Goal: Task Accomplishment & Management: Manage account settings

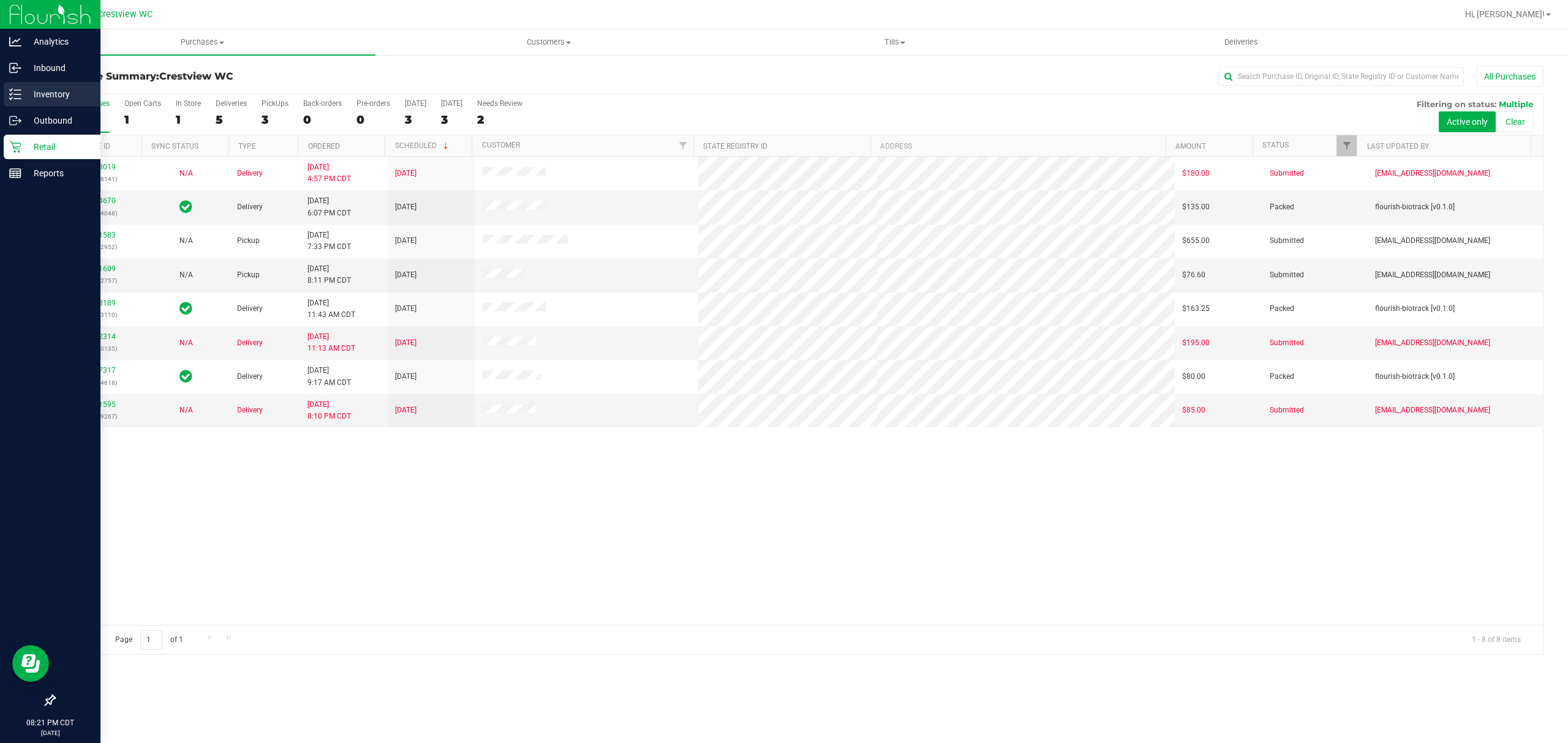
click at [22, 90] on p "Inventory" at bounding box center [58, 94] width 74 height 15
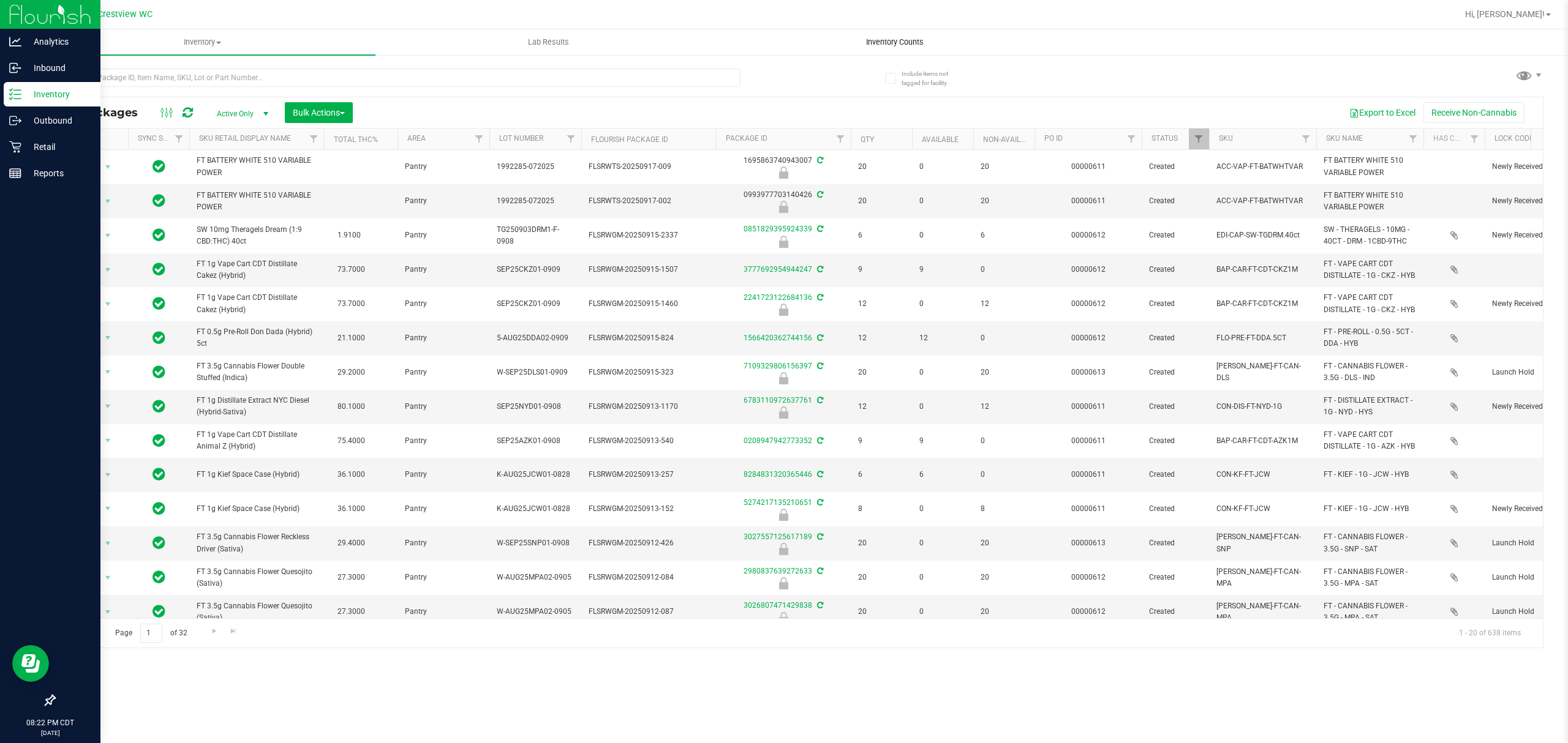
click at [876, 37] on span "Inventory Counts" at bounding box center [894, 42] width 90 height 11
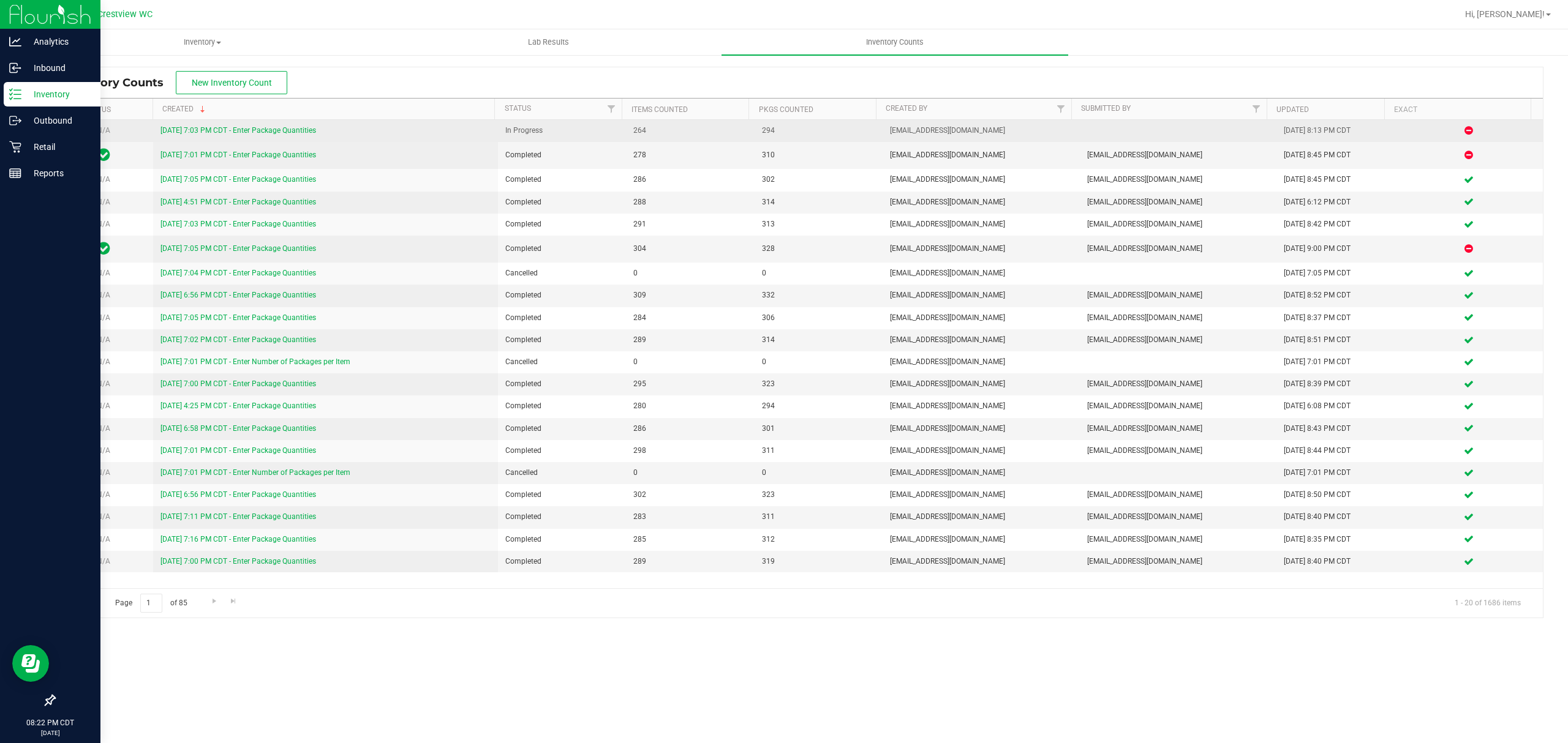
click at [280, 130] on link "[DATE] 7:03 PM CDT - Enter Package Quantities" at bounding box center [238, 129] width 156 height 8
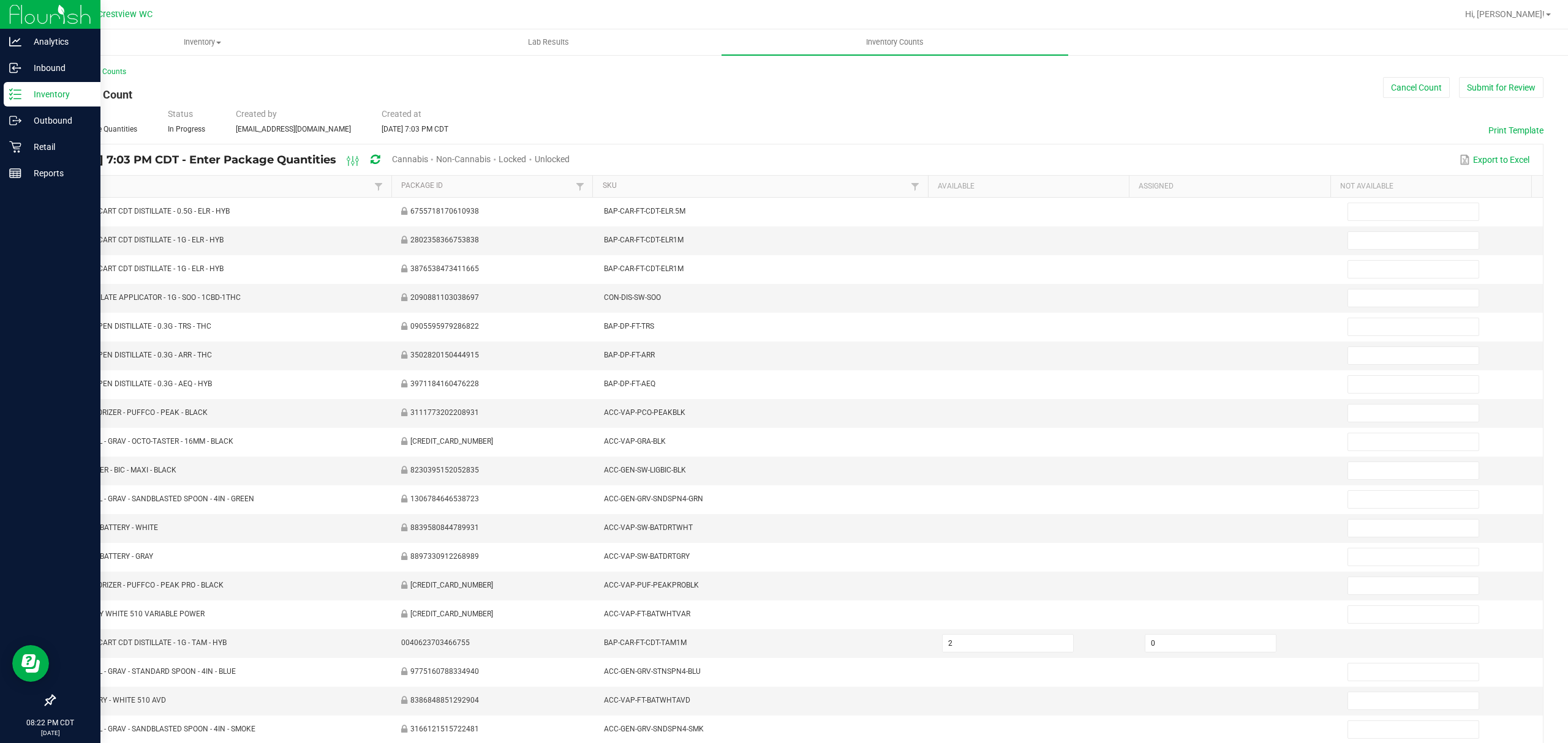
click at [428, 161] on span "Cannabis" at bounding box center [410, 158] width 36 height 10
click at [570, 157] on span "Unlocked" at bounding box center [553, 158] width 35 height 10
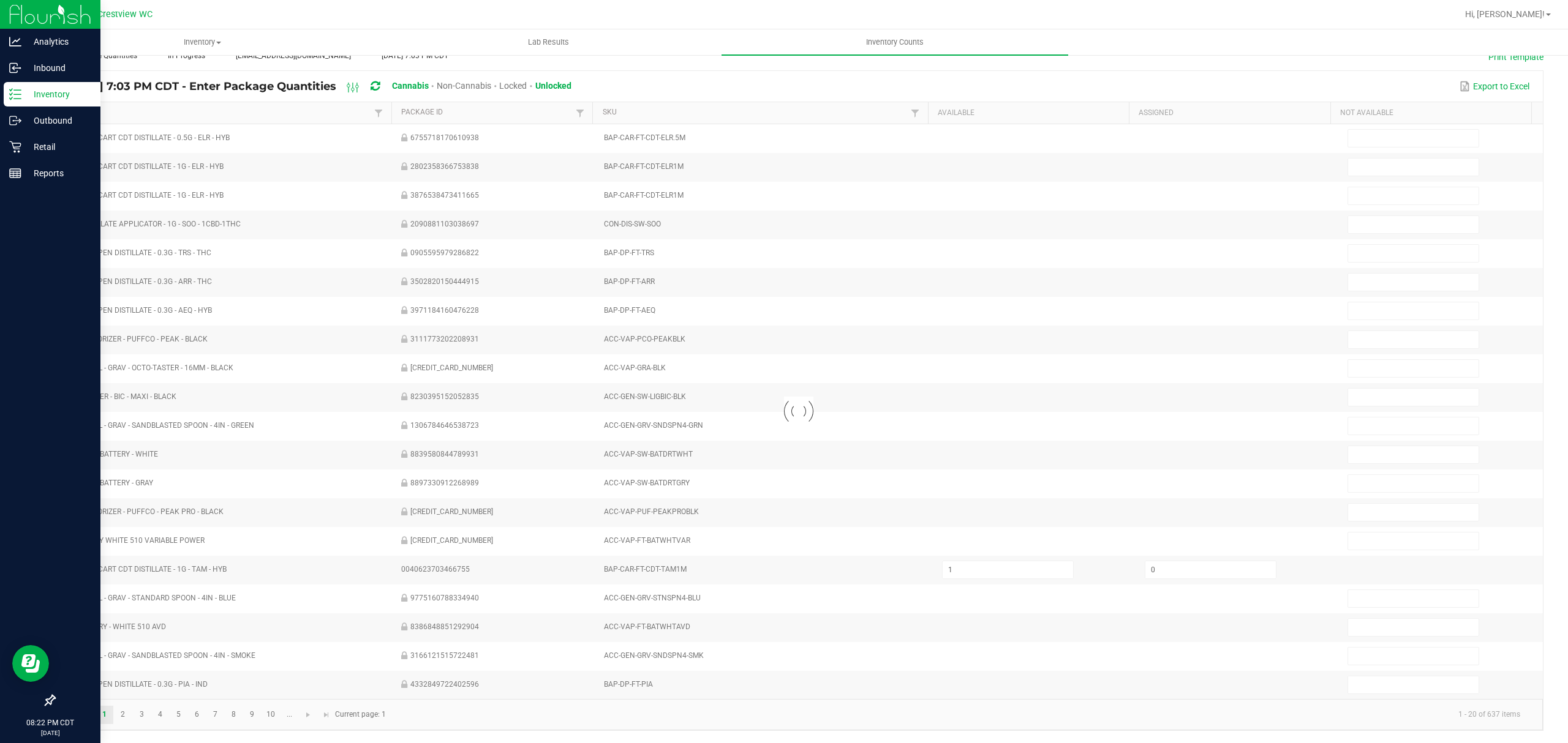
scroll to position [87, 0]
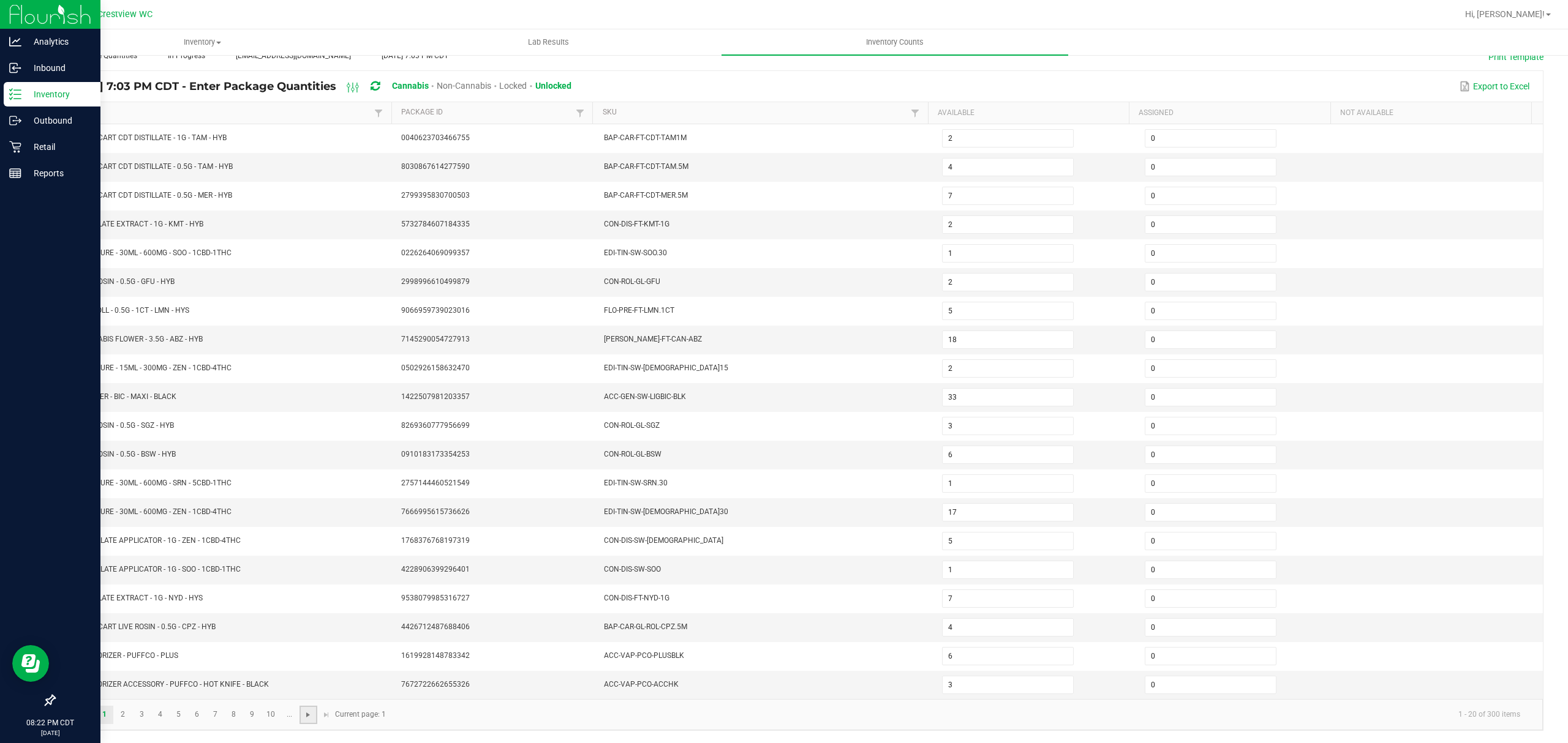
click at [307, 718] on span "Go to the next page" at bounding box center [308, 715] width 10 height 10
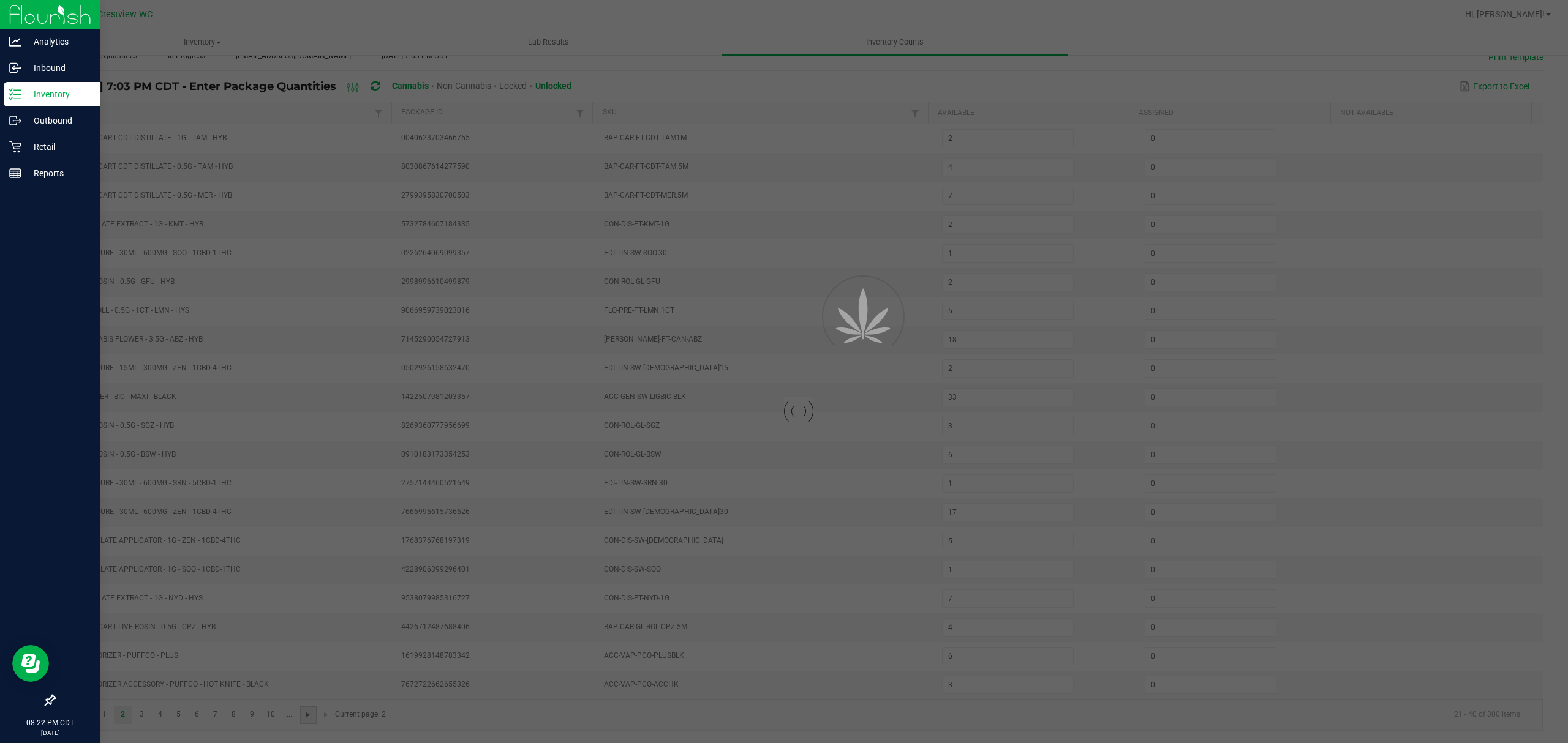
type input "8"
type input "13"
type input "17"
type input "6"
type input "4"
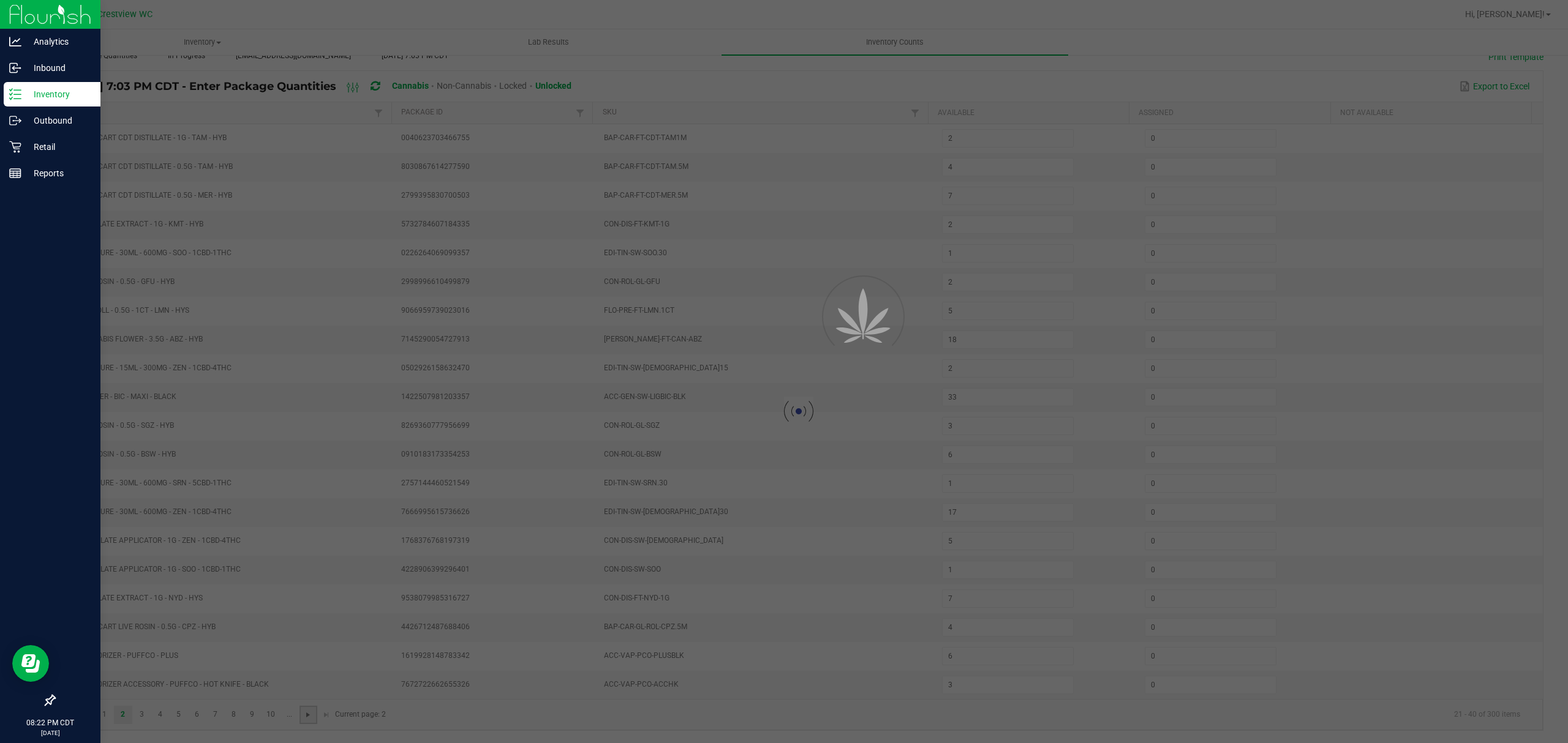
type input "8"
type input "6"
type input "1"
type input "4"
type input "5"
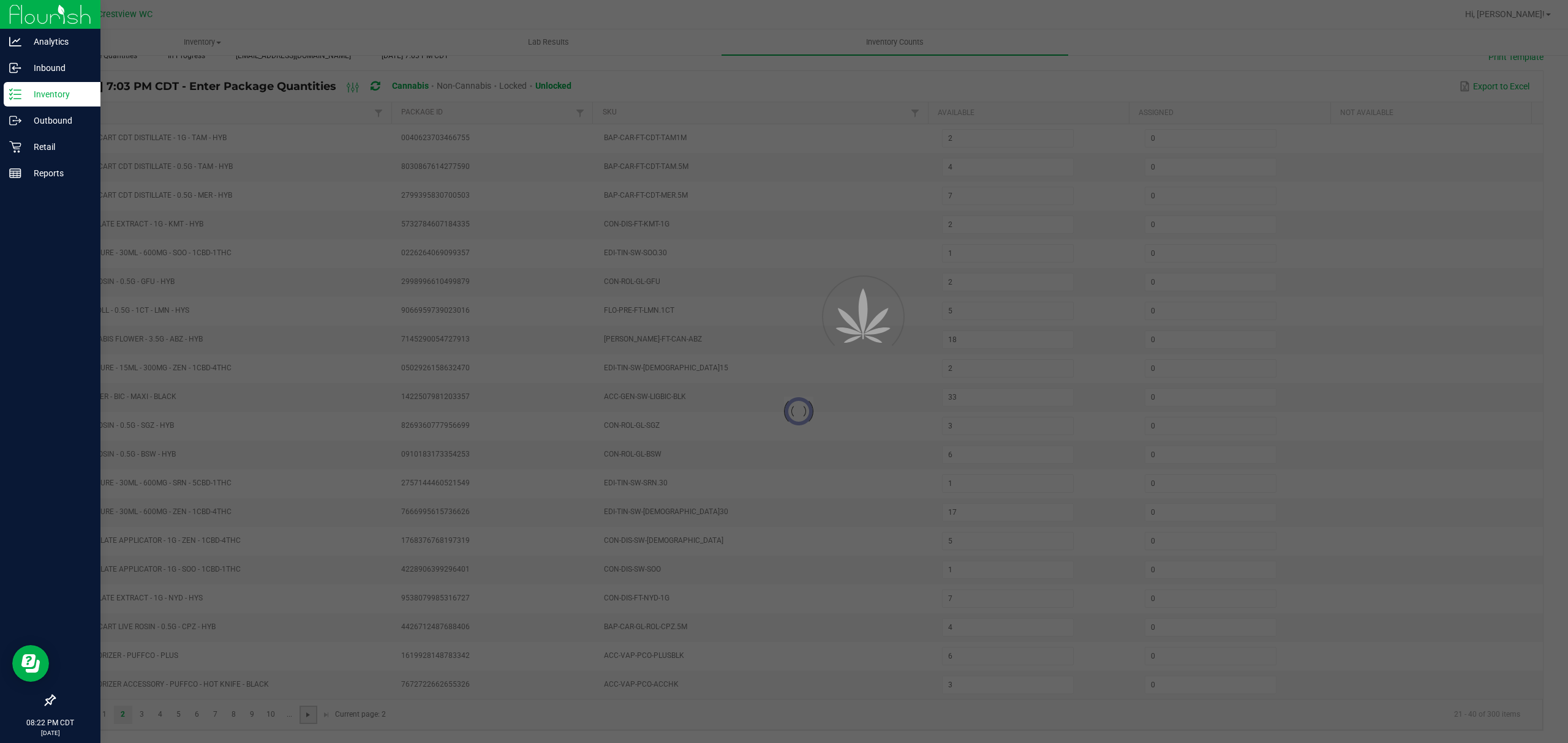
type input "1"
type input "8"
type input "4"
type input "13"
type input "15"
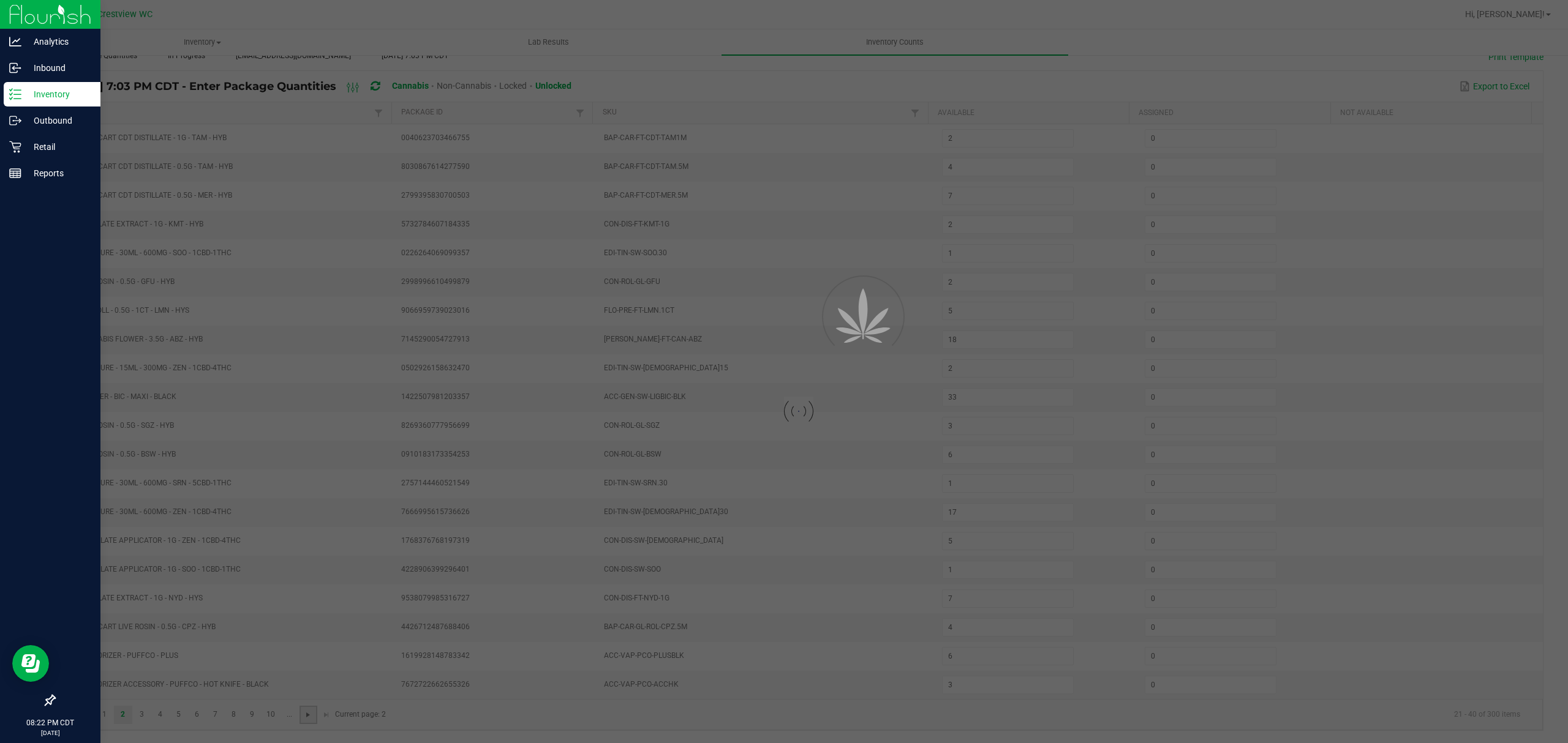
type input "9"
type input "4"
type input "8"
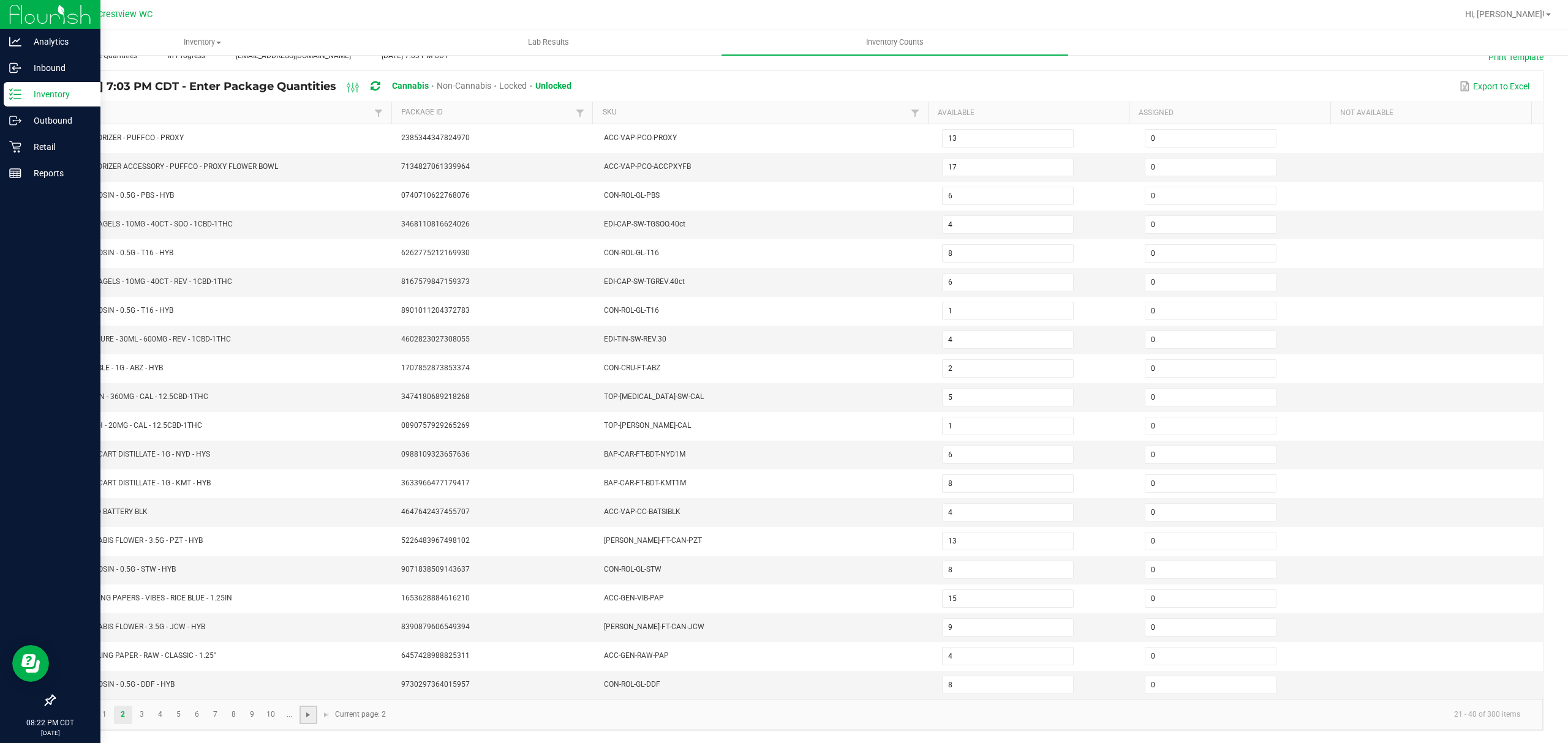
click at [307, 718] on span "Go to the next page" at bounding box center [308, 715] width 10 height 10
type input "2"
type input "3"
type input "5"
type input "2"
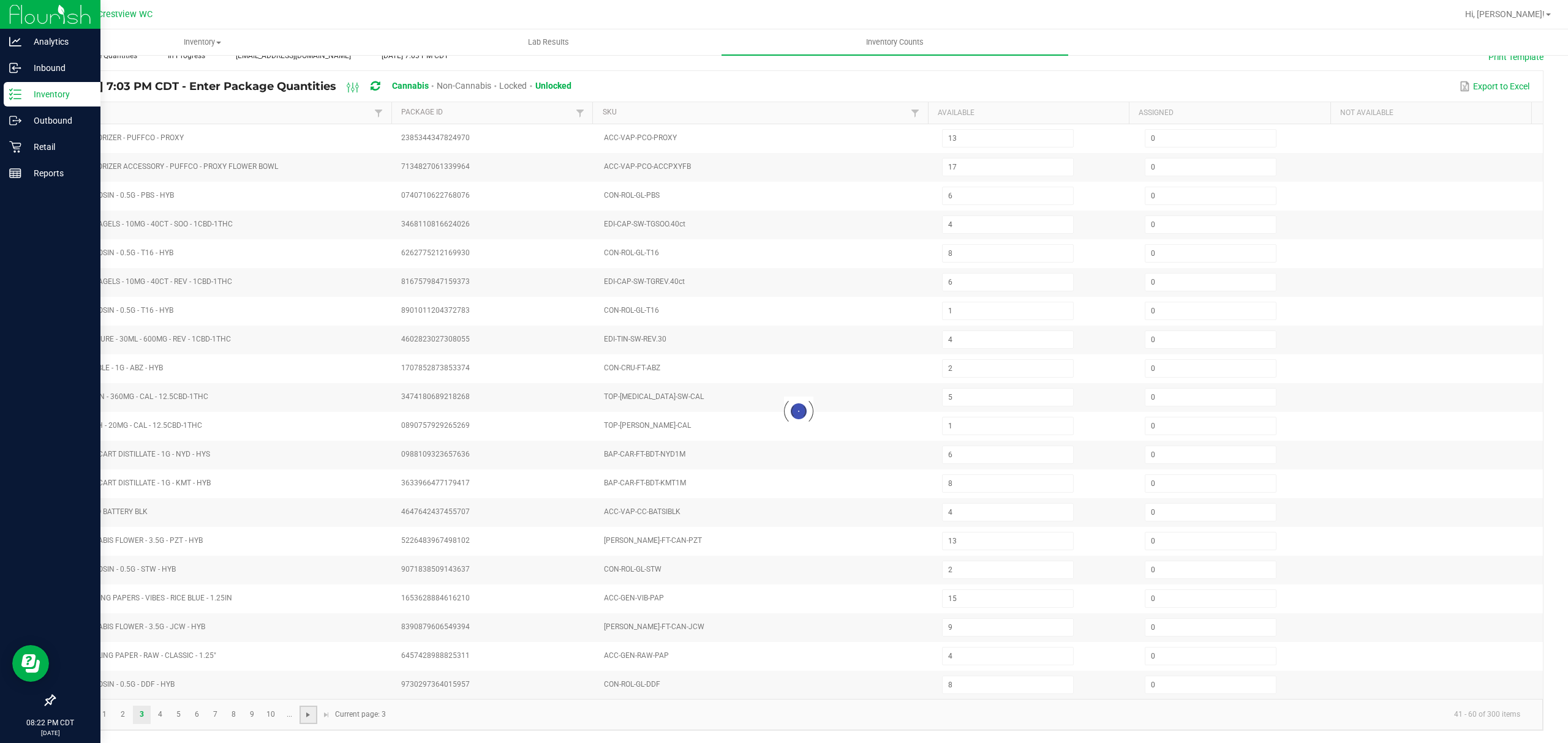
type input "5"
type input "0"
type input "7"
type input "6"
type input "3"
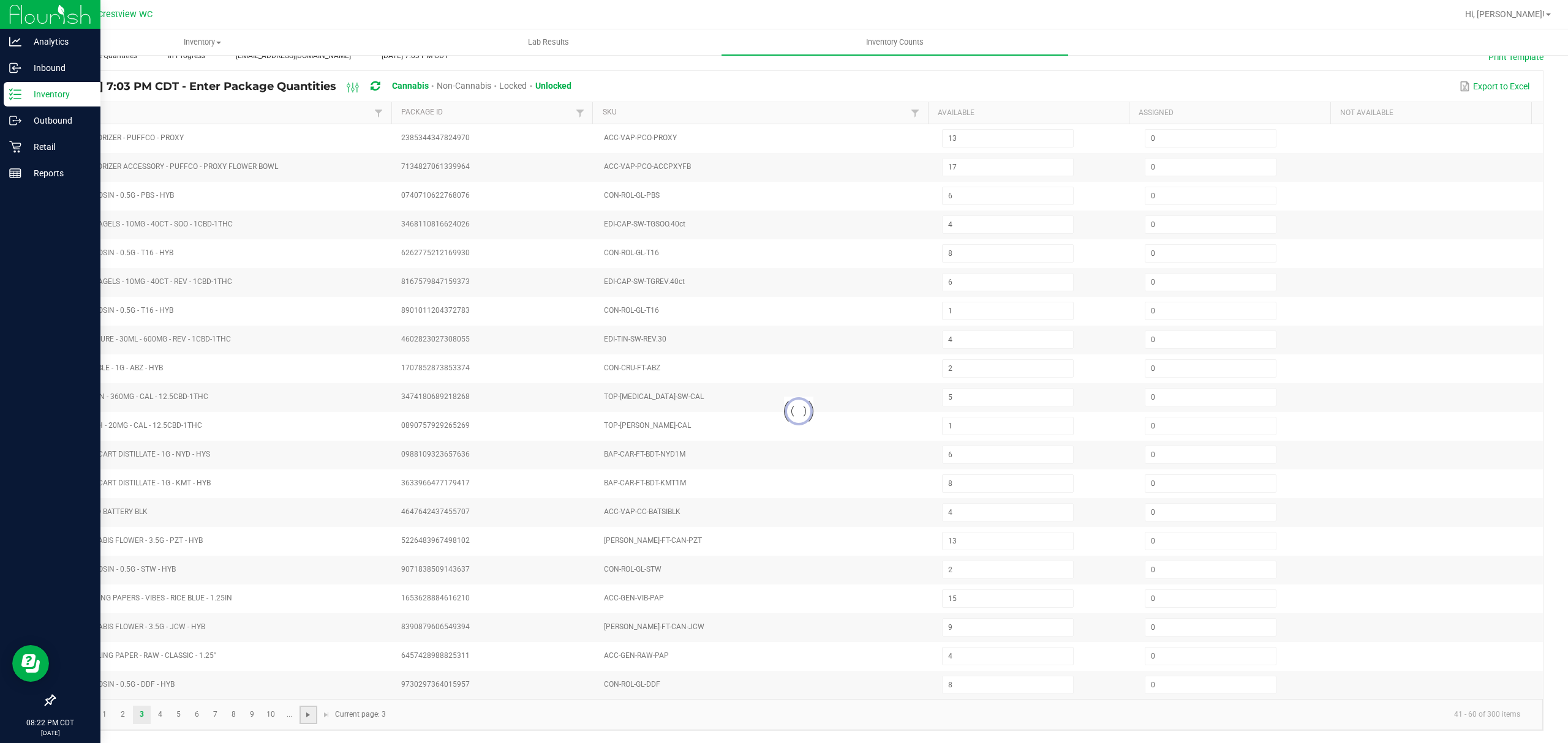
type input "12"
type input "8"
type input "6"
type input "1"
type input "30"
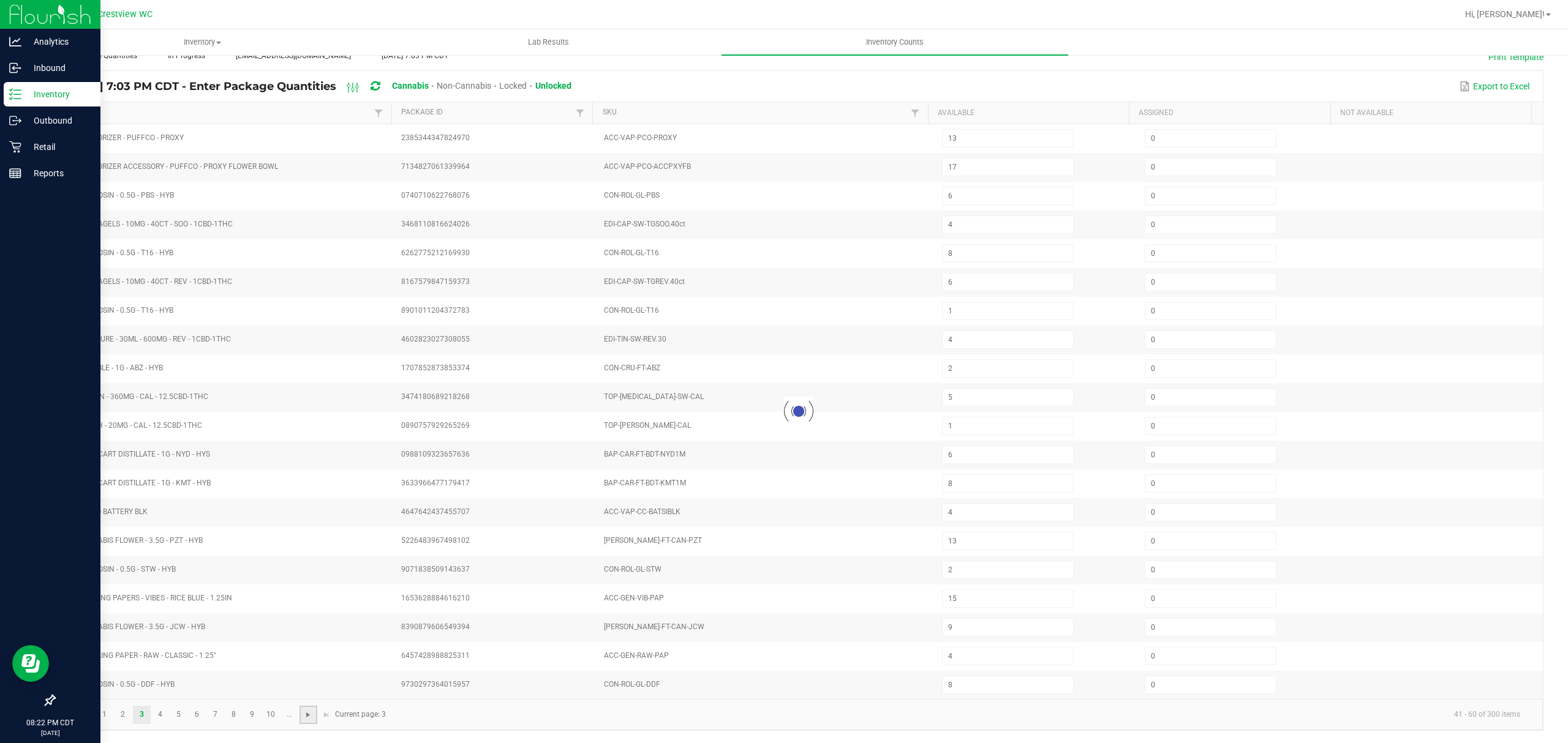
type input "9"
type input "8"
type input "17"
type input "3"
type input "2"
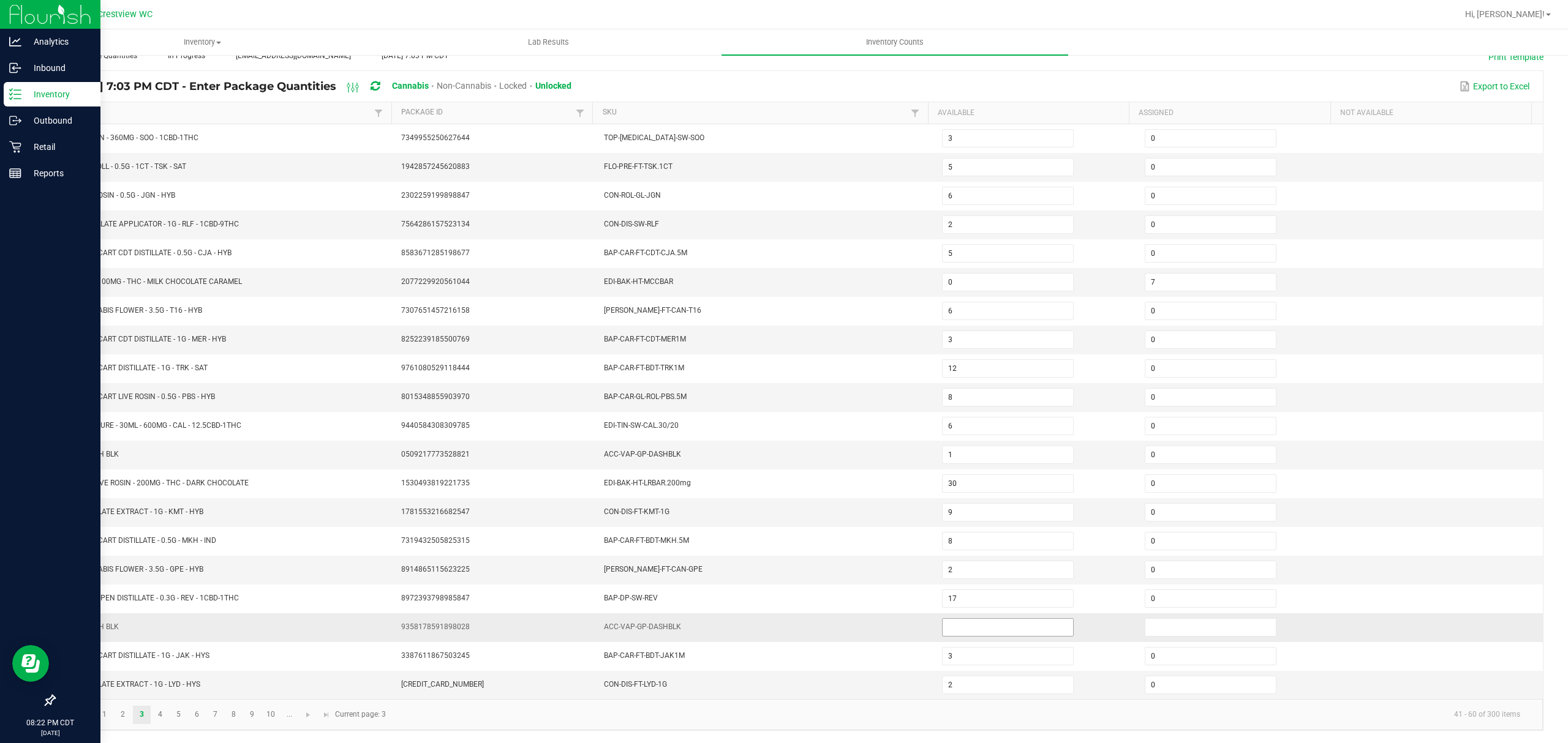
click at [1014, 626] on input at bounding box center [1008, 627] width 130 height 17
type input "0"
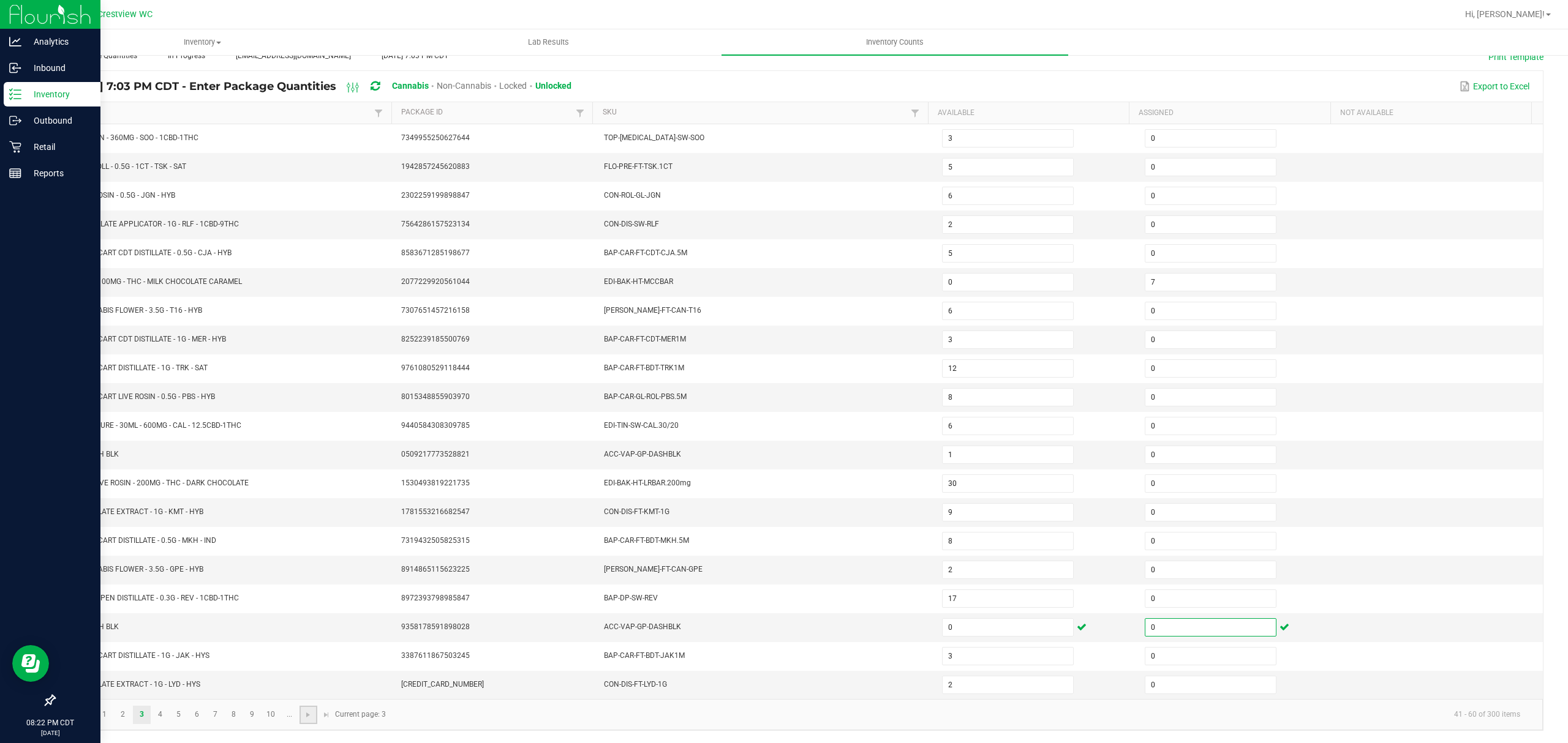
click at [313, 706] on link at bounding box center [308, 715] width 17 height 18
type input "18"
type input "4"
type input "10"
type input "9"
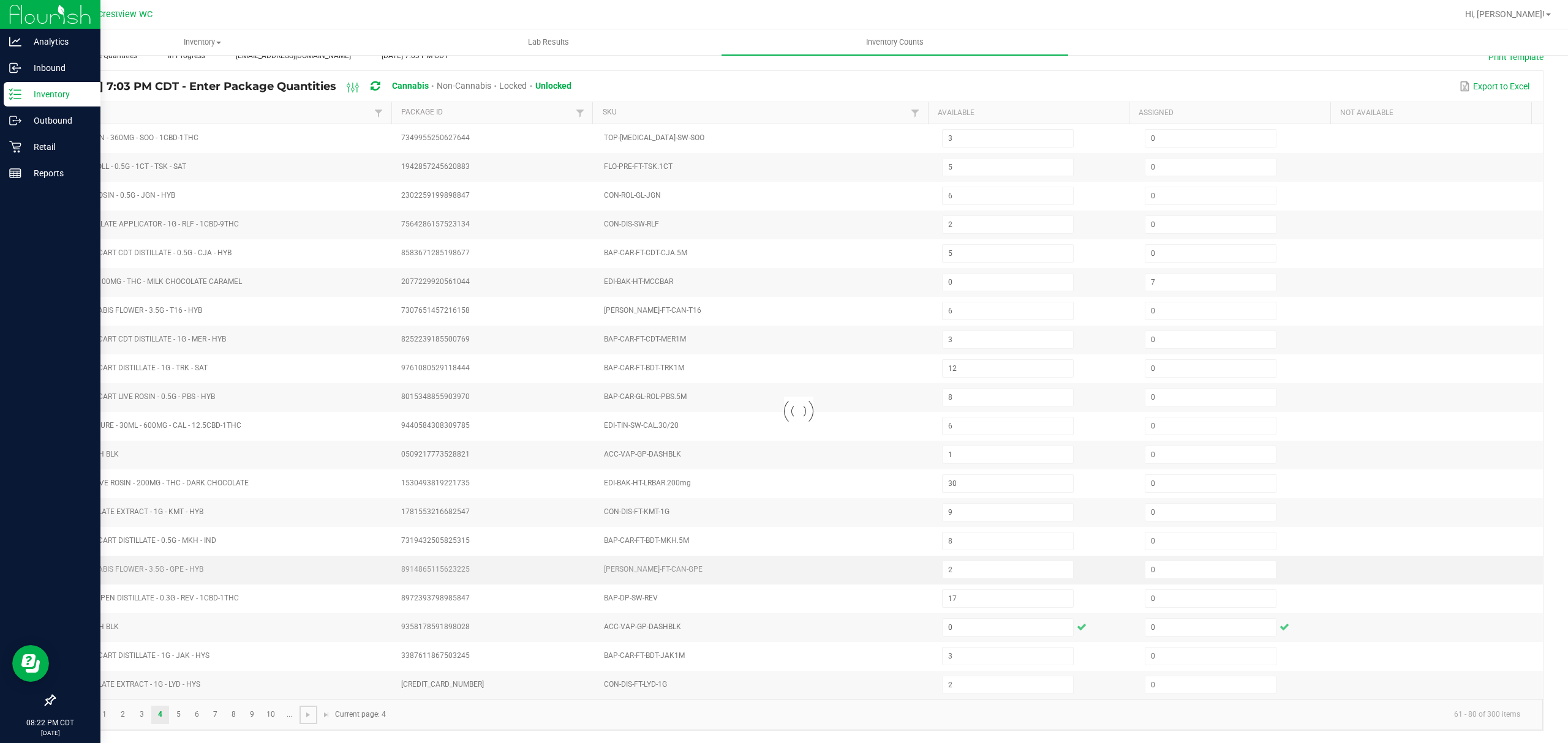
type input "9"
type input "11"
type input "5"
type input "0"
type input "12"
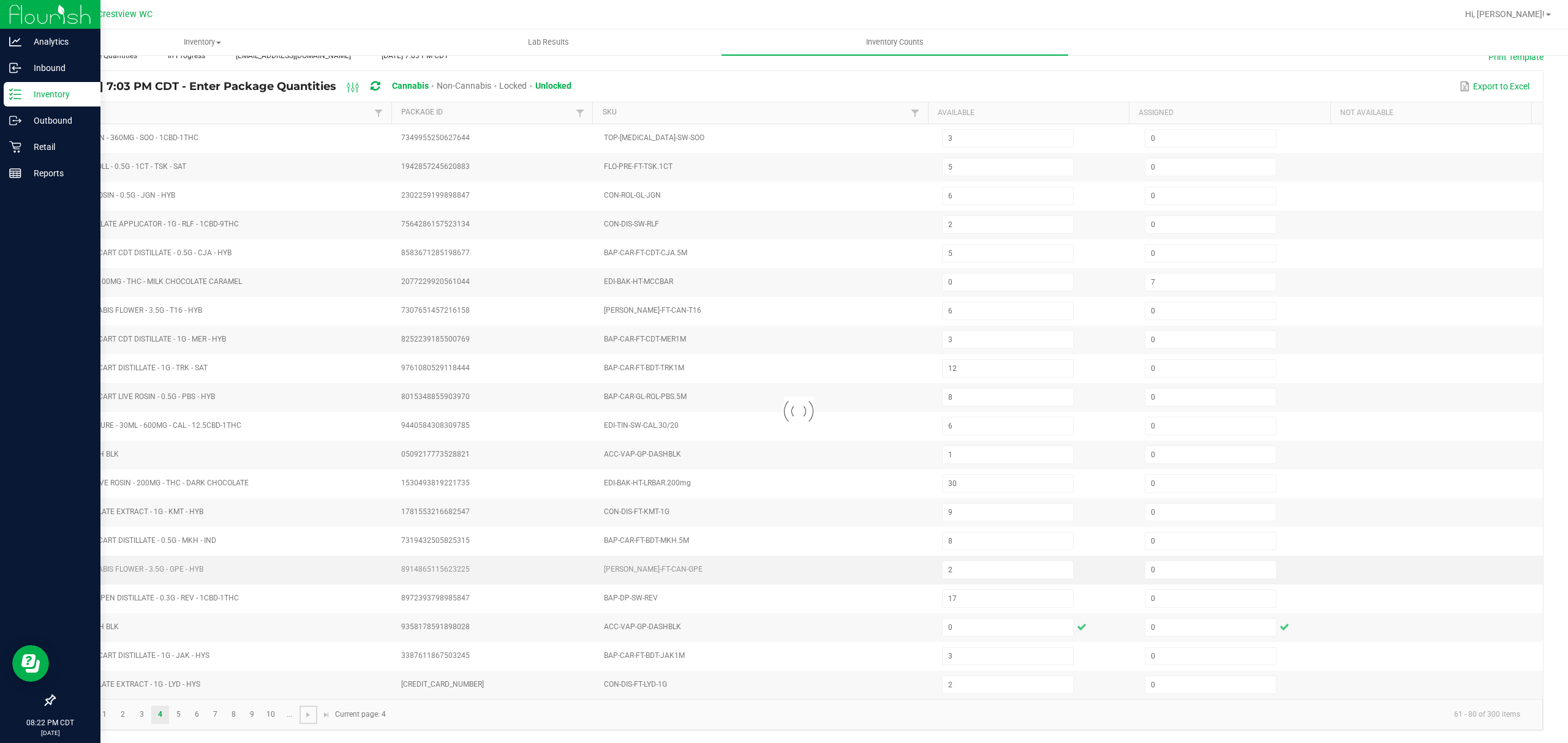
type input "6"
type input "5"
type input "3"
type input "12"
type input "3"
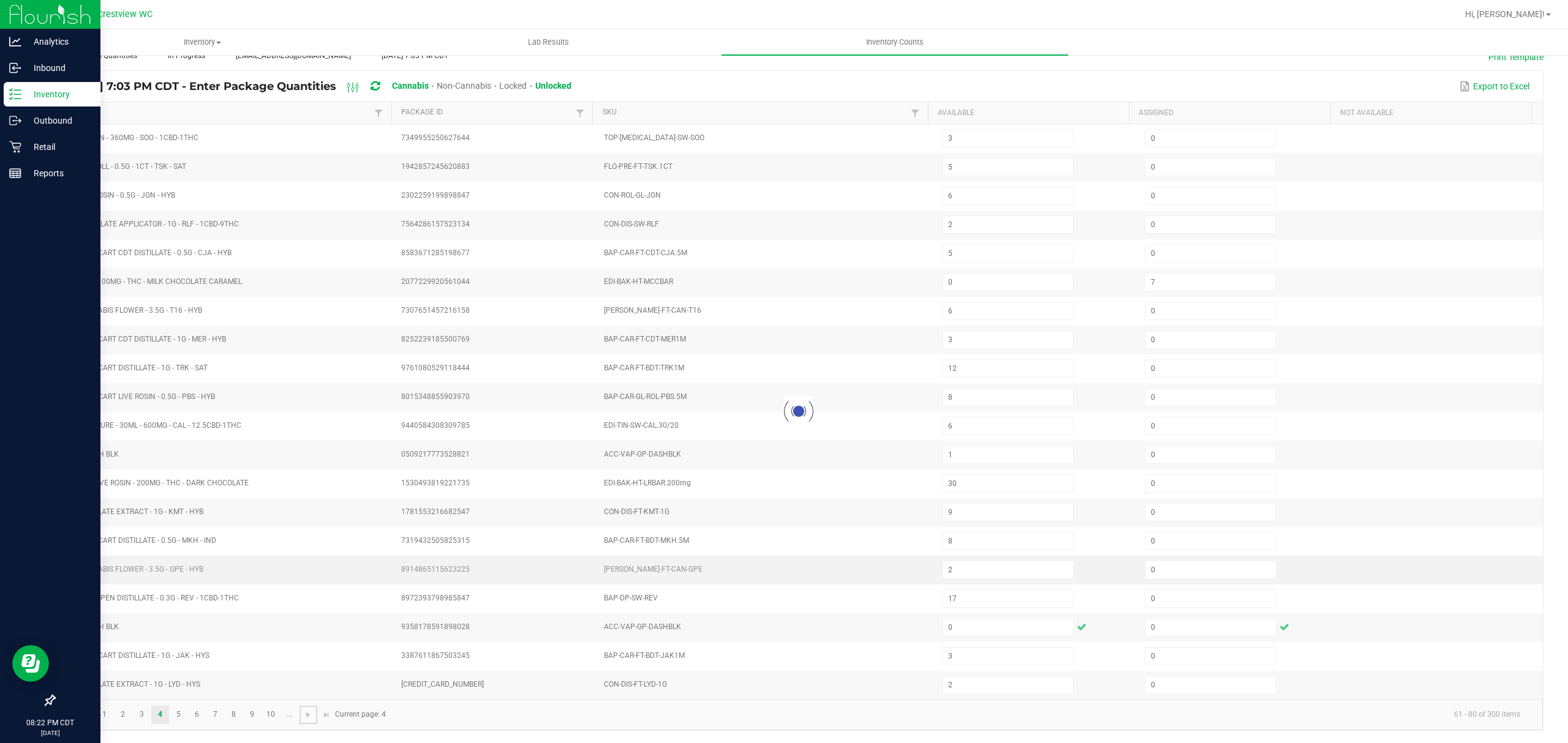
type input "2"
type input "1"
type input "3"
type input "1"
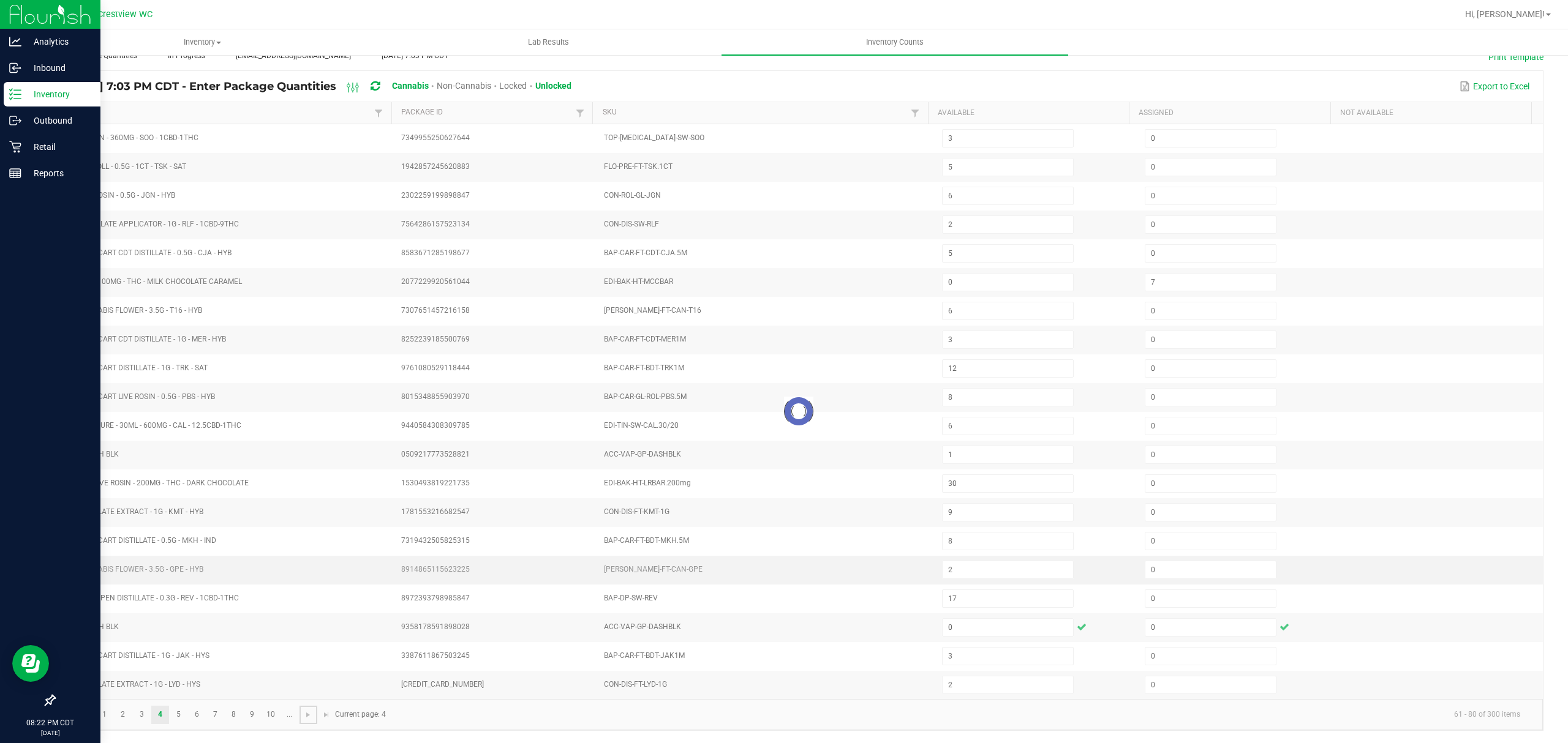
type input "7"
click at [307, 718] on span "Go to the next page" at bounding box center [308, 715] width 10 height 10
type input "6"
type input "1"
type input "5"
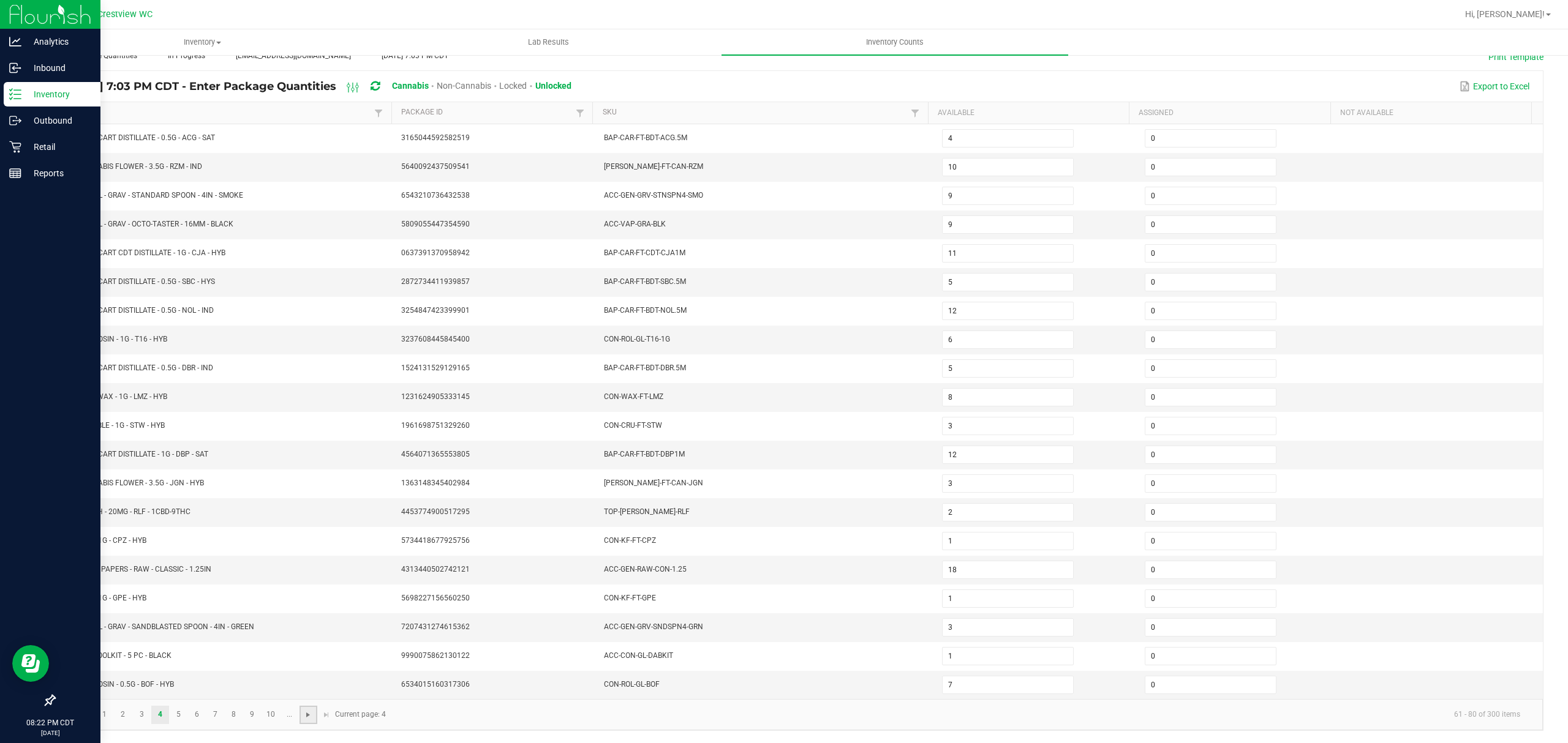
type input "2"
type input "5"
type input "2"
type input "6"
type input "1"
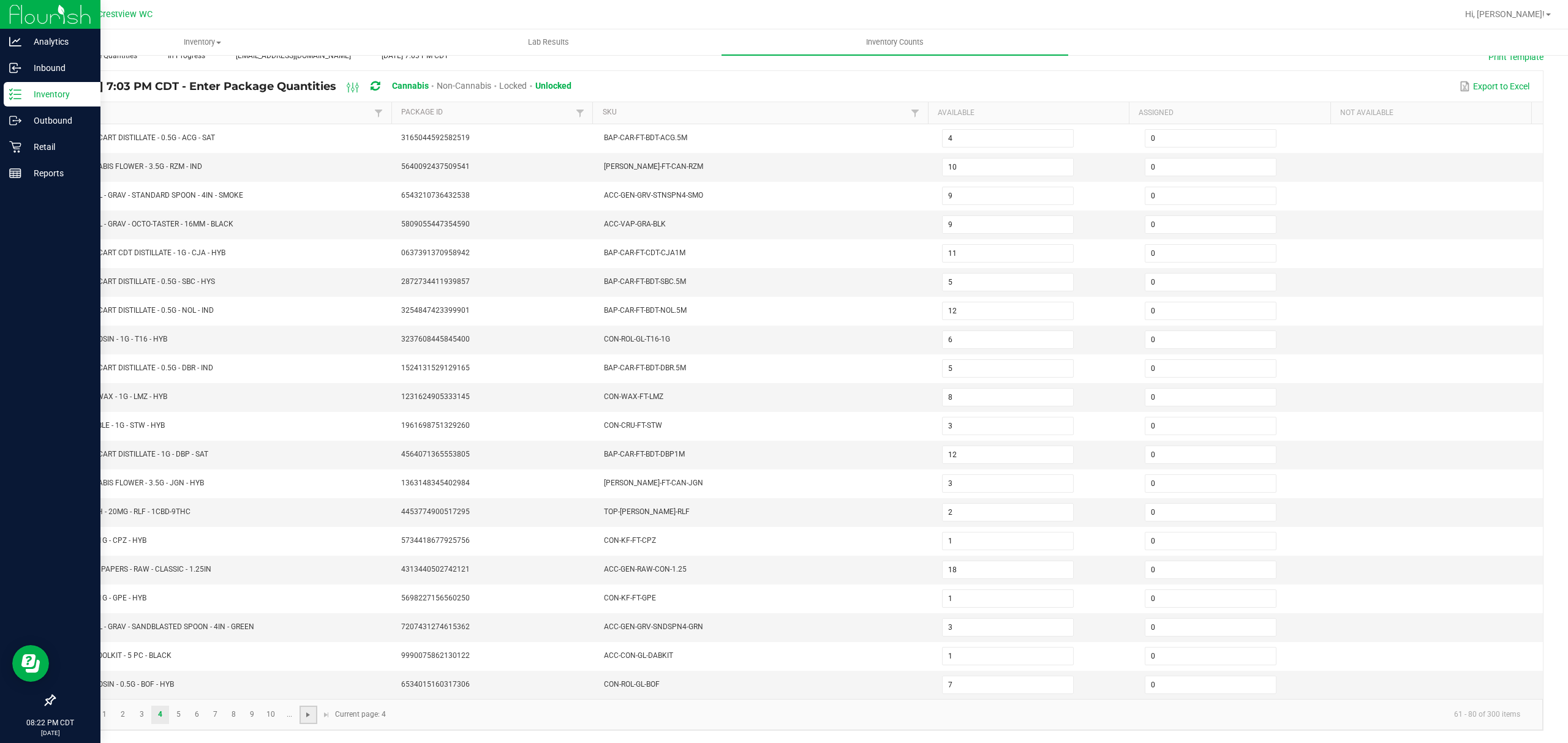
type input "12"
type input "8"
type input "1"
type input "2"
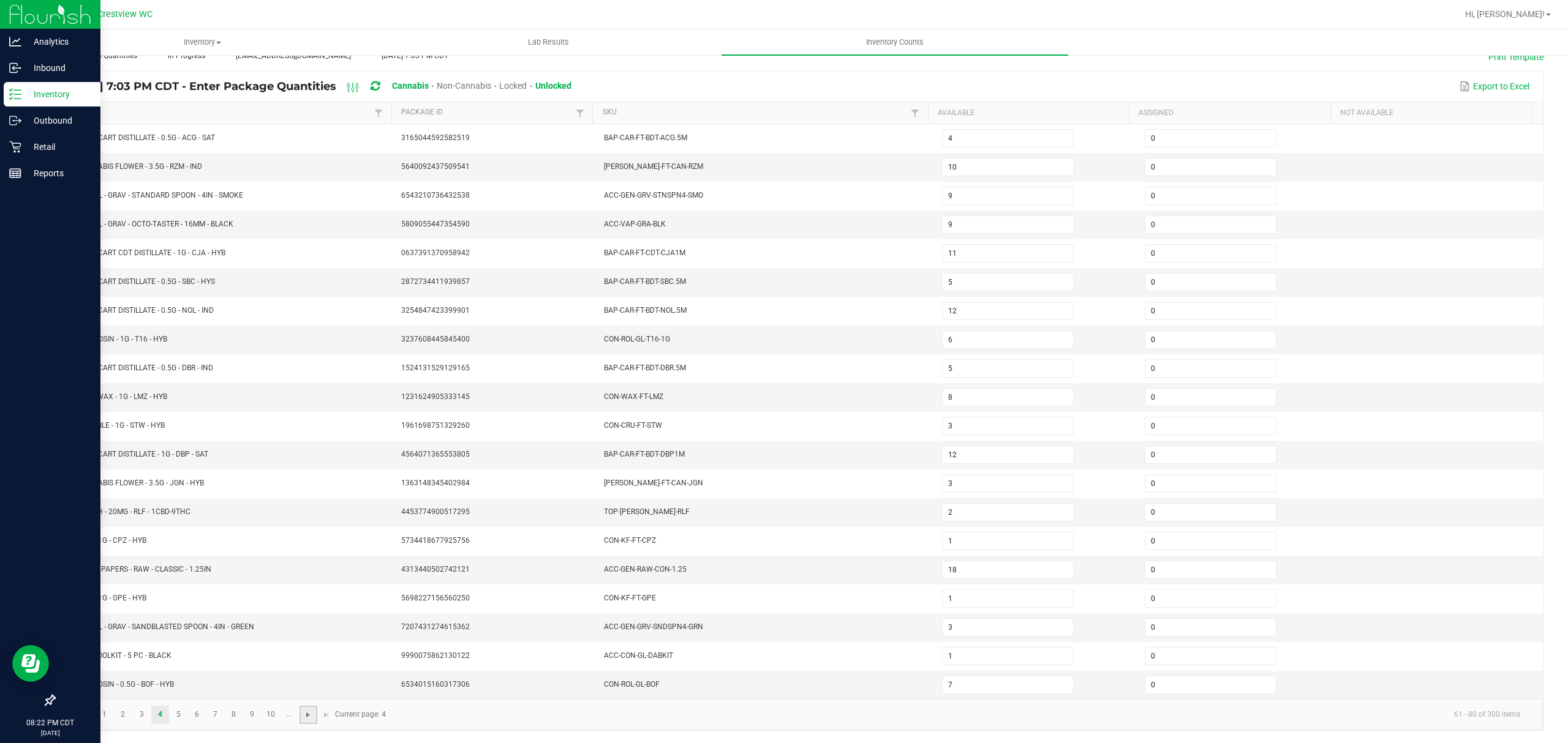
type input "20"
type input "4"
type input "7"
type input "5"
type input "20"
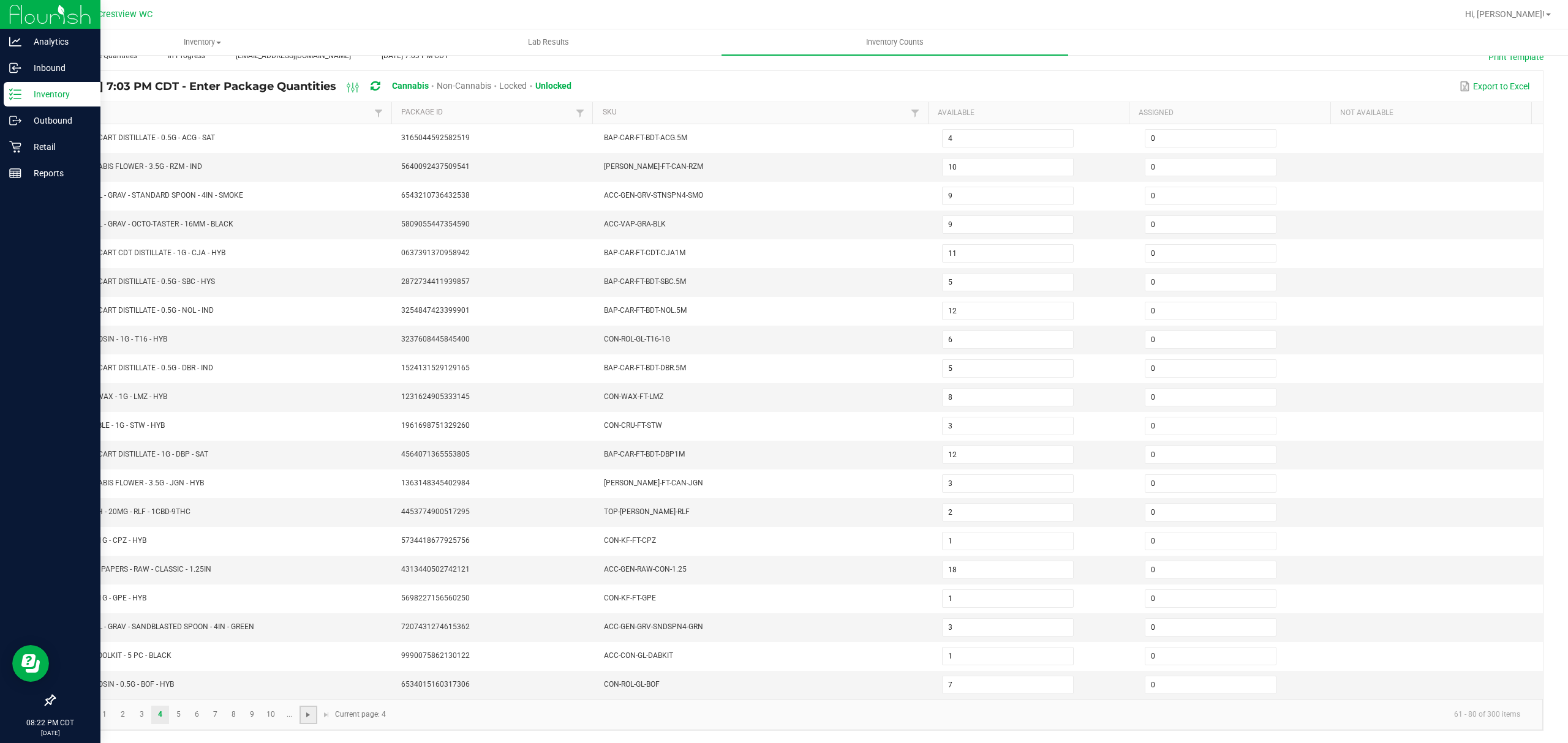
type input "1"
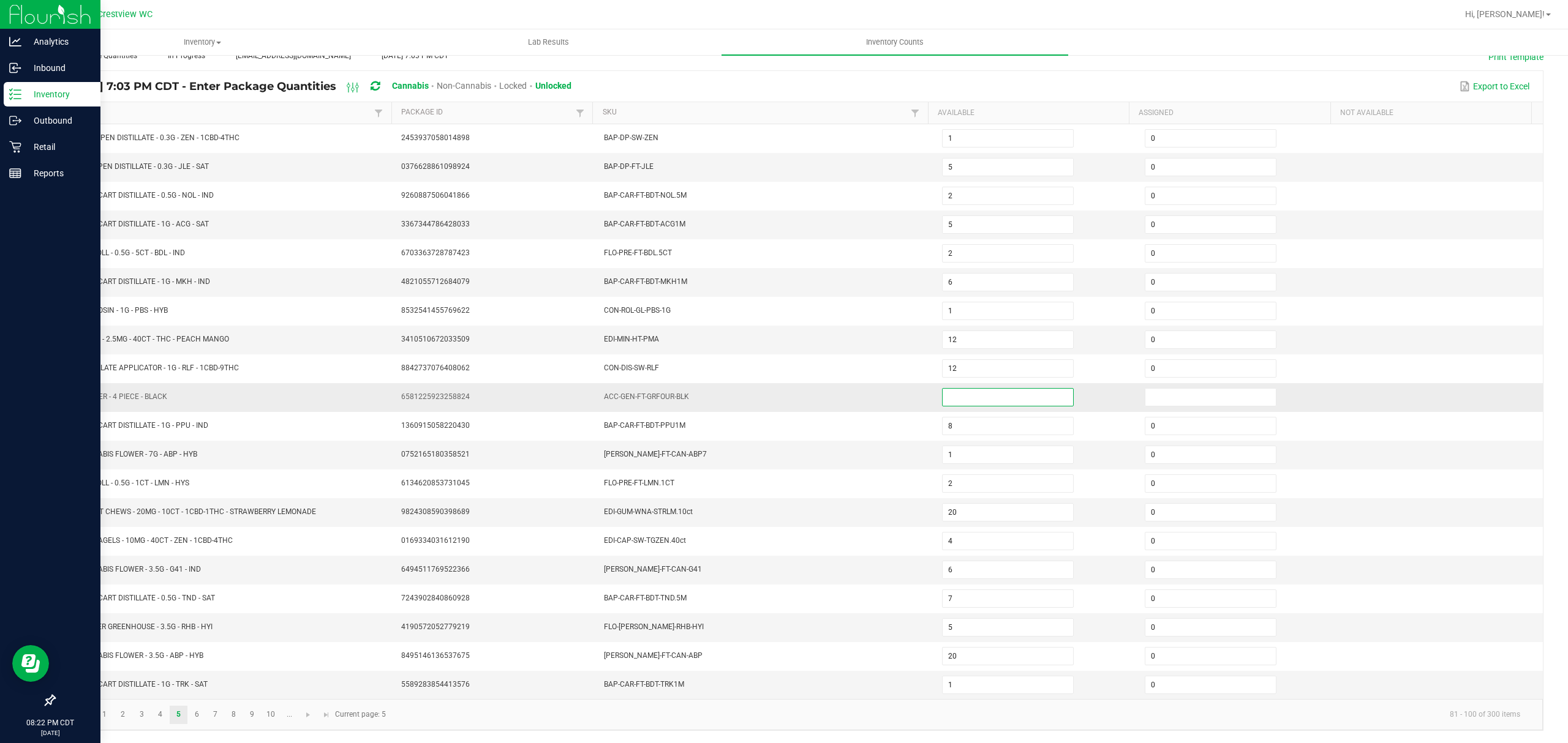
click at [968, 394] on input at bounding box center [1008, 397] width 130 height 17
type input "0"
click at [302, 713] on link at bounding box center [308, 715] width 17 height 18
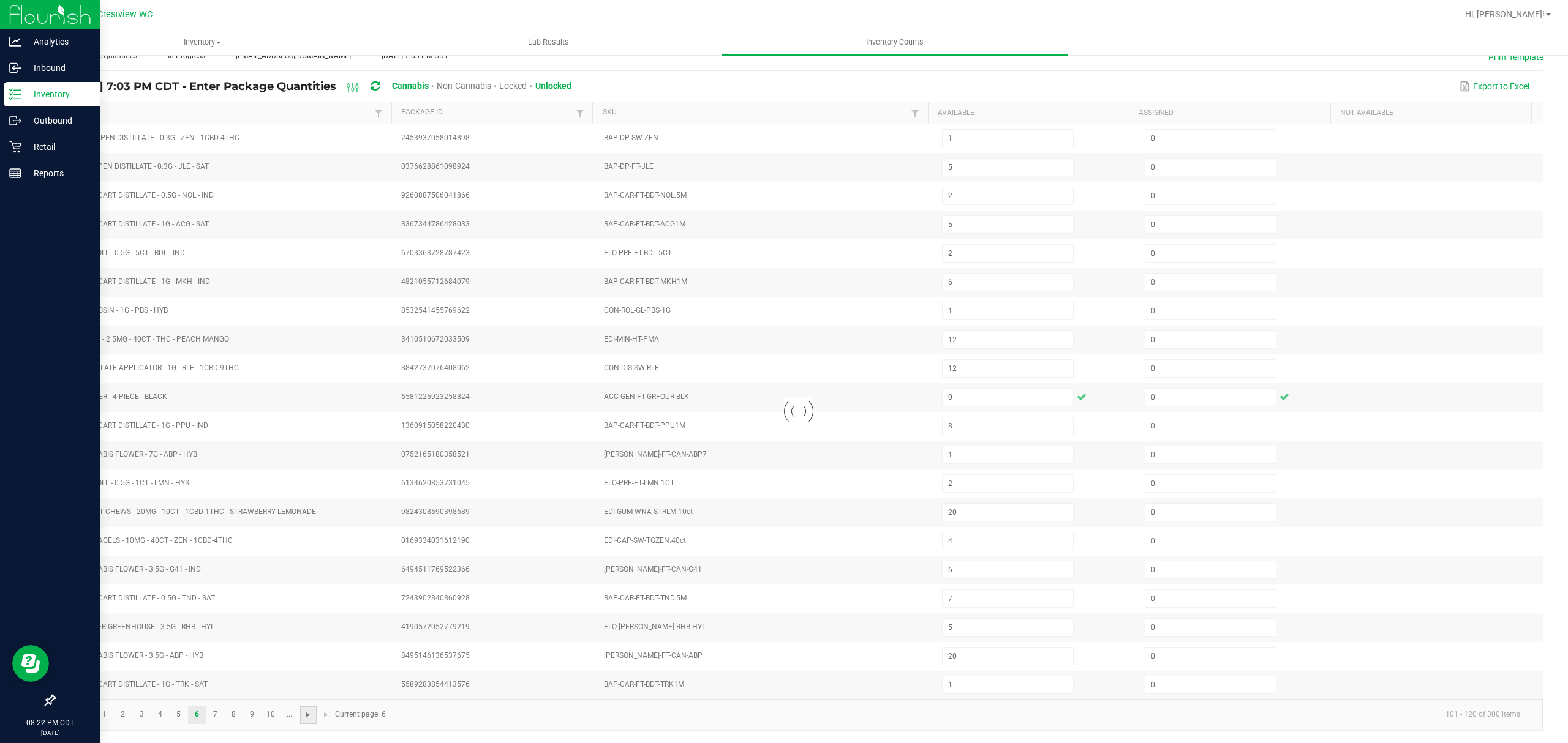
type input "2"
type input "1"
type input "4"
type input "6"
type input "3"
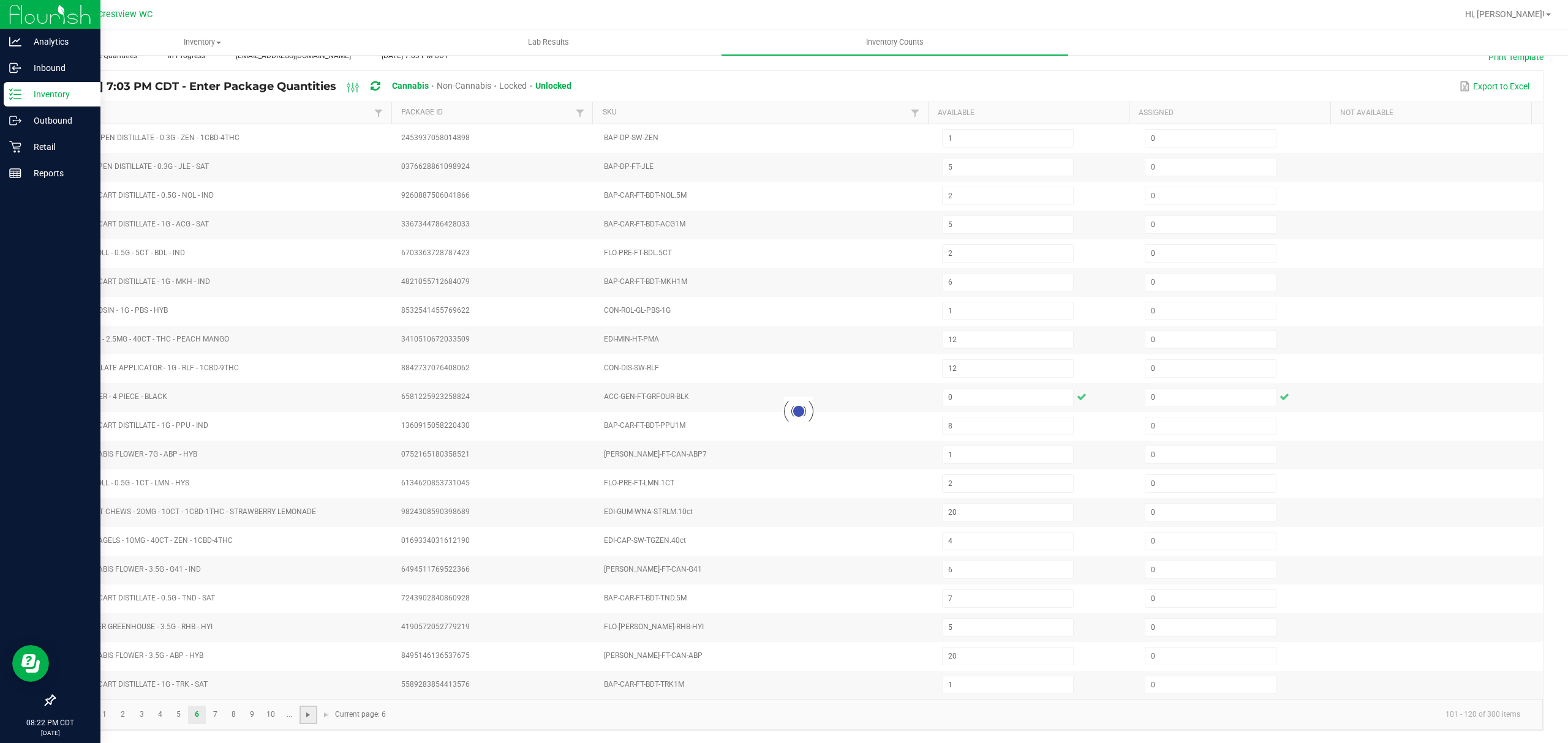
type input "12"
type input "5"
type input "2"
type input "9"
type input "10"
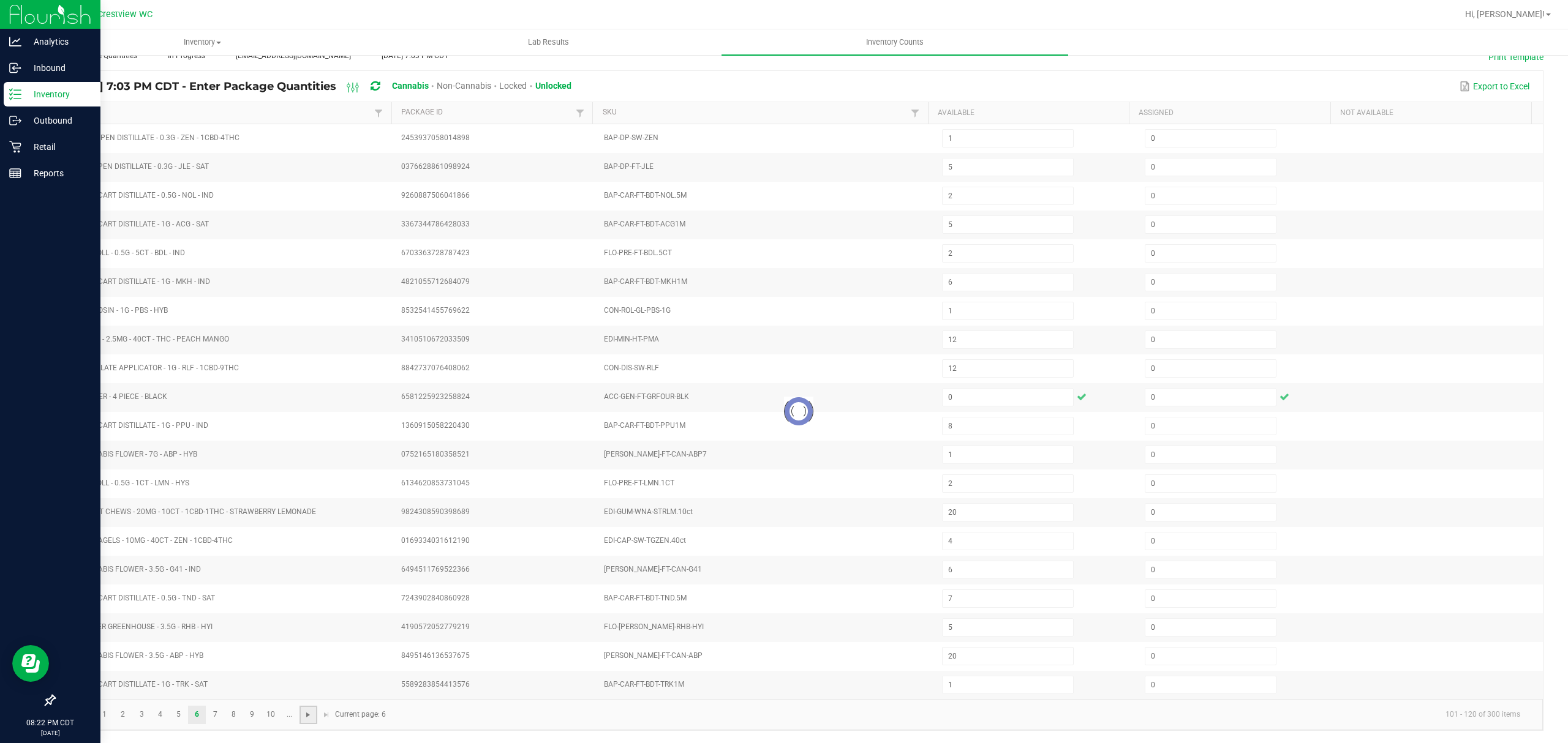
type input "12"
type input "4"
type input "12"
type input "7"
type input "9"
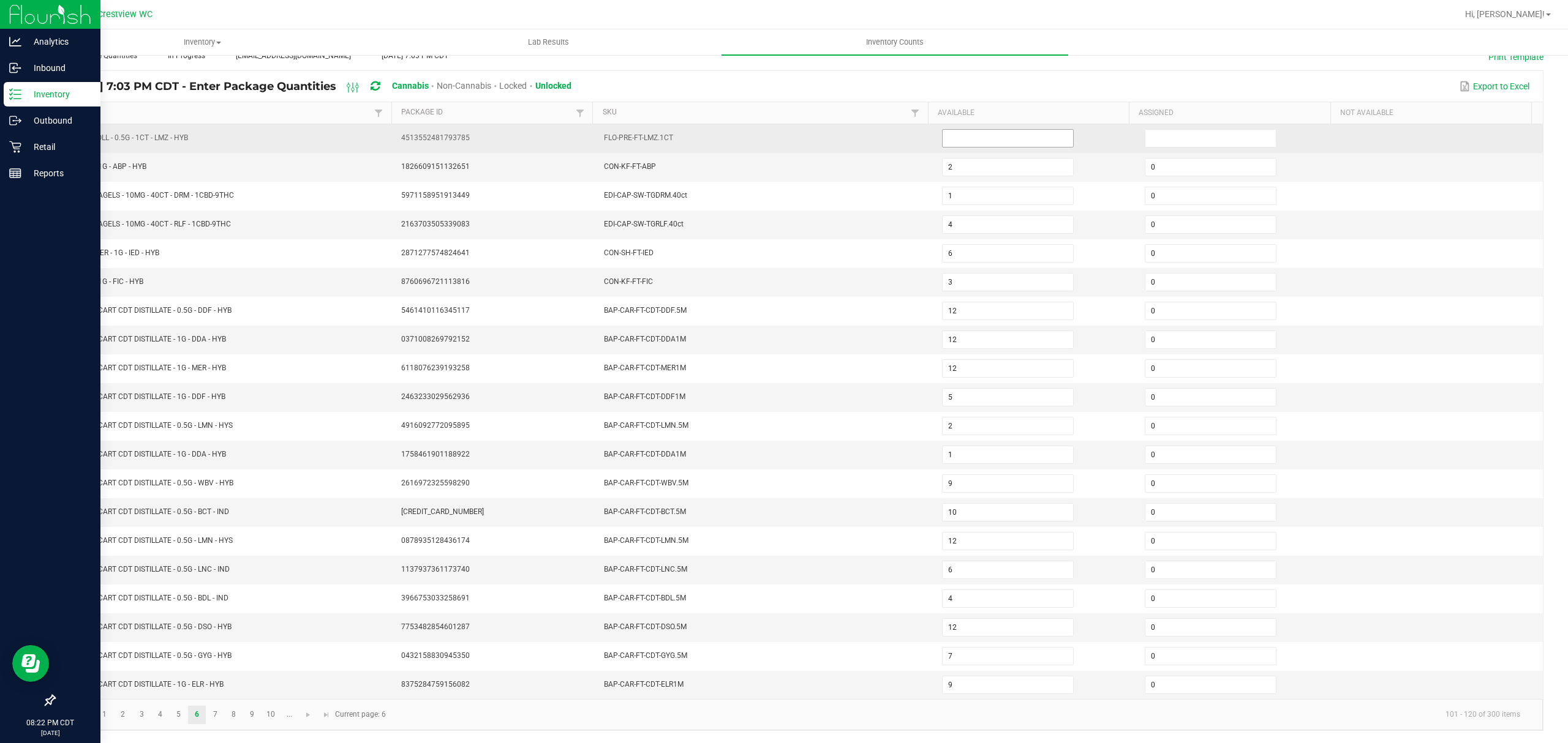
click at [985, 130] on input at bounding box center [1008, 138] width 130 height 17
type input "0"
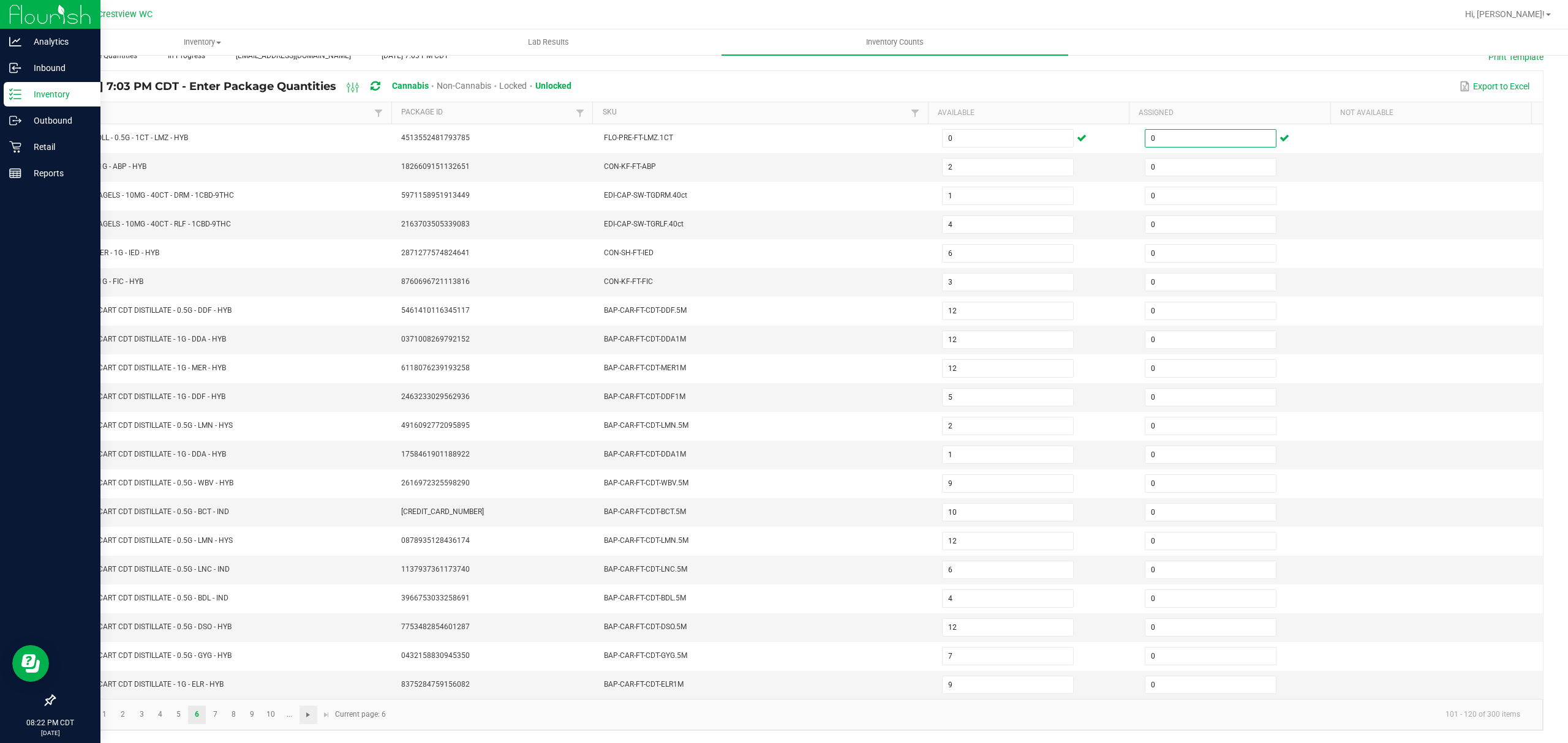
type input "0"
click at [307, 715] on span "Go to the next page" at bounding box center [308, 715] width 10 height 10
type input "0"
type input "21"
type input "3"
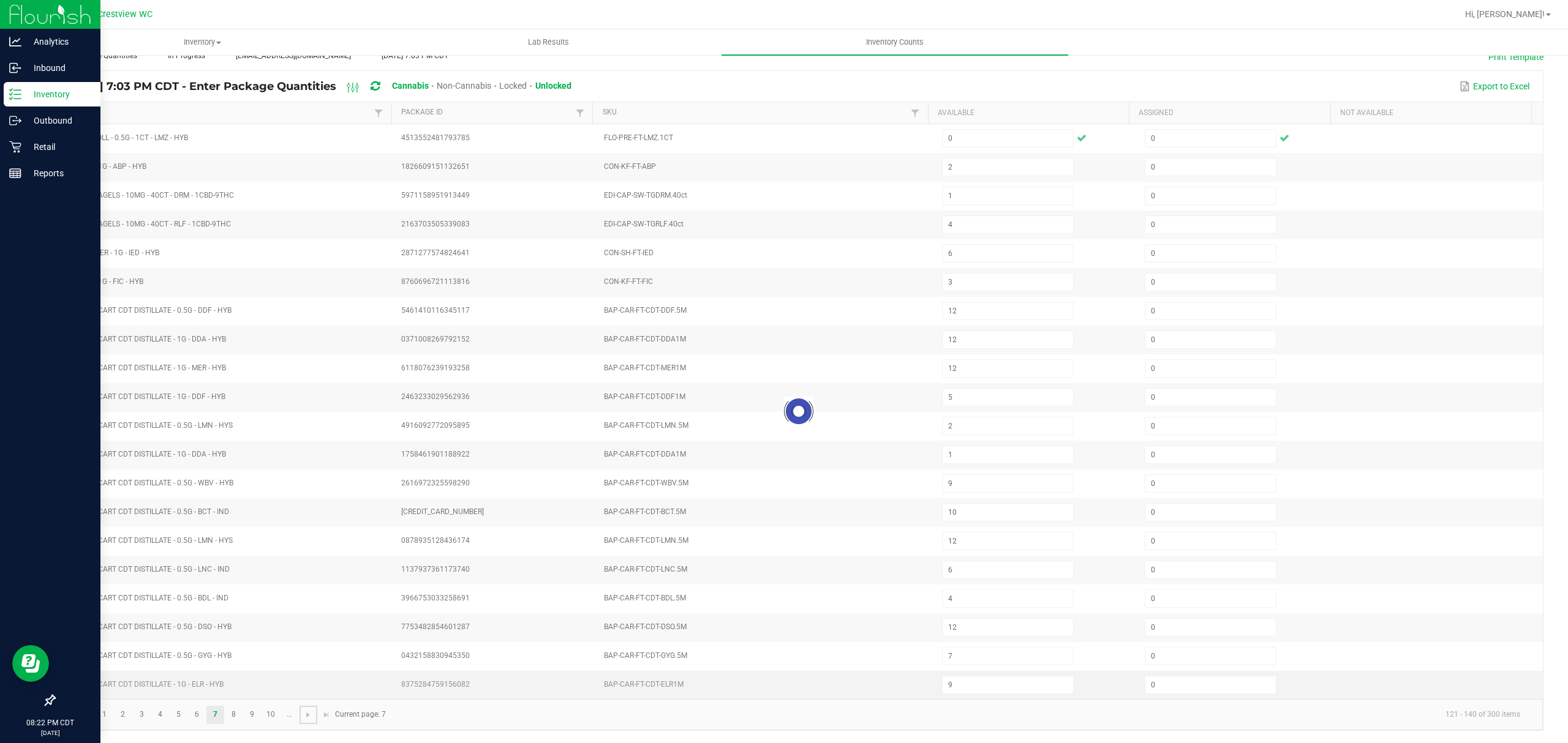
type input "11"
type input "2"
type input "17"
type input "4"
type input "10"
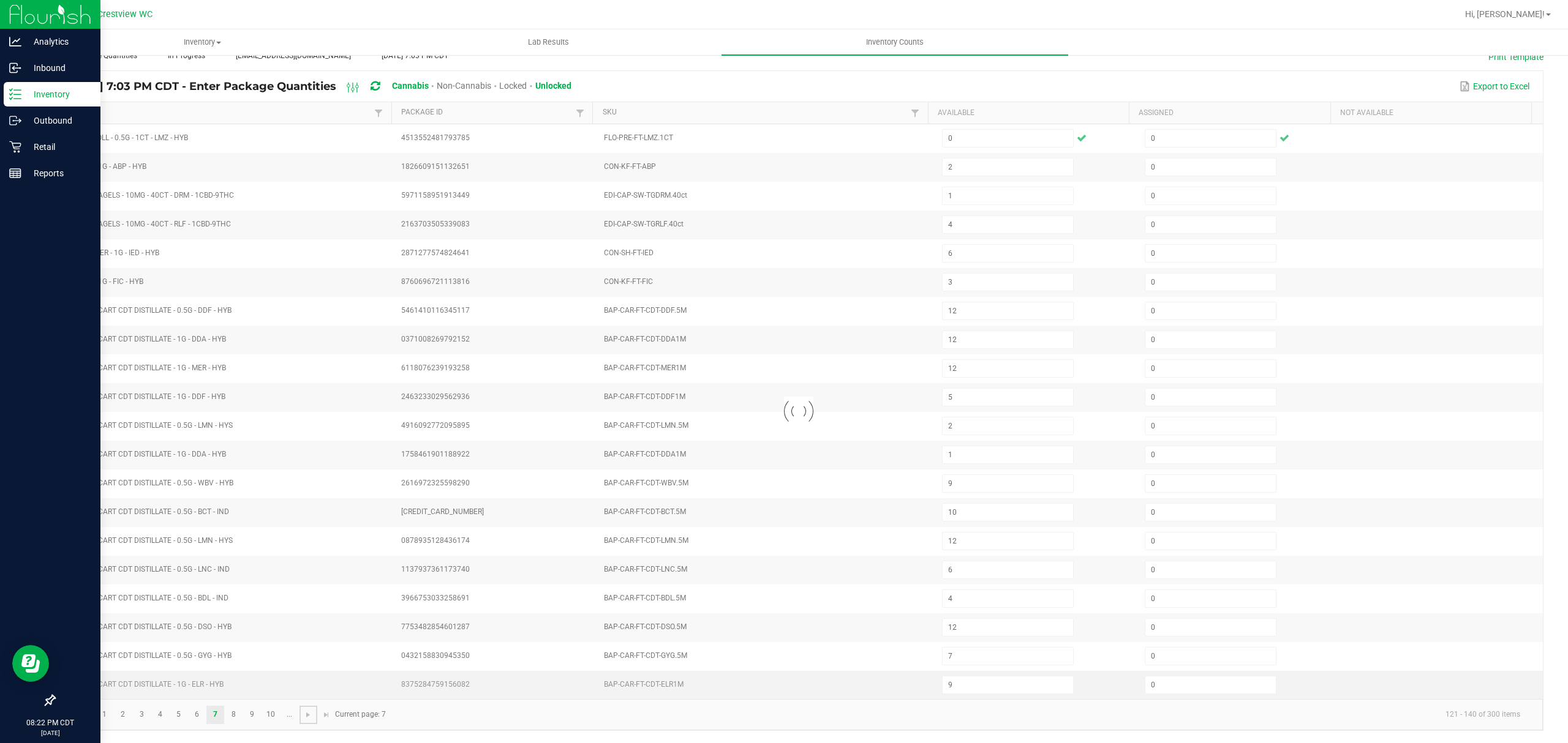
type input "11"
type input "1"
type input "3"
type input "4"
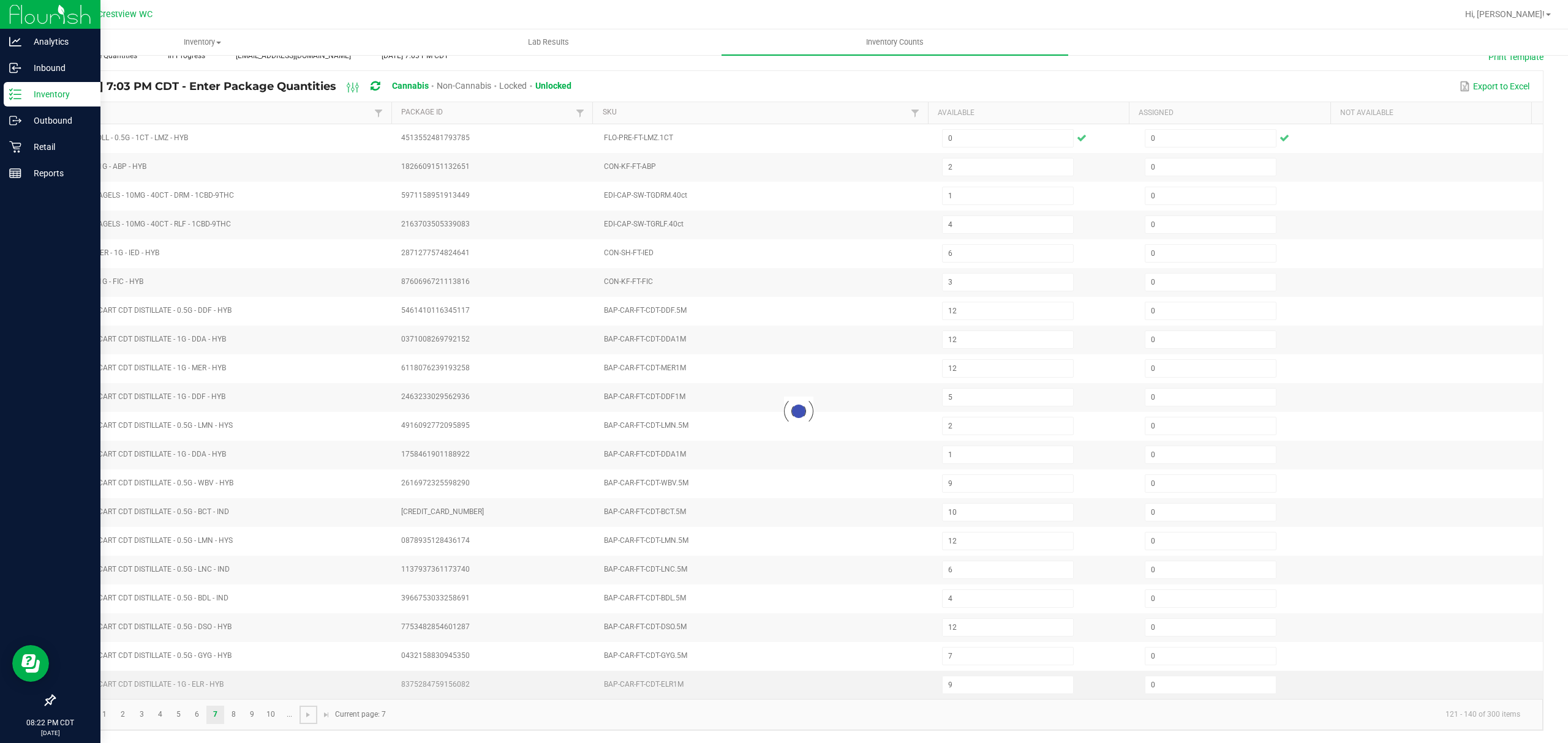
type input "7"
type input "3"
type input "12"
type input "20"
type input "10"
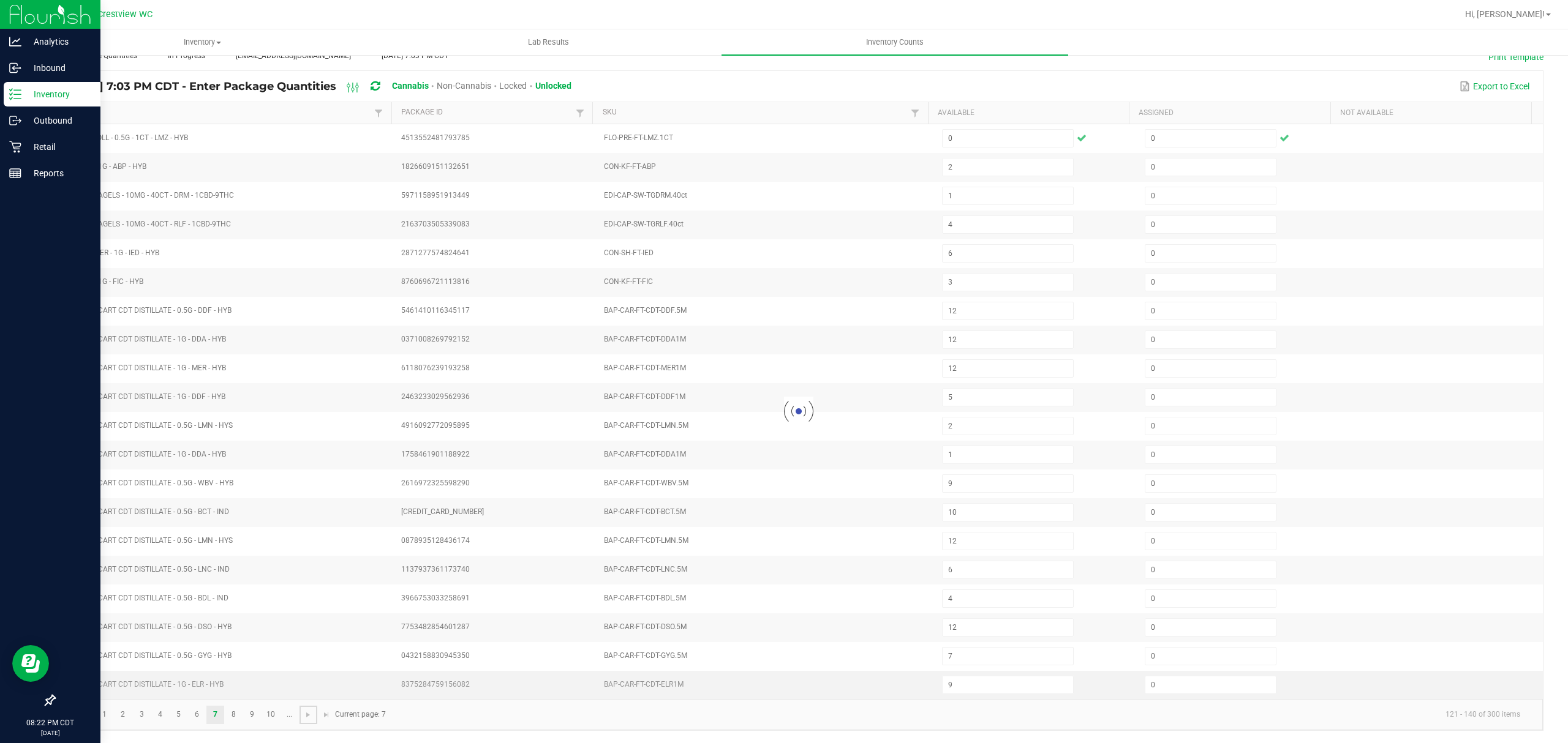
type input "8"
type input "6"
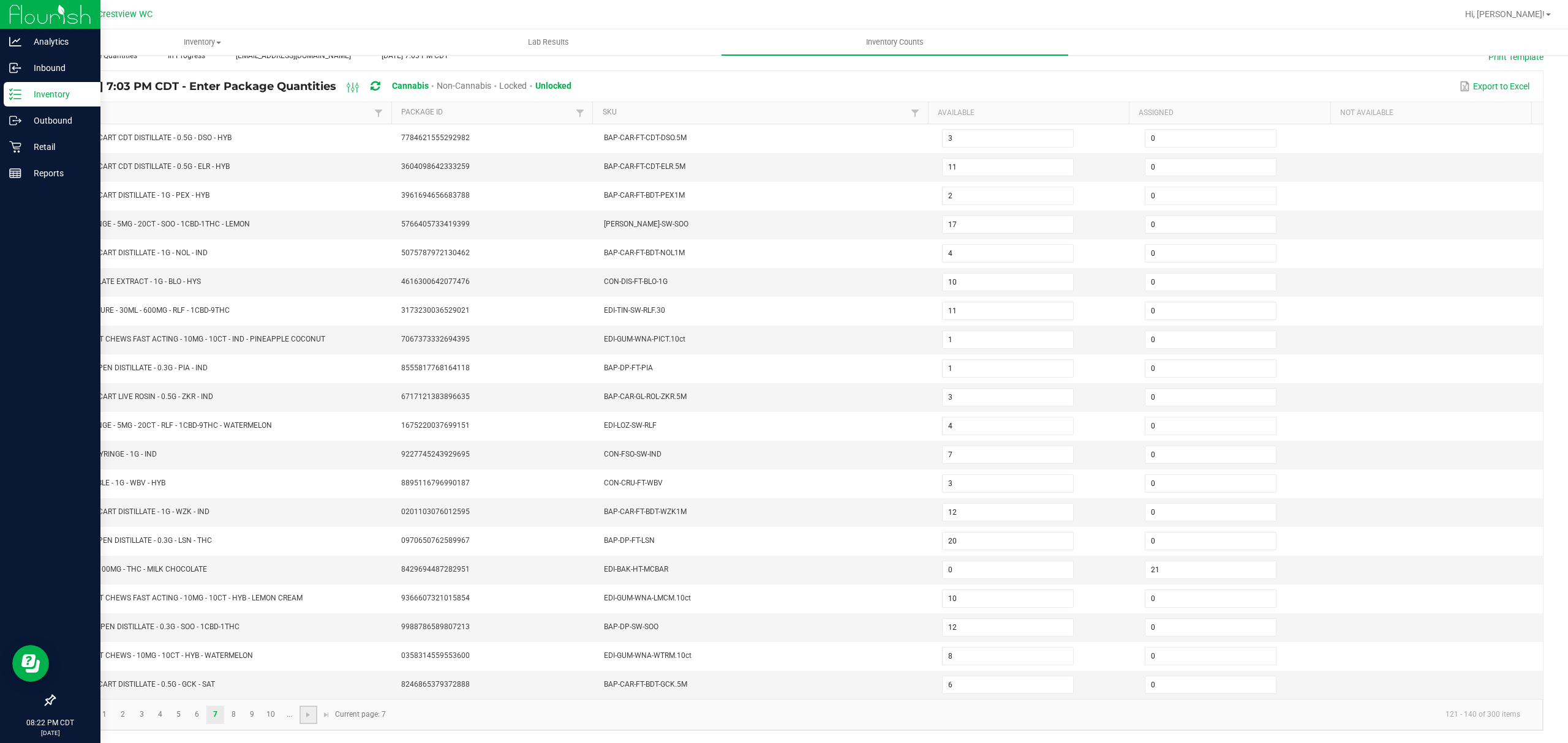
click at [311, 720] on link at bounding box center [308, 715] width 17 height 18
type input "1"
type input "0"
type input "8"
type input "9"
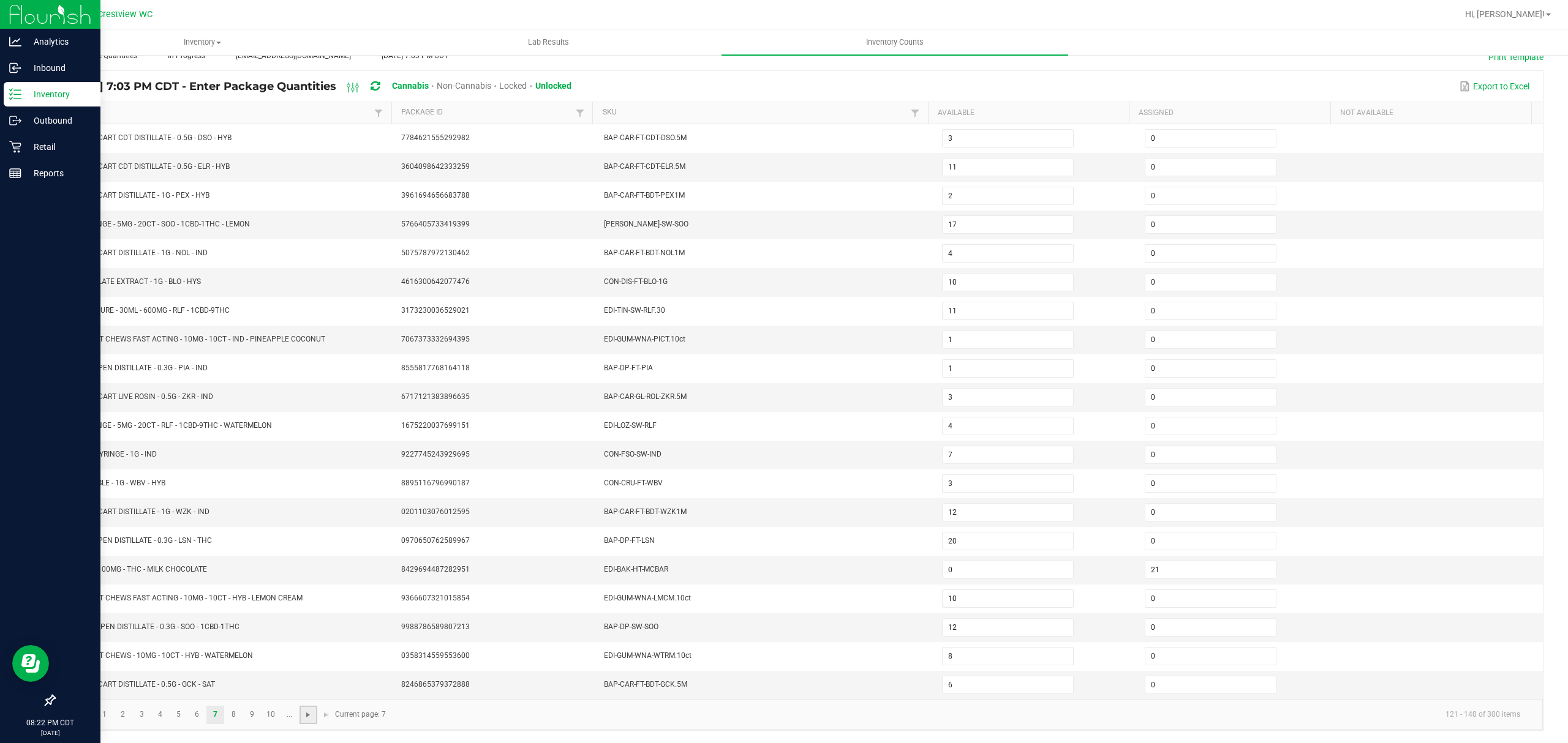
type input "5"
type input "1"
type input "2"
type input "5"
type input "2"
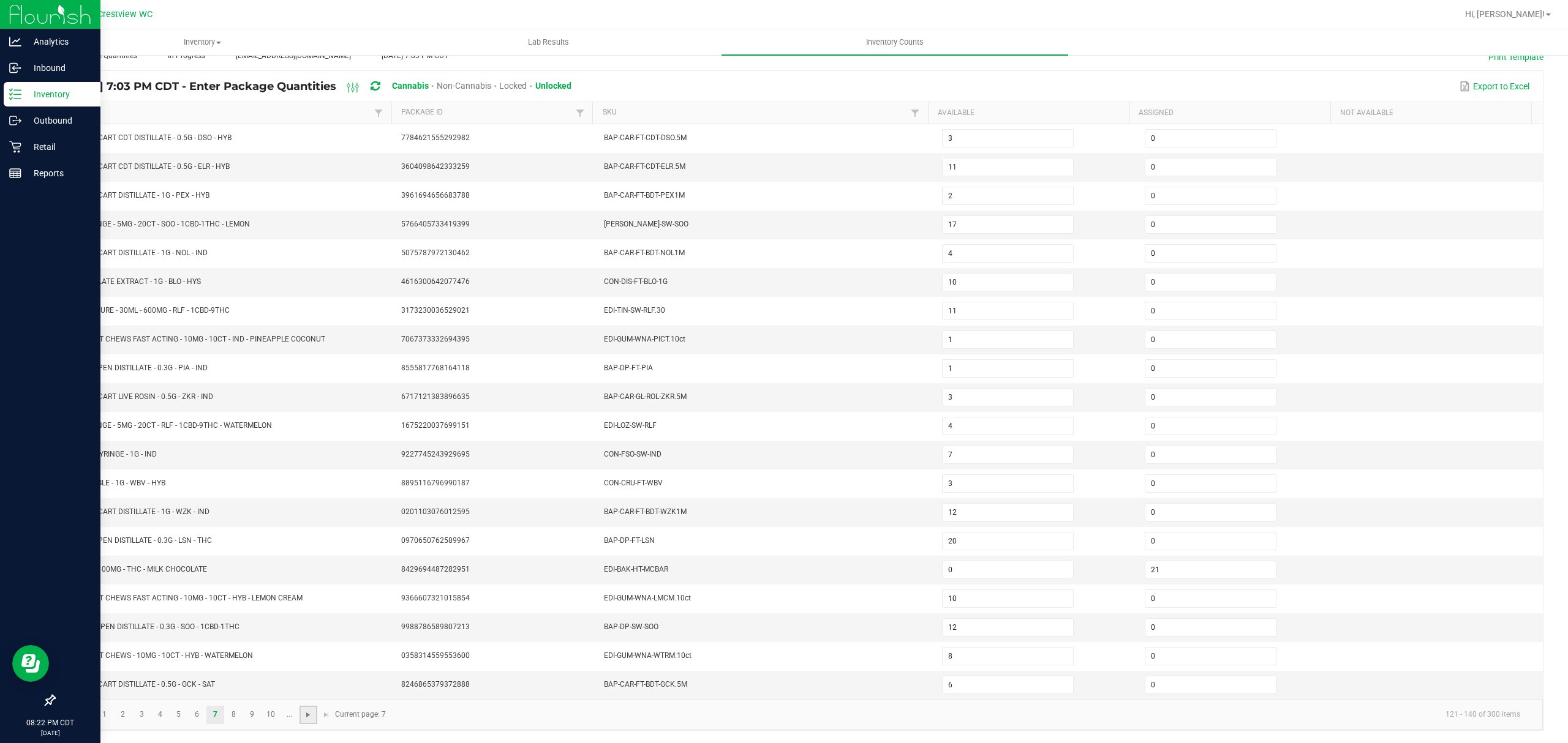
type input "3"
type input "8"
type input "13"
type input "18"
type input "1"
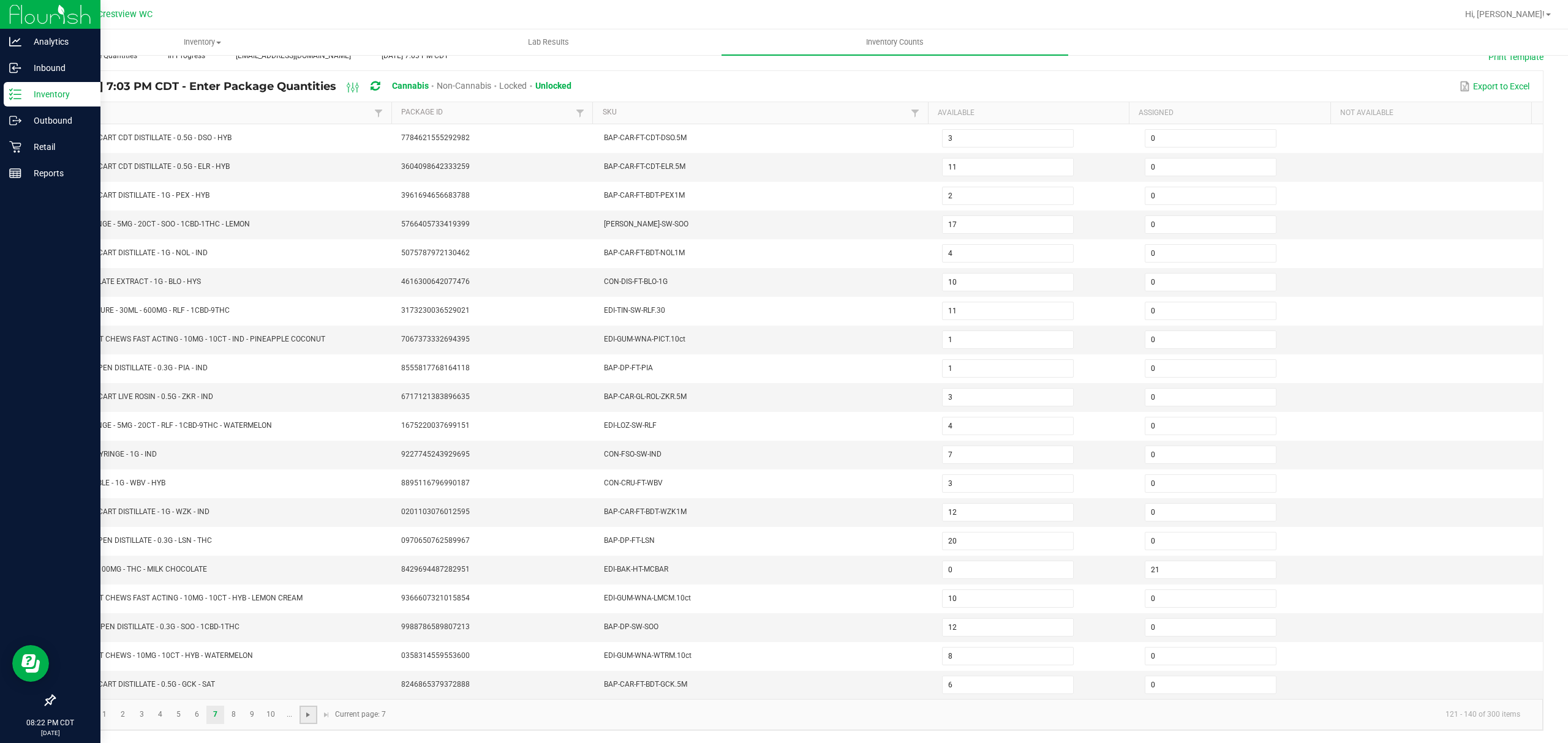
type input "7"
type input "1"
type input "13"
type input "11"
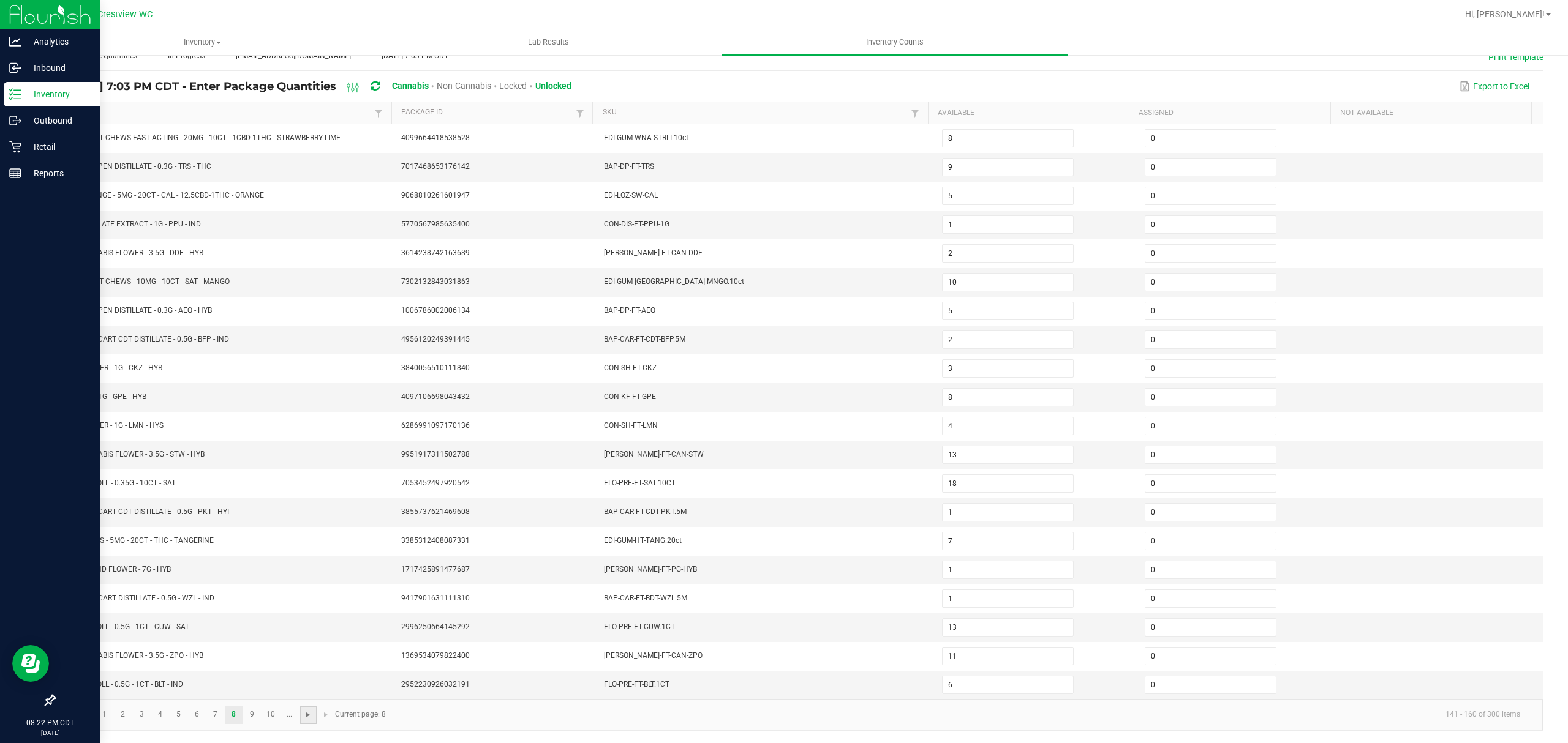
click at [311, 712] on span "Go to the next page" at bounding box center [308, 715] width 10 height 10
type input "5"
type input "2"
type input "5"
type input "13"
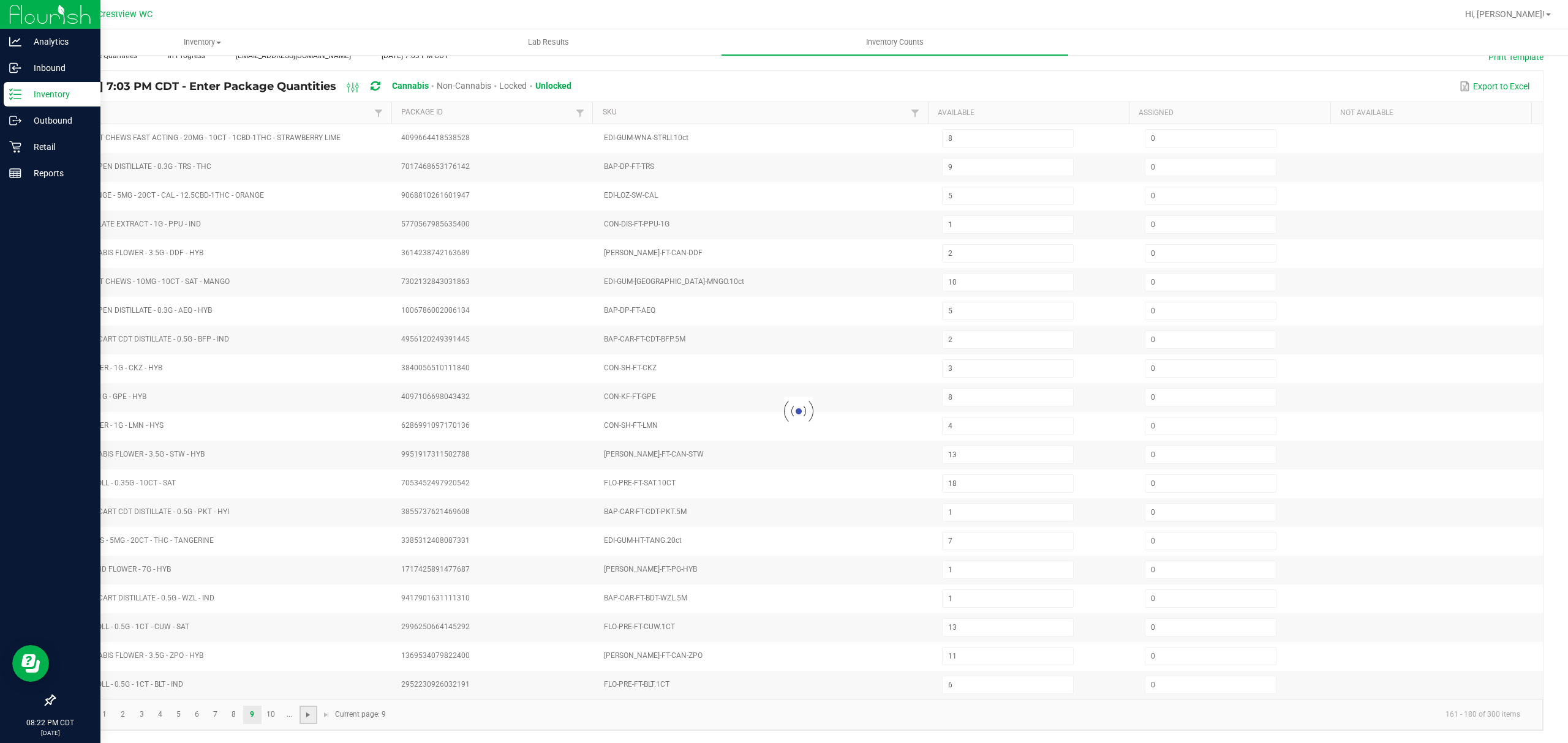
type input "7"
type input "18"
type input "4"
type input "10"
type input "1"
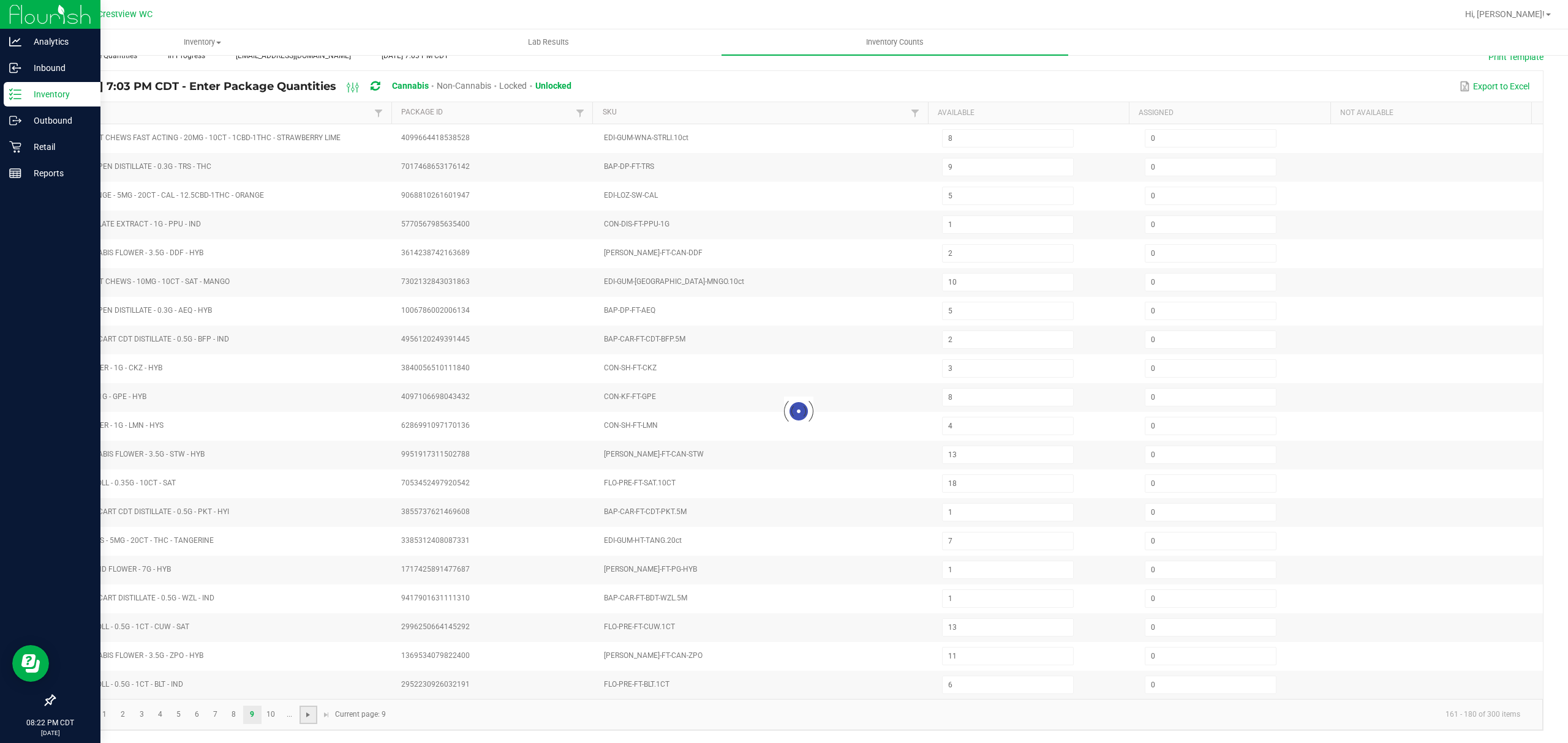
type input "1"
type input "8"
type input "20"
type input "0"
type input "8"
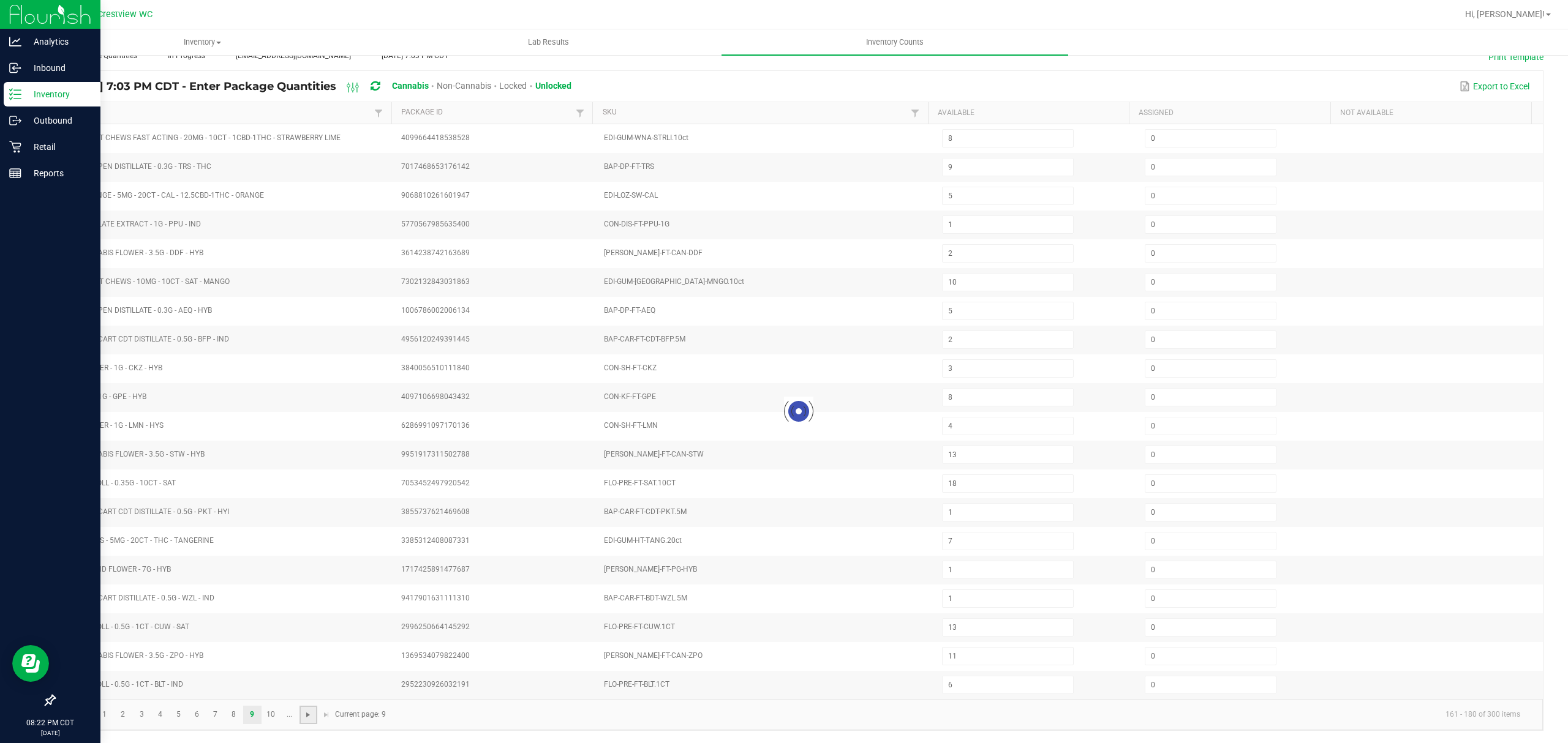
type input "10"
type input "46"
type input "2"
type input "9"
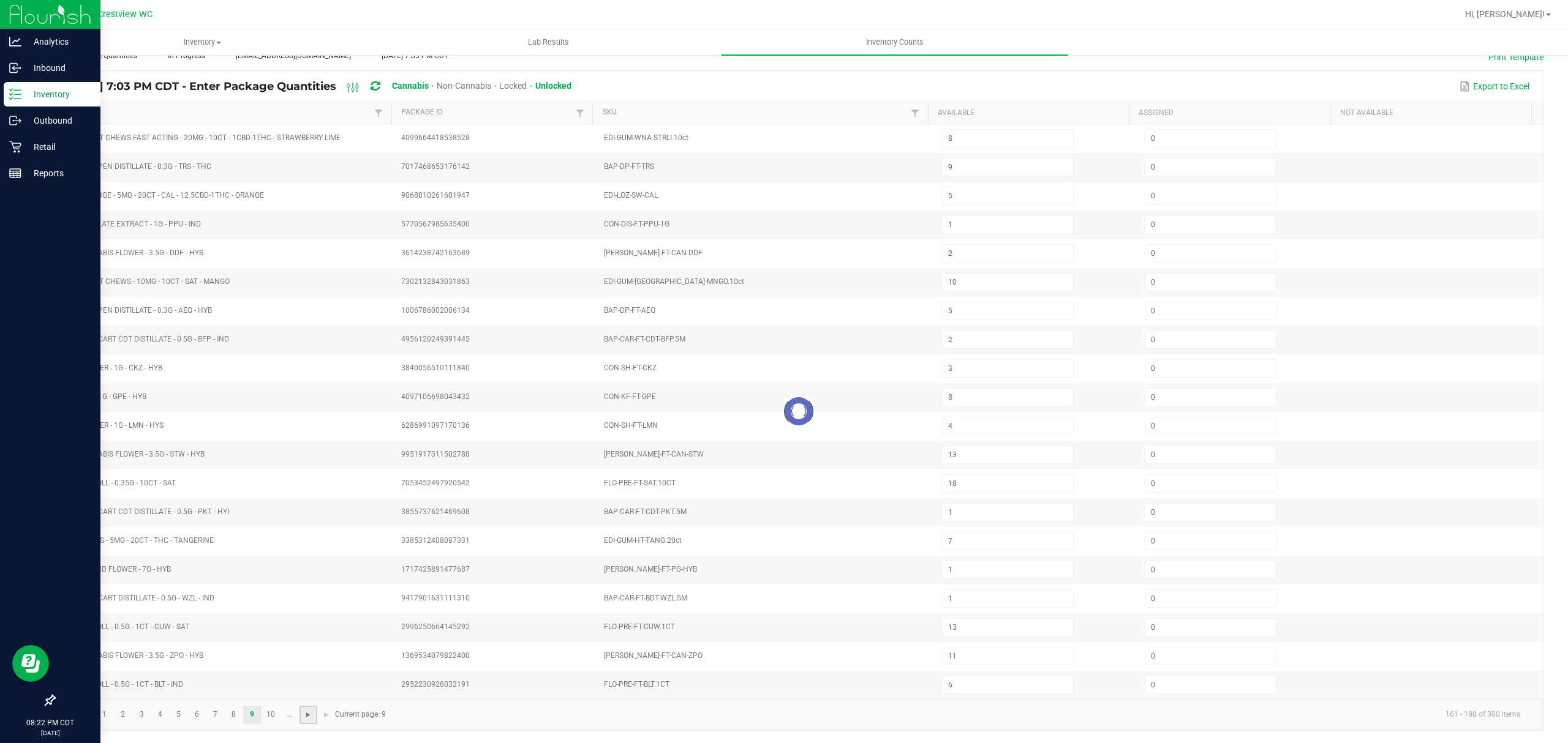
type input "7"
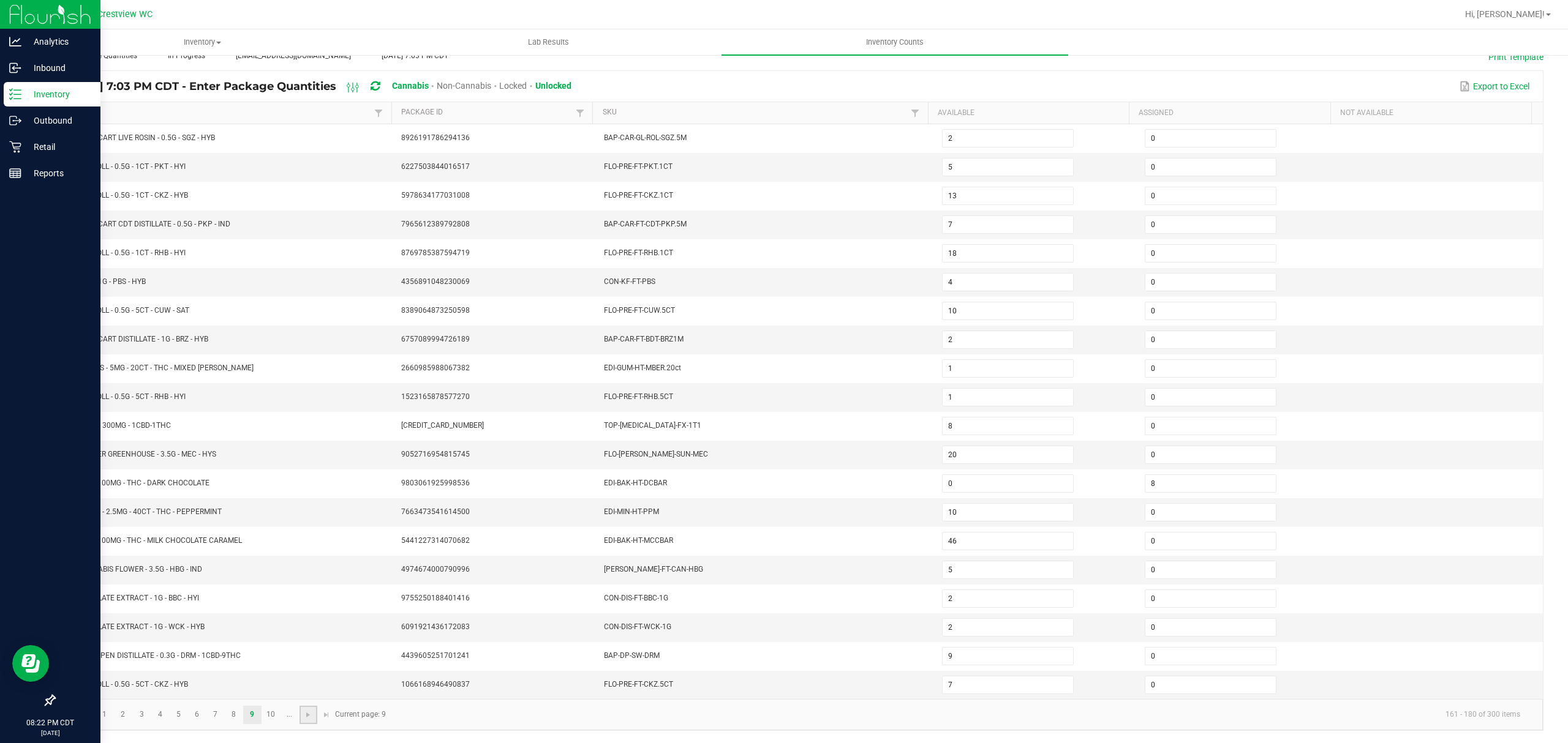
click at [307, 708] on link at bounding box center [308, 715] width 17 height 18
type input "11"
type input "0"
type input "1"
type input "12"
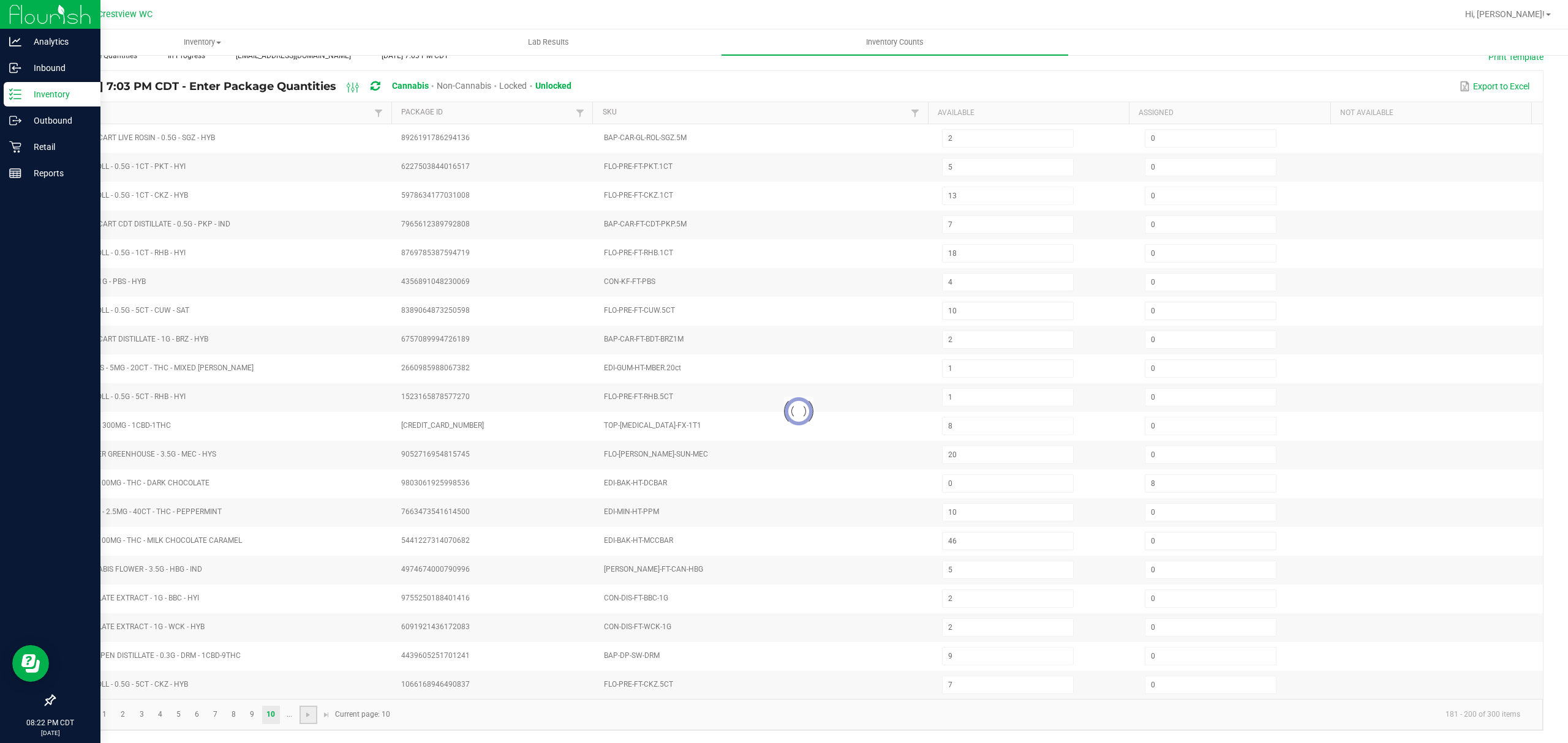
type input "7"
type input "39"
type input "12"
type input "11"
type input "7"
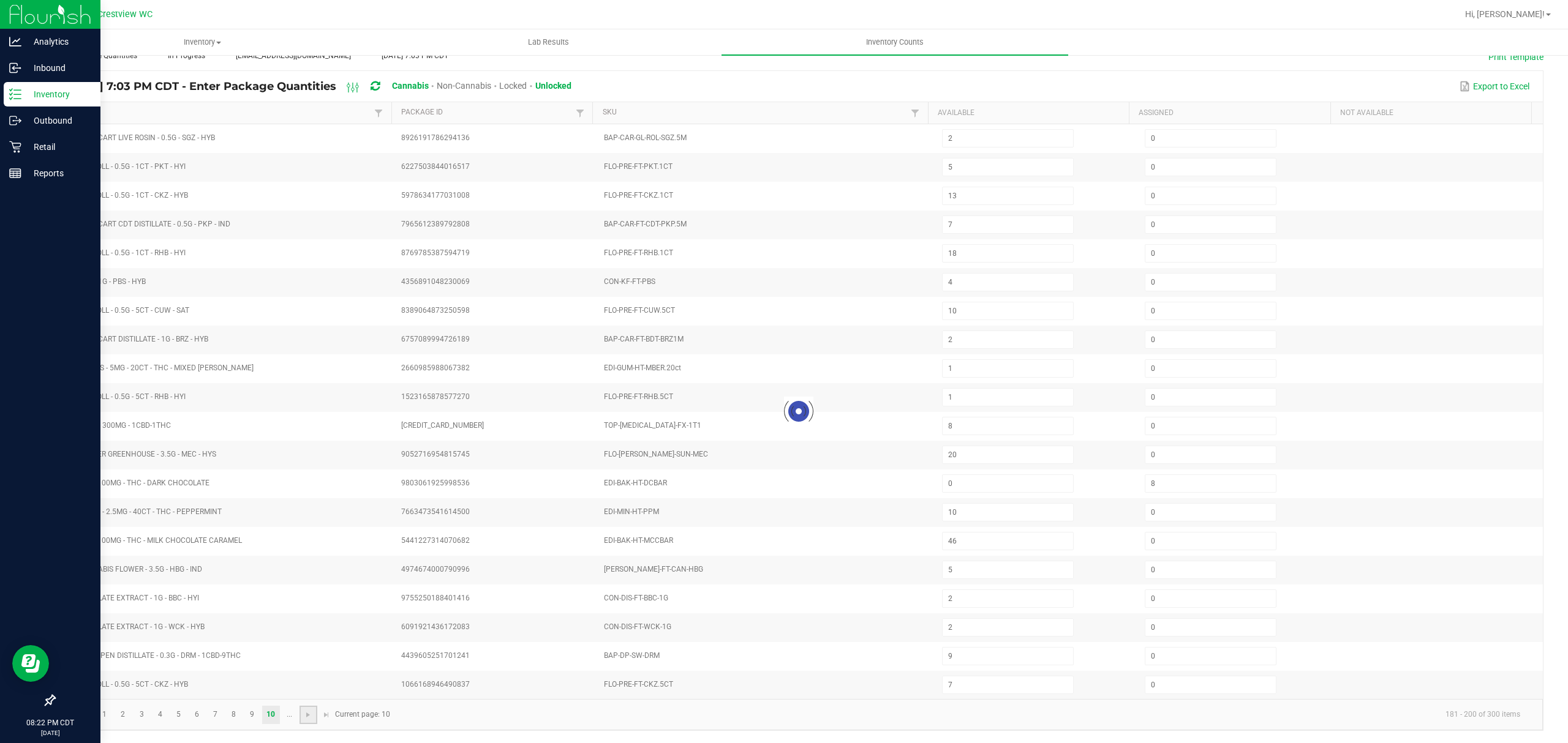
type input "6"
type input "2"
type input "12"
type input "11"
type input "37"
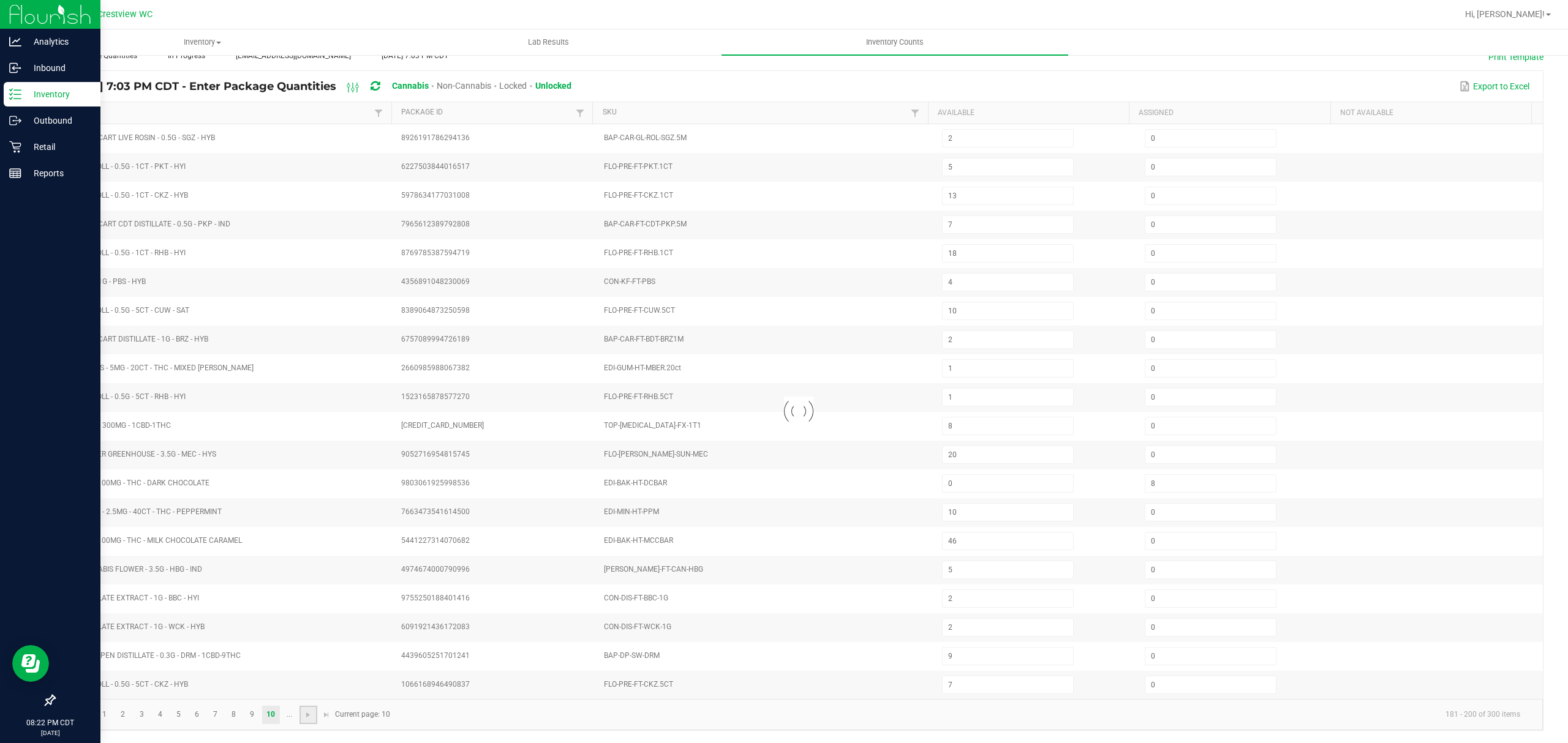
type input "2"
type input "1"
type input "5"
type input "40"
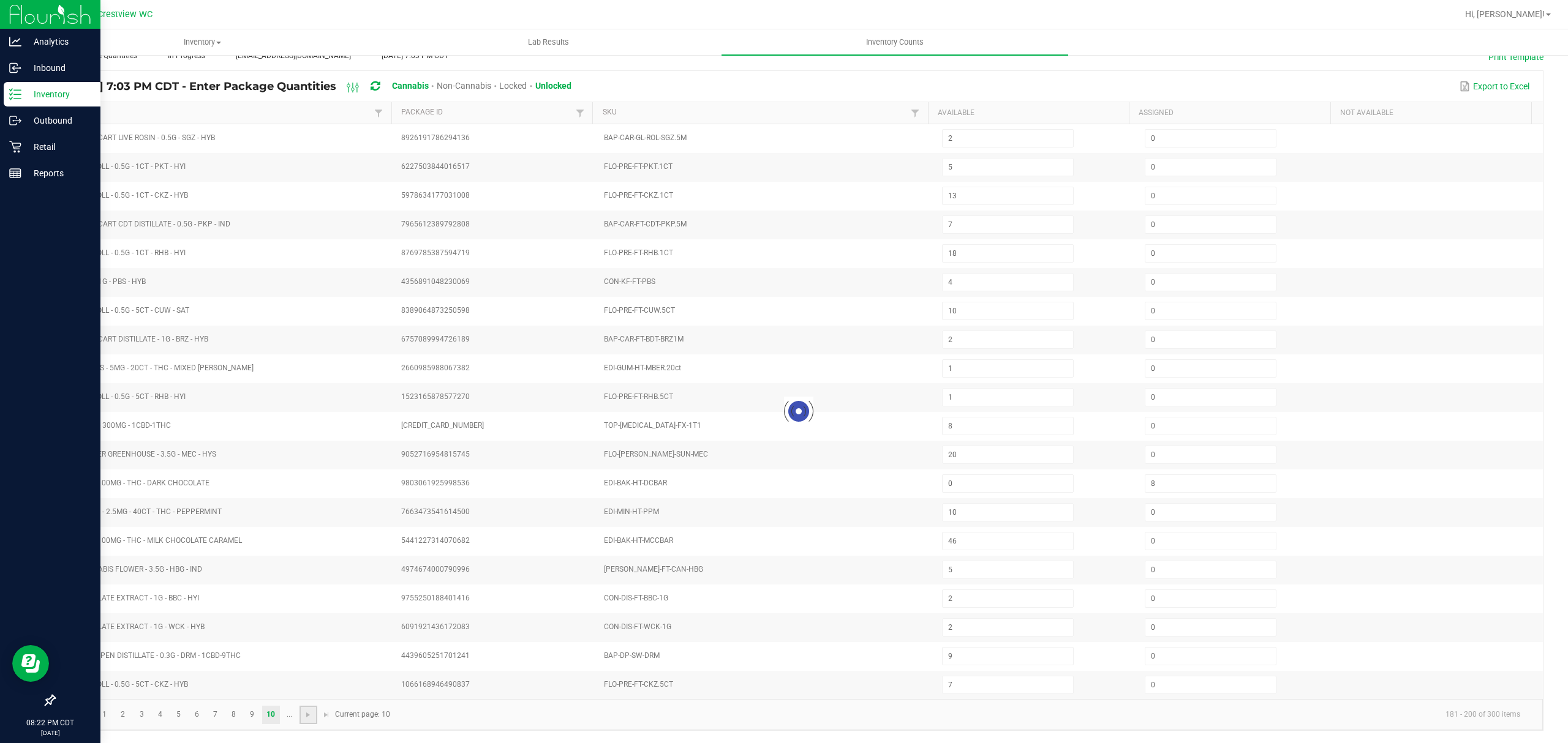
type input "4"
type input "31"
type input "21"
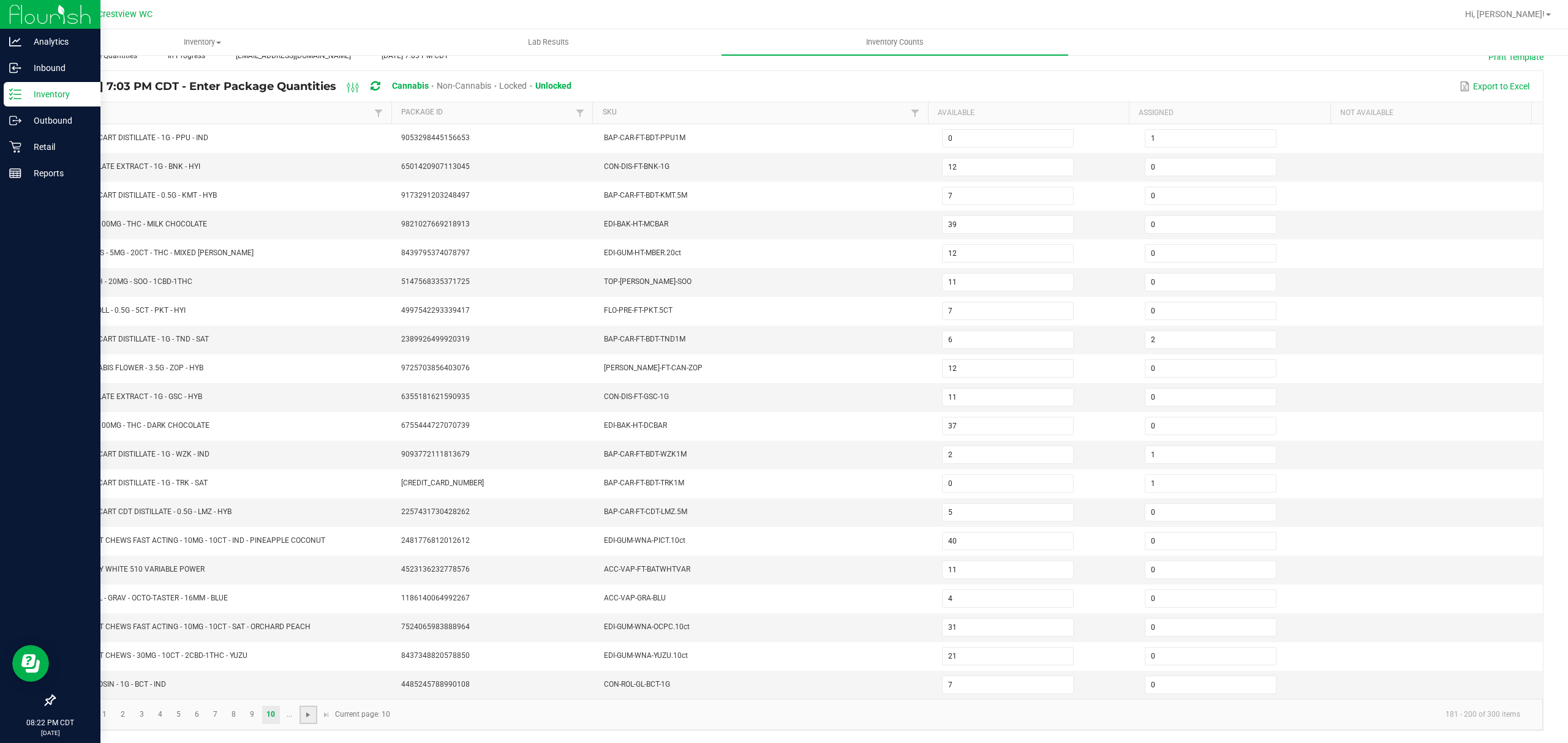
click at [305, 713] on span "Go to the next page" at bounding box center [308, 715] width 10 height 10
type input "12"
type input "33"
type input "0"
type input "20"
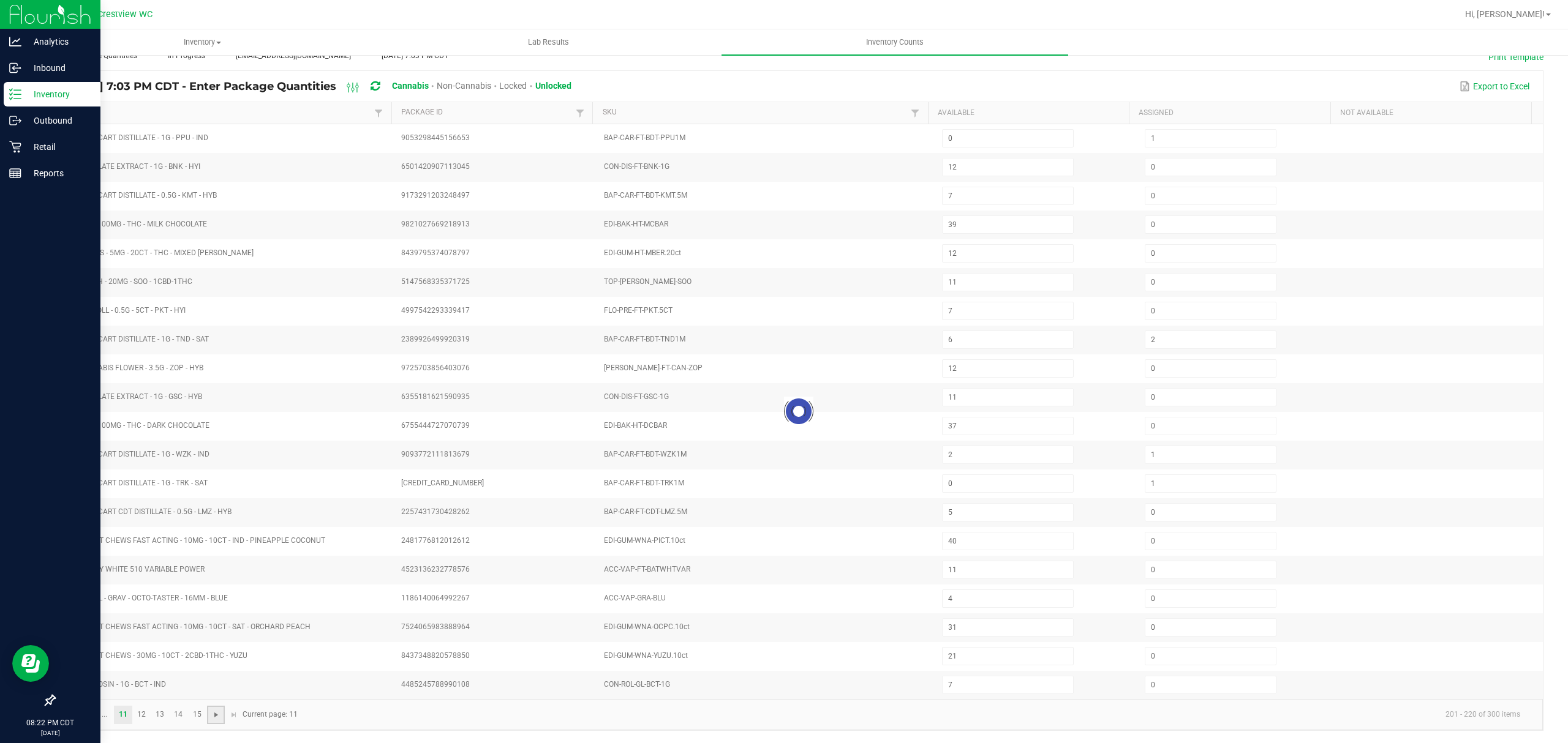
type input "5"
type input "7"
type input "11"
type input "14"
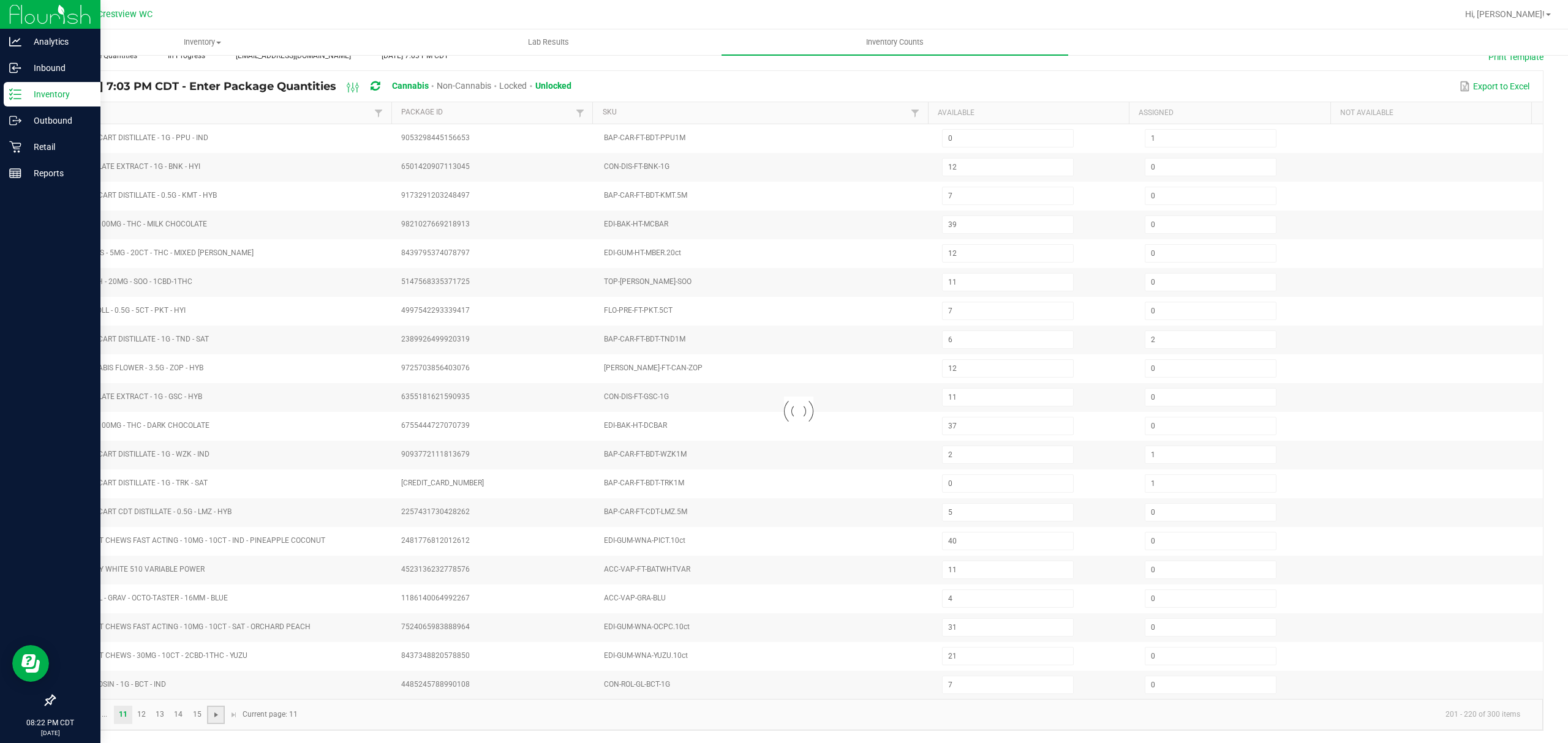
type input "0"
type input "7"
type input "19"
type input "14"
type input "6"
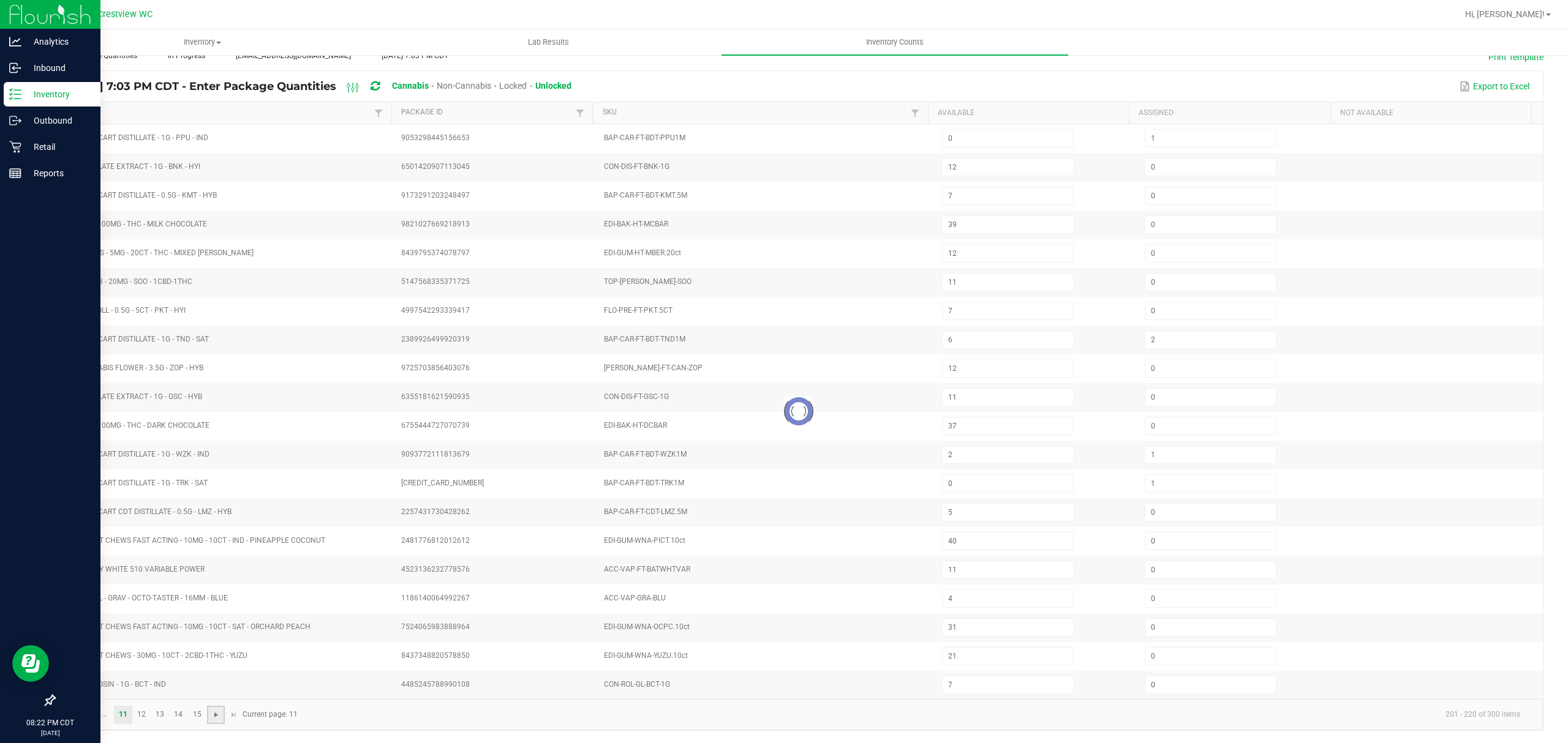
type input "0"
click at [221, 714] on span "Go to the next page" at bounding box center [216, 715] width 10 height 10
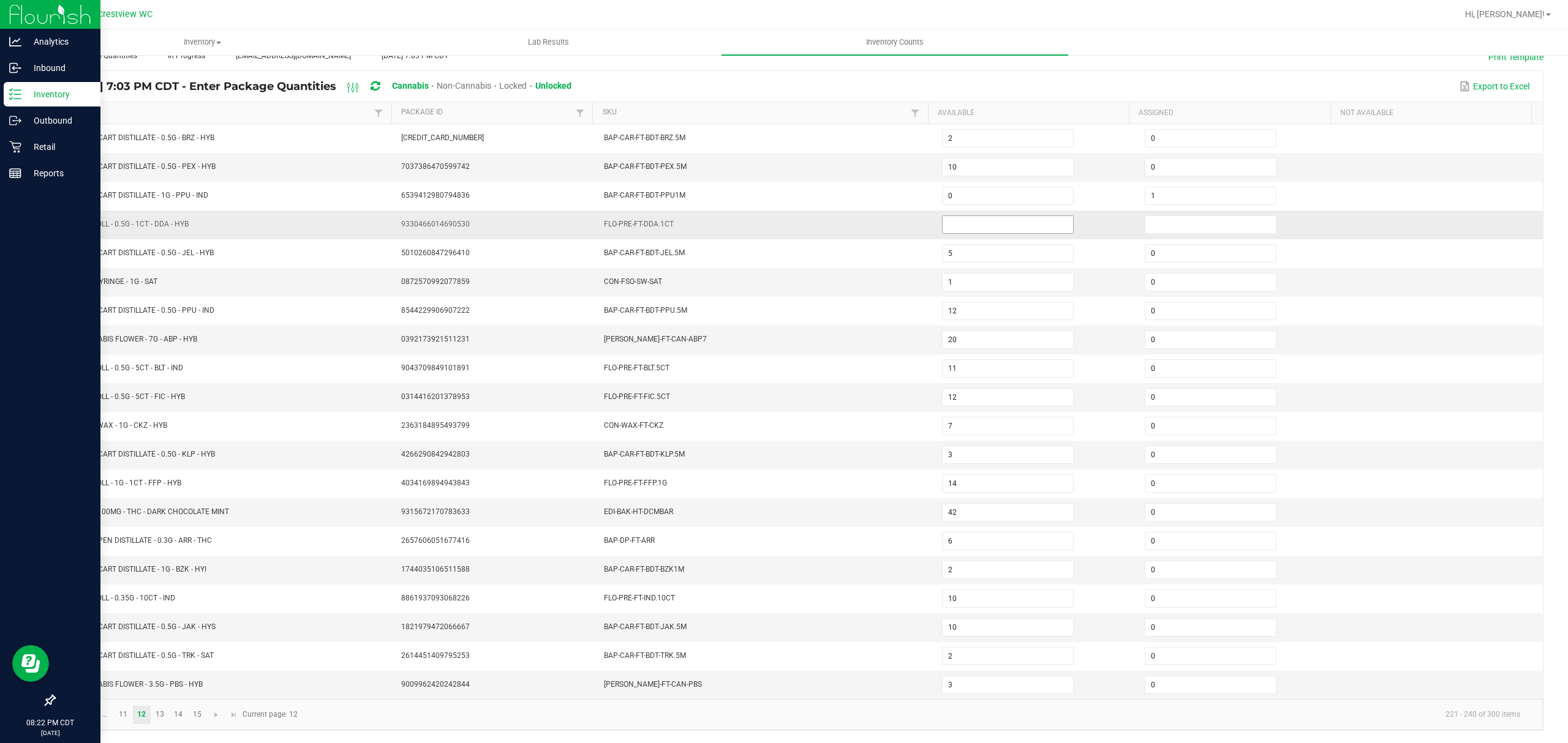
click at [993, 216] on input at bounding box center [1008, 224] width 130 height 17
click at [220, 710] on span "Go to the next page" at bounding box center [216, 715] width 10 height 10
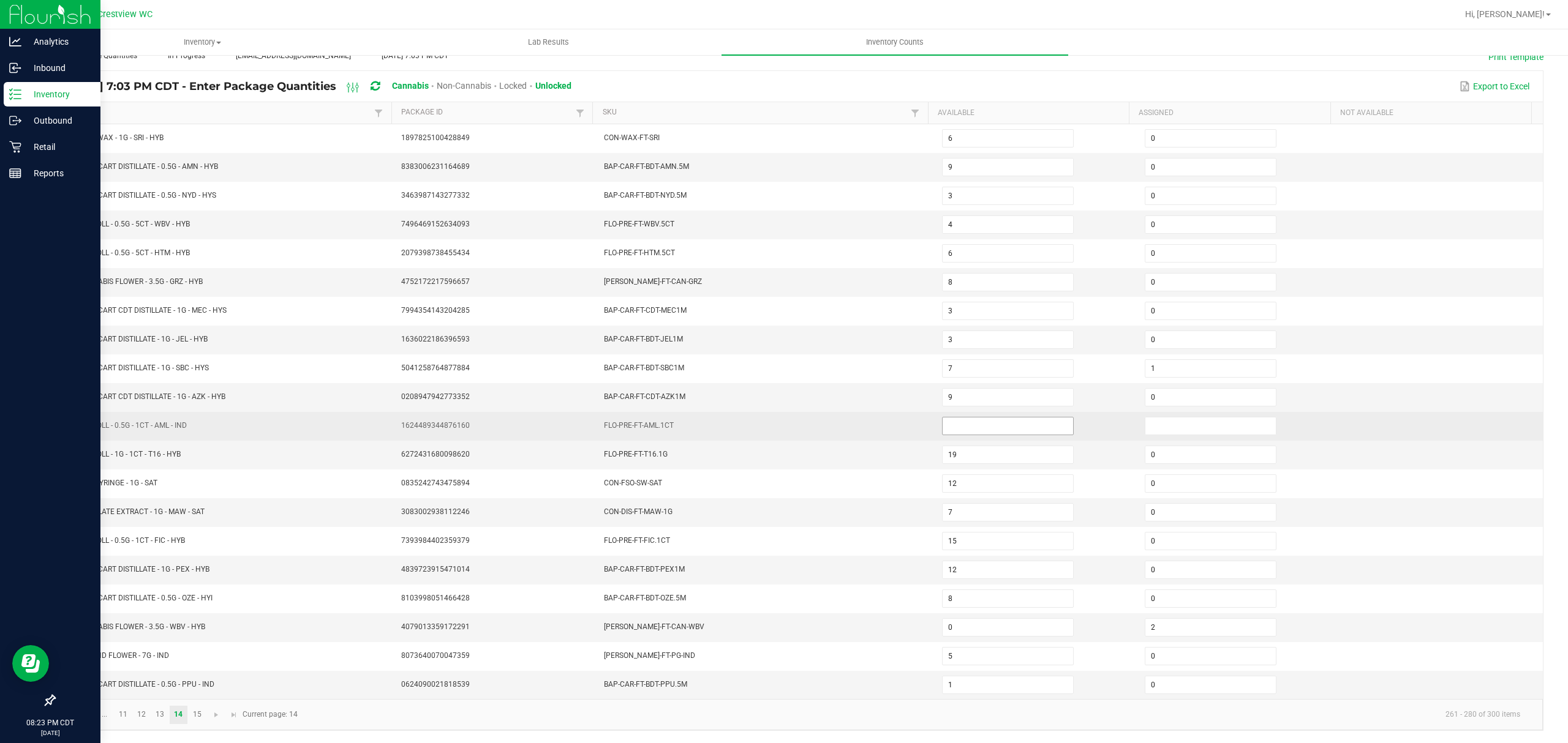
click at [1016, 417] on input at bounding box center [1008, 425] width 130 height 17
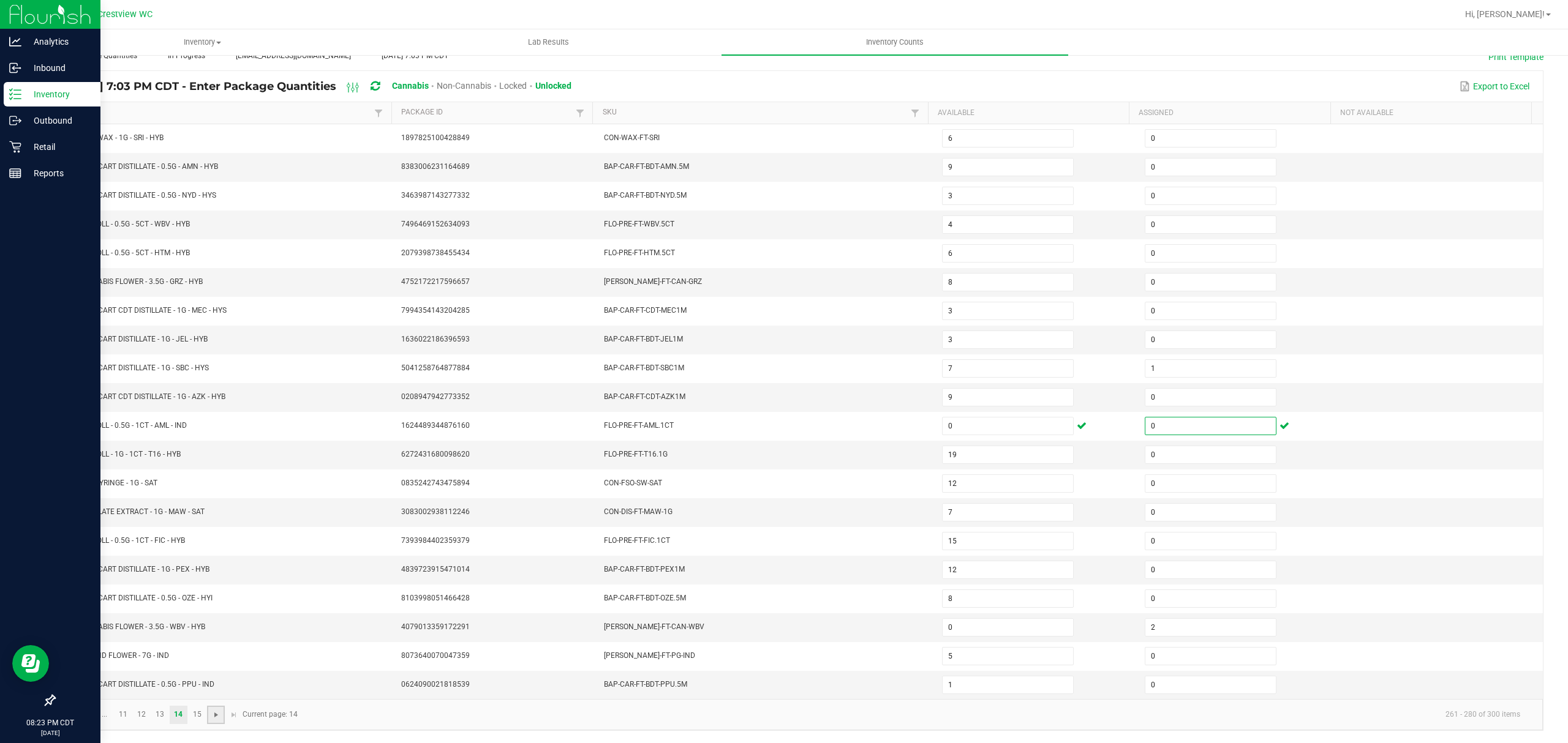
click at [220, 710] on span "Go to the next page" at bounding box center [216, 715] width 10 height 10
click at [1024, 273] on input at bounding box center [1008, 281] width 130 height 17
click at [212, 717] on kendo-pager-next-buttons at bounding box center [224, 715] width 36 height 18
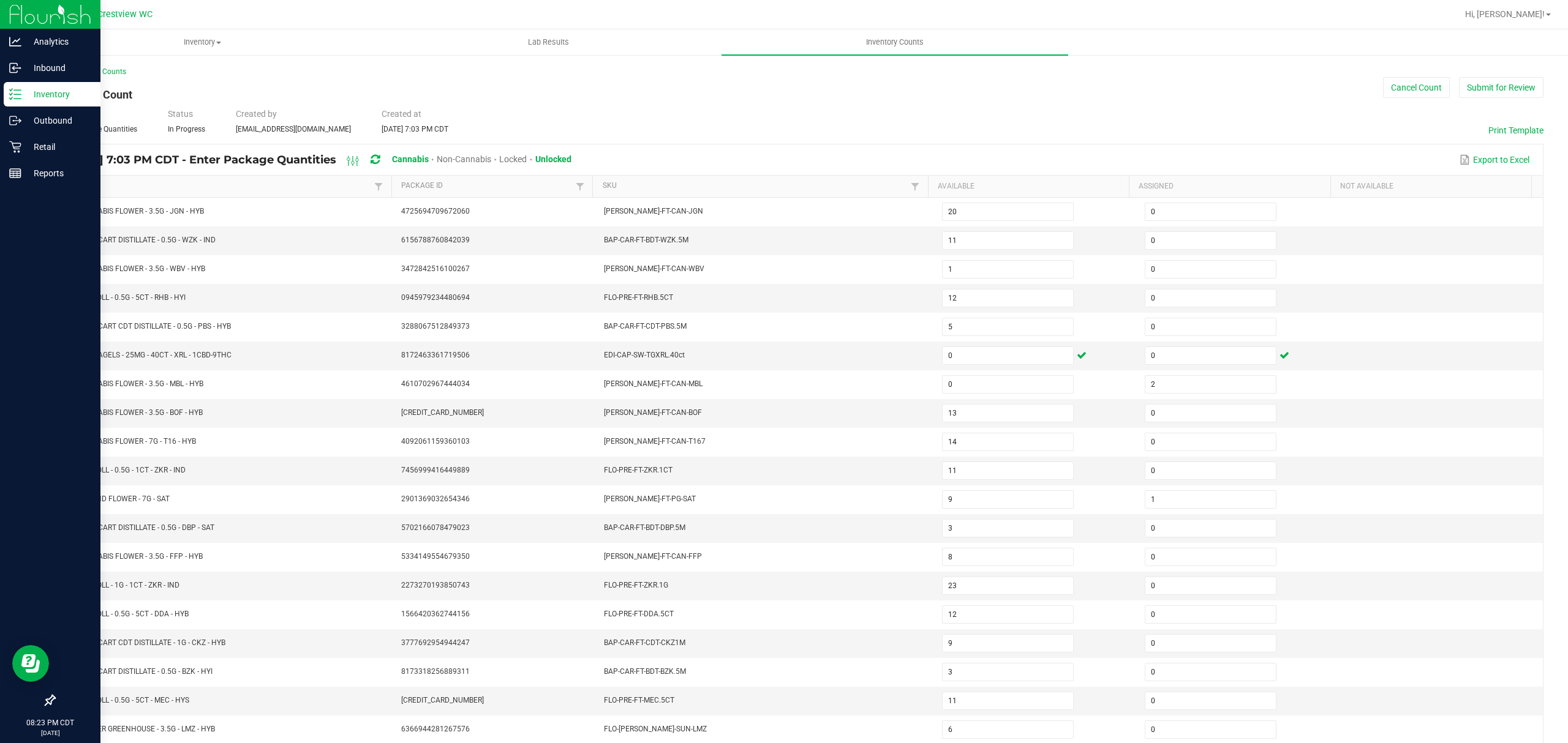
click at [1234, 110] on div "Type Enter Package Quantities Status In Progress Created by [EMAIL_ADDRESS][DOM…" at bounding box center [798, 121] width 1490 height 27
drag, startPoint x: 12, startPoint y: 102, endPoint x: 52, endPoint y: 102, distance: 40.0
click at [11, 101] on div "Inventory" at bounding box center [52, 94] width 97 height 25
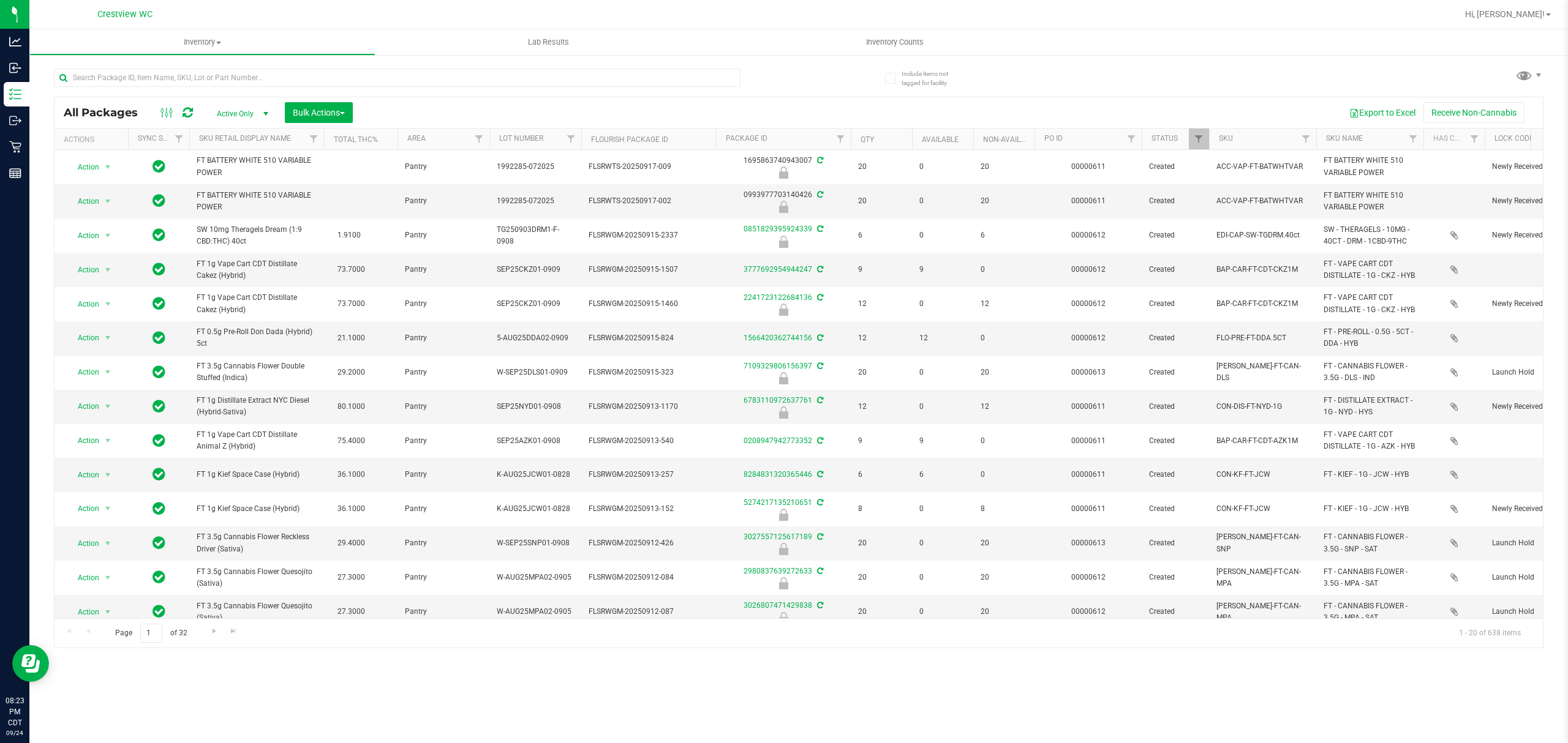
click at [1012, 64] on div "All Packages Active Only Active Only Lab Samples Locked All External Internal B…" at bounding box center [798, 352] width 1490 height 591
click at [915, 43] on span "Inventory Counts" at bounding box center [894, 42] width 90 height 11
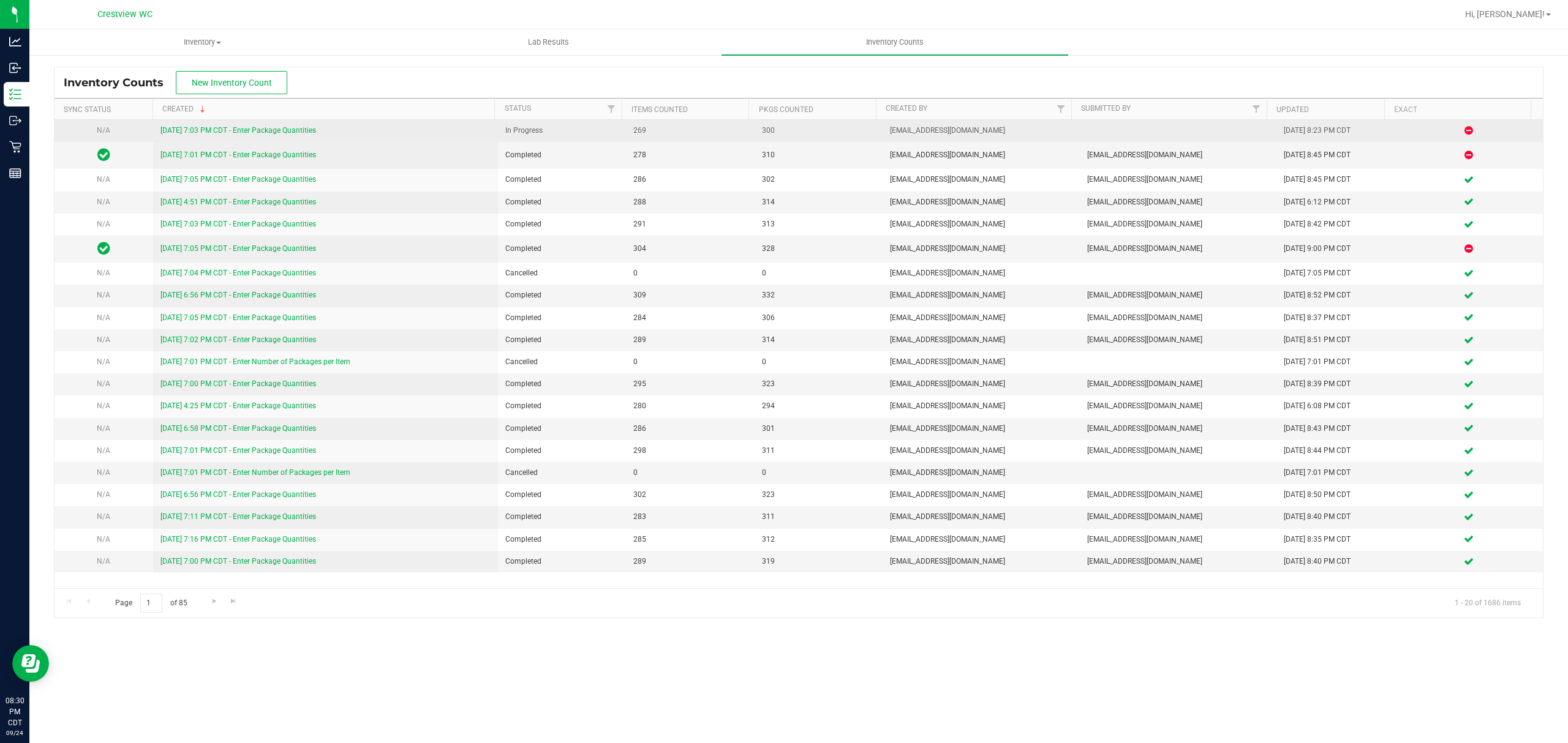
click at [292, 135] on link "[DATE] 7:03 PM CDT - Enter Package Quantities" at bounding box center [238, 129] width 156 height 8
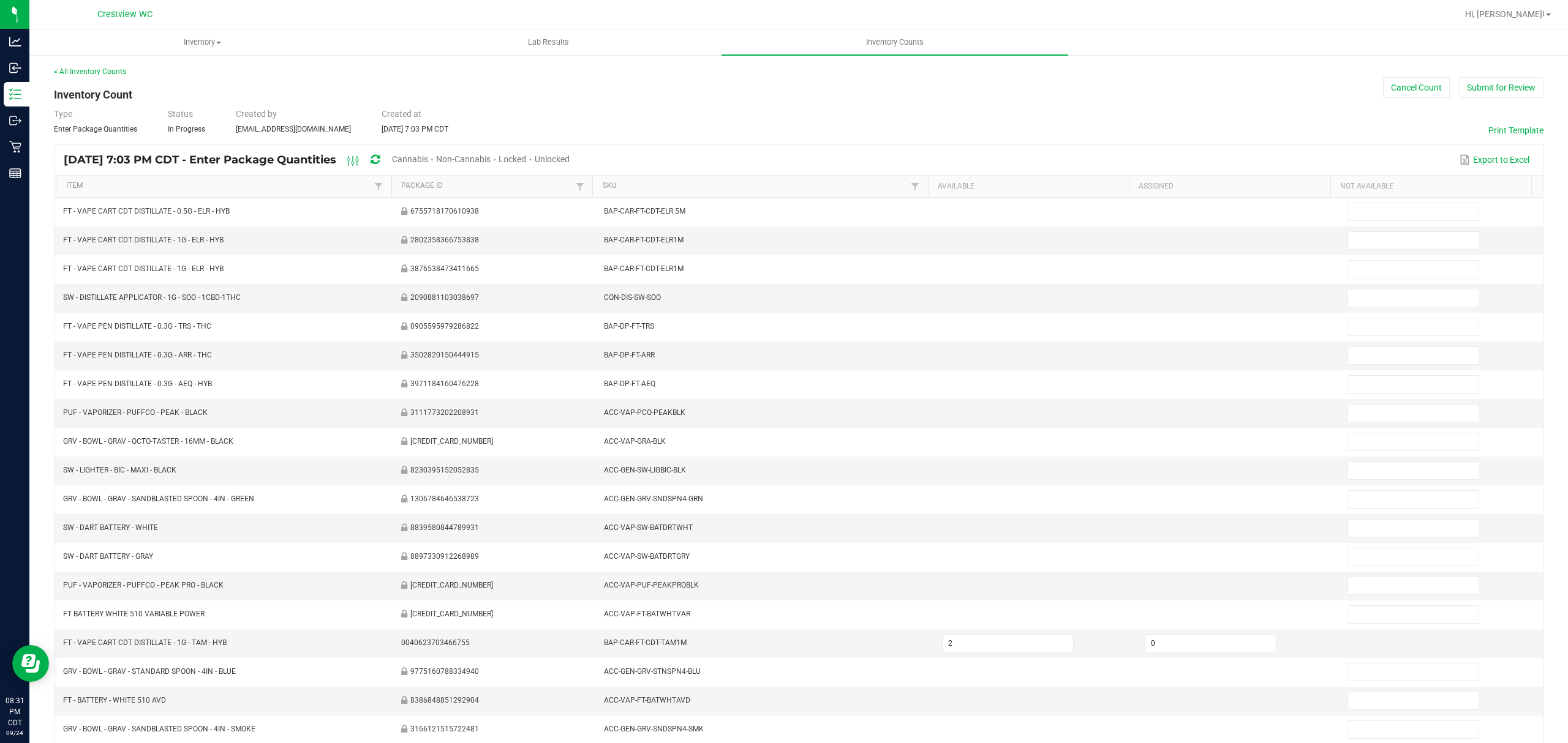
click at [428, 158] on span "Cannabis" at bounding box center [410, 158] width 36 height 10
click at [570, 156] on span "Unlocked" at bounding box center [553, 158] width 35 height 10
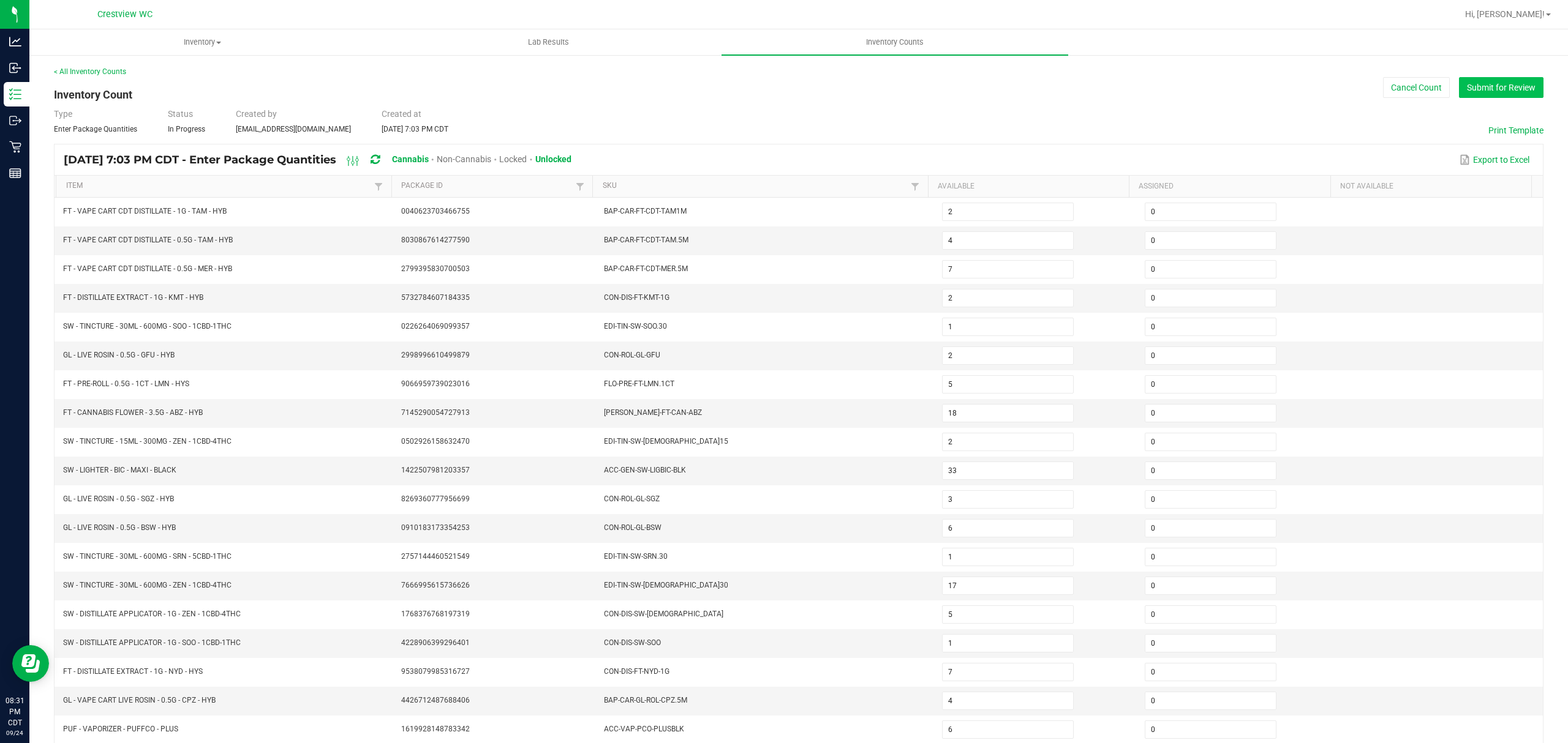
click at [1459, 87] on button "Submit for Review" at bounding box center [1501, 87] width 85 height 21
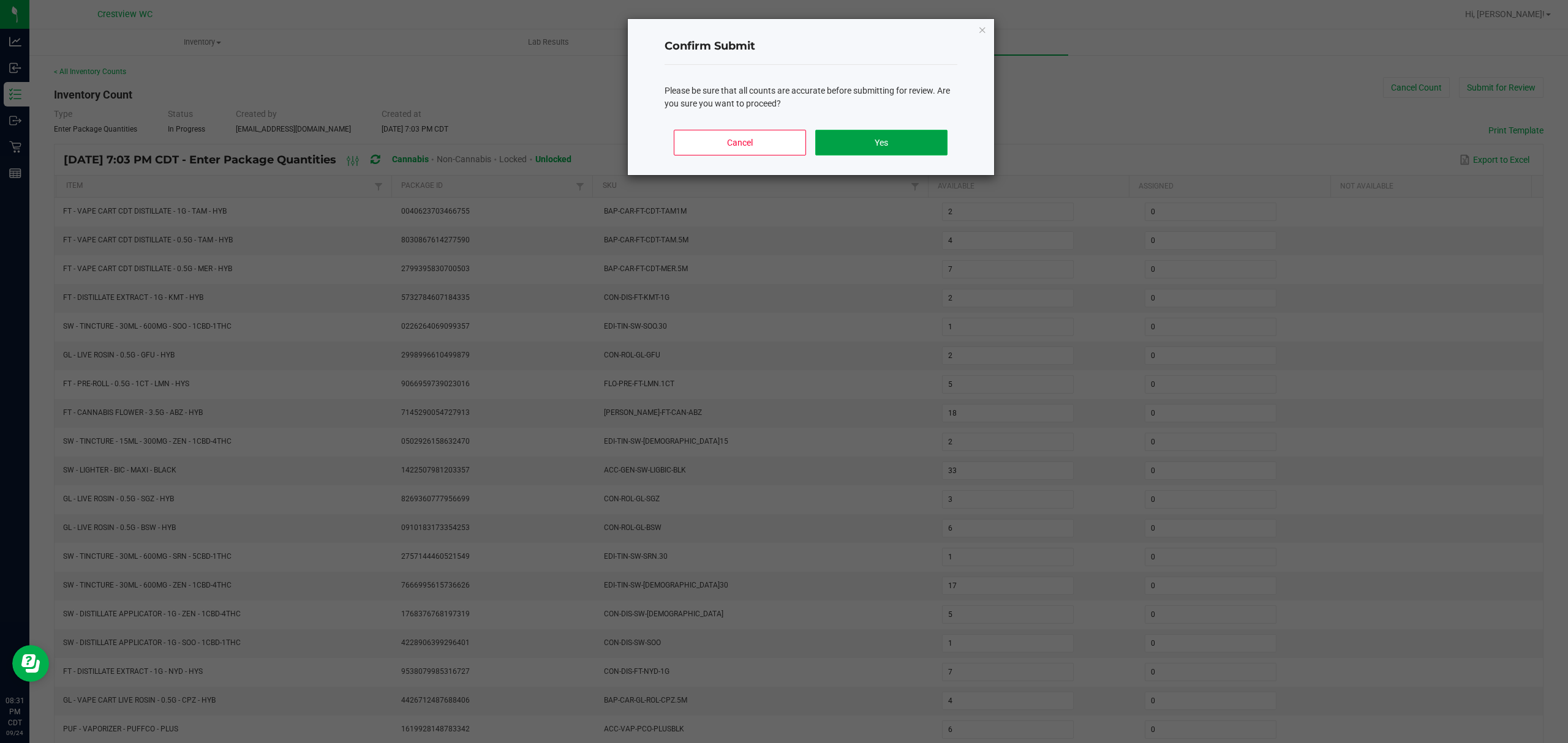
click at [831, 134] on button "Yes" at bounding box center [881, 143] width 132 height 25
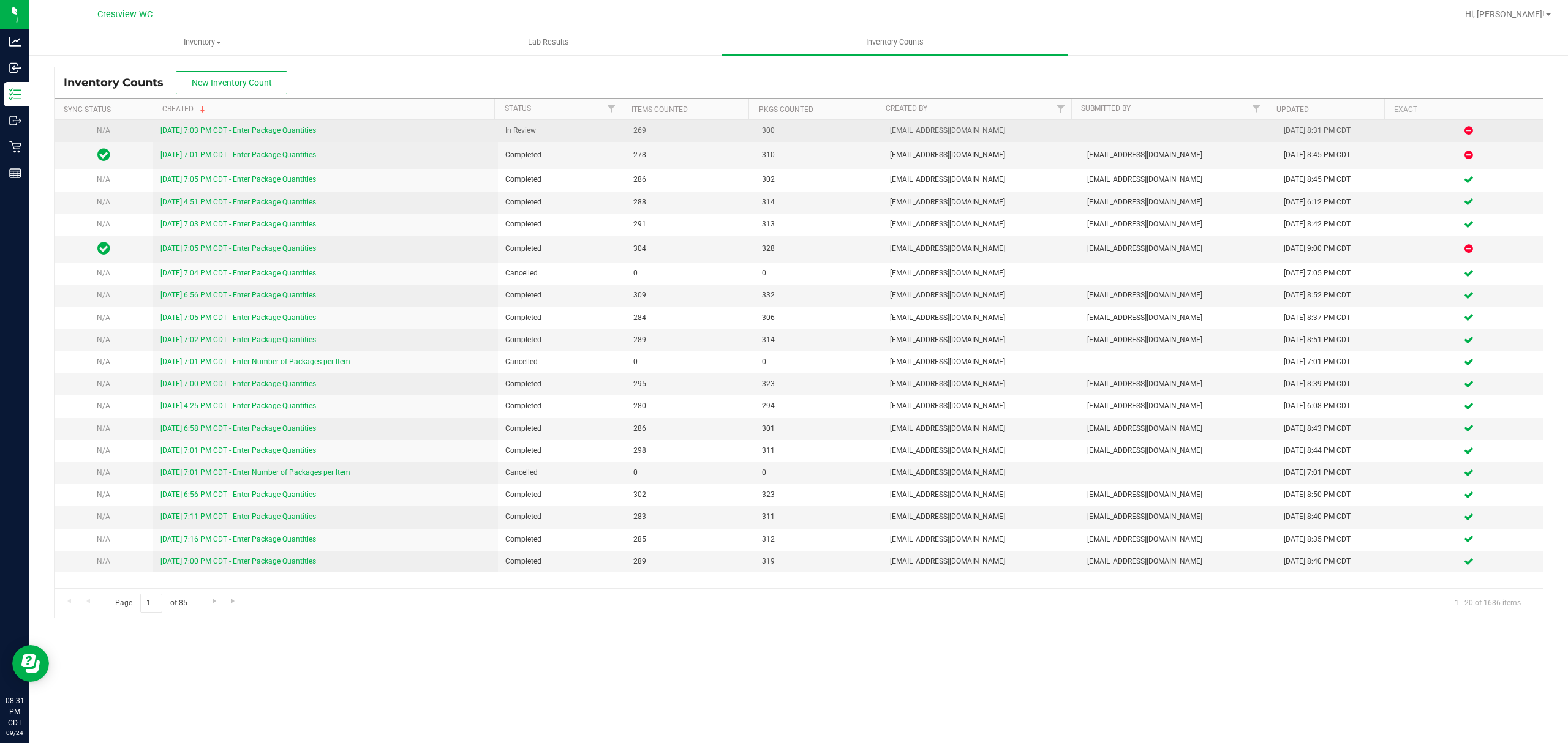
click at [276, 131] on link "[DATE] 7:03 PM CDT - Enter Package Quantities" at bounding box center [238, 129] width 156 height 8
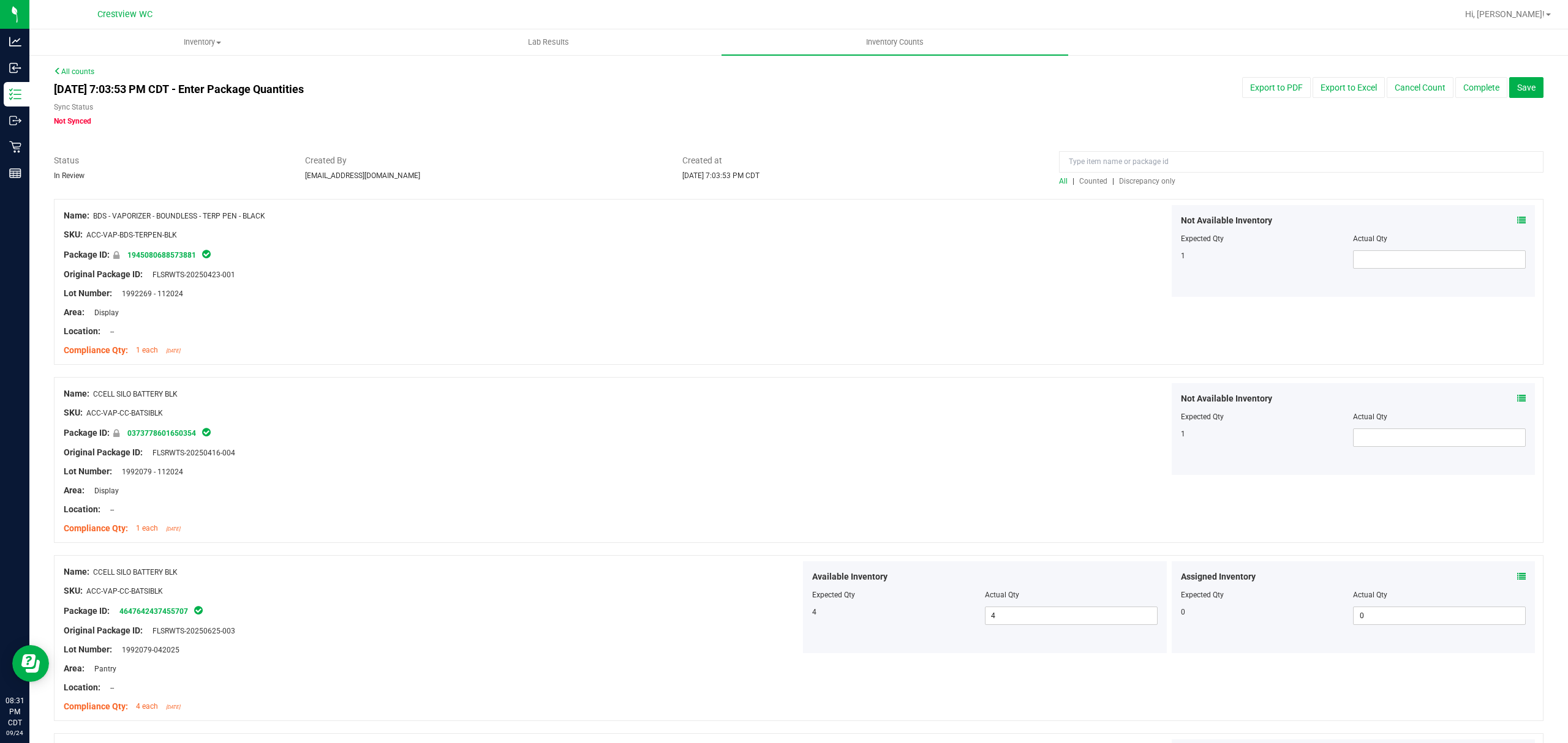
click at [1132, 178] on span "Discrepancy only" at bounding box center [1147, 180] width 56 height 8
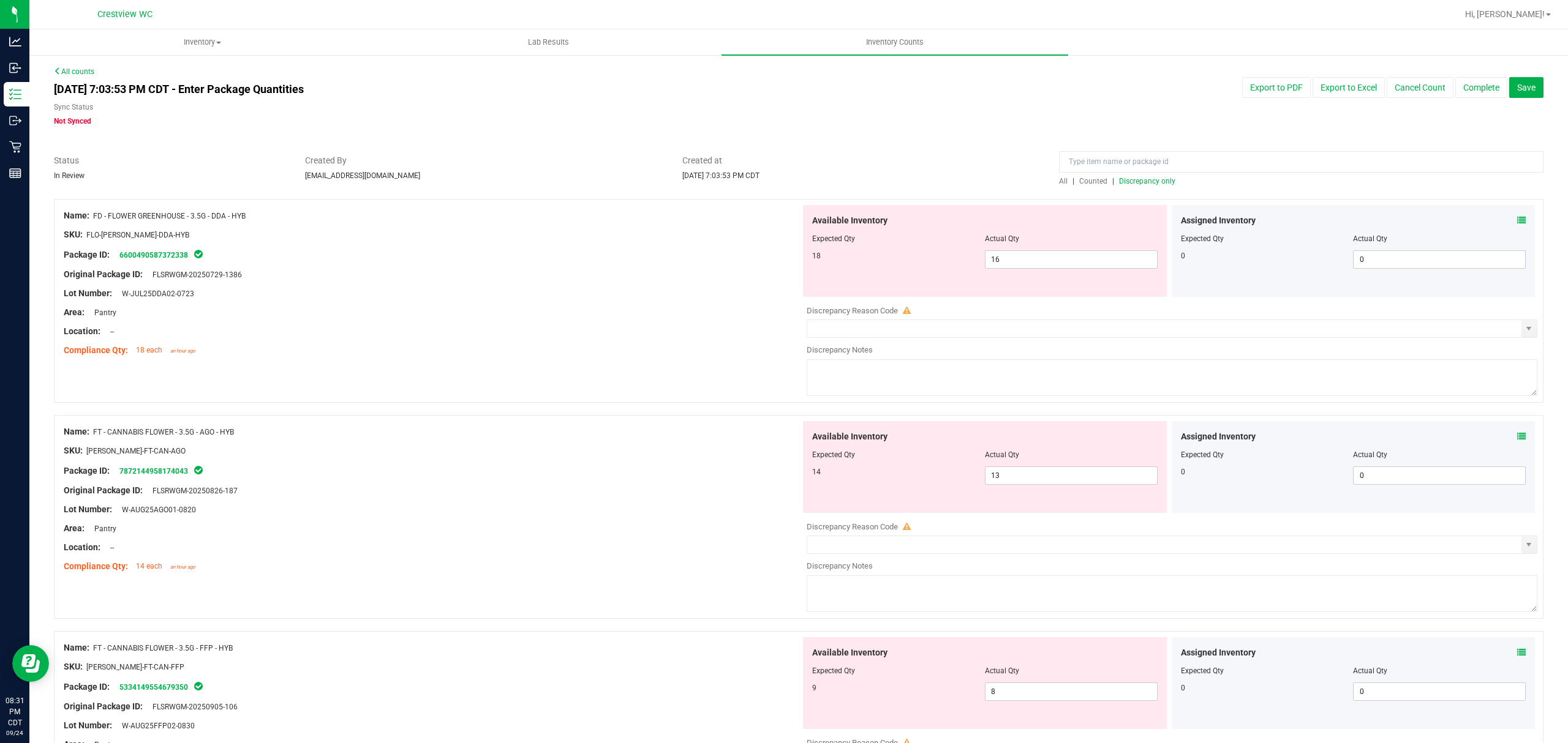
click at [1517, 220] on icon at bounding box center [1521, 219] width 8 height 8
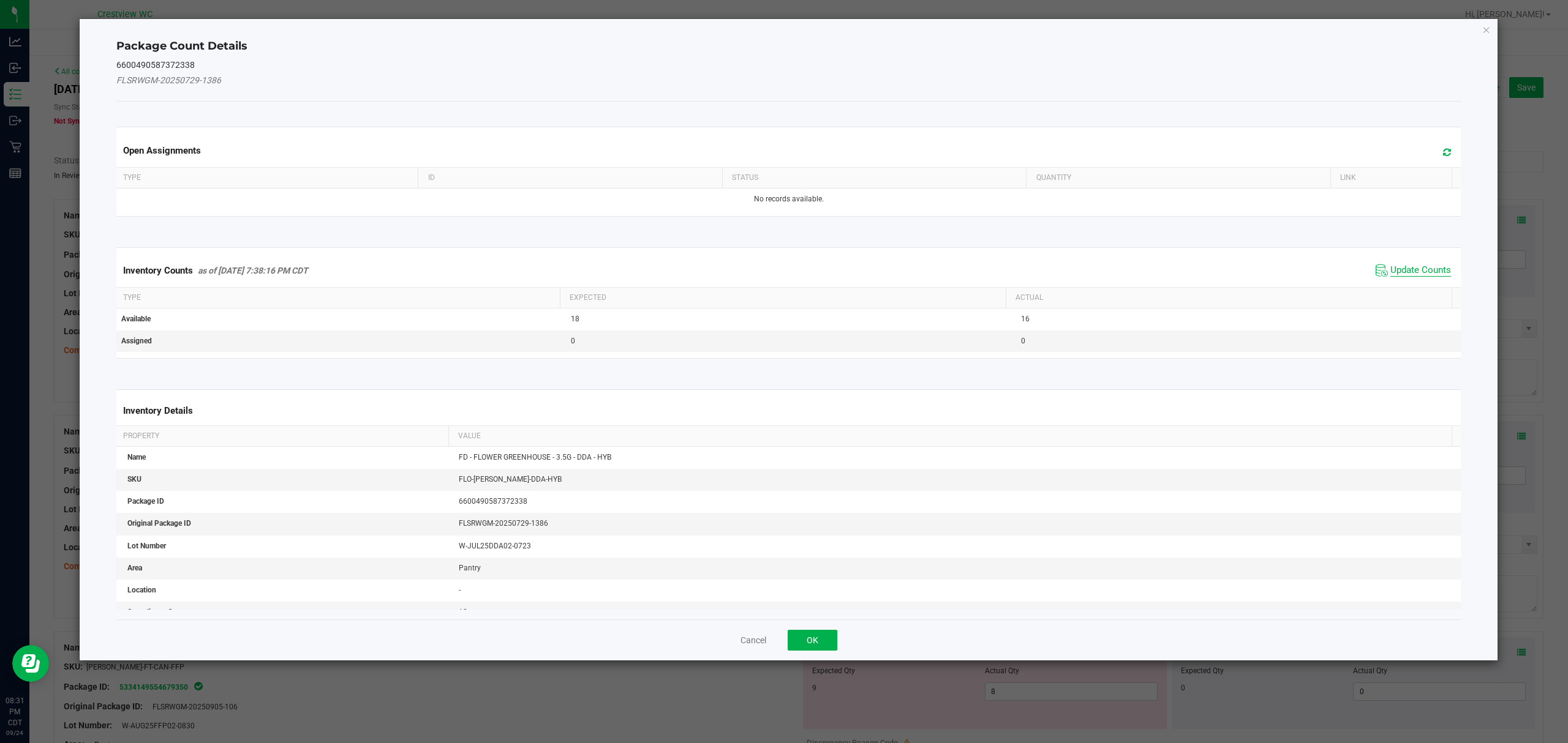
click at [1421, 270] on span "Update Counts" at bounding box center [1420, 270] width 61 height 12
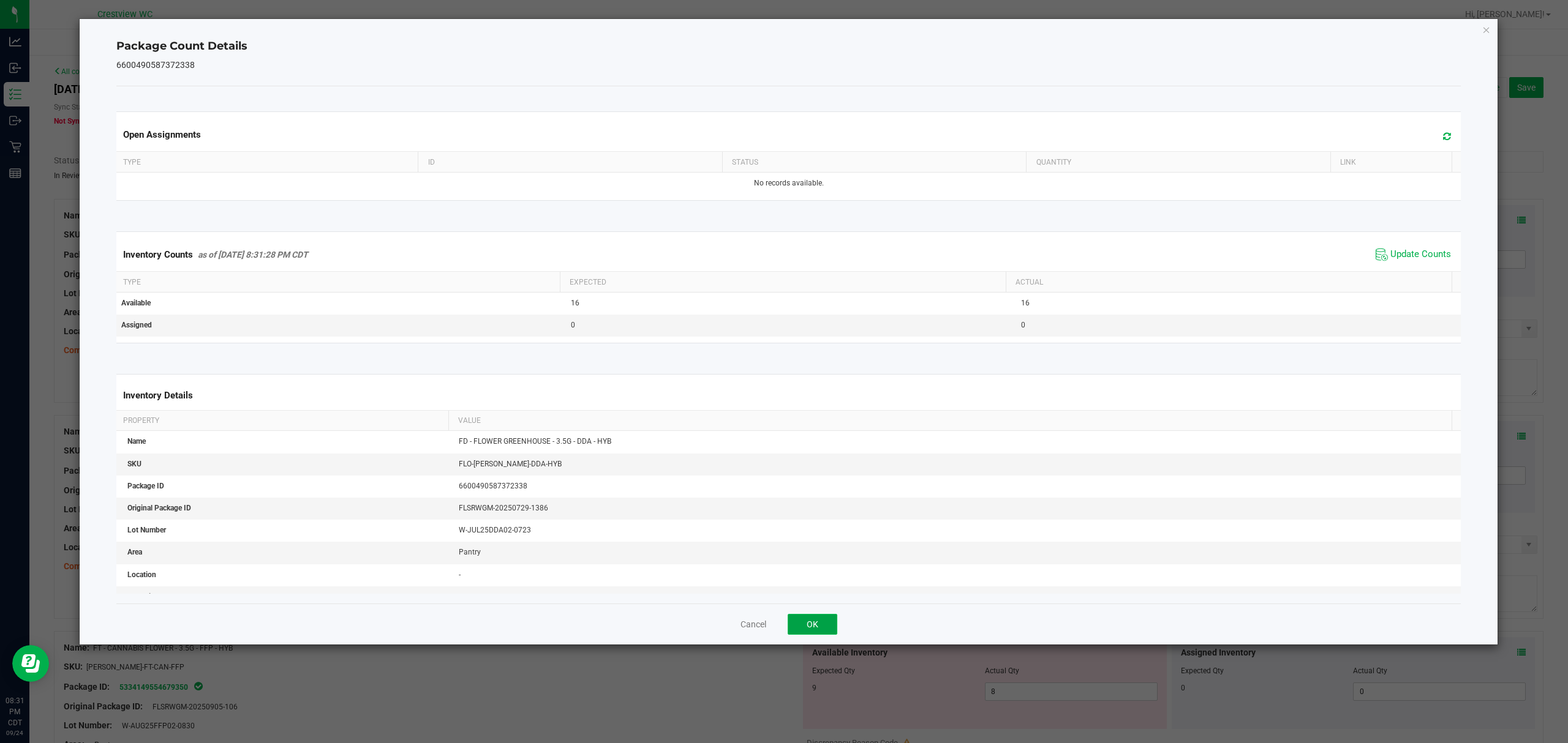
click at [811, 628] on button "OK" at bounding box center [812, 624] width 49 height 21
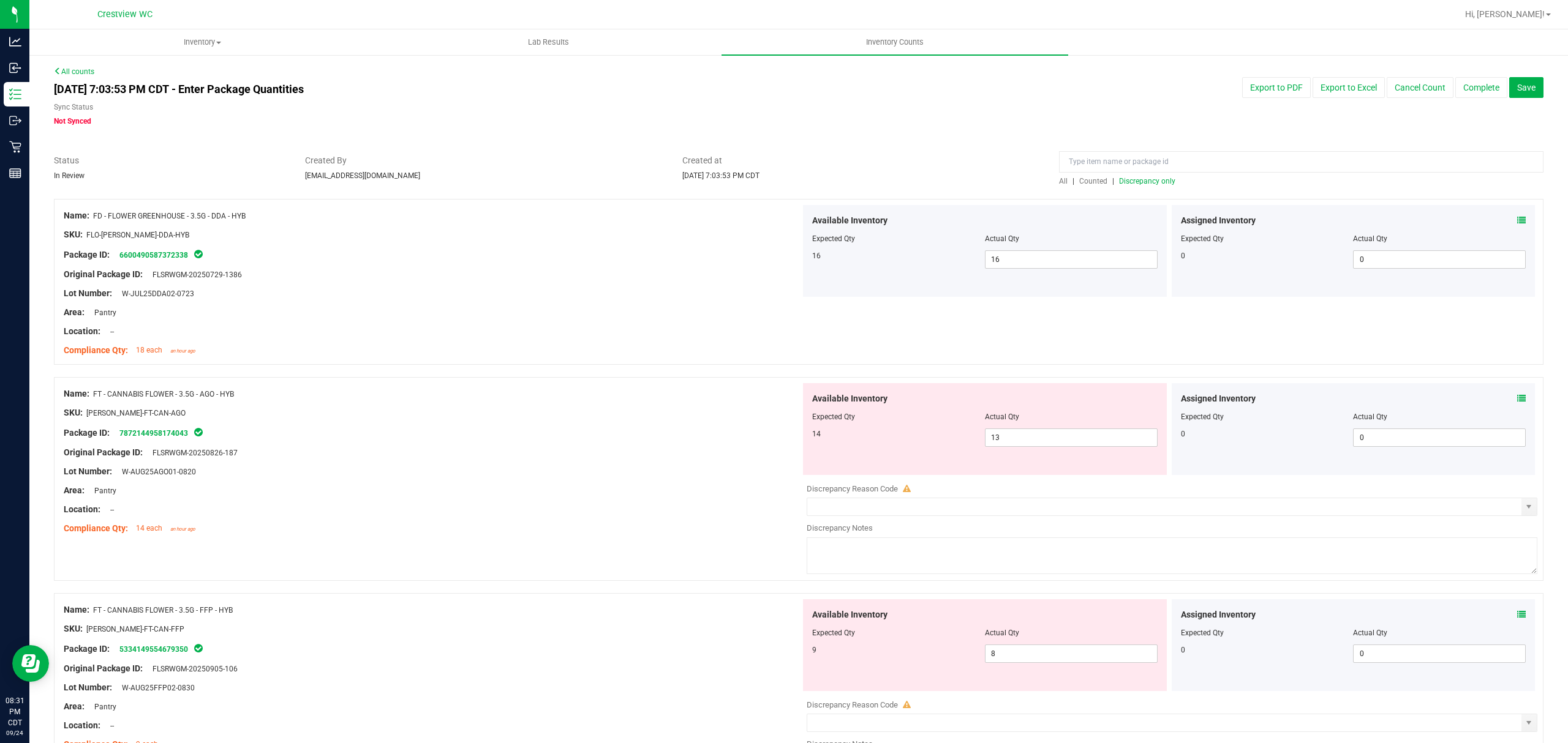
click at [1517, 397] on icon at bounding box center [1521, 398] width 8 height 8
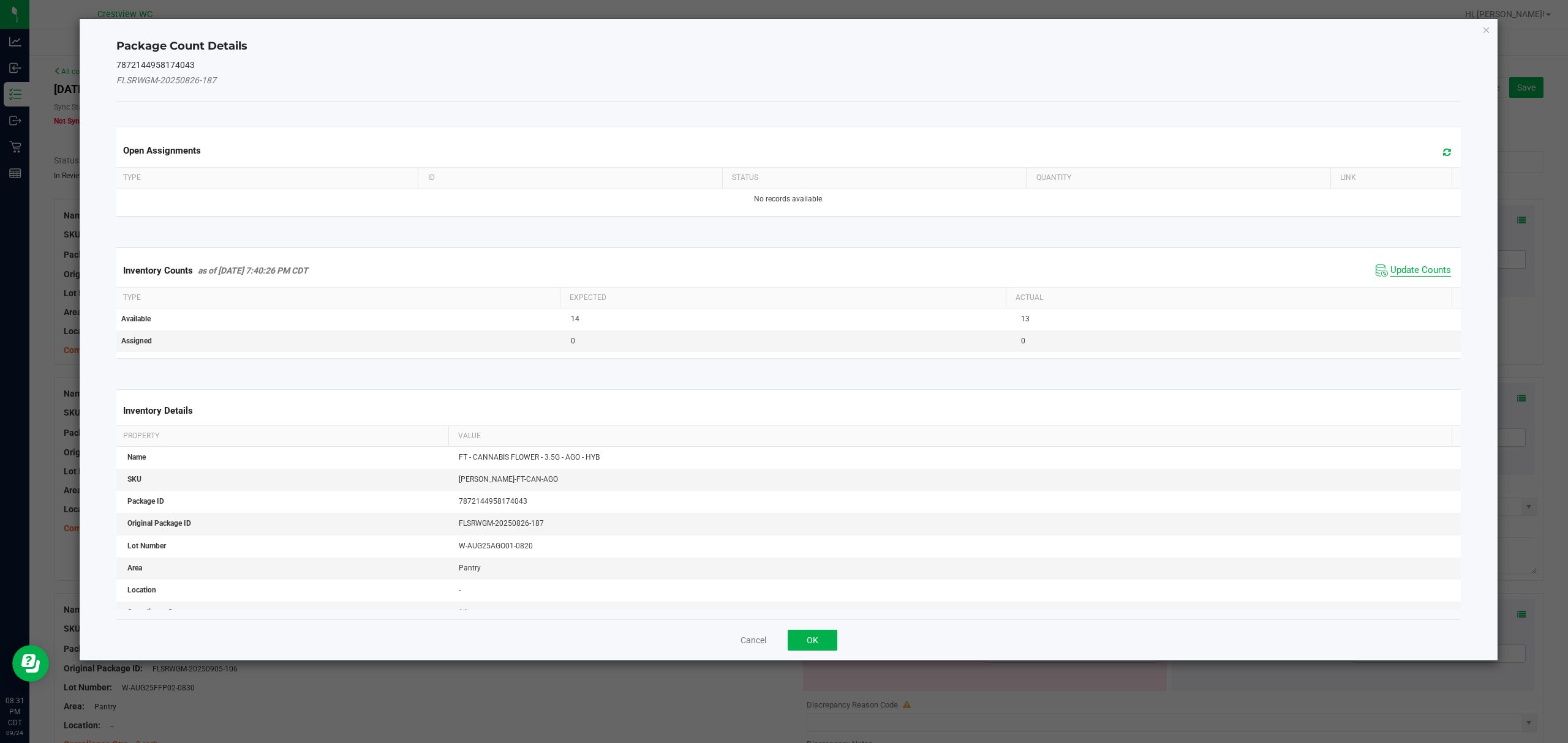
click at [1421, 268] on span "Update Counts" at bounding box center [1420, 270] width 61 height 12
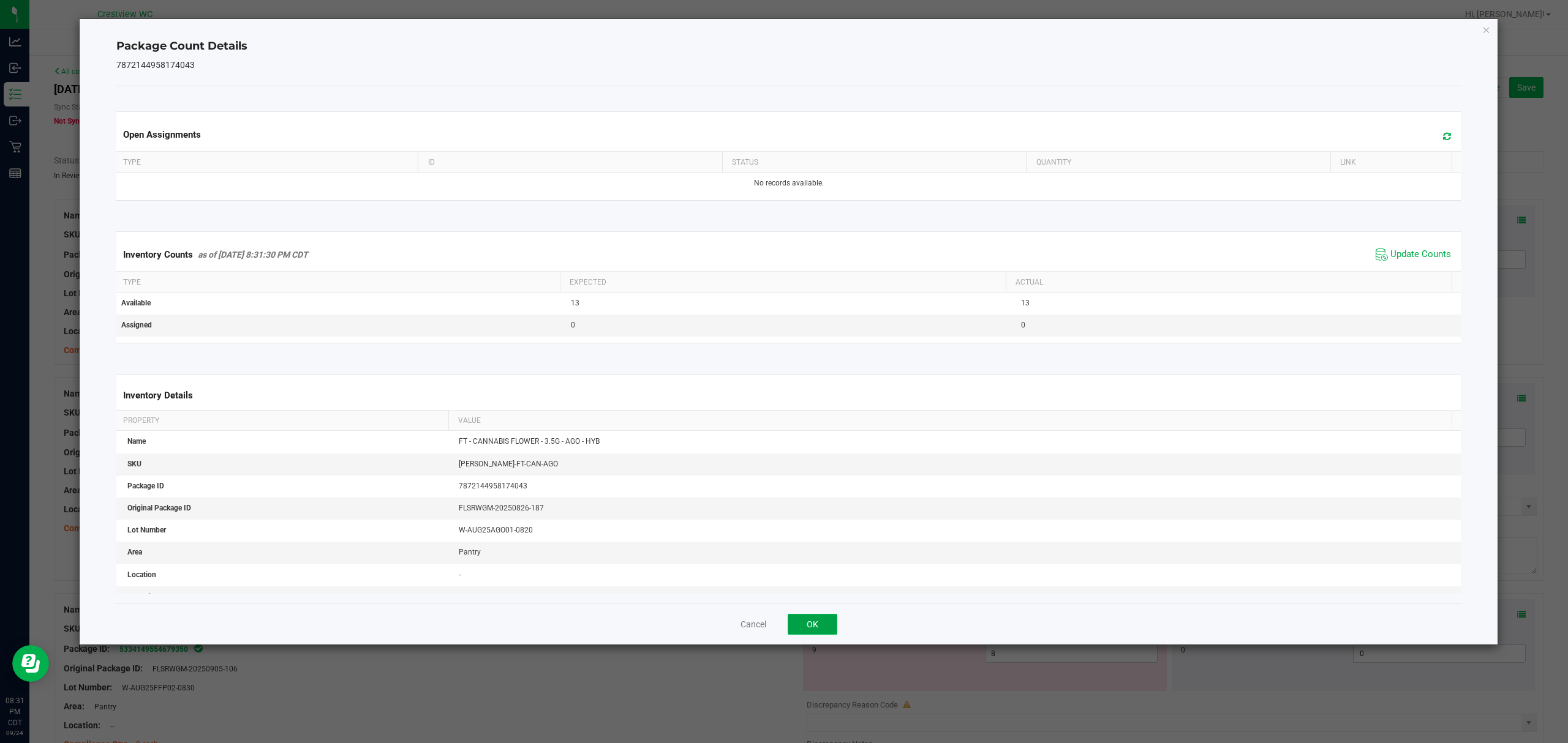
click at [819, 616] on button "OK" at bounding box center [812, 624] width 49 height 21
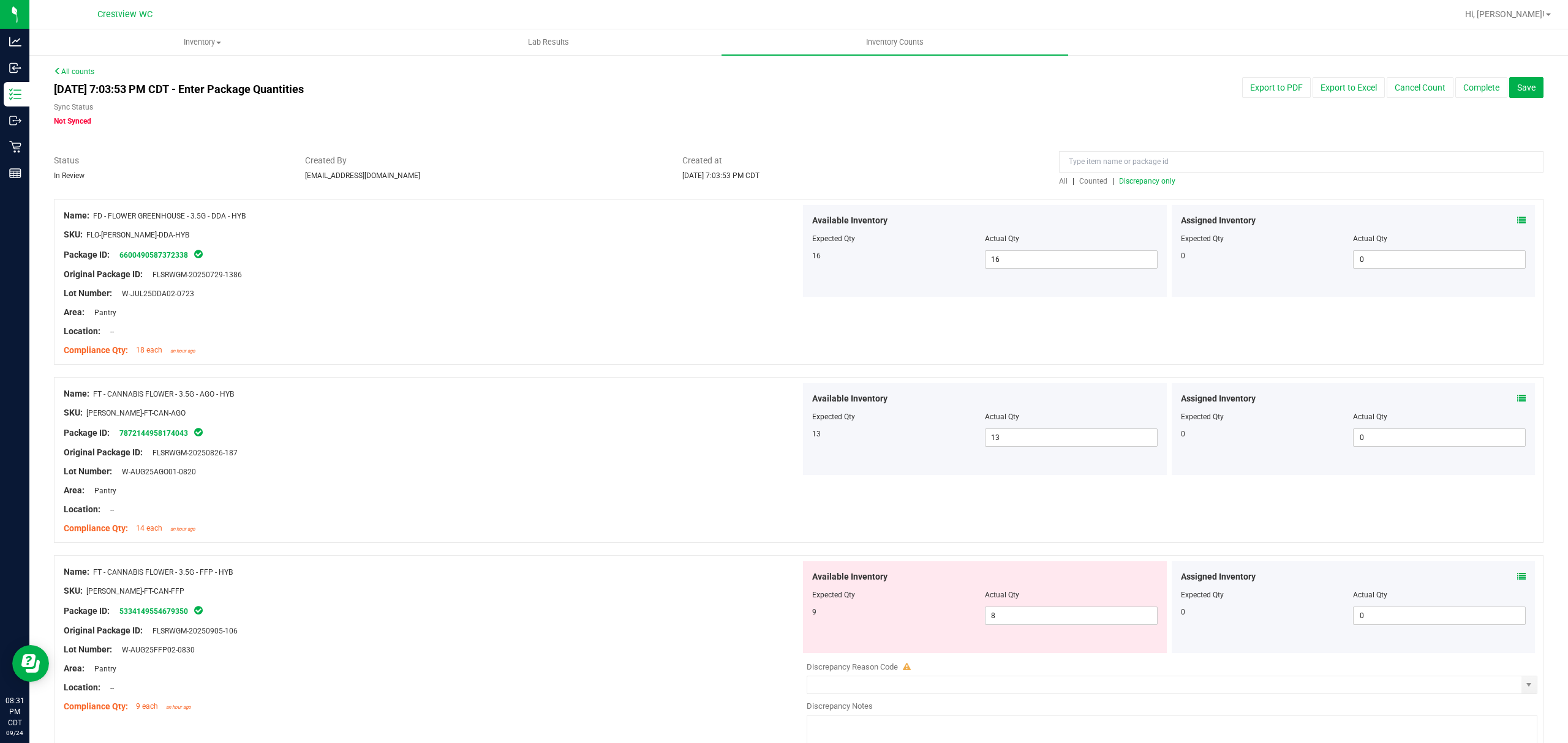
click at [1517, 578] on icon at bounding box center [1521, 576] width 8 height 8
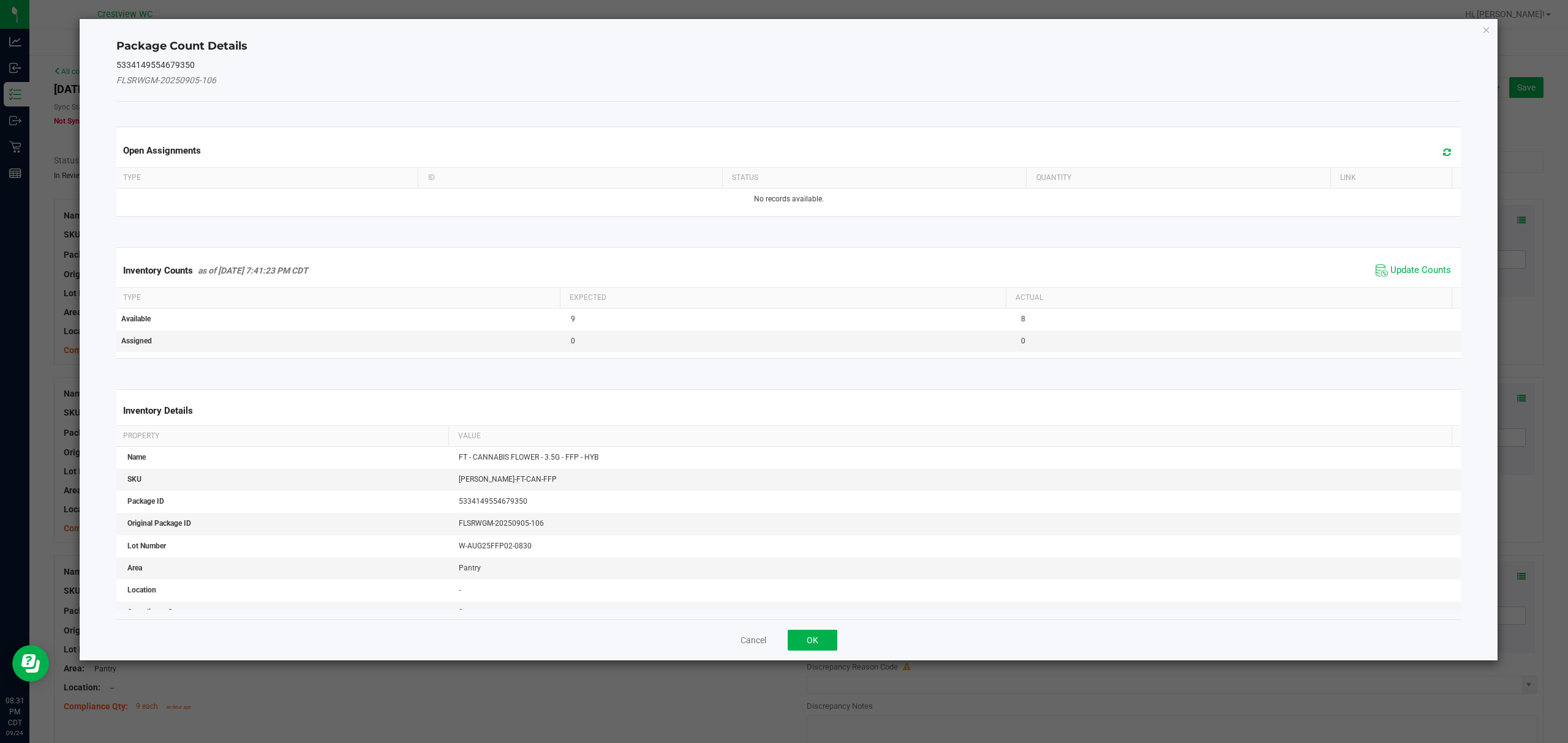
click at [1423, 294] on th "Actual" at bounding box center [1228, 298] width 446 height 21
click at [827, 615] on div "Open Assignments Type ID Status Quantity Link No records available. Inventory C…" at bounding box center [789, 361] width 1345 height 517
click at [1419, 270] on span "Update Counts" at bounding box center [1420, 270] width 61 height 12
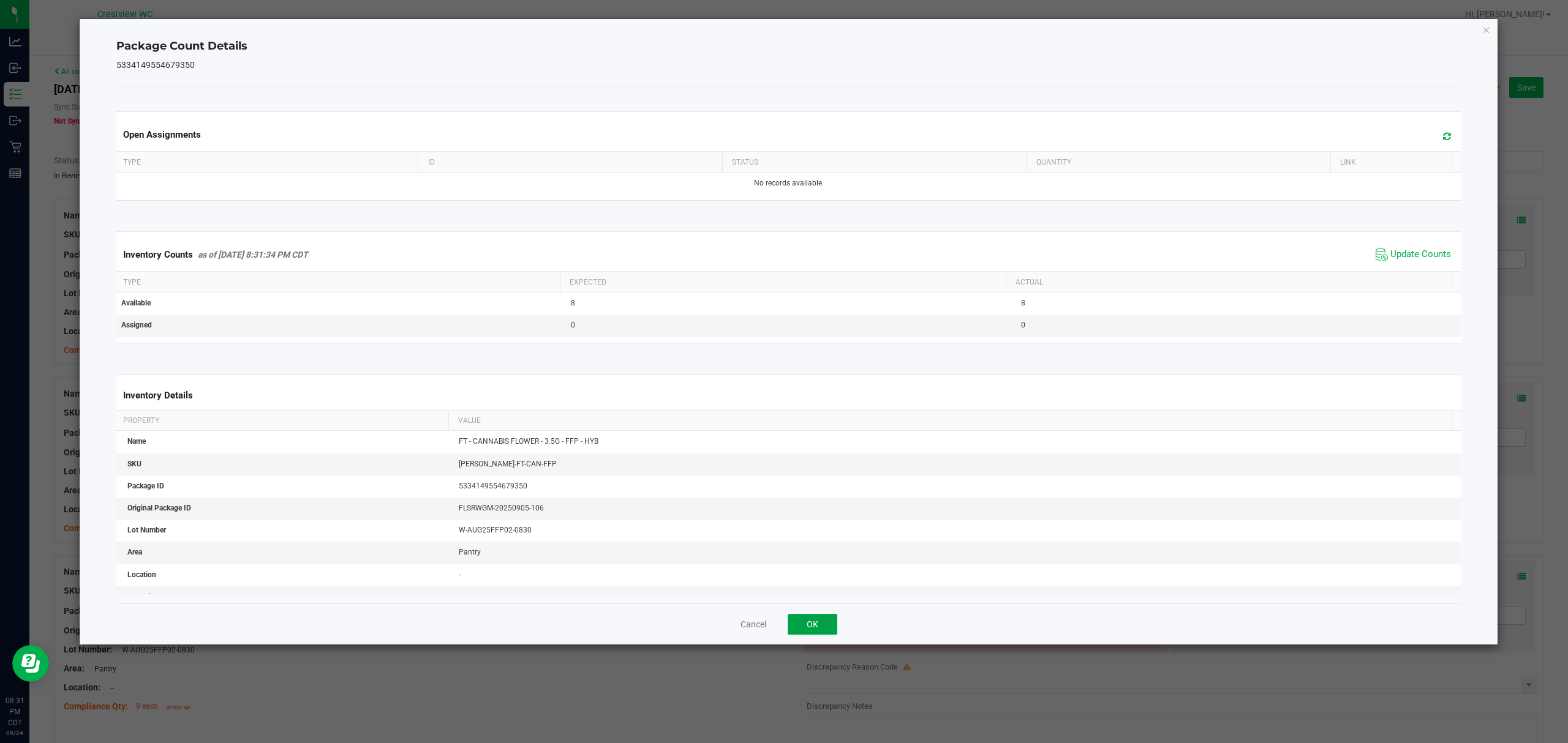
click at [821, 619] on button "OK" at bounding box center [812, 624] width 49 height 21
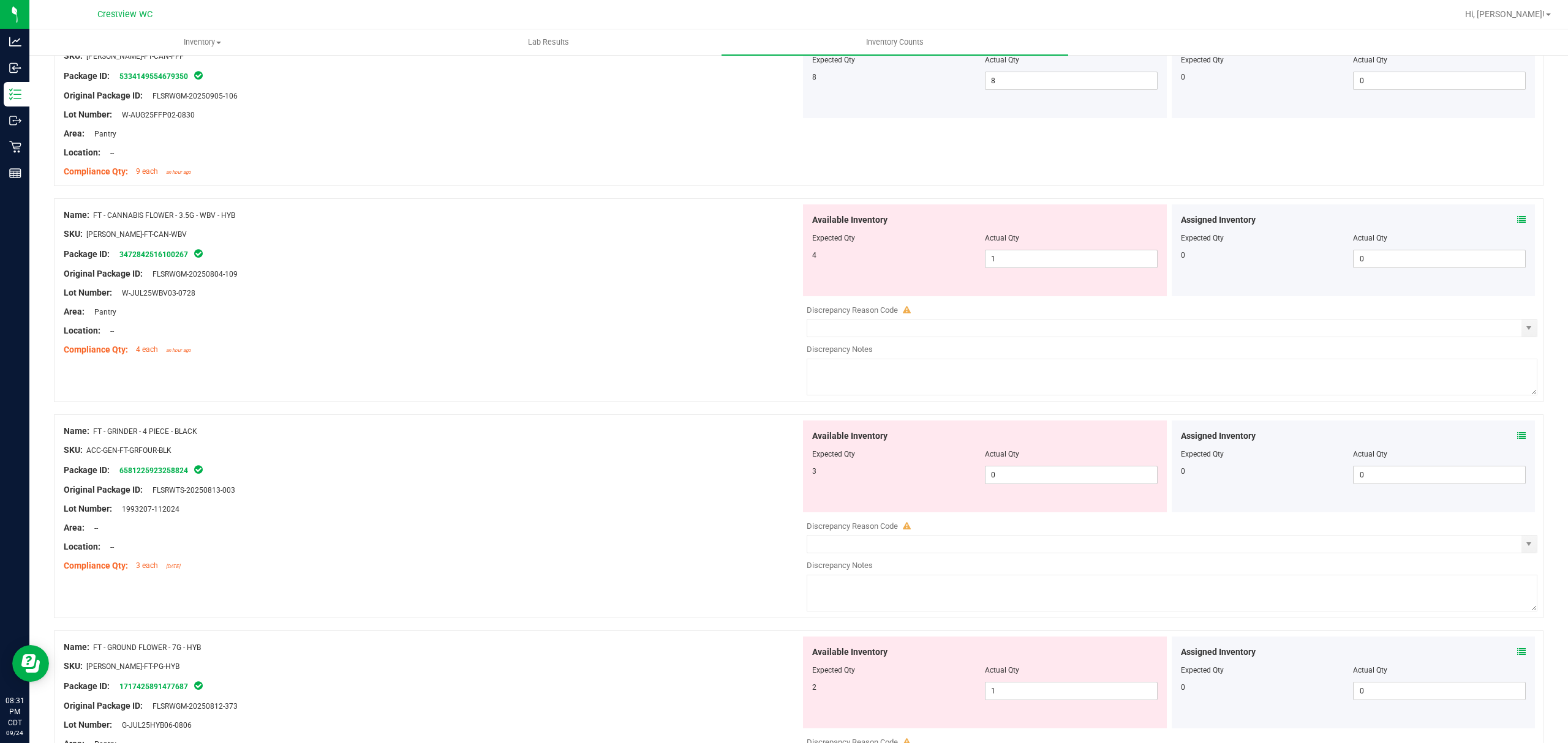
scroll to position [537, 0]
click at [1517, 213] on span at bounding box center [1521, 219] width 8 height 13
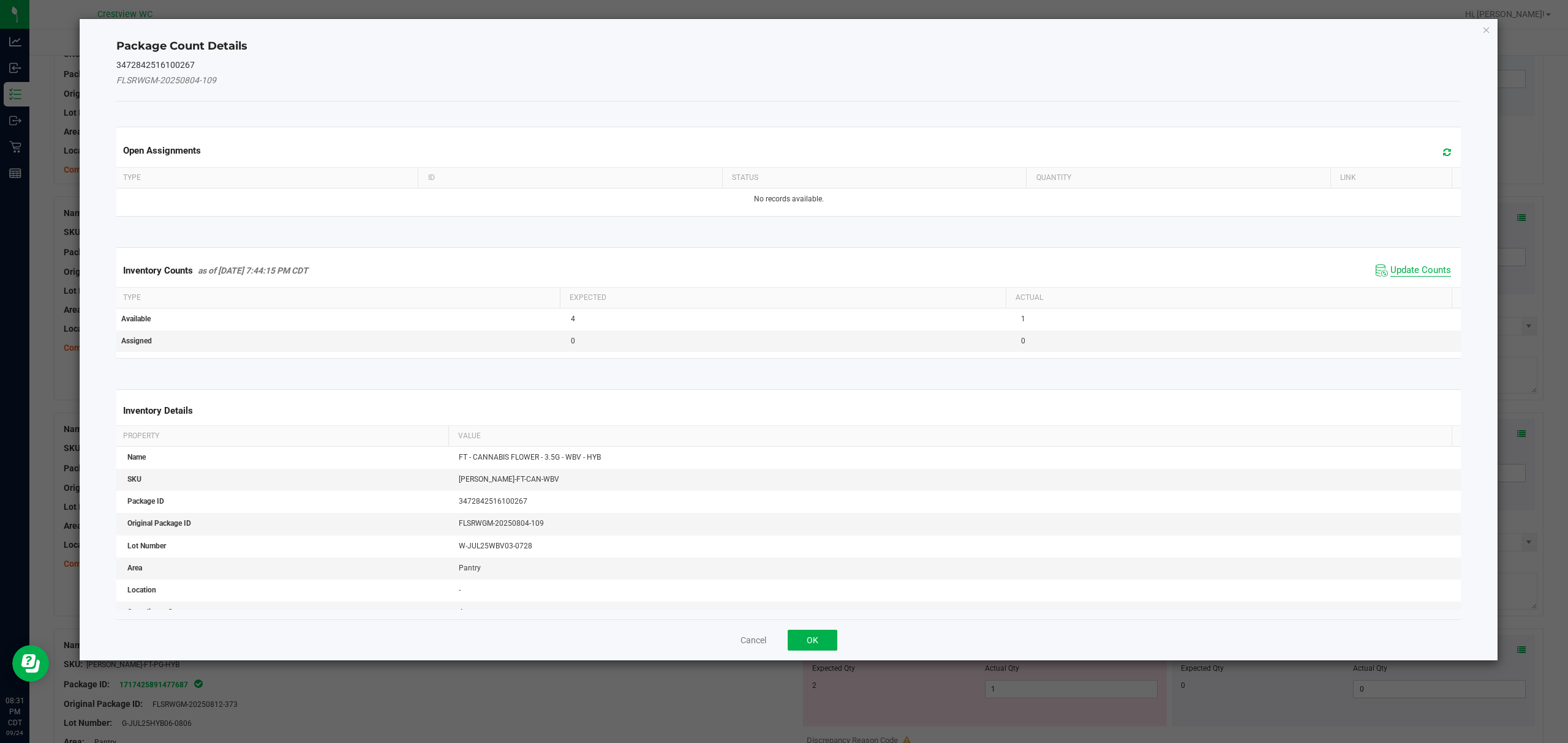
click at [1429, 268] on span "Update Counts" at bounding box center [1420, 270] width 61 height 12
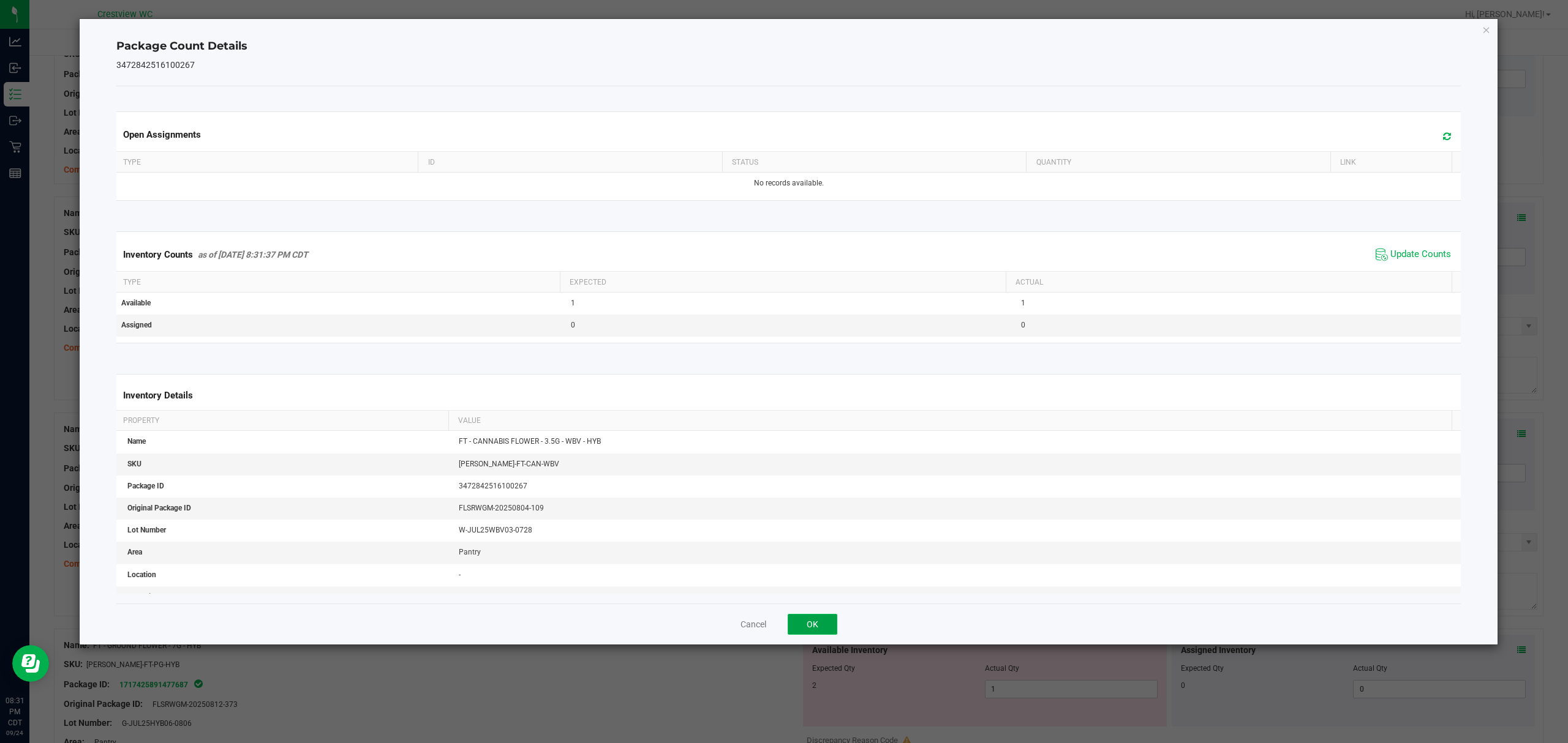
click at [827, 635] on button "OK" at bounding box center [812, 624] width 49 height 21
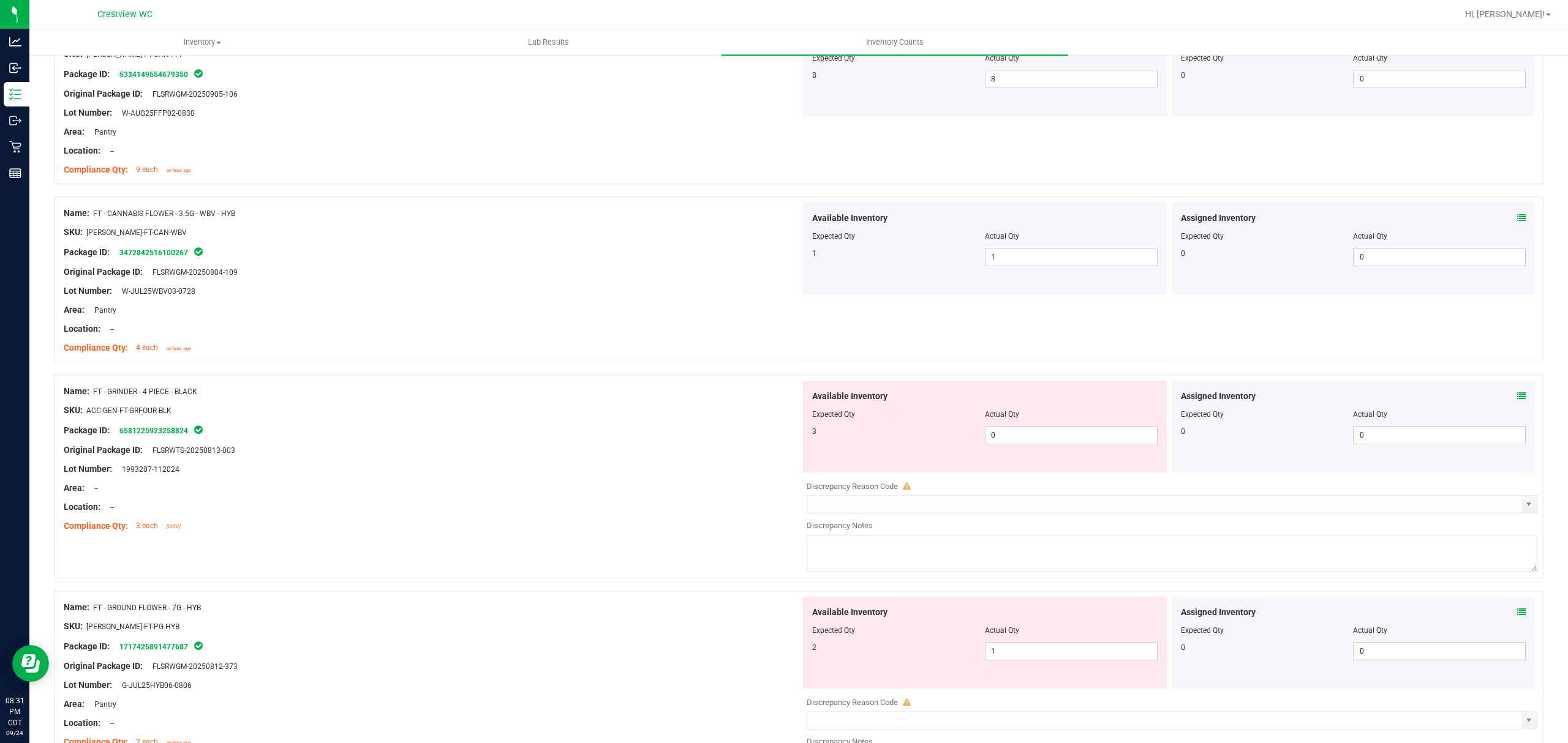
click at [1517, 401] on icon at bounding box center [1521, 395] width 8 height 8
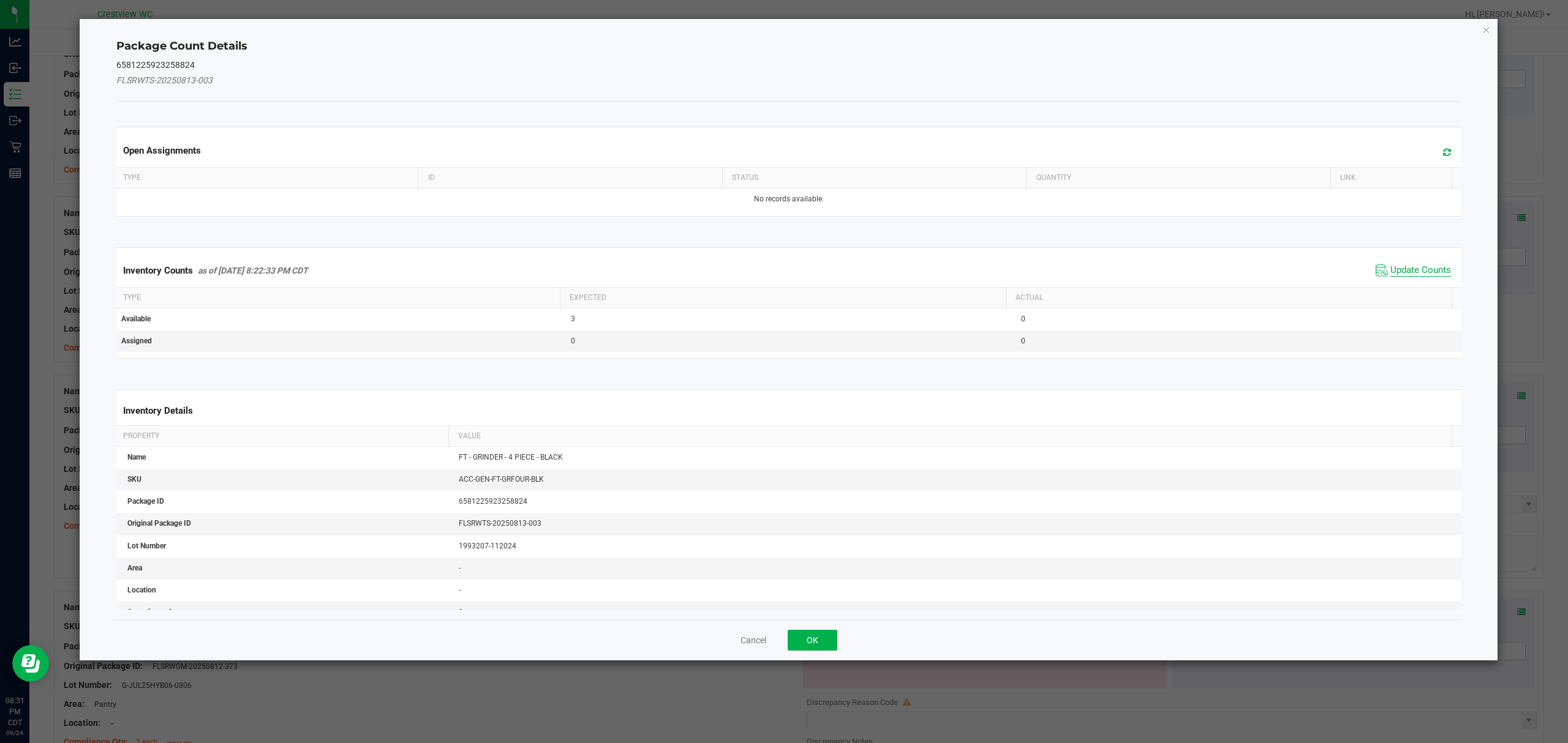
click at [1414, 270] on span "Update Counts" at bounding box center [1420, 270] width 61 height 12
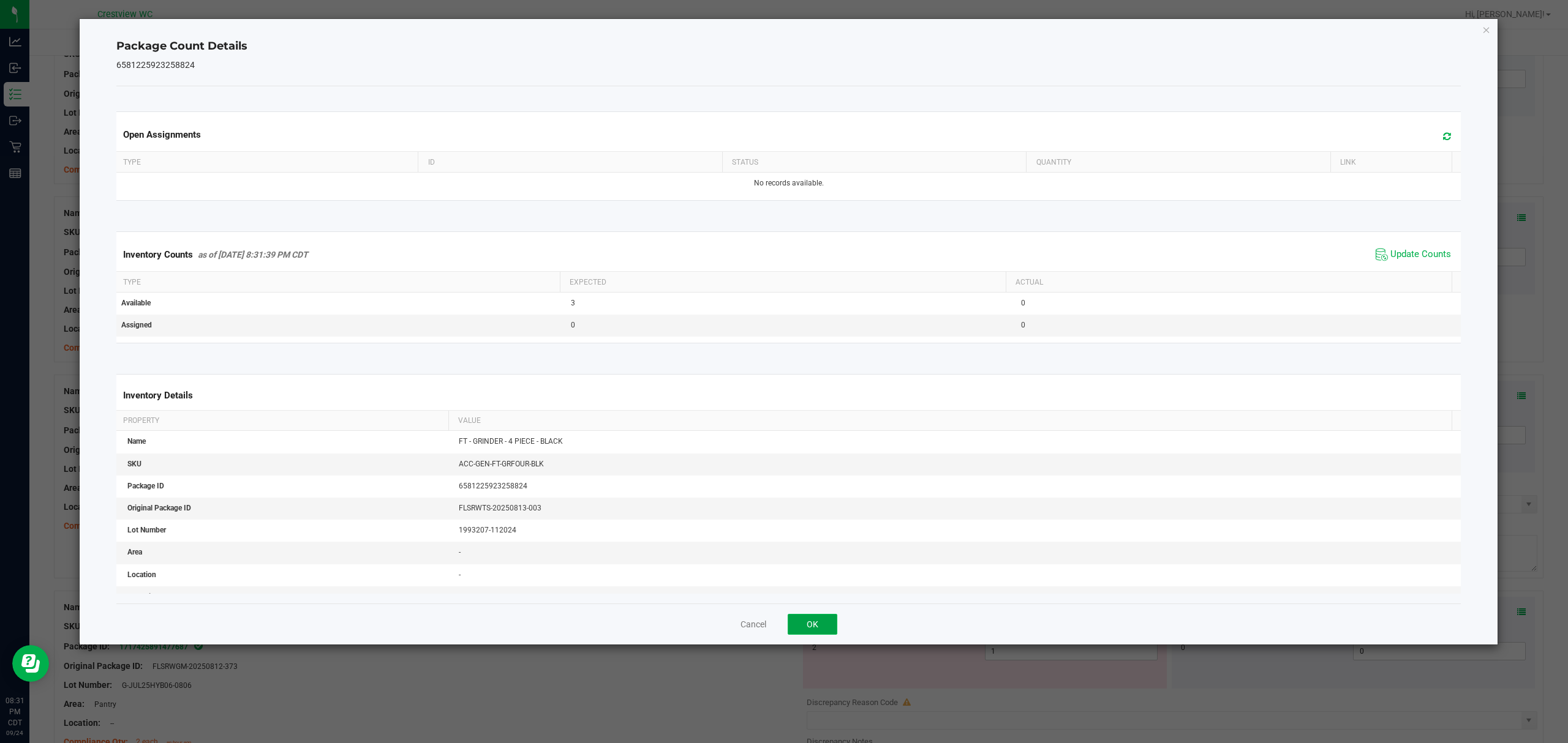
click at [823, 625] on button "OK" at bounding box center [812, 624] width 49 height 21
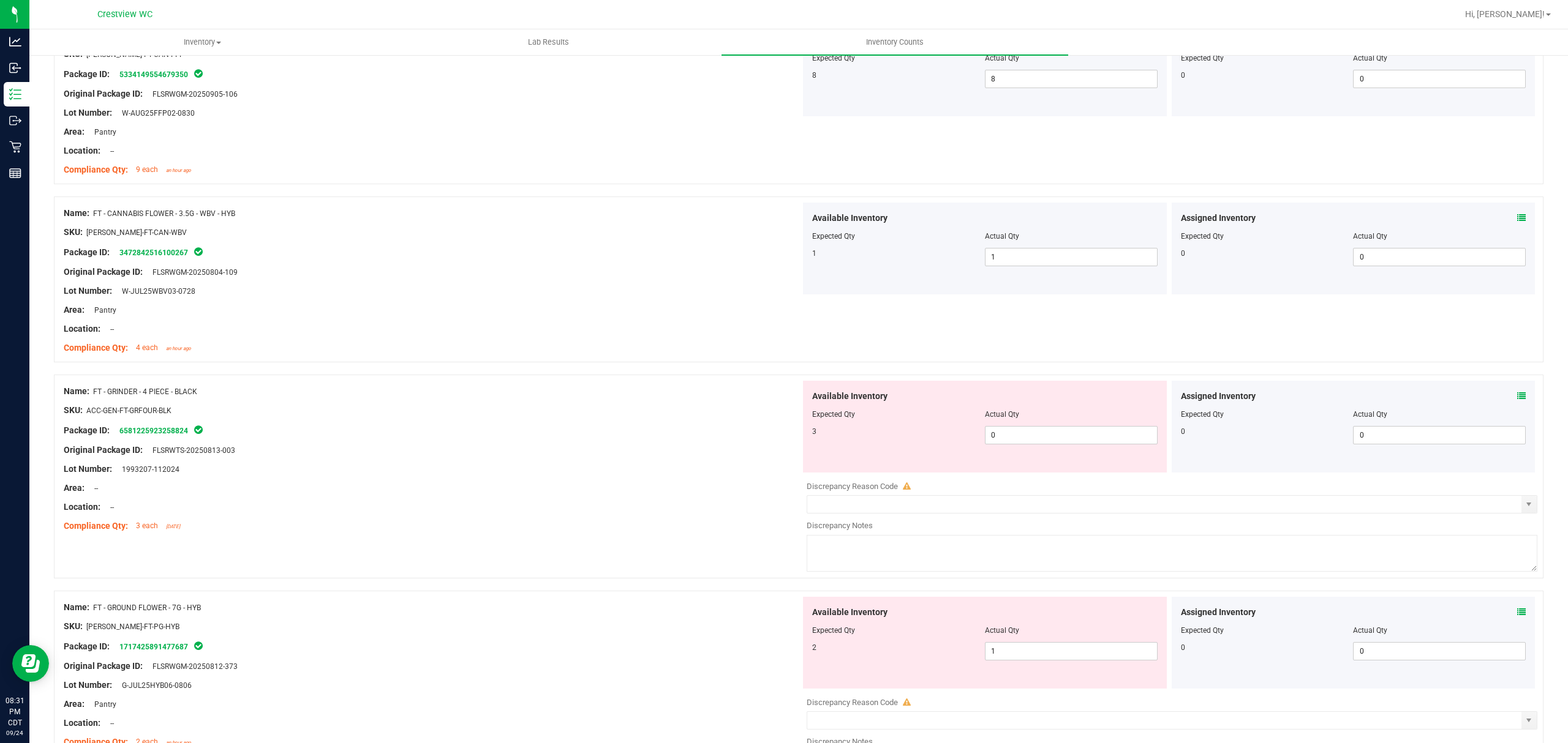
click at [1517, 615] on icon at bounding box center [1521, 612] width 8 height 8
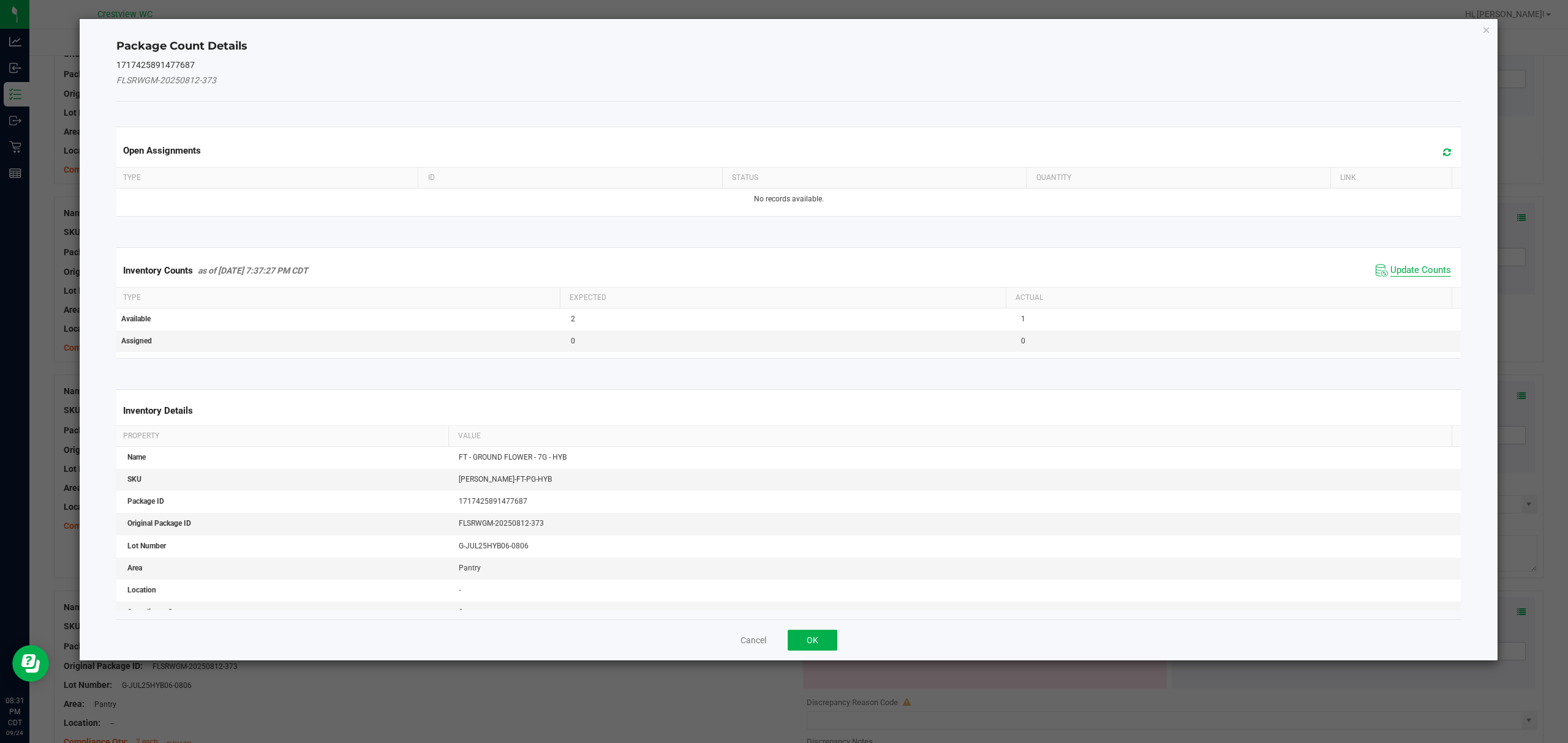
click at [1417, 270] on span "Update Counts" at bounding box center [1420, 270] width 61 height 12
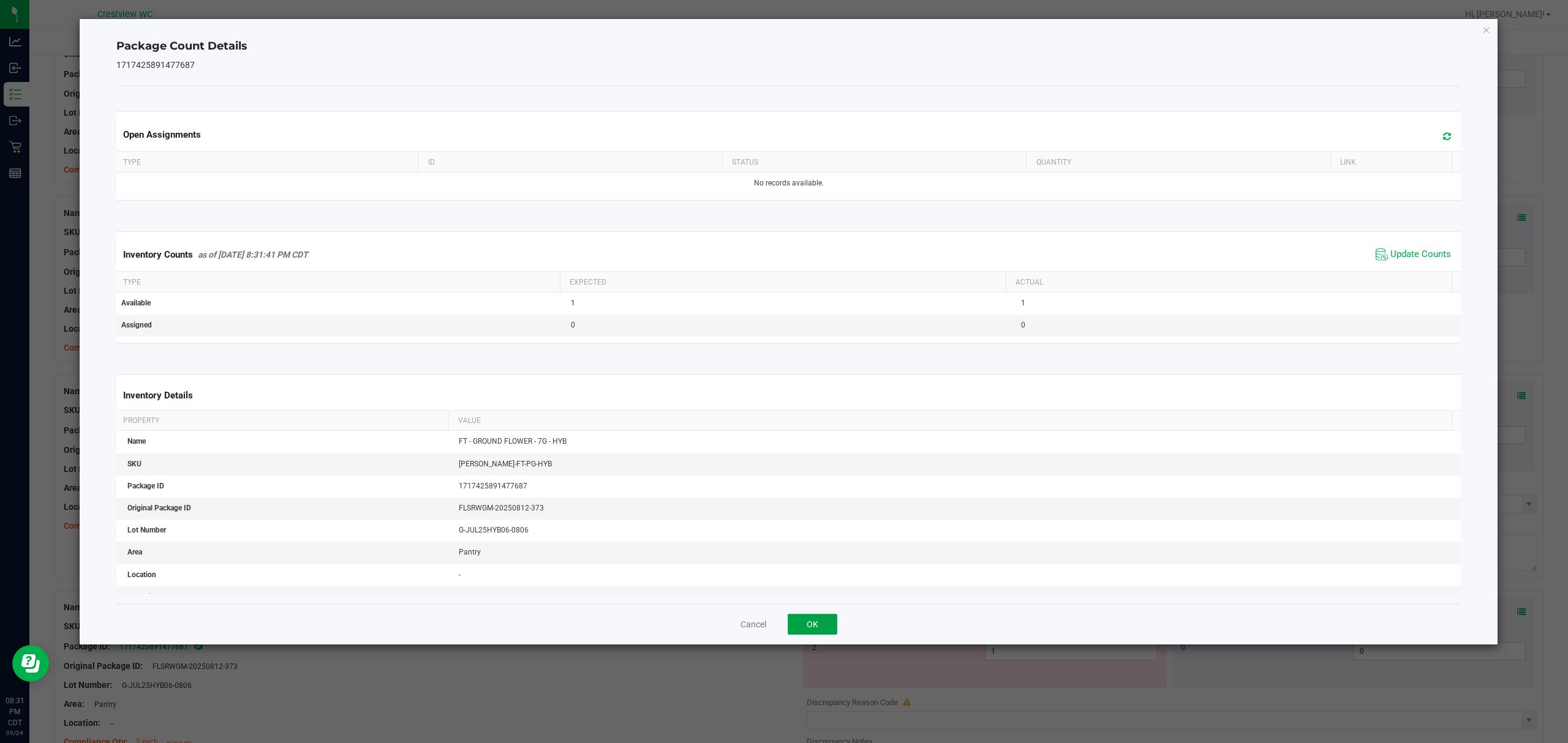
click at [807, 629] on button "OK" at bounding box center [812, 624] width 49 height 21
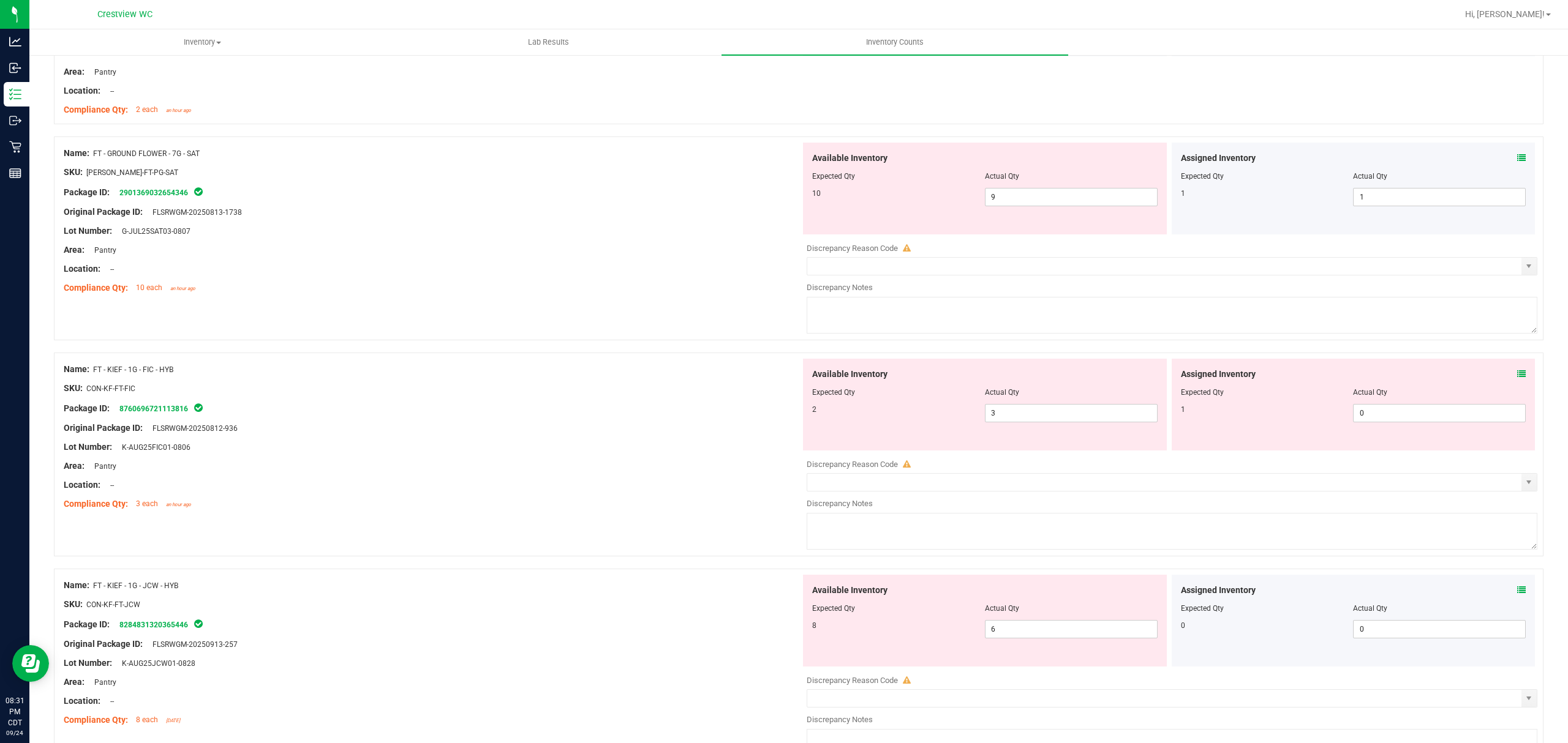
scroll to position [1170, 0]
click at [1517, 159] on icon at bounding box center [1521, 156] width 8 height 8
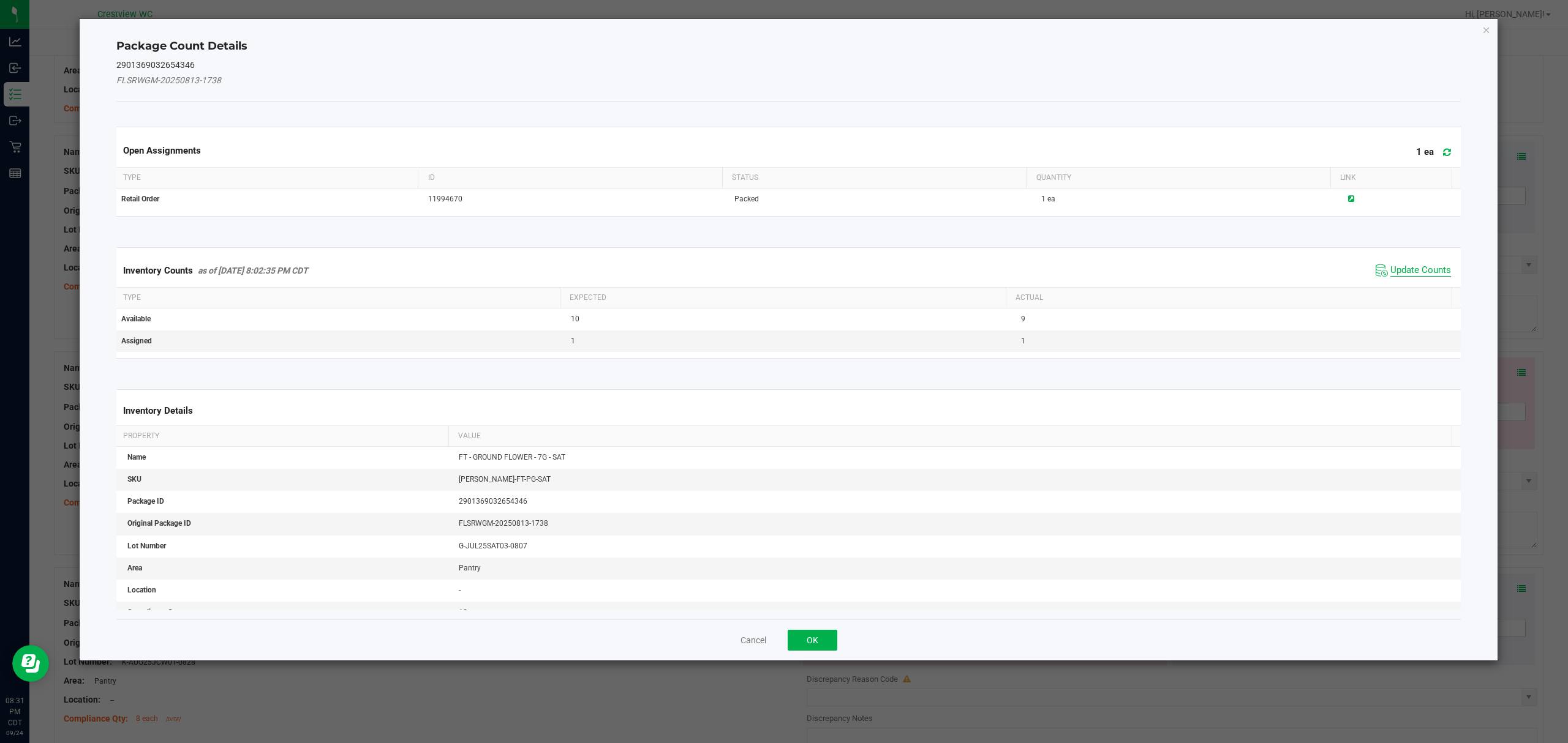
click at [1400, 271] on span "Update Counts" at bounding box center [1420, 270] width 61 height 12
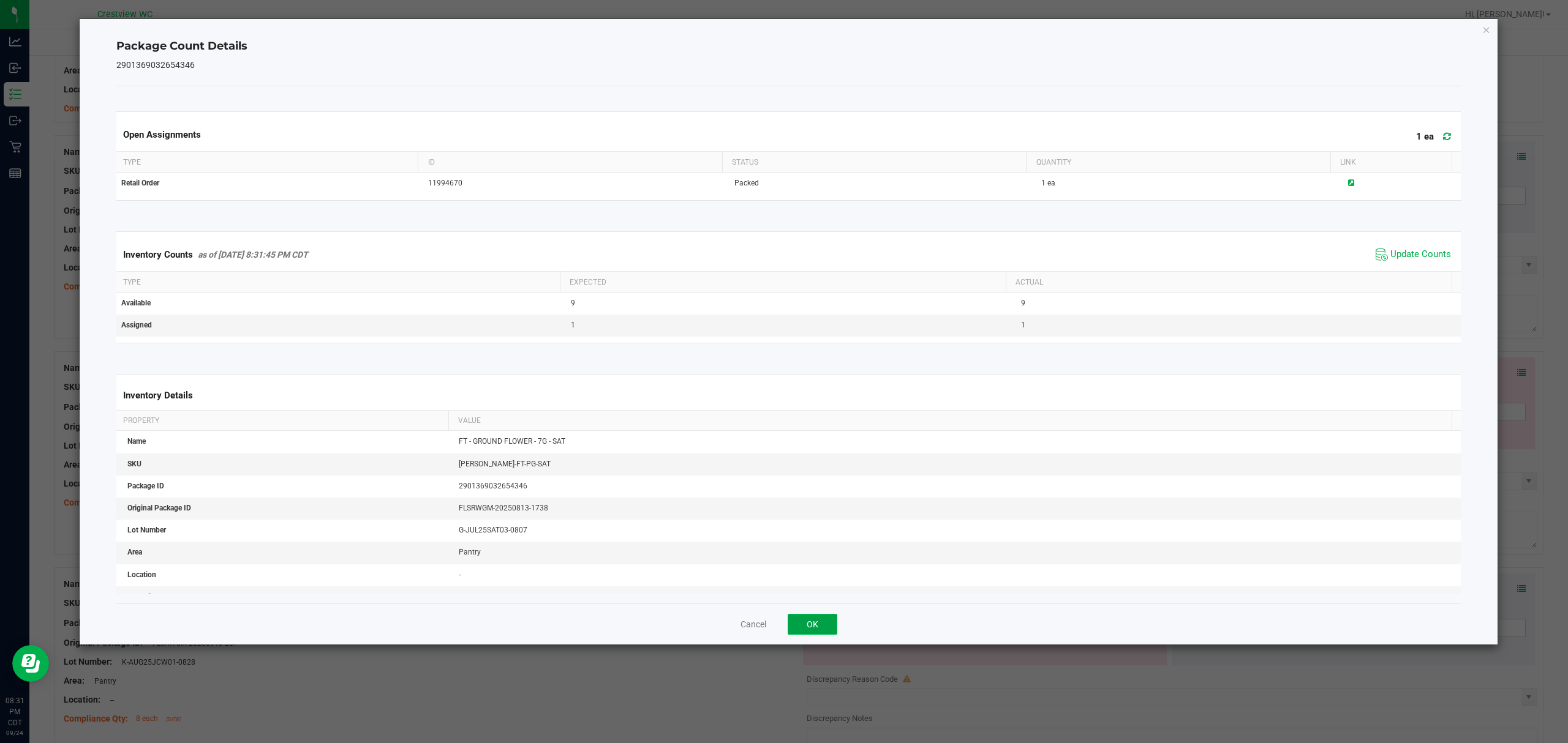
click at [812, 626] on button "OK" at bounding box center [812, 624] width 49 height 21
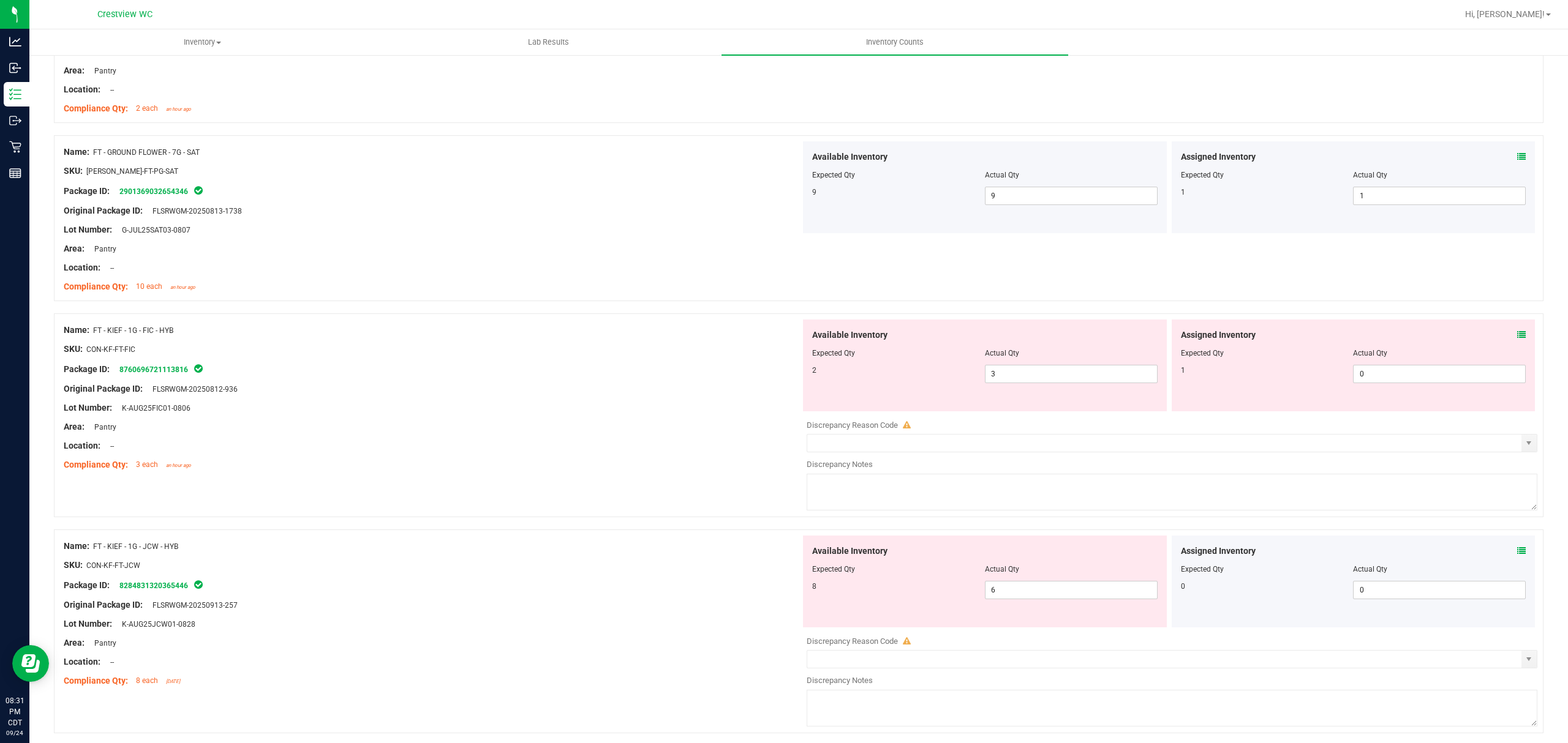
click at [1517, 339] on icon at bounding box center [1521, 334] width 8 height 8
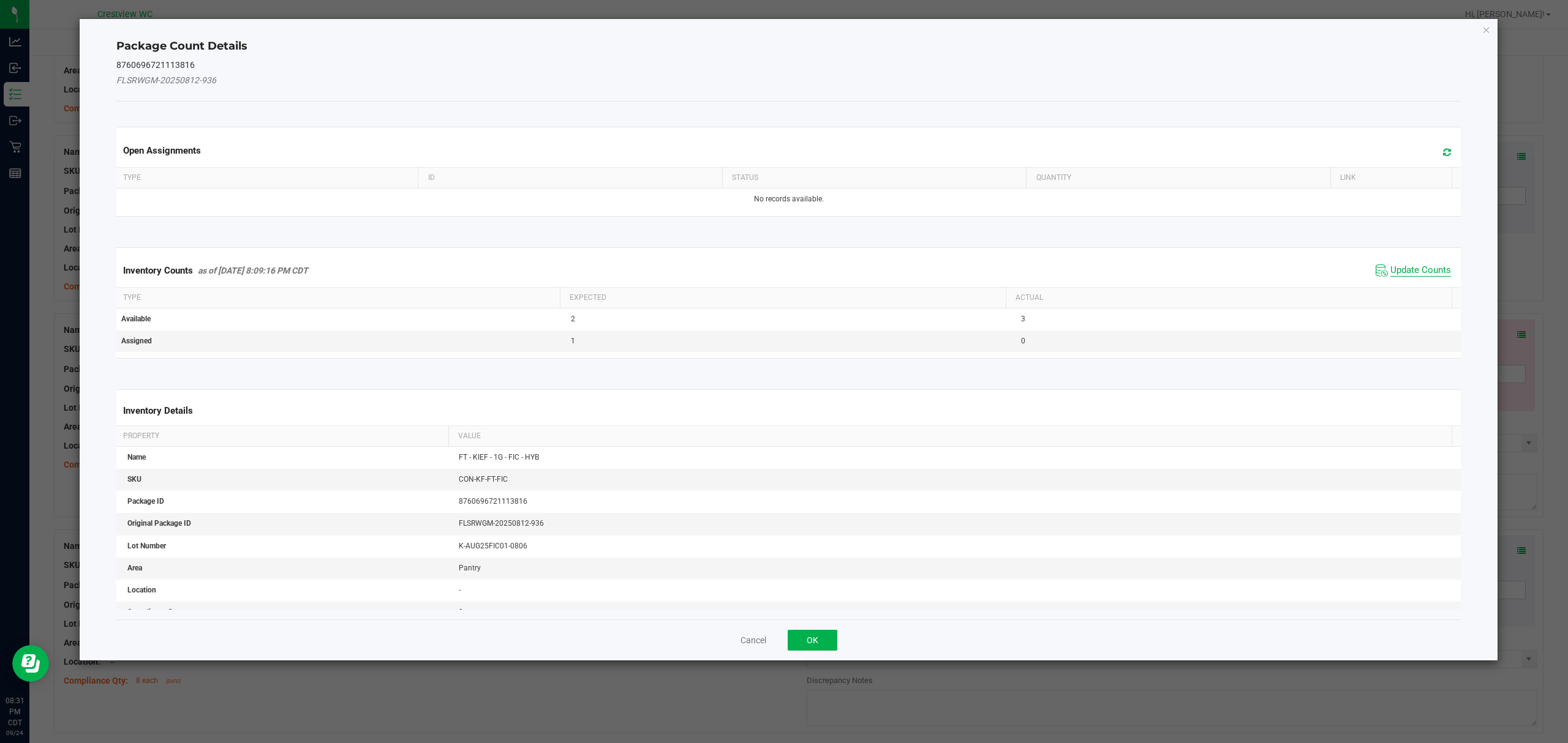
click at [1409, 270] on span "Update Counts" at bounding box center [1420, 270] width 61 height 12
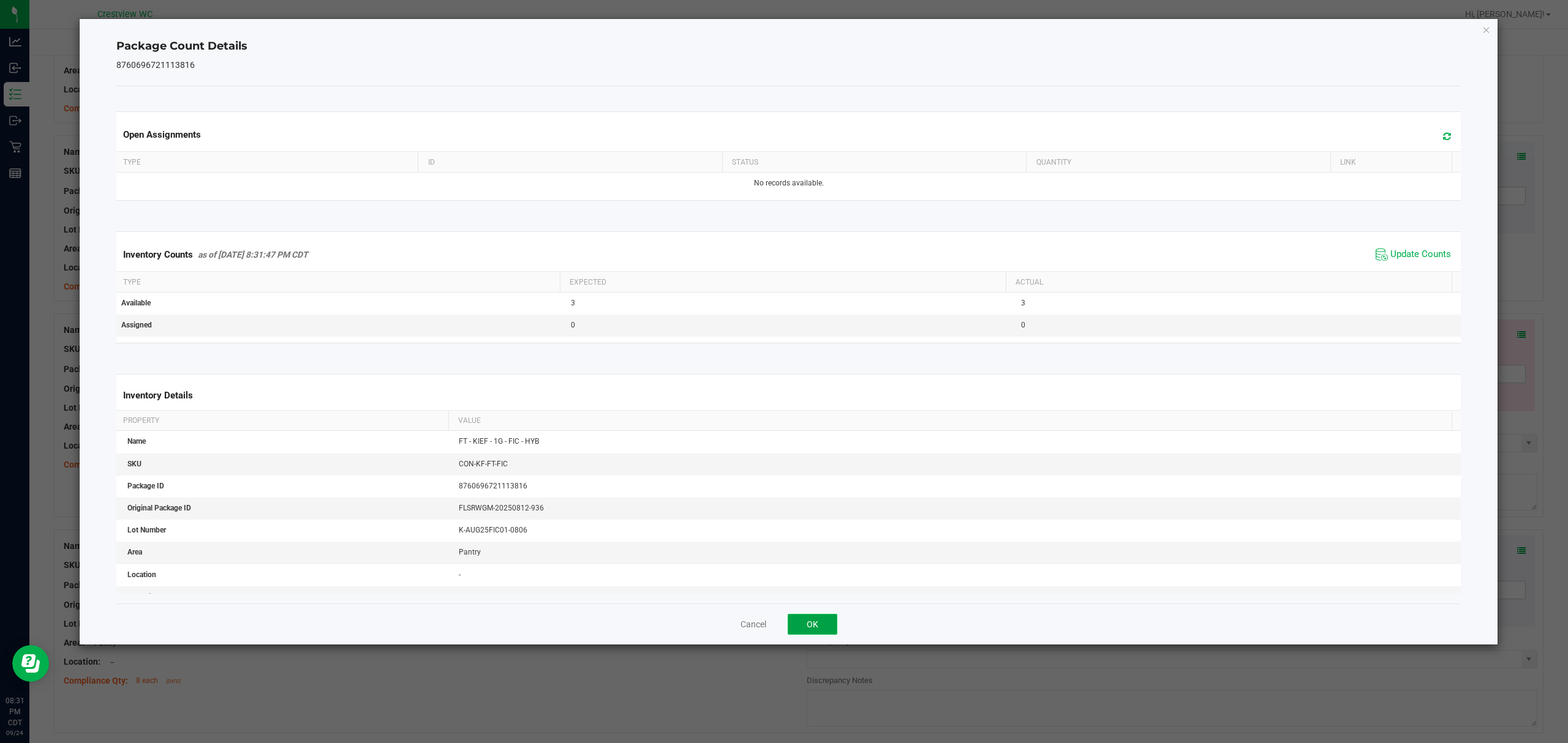
click at [812, 626] on button "OK" at bounding box center [812, 624] width 49 height 21
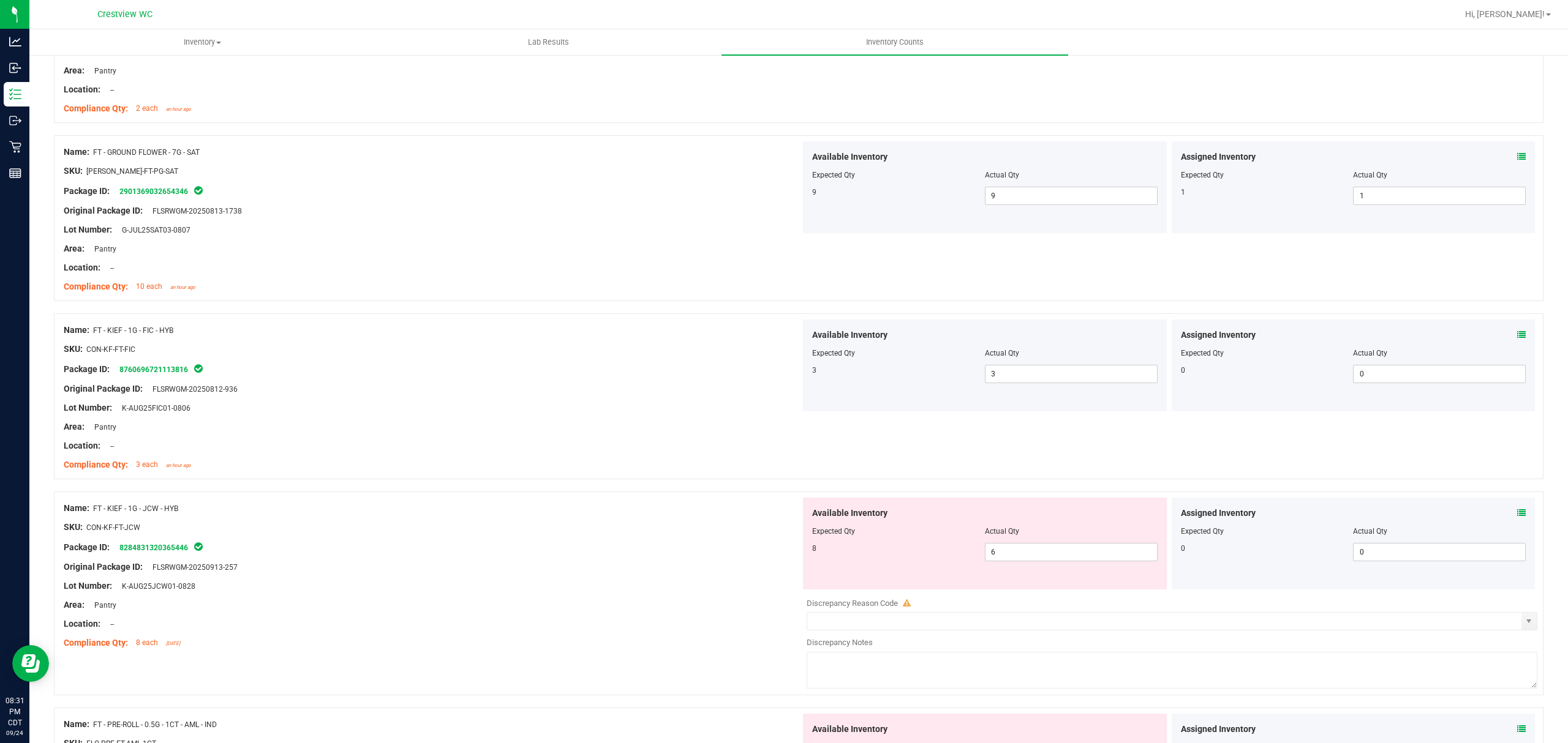
click at [1517, 516] on icon at bounding box center [1521, 513] width 8 height 8
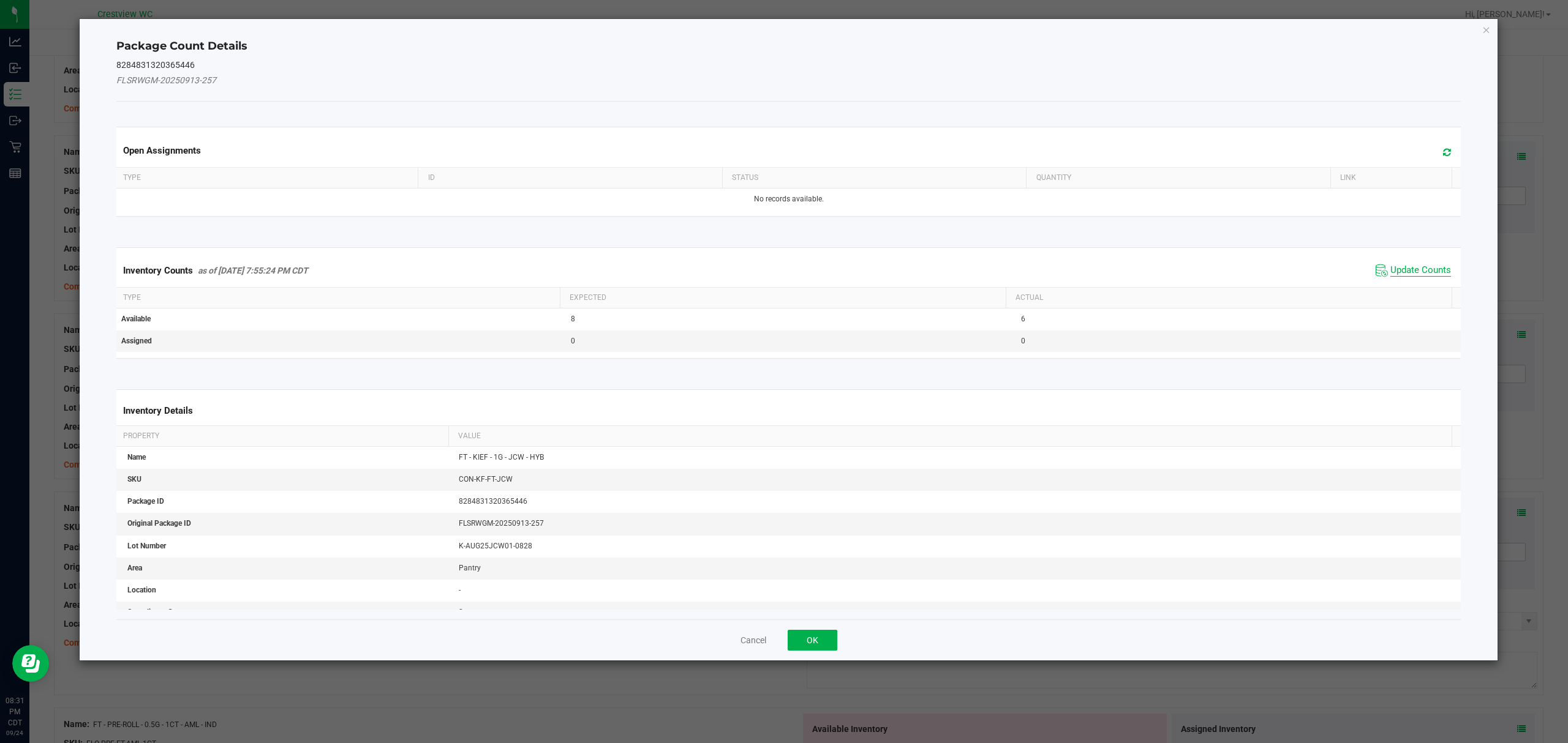
click at [1404, 271] on span "Update Counts" at bounding box center [1420, 270] width 61 height 12
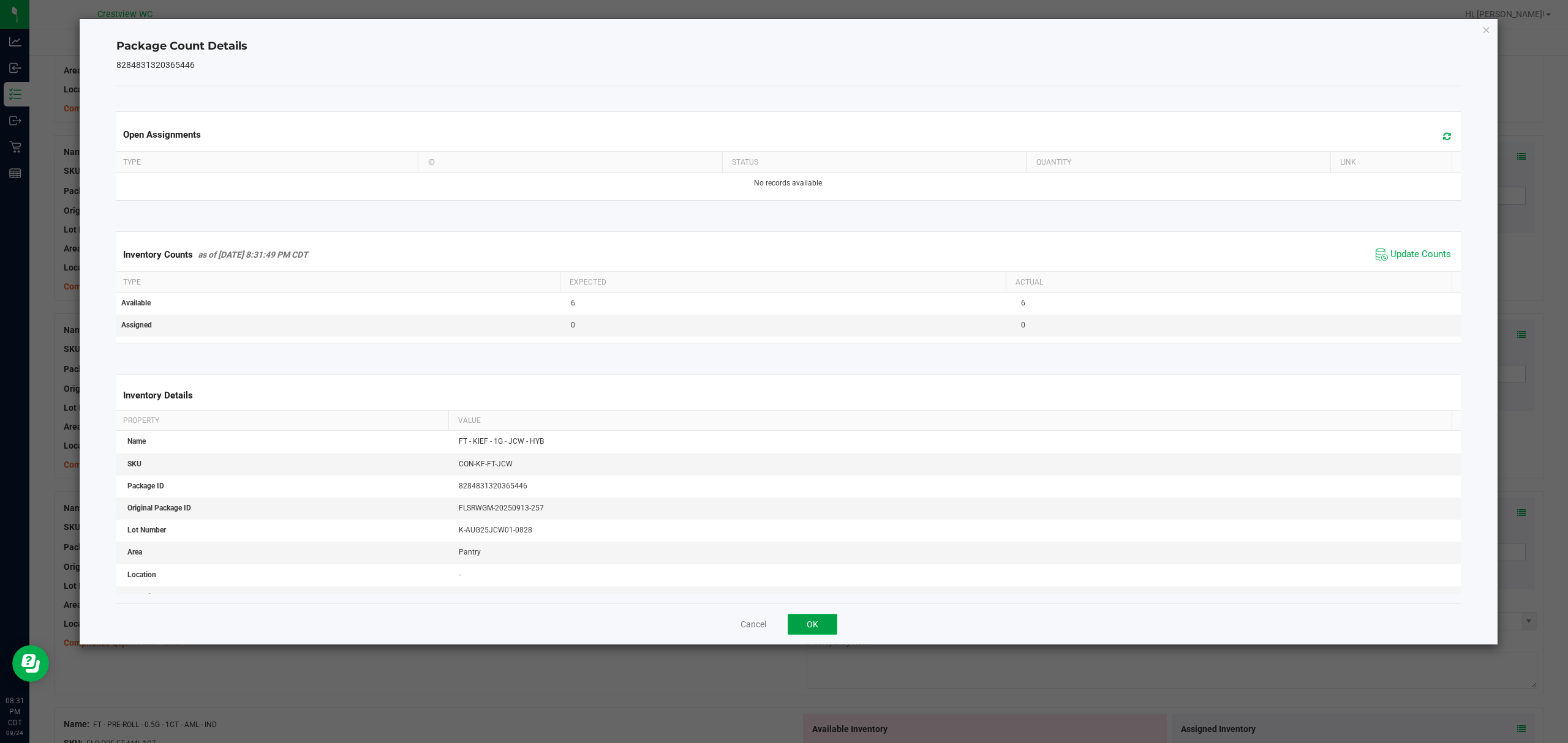
click at [819, 620] on button "OK" at bounding box center [812, 624] width 49 height 21
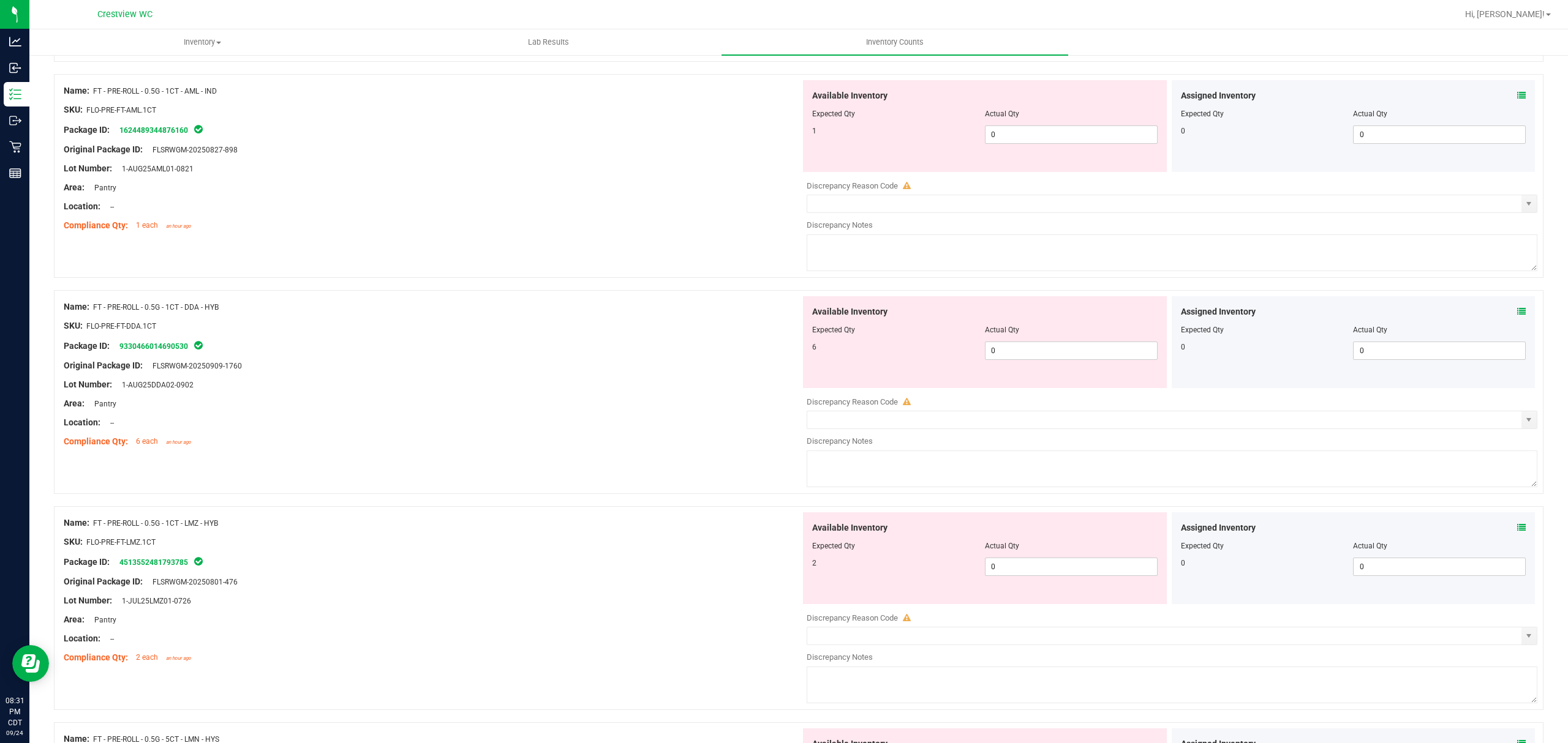
scroll to position [1797, 0]
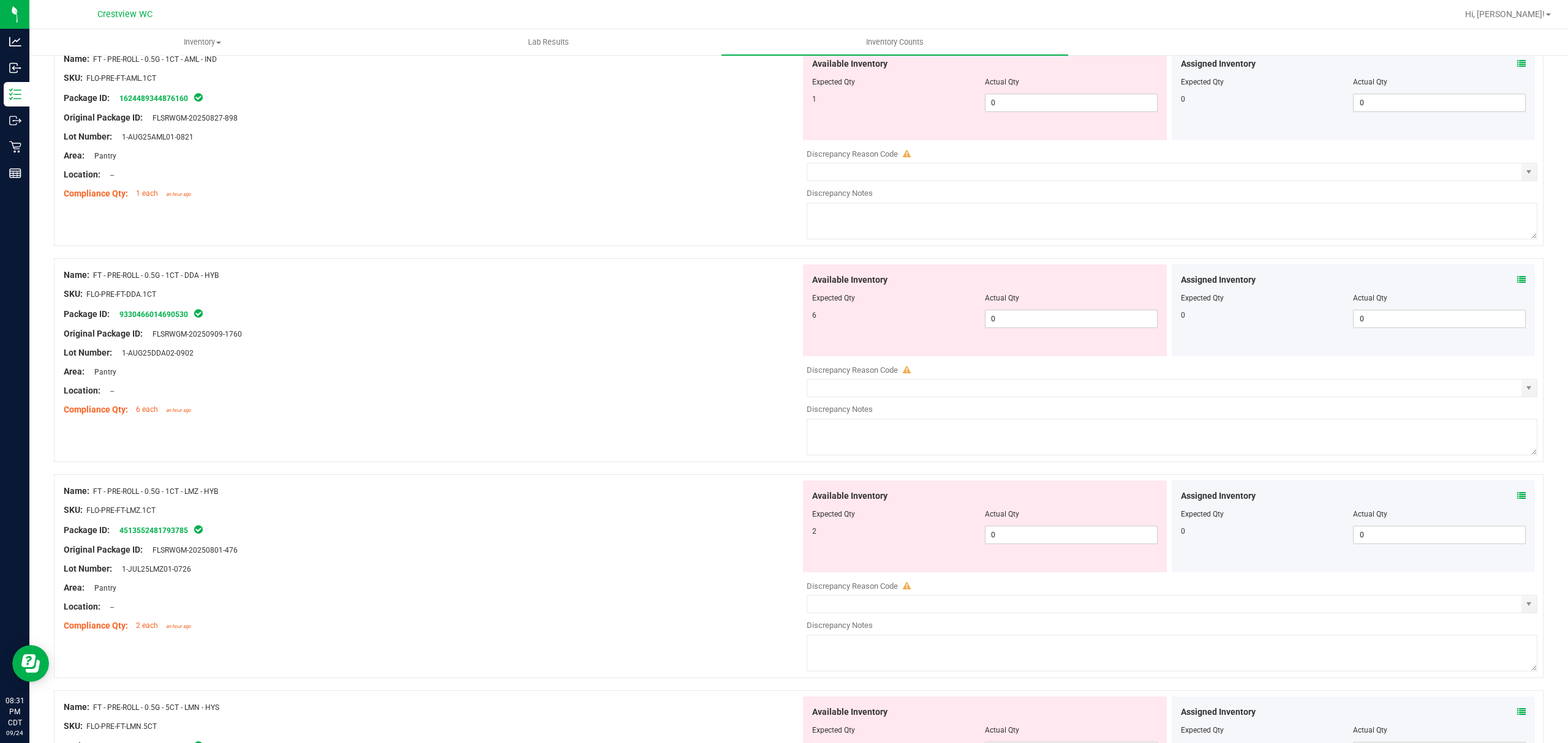
click at [1517, 66] on icon at bounding box center [1521, 63] width 8 height 8
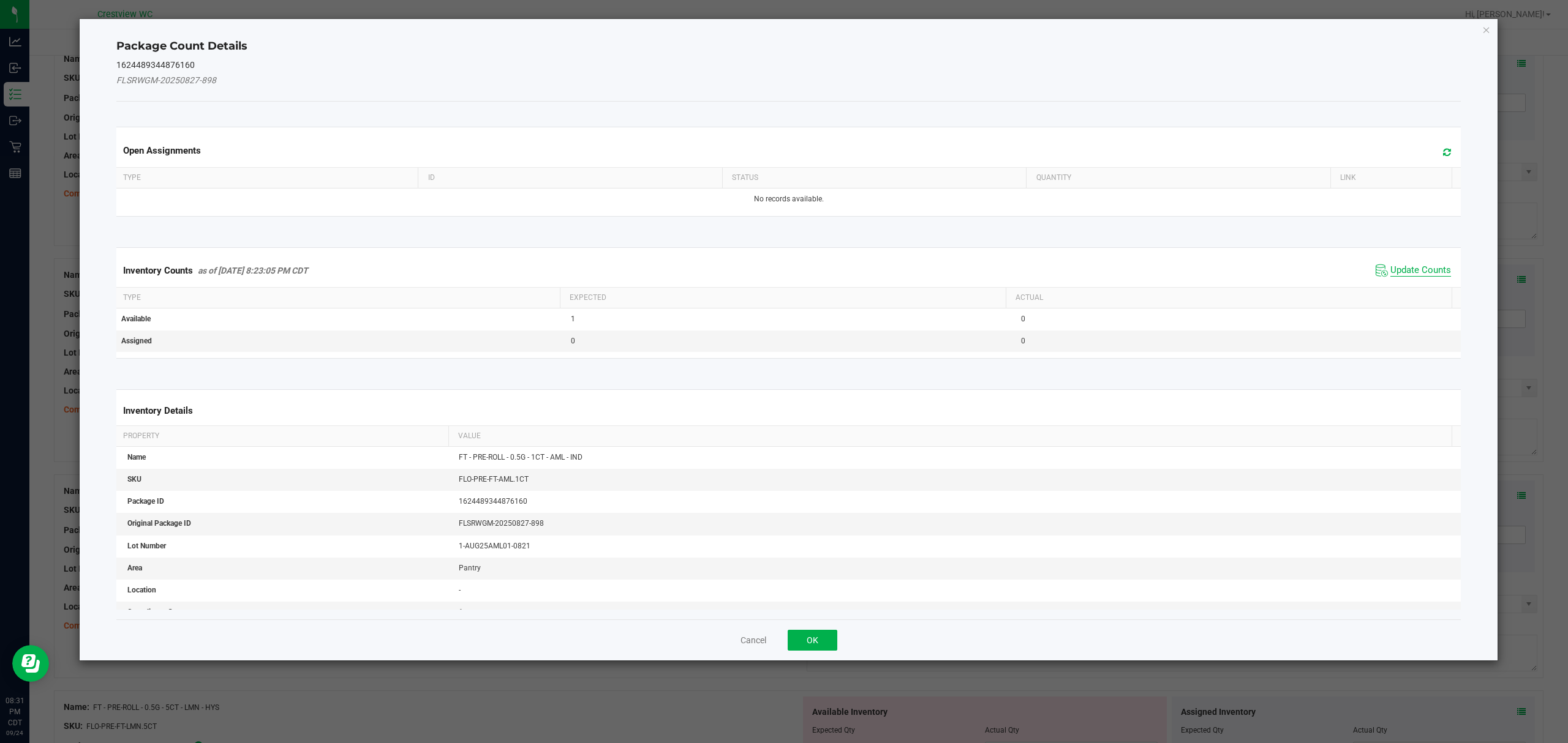
click at [1409, 268] on span "Update Counts" at bounding box center [1420, 270] width 61 height 12
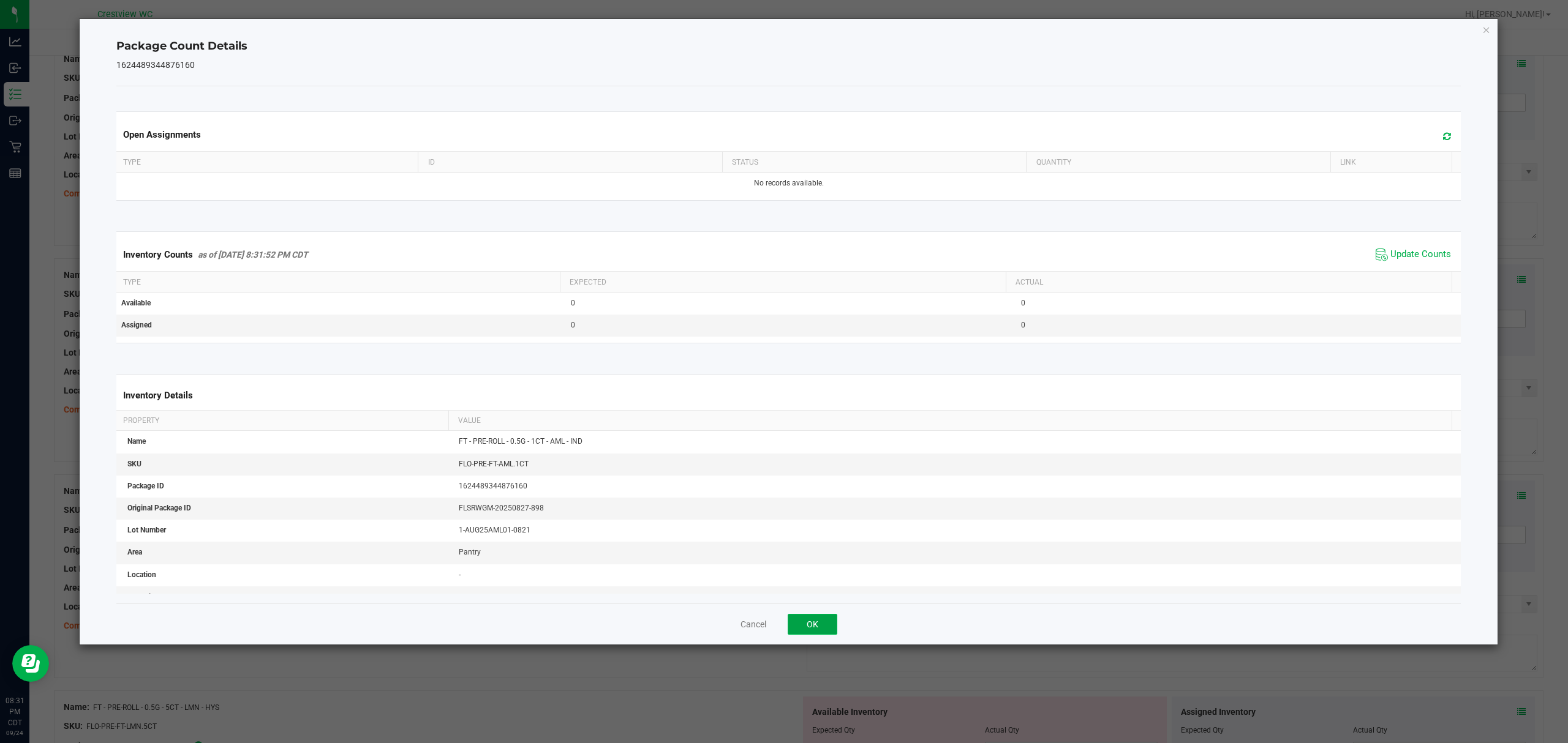
click at [806, 629] on button "OK" at bounding box center [812, 624] width 49 height 21
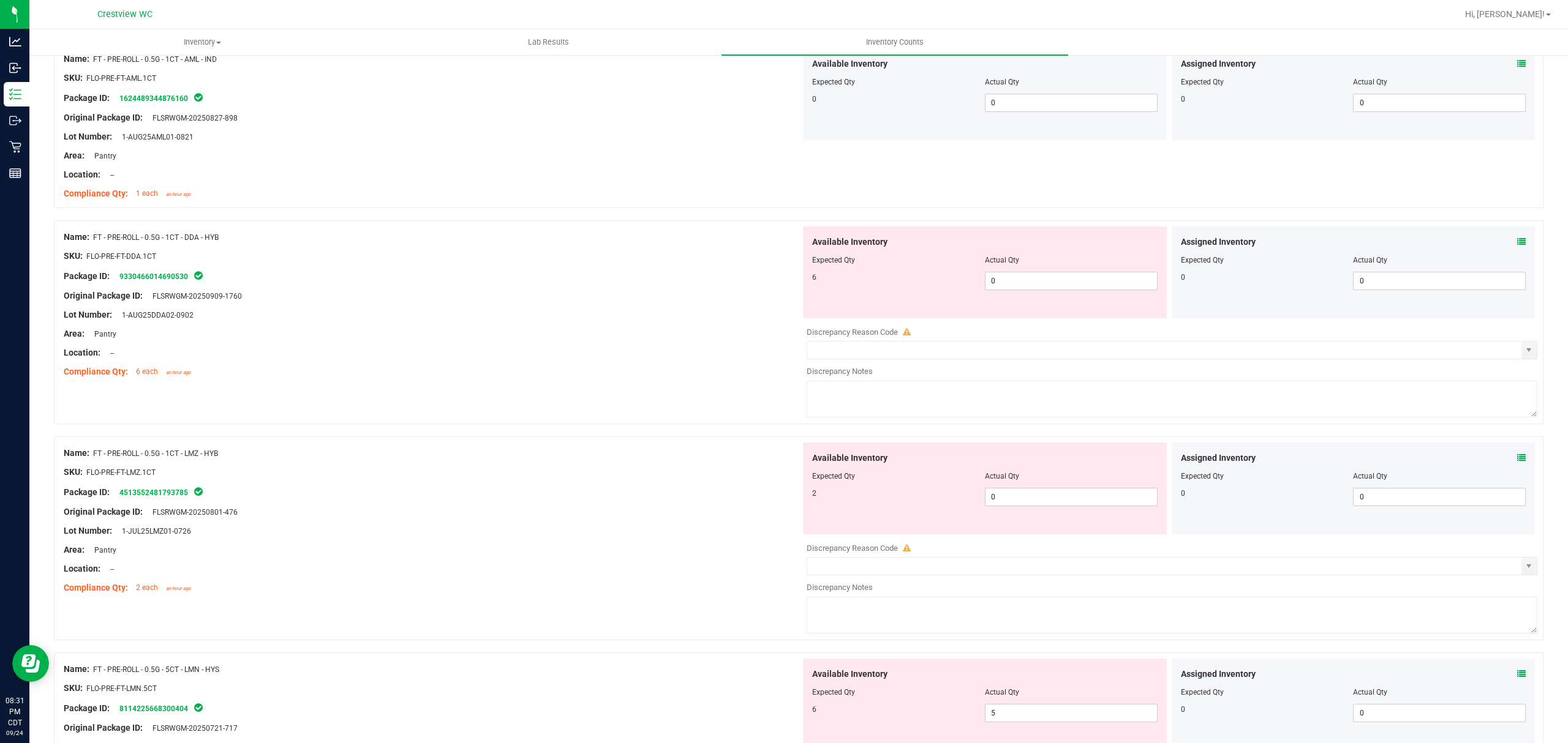
click at [1517, 246] on icon at bounding box center [1521, 241] width 8 height 8
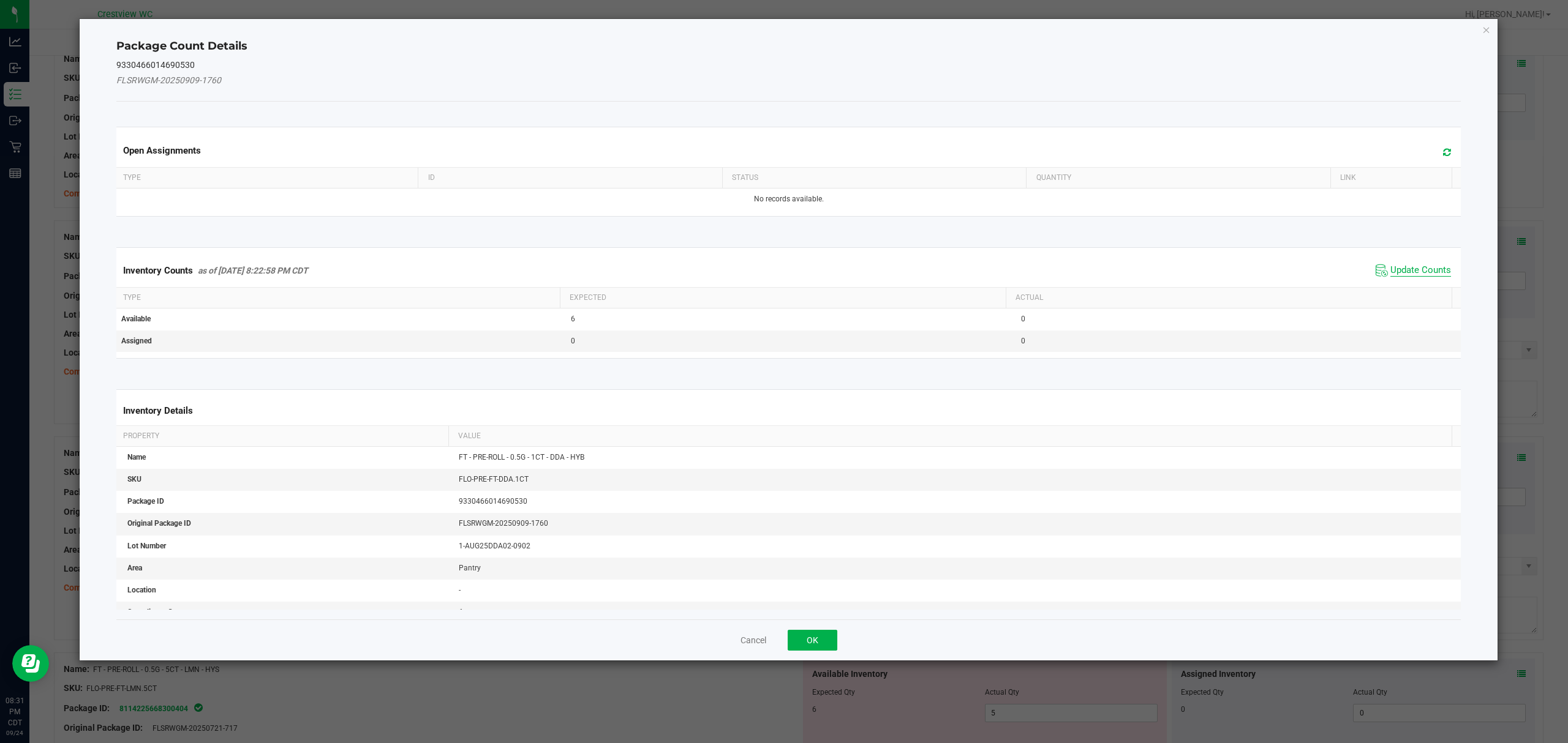
click at [1397, 271] on span "Update Counts" at bounding box center [1420, 270] width 61 height 12
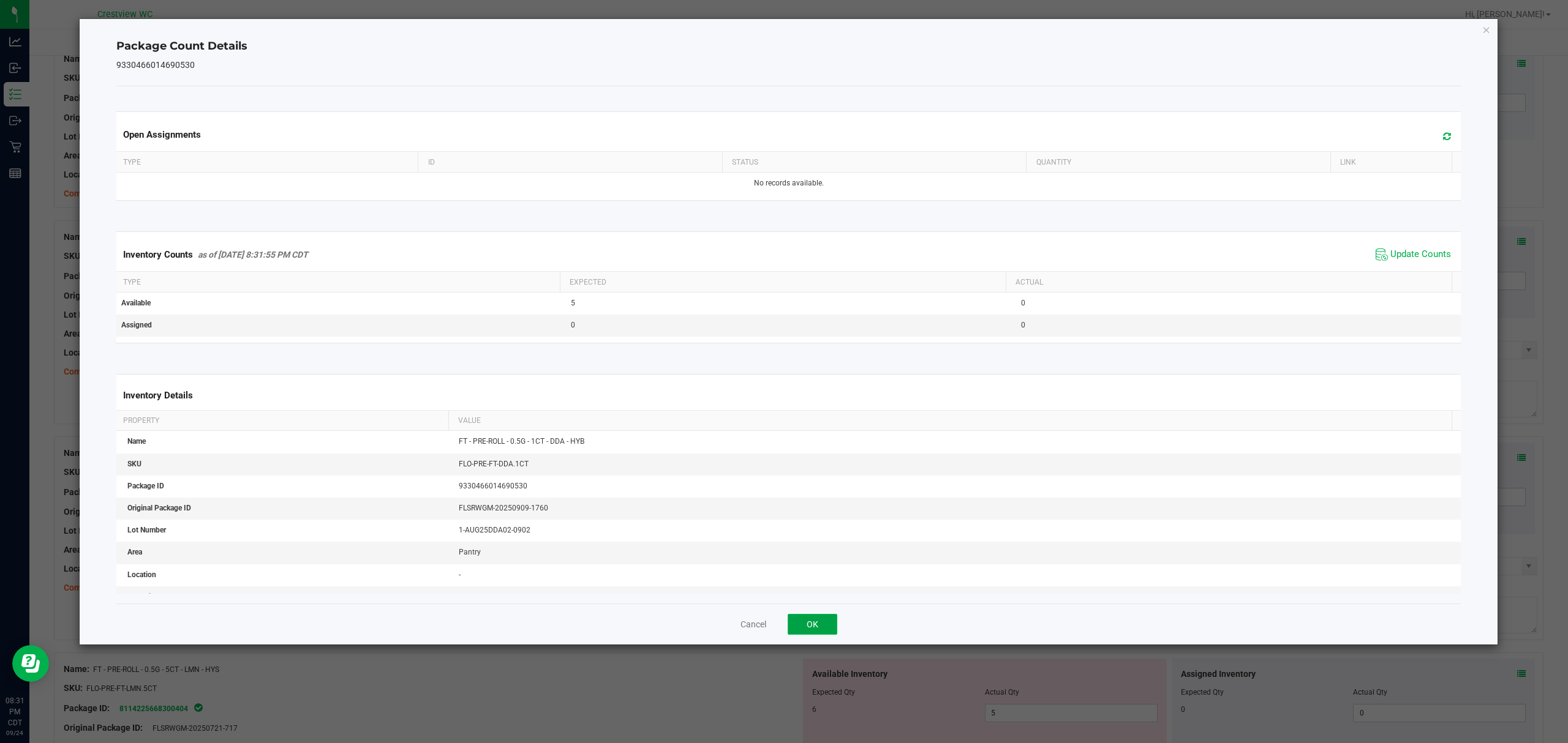
click at [803, 623] on button "OK" at bounding box center [812, 624] width 49 height 21
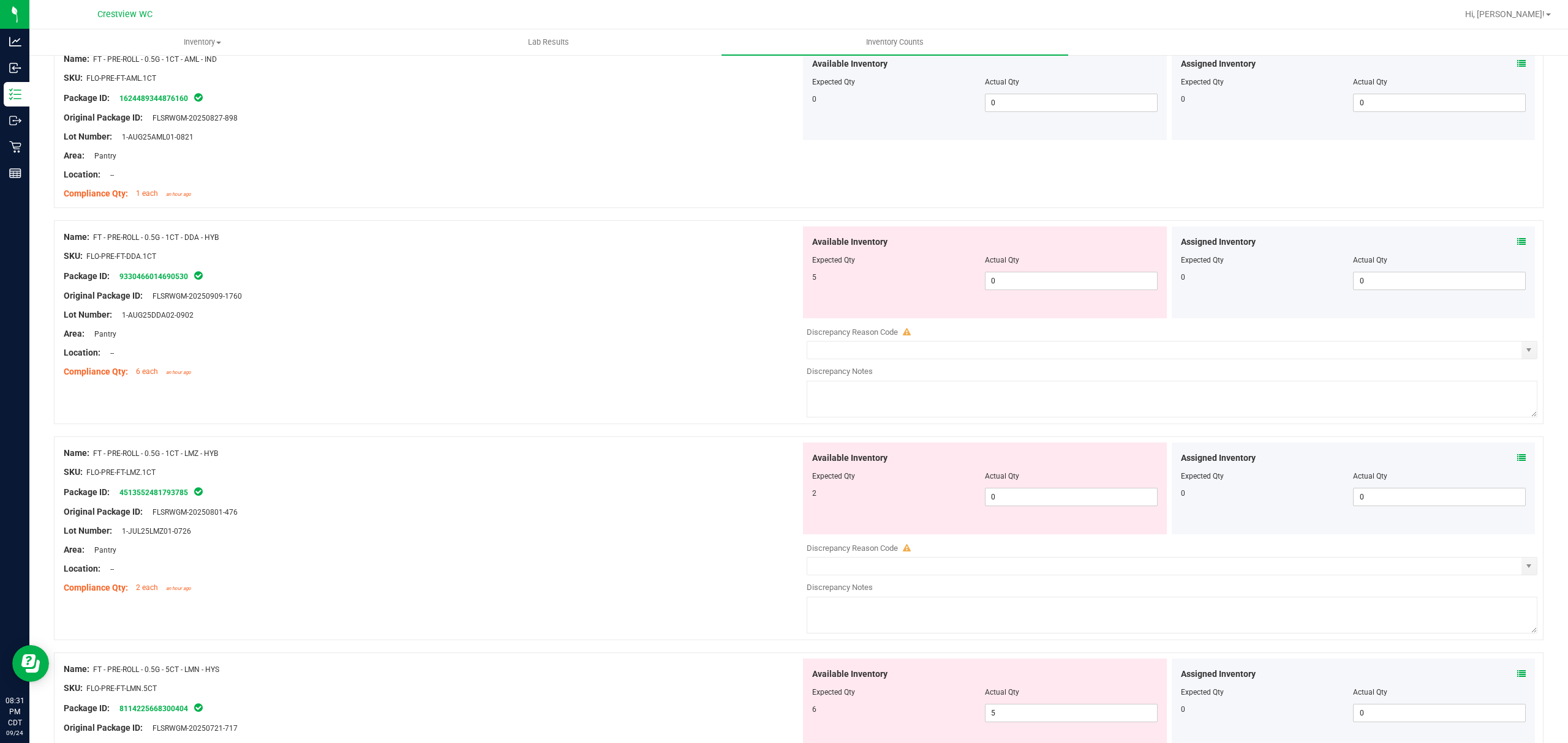
click at [1517, 246] on icon at bounding box center [1521, 241] width 8 height 8
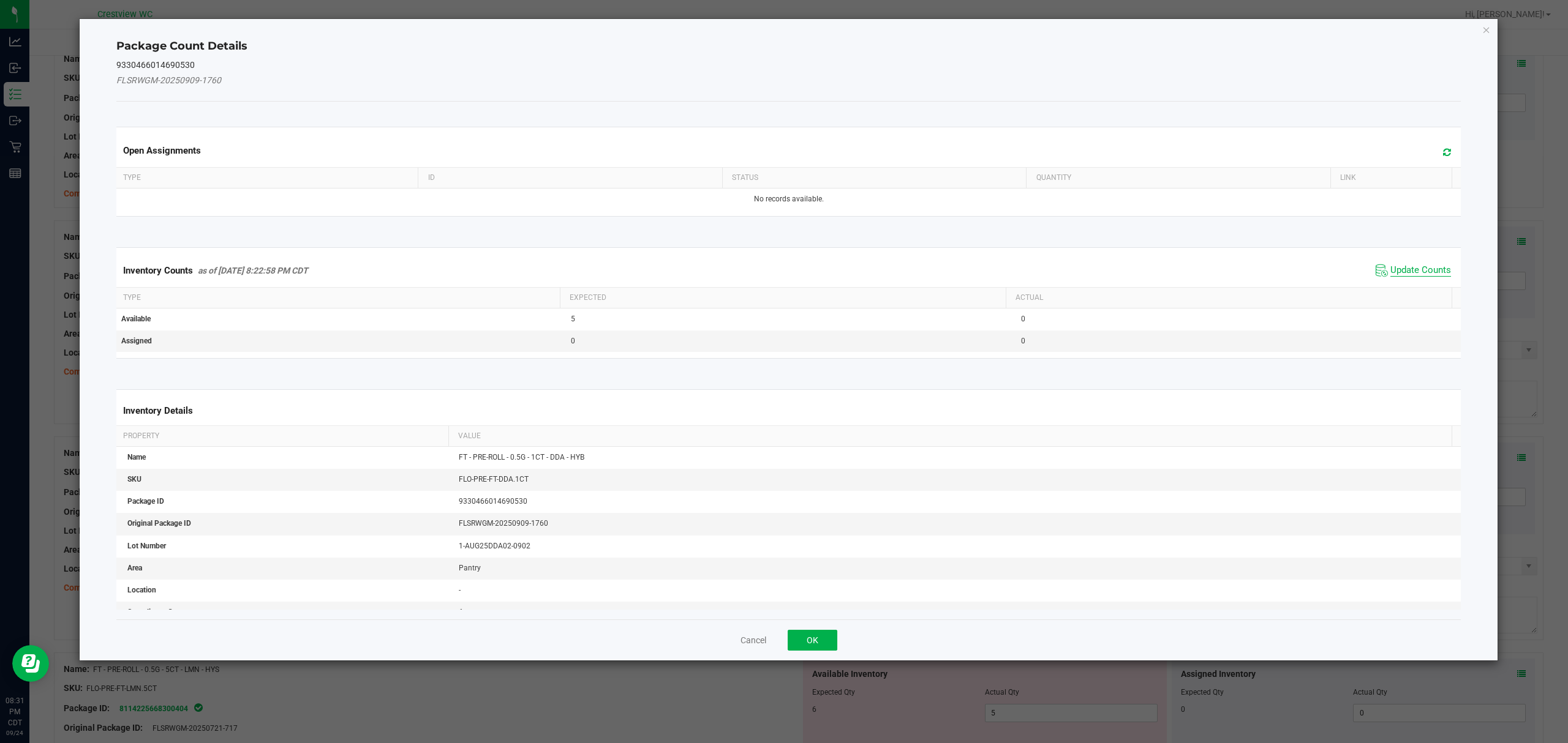
click at [1392, 266] on span "Update Counts" at bounding box center [1420, 270] width 61 height 12
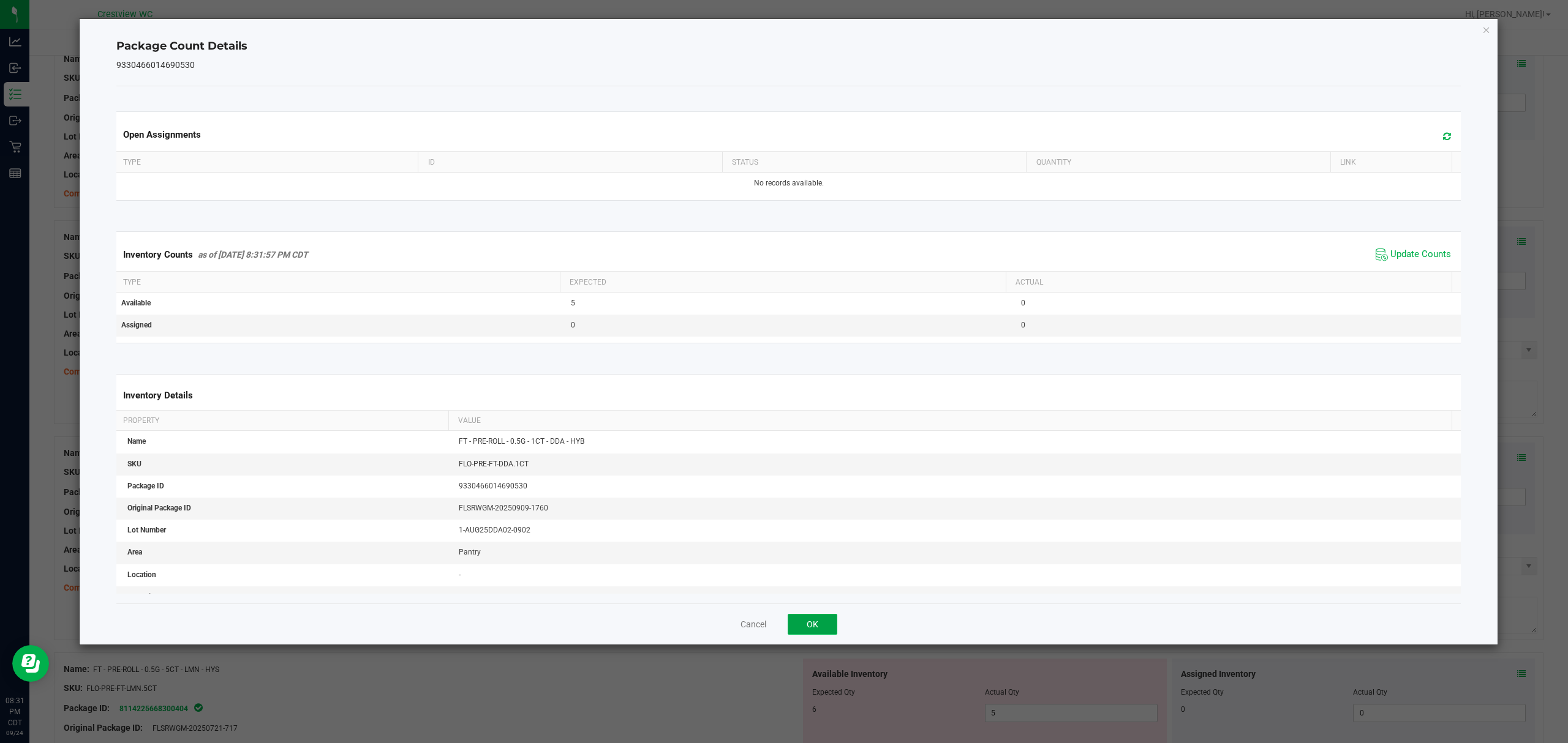
click at [815, 623] on button "OK" at bounding box center [812, 624] width 49 height 21
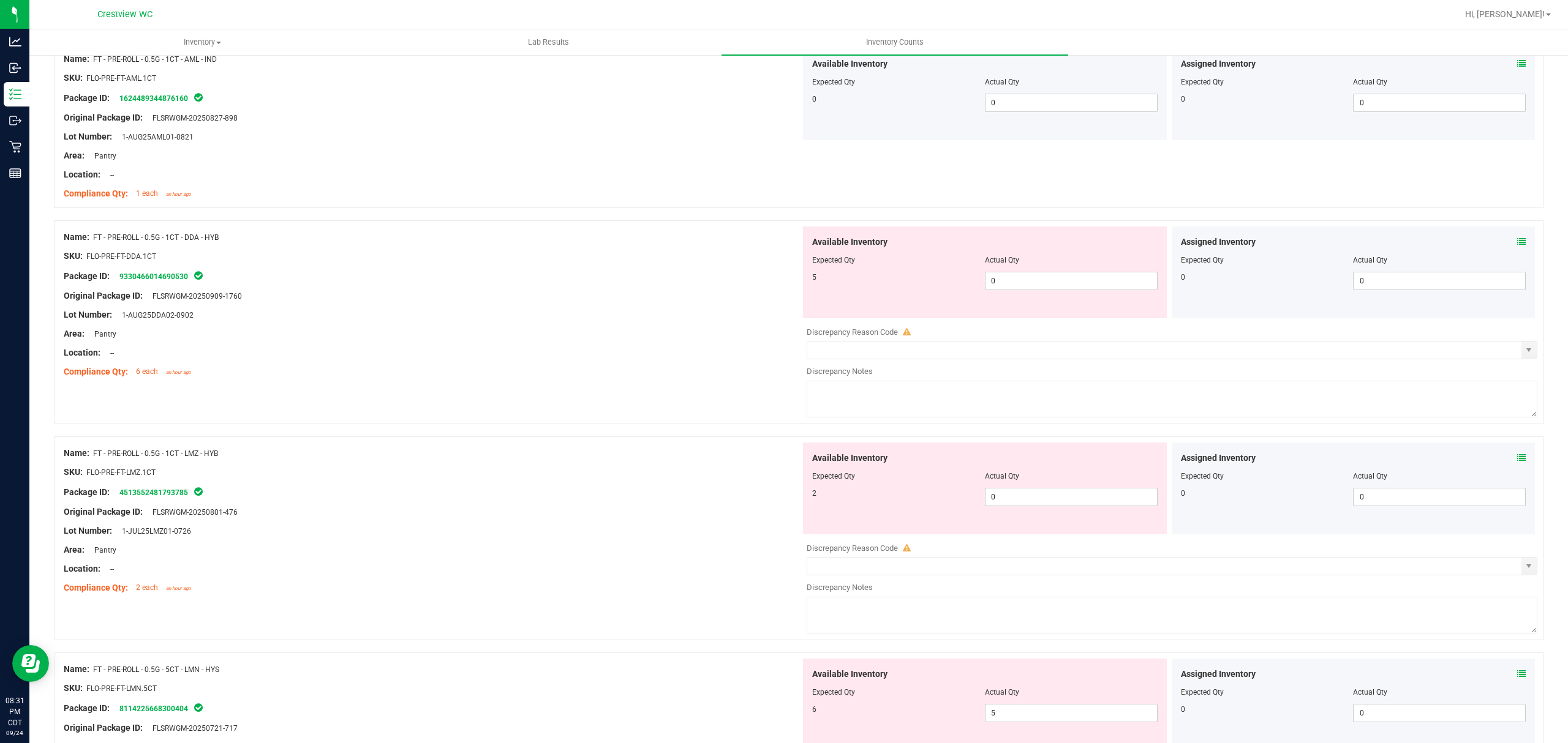
click at [1517, 463] on icon at bounding box center [1521, 457] width 8 height 8
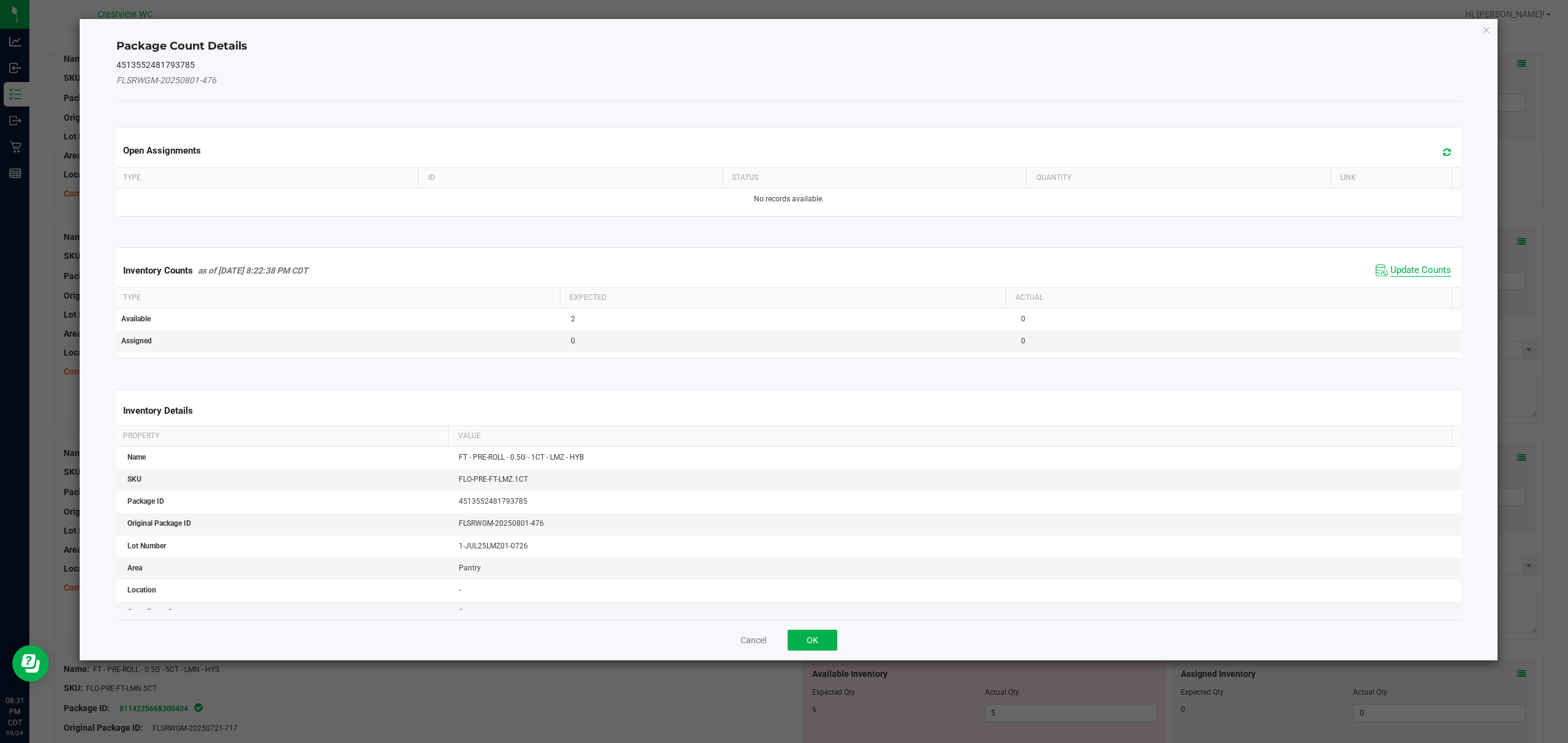
click at [1414, 270] on span "Update Counts" at bounding box center [1420, 270] width 61 height 12
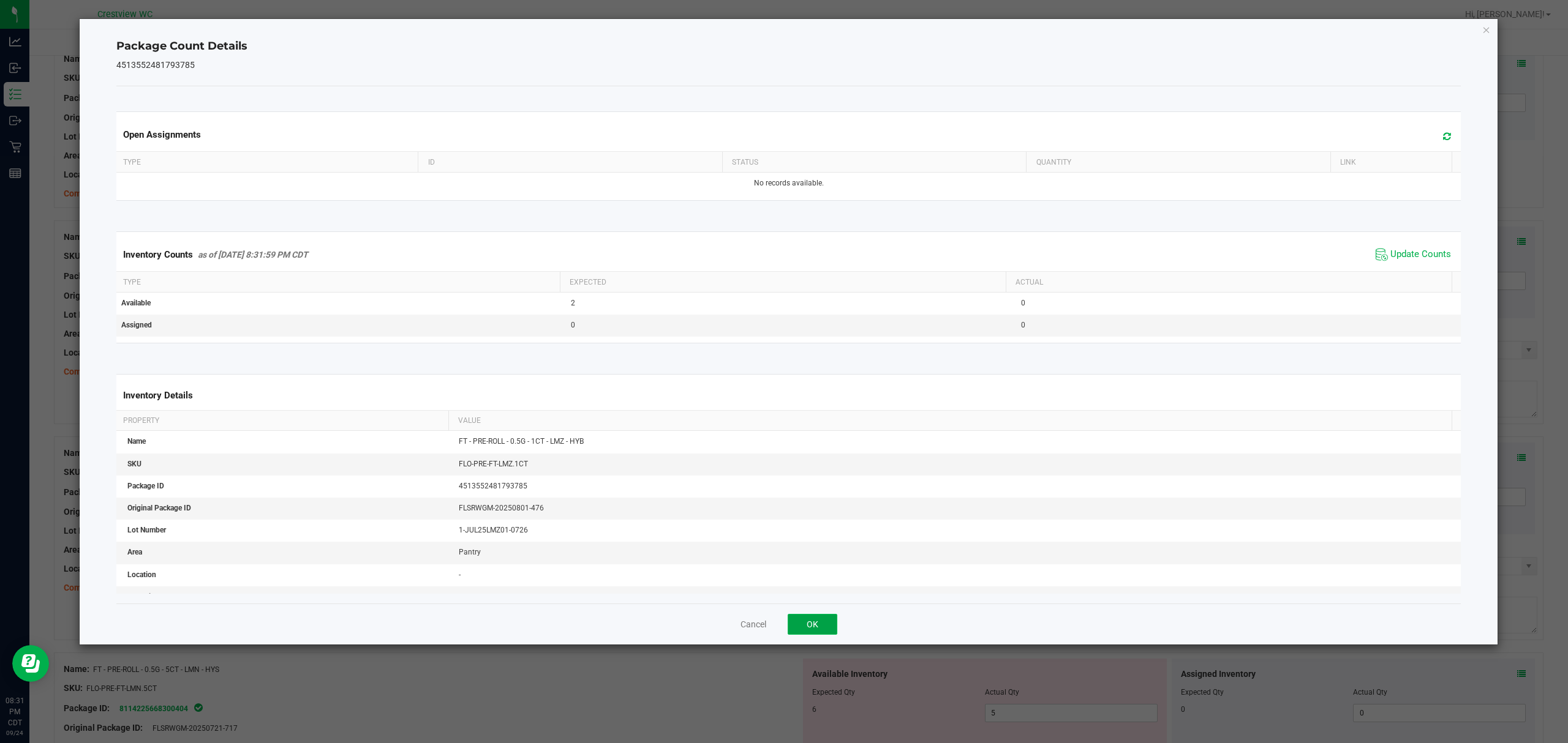
click at [816, 626] on button "OK" at bounding box center [812, 624] width 49 height 21
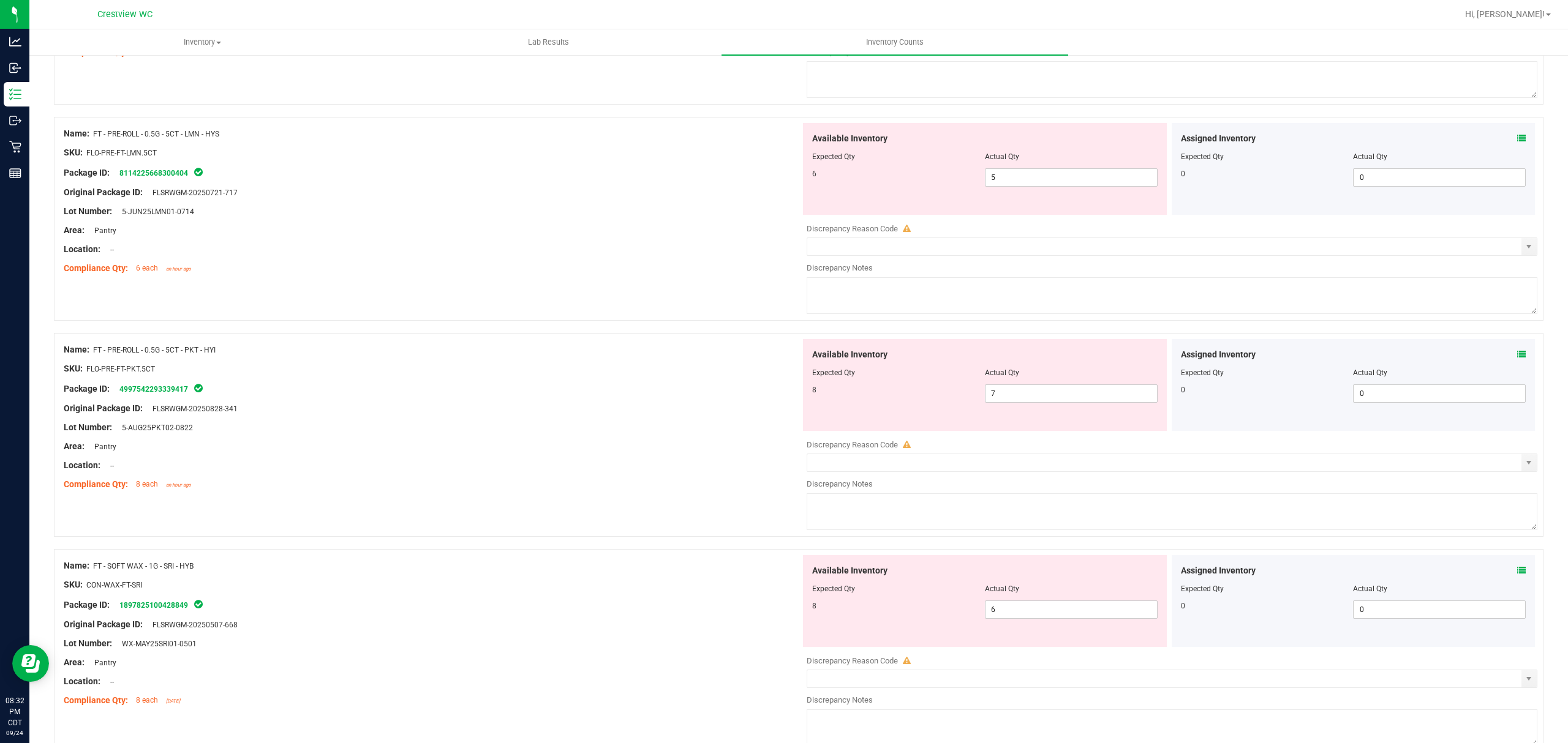
scroll to position [2334, 0]
click at [1517, 145] on span at bounding box center [1521, 138] width 8 height 13
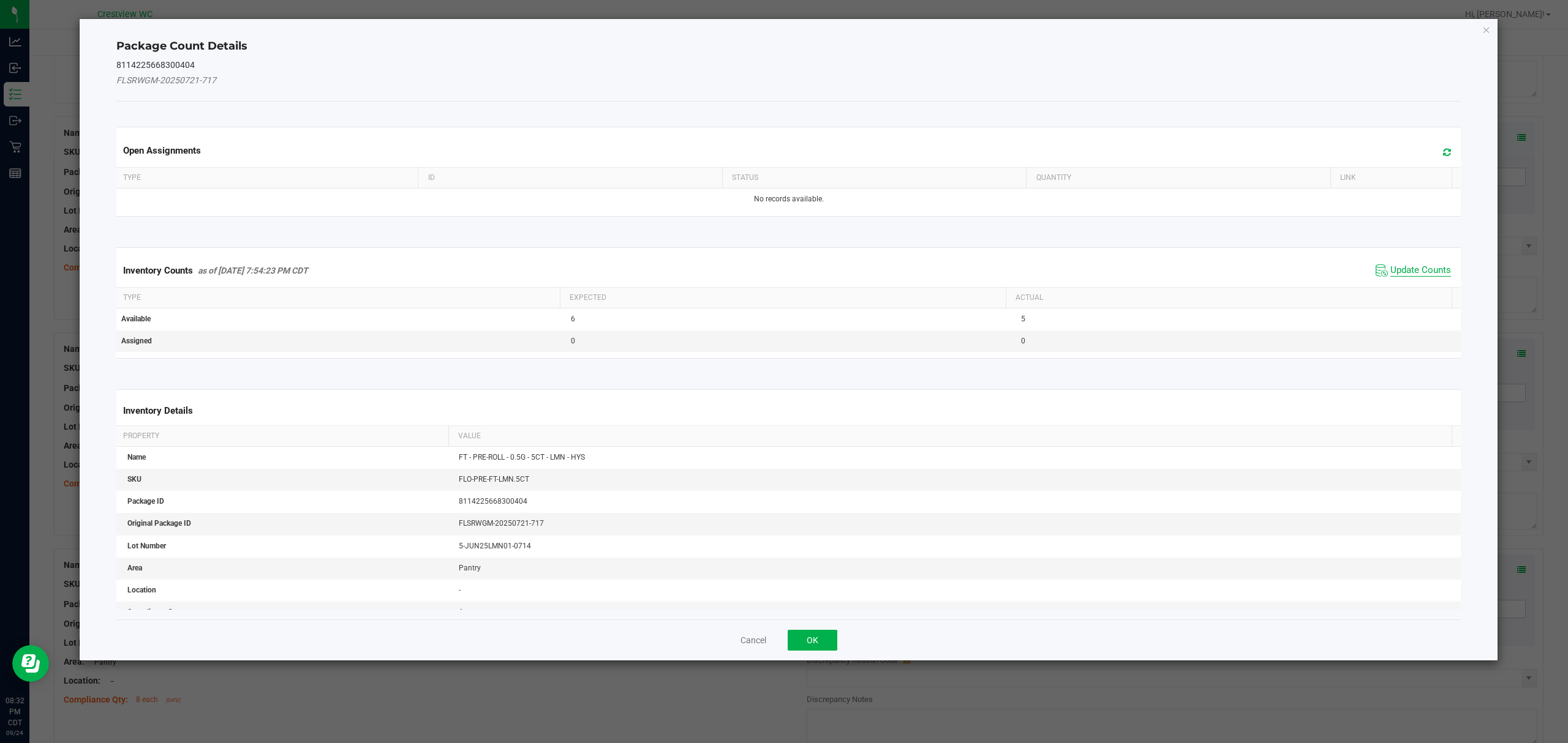
click at [1414, 270] on span "Update Counts" at bounding box center [1420, 270] width 61 height 12
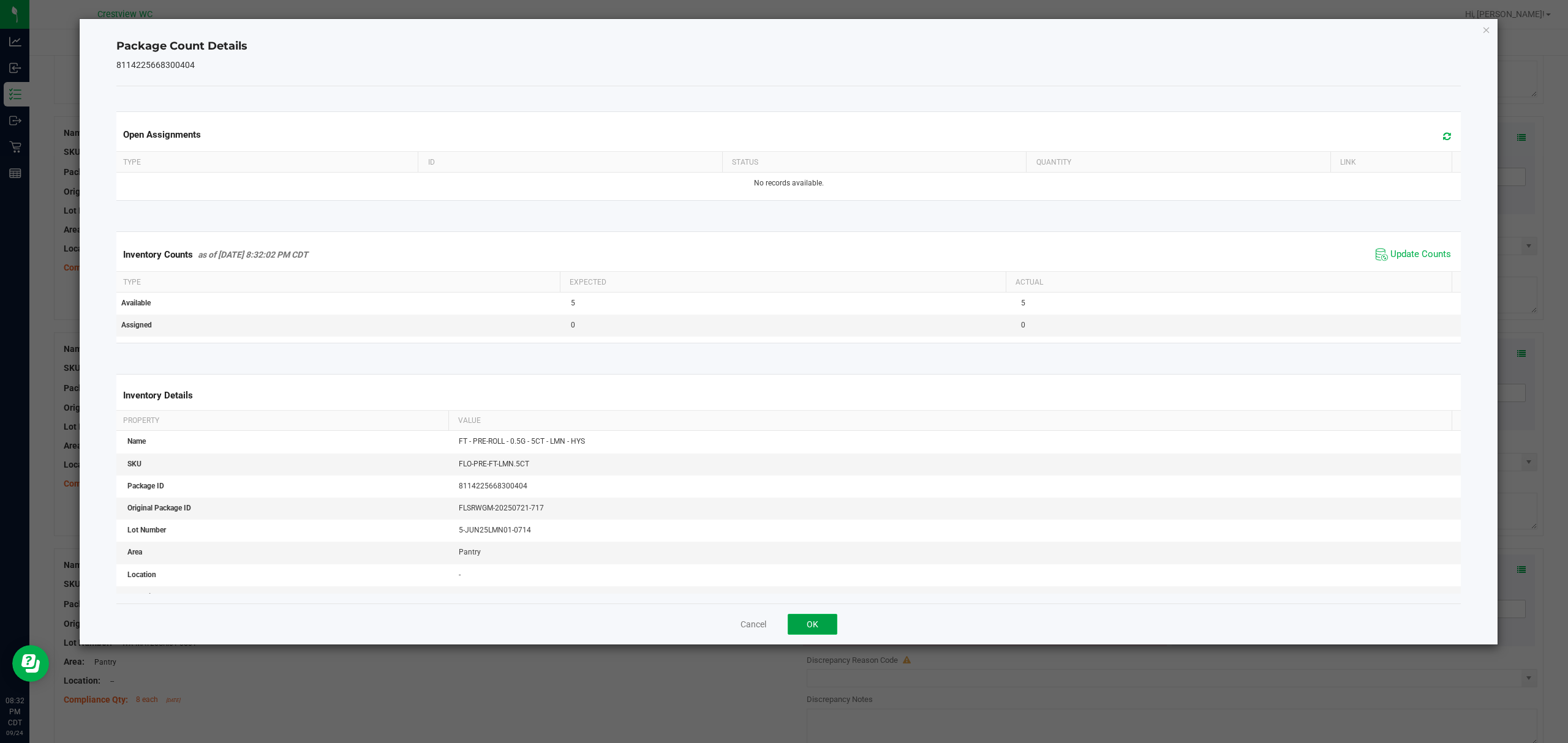
click at [812, 627] on button "OK" at bounding box center [812, 624] width 49 height 21
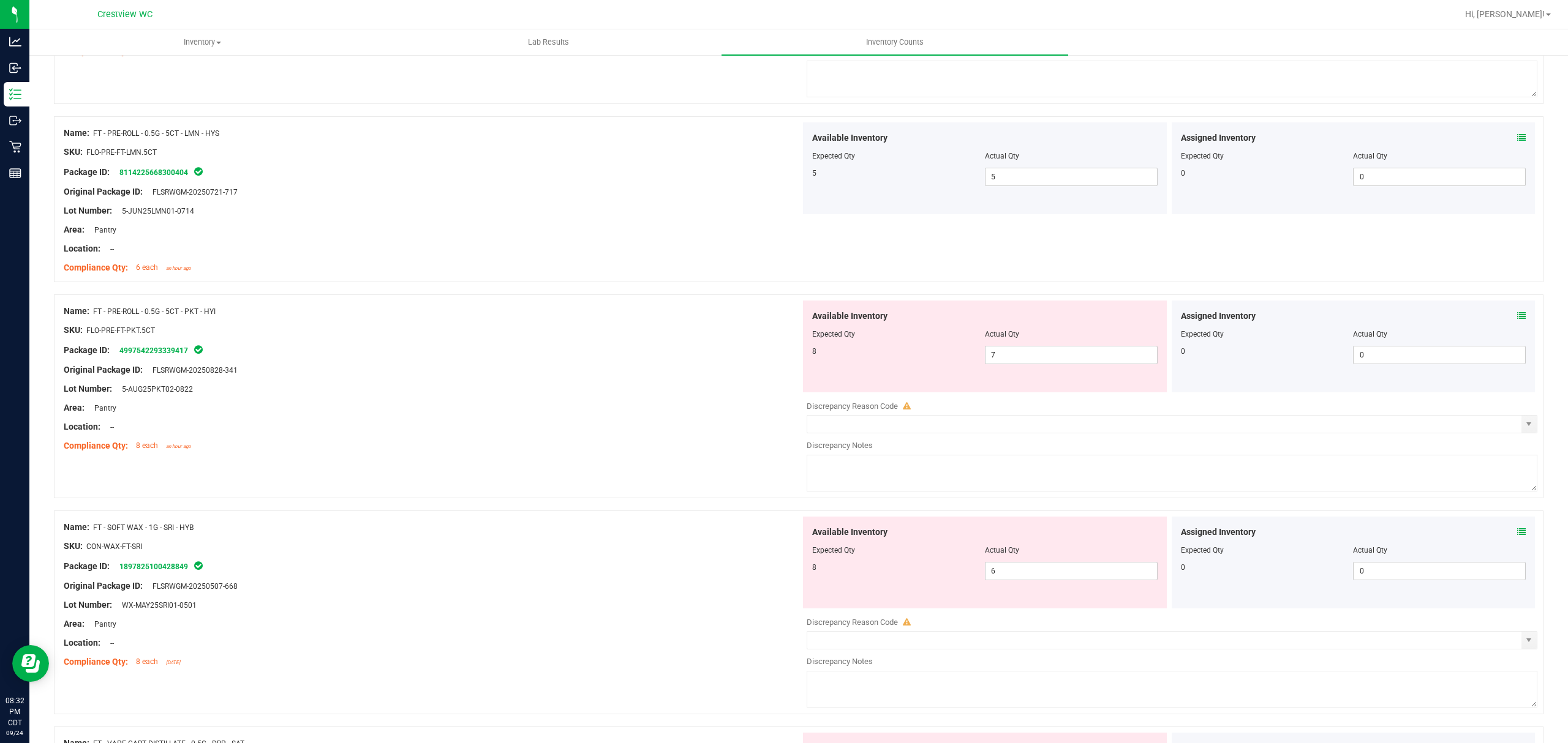
click at [1517, 320] on icon at bounding box center [1521, 315] width 8 height 8
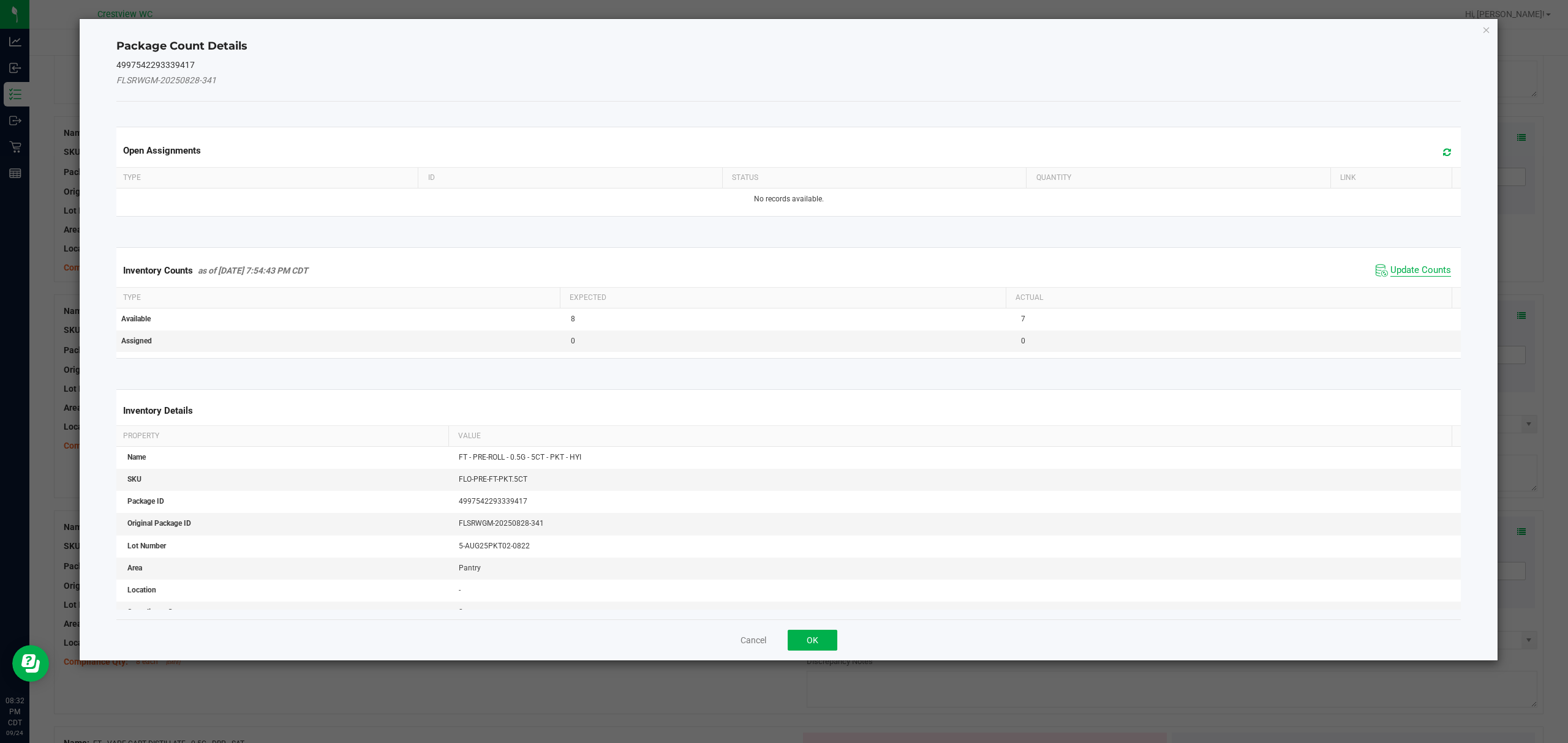
click at [1404, 265] on span "Update Counts" at bounding box center [1420, 270] width 61 height 12
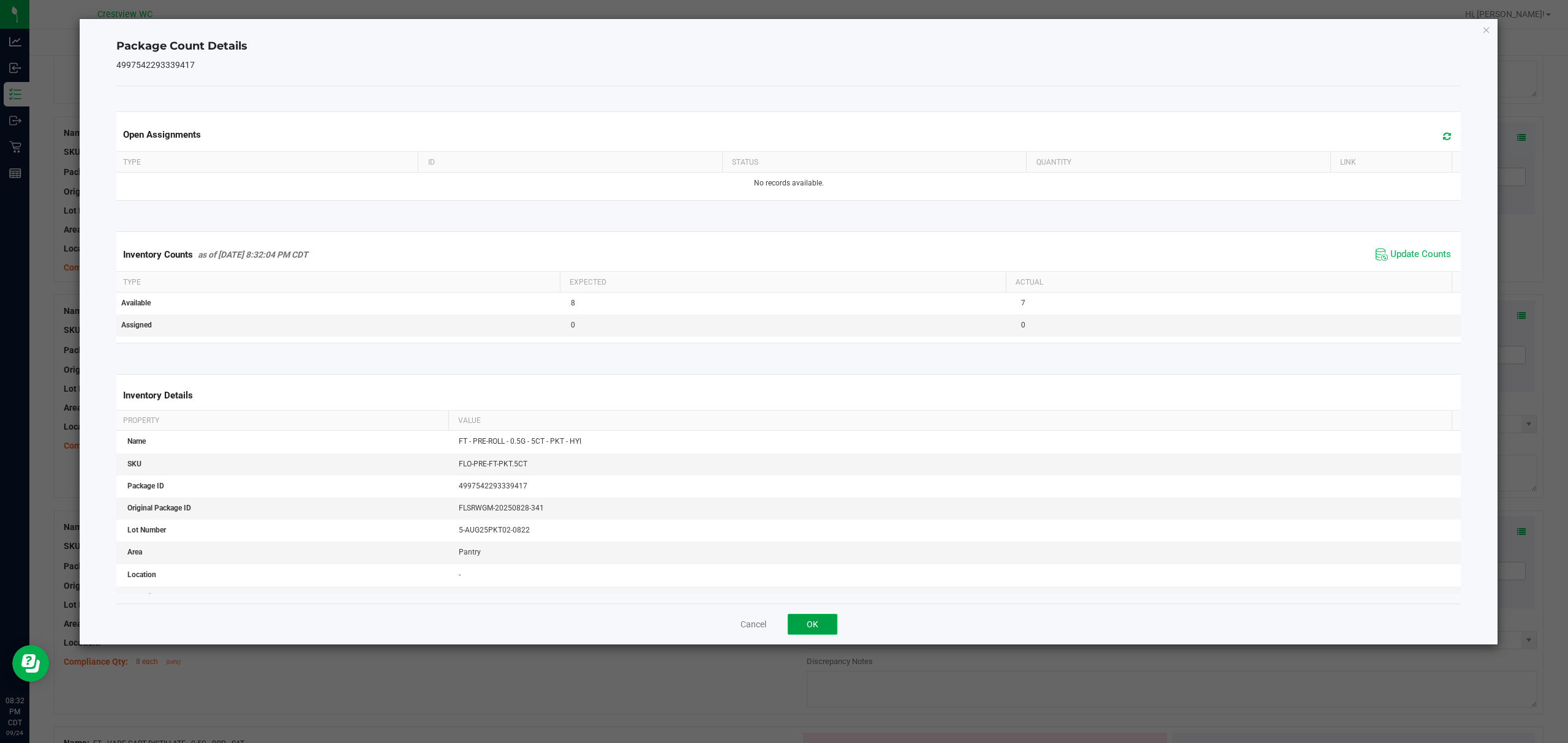
click at [821, 630] on button "OK" at bounding box center [812, 624] width 49 height 21
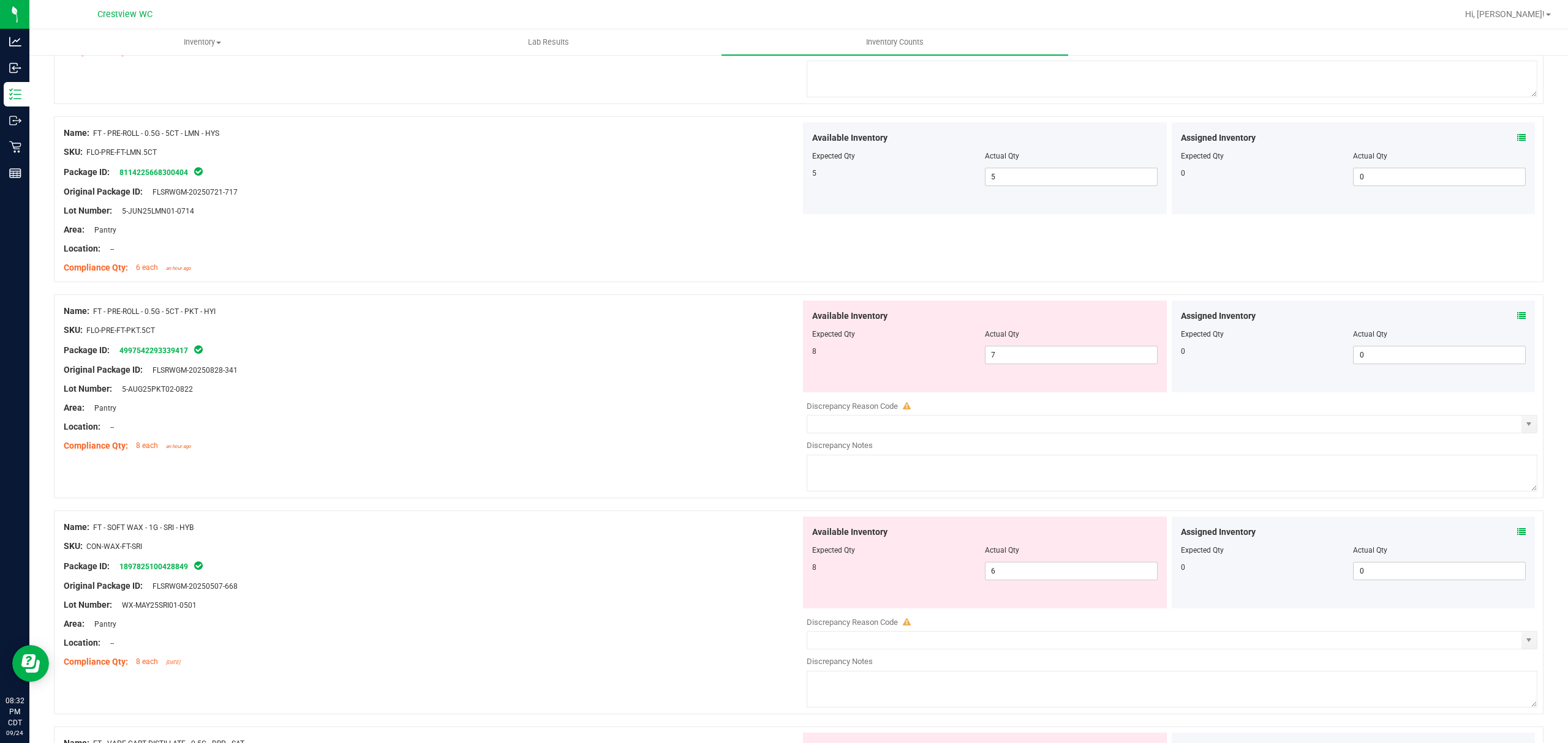
click at [1512, 511] on div at bounding box center [798, 504] width 1490 height 12
click at [1517, 535] on icon at bounding box center [1521, 531] width 8 height 8
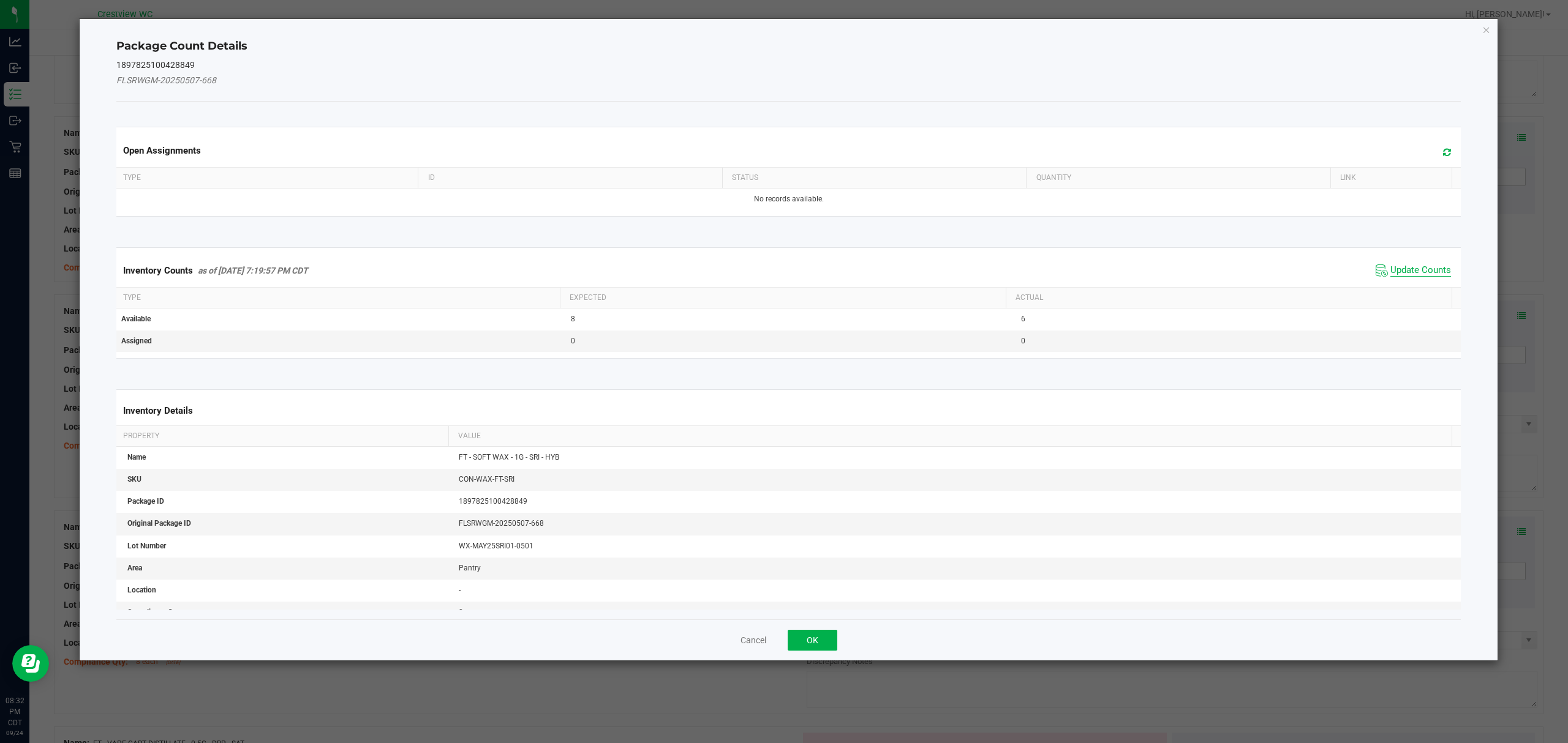
click at [1414, 274] on span "Update Counts" at bounding box center [1420, 270] width 61 height 12
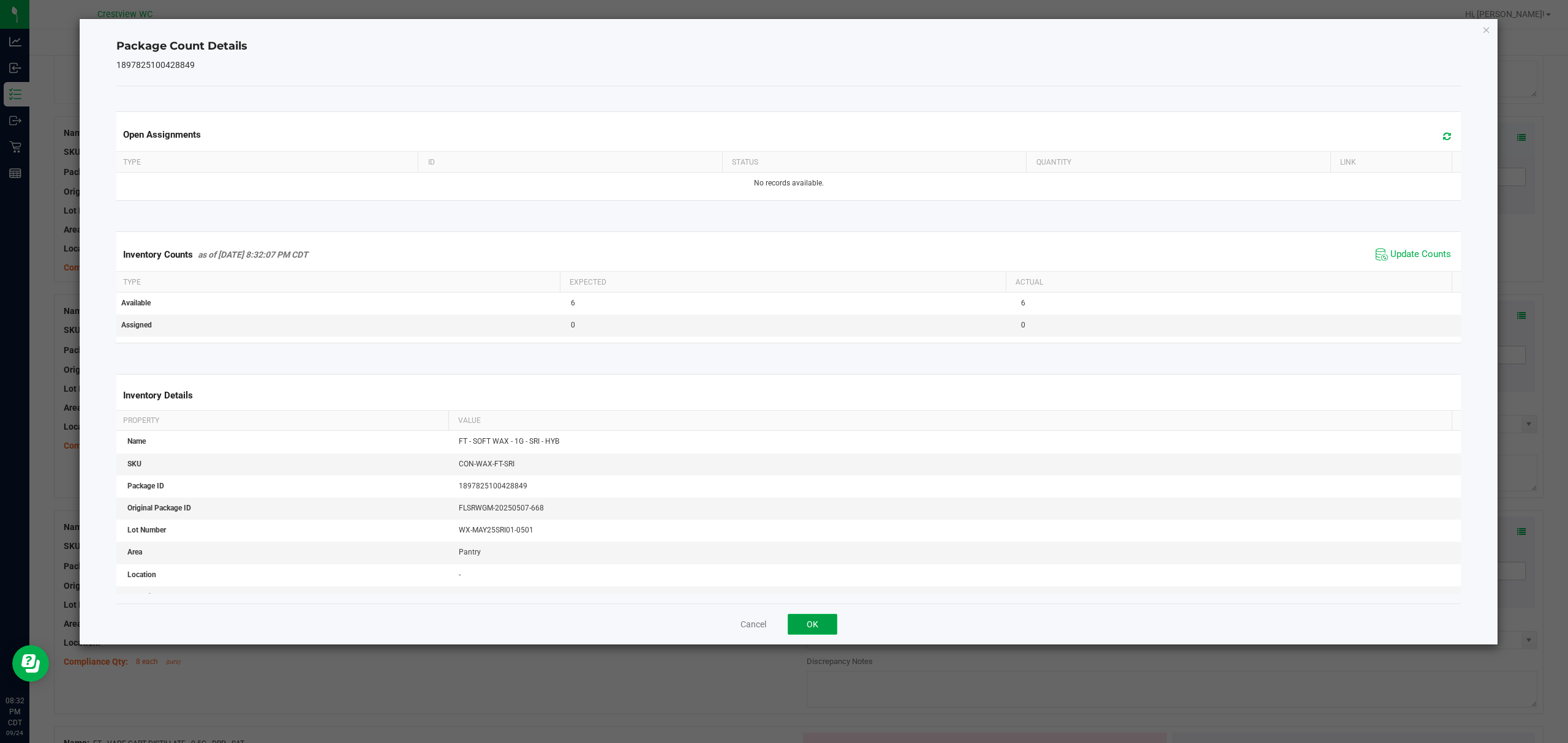
click at [821, 629] on button "OK" at bounding box center [812, 624] width 49 height 21
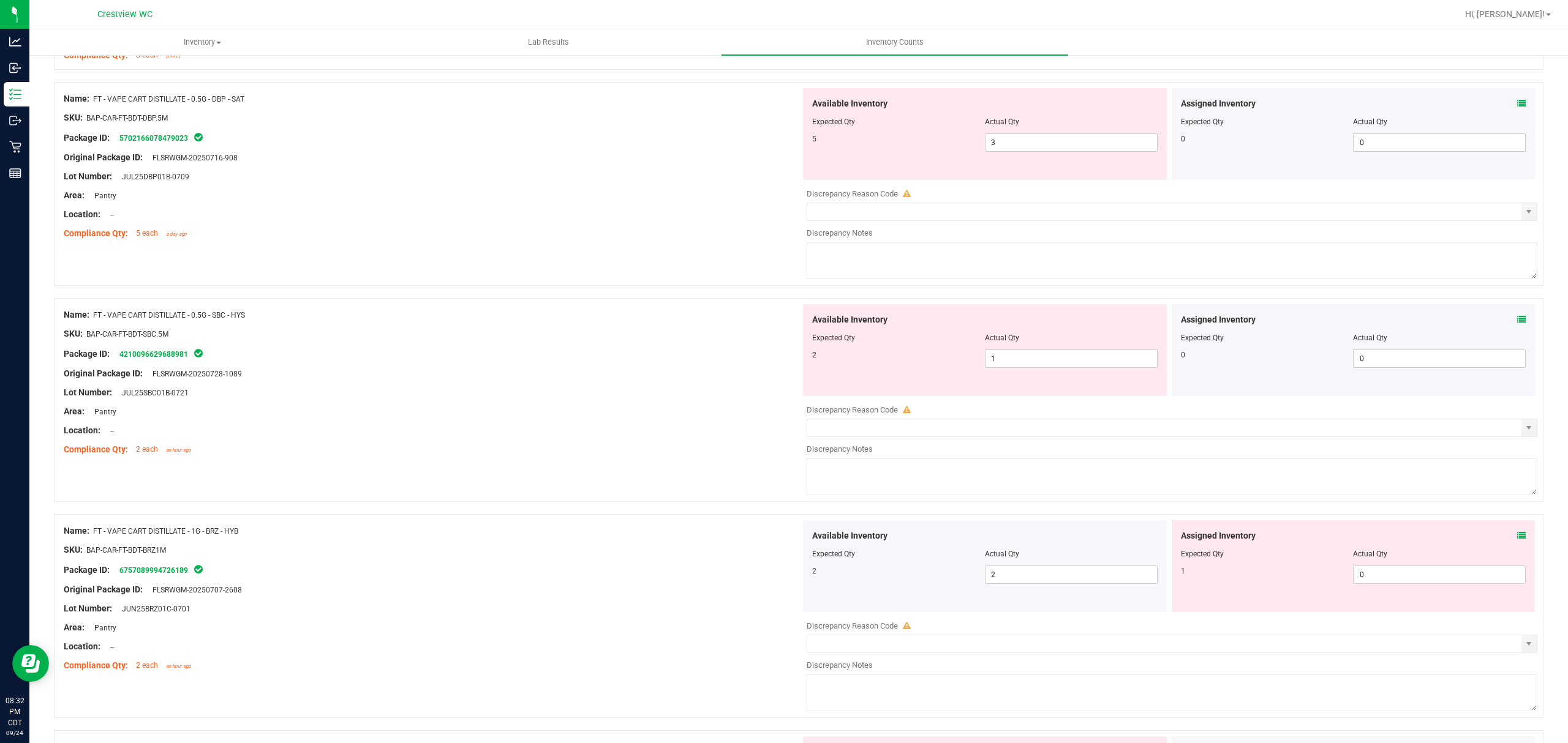
scroll to position [2944, 0]
click at [1517, 105] on icon at bounding box center [1521, 100] width 8 height 8
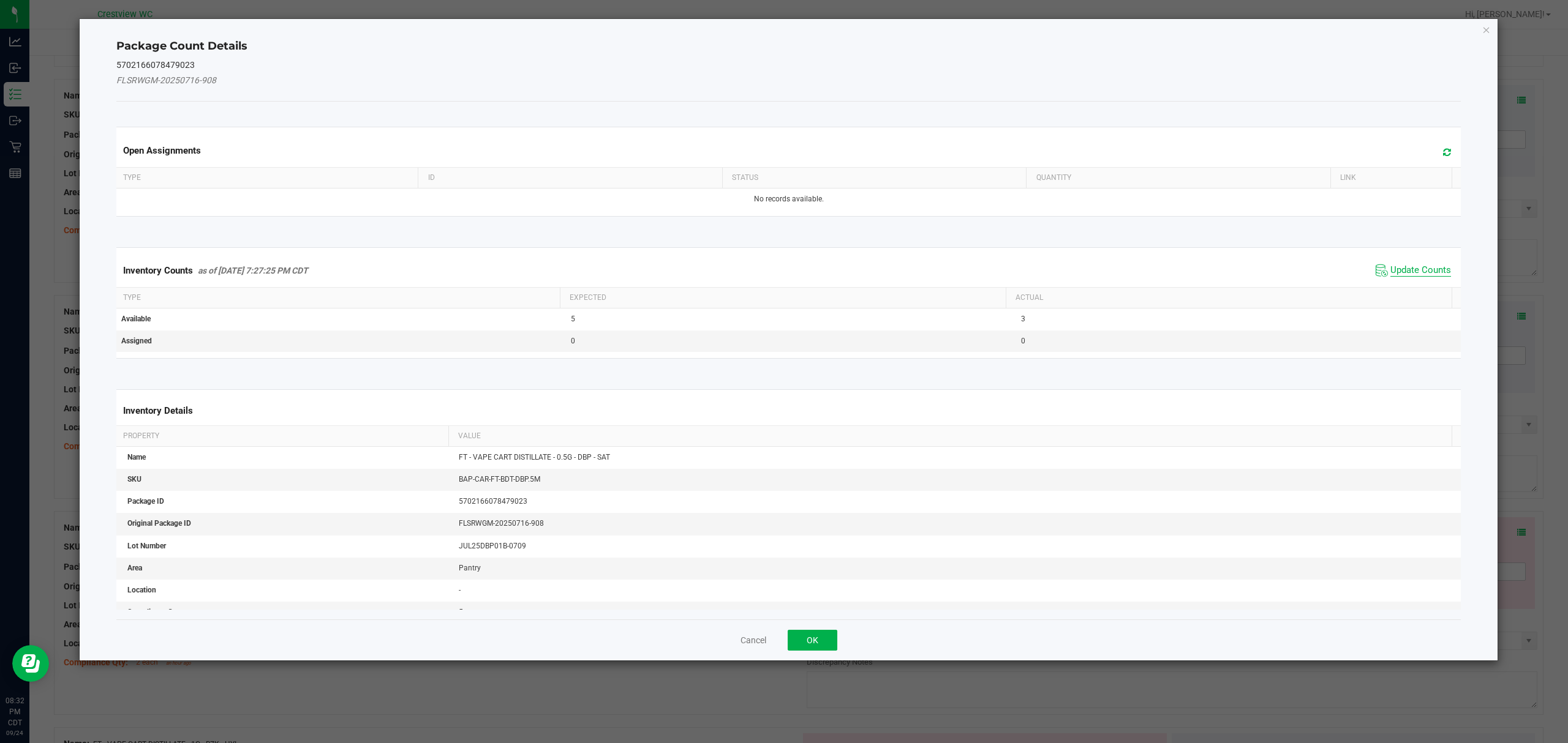
click at [1399, 270] on span "Update Counts" at bounding box center [1420, 270] width 61 height 12
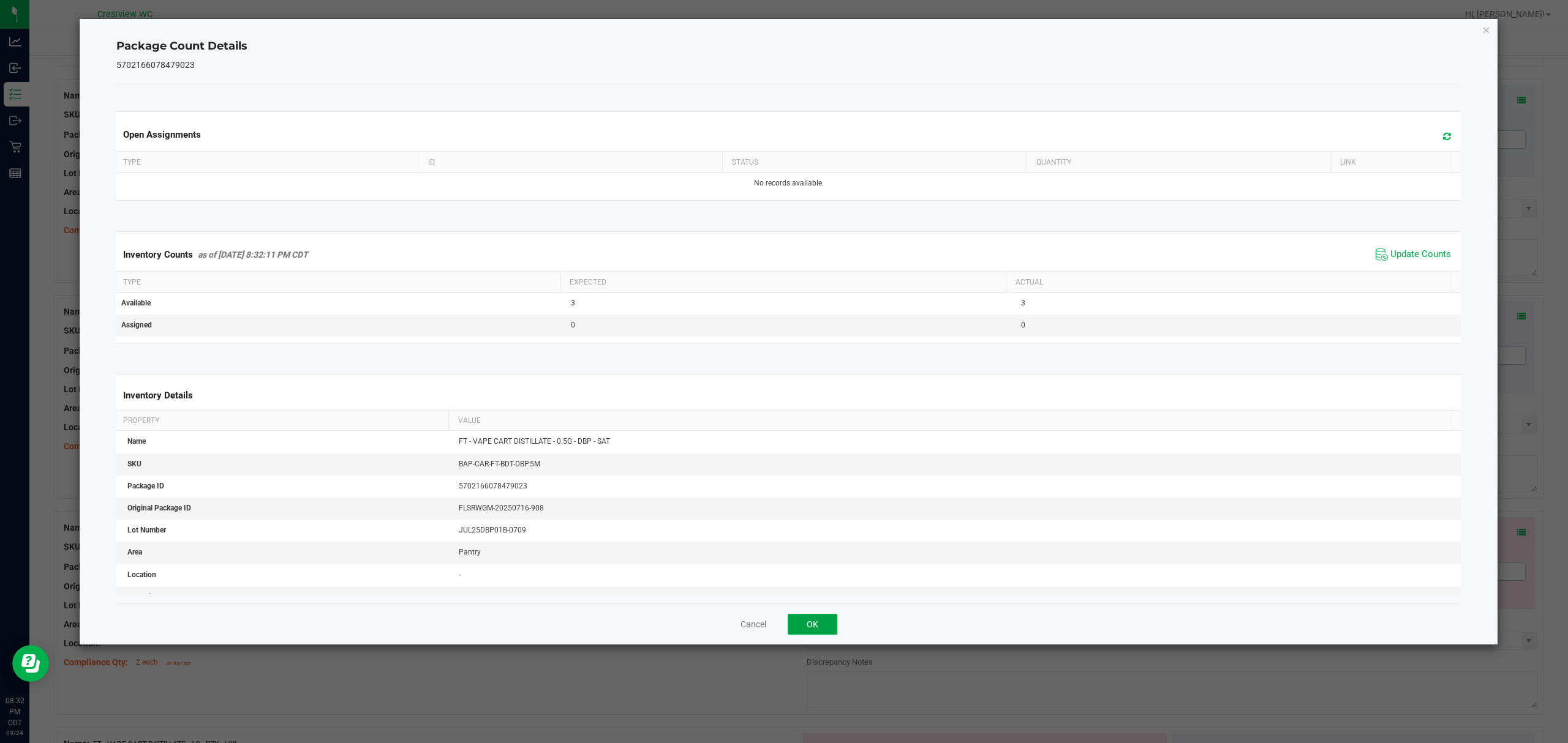
click at [812, 626] on button "OK" at bounding box center [812, 624] width 49 height 21
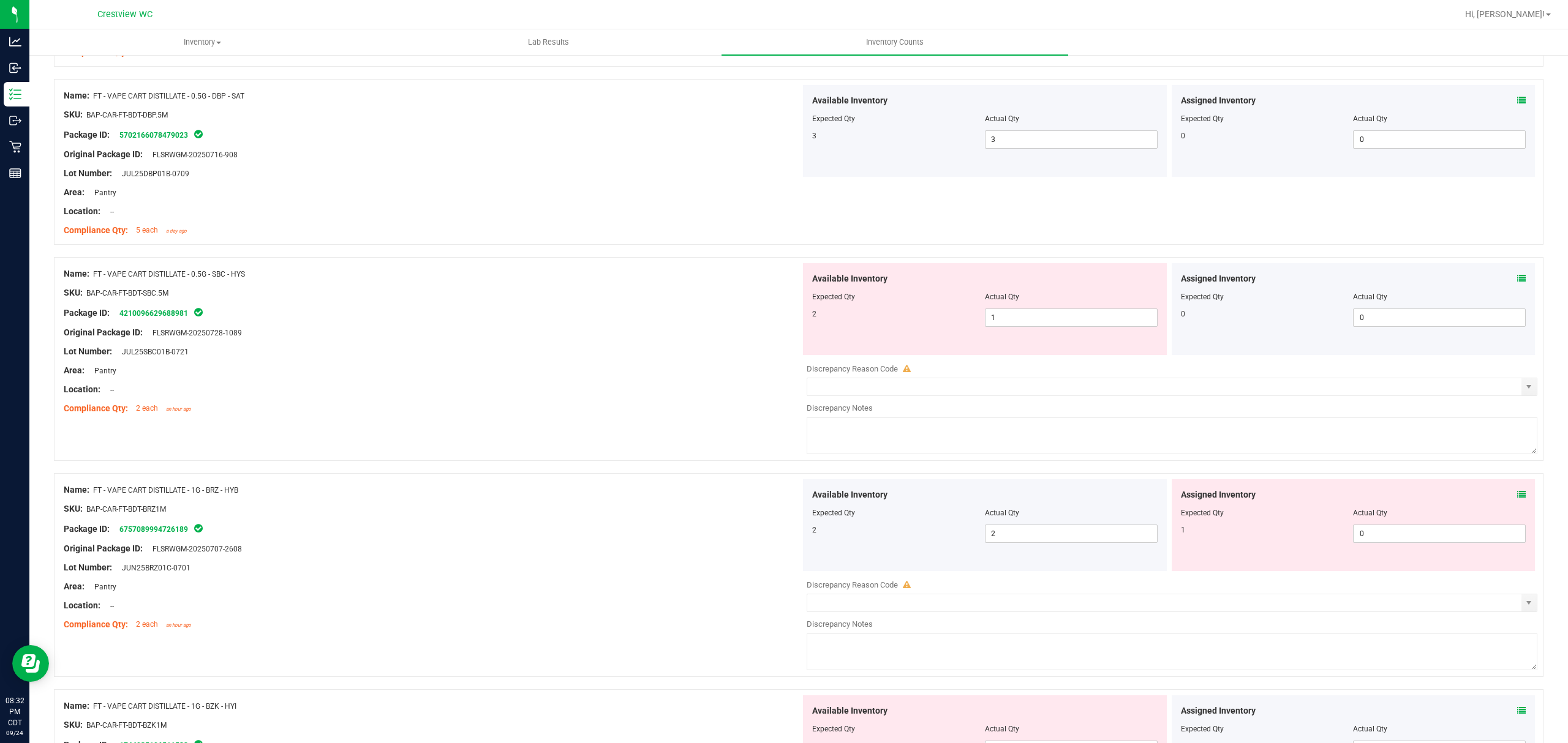
click at [1517, 283] on icon at bounding box center [1521, 278] width 8 height 8
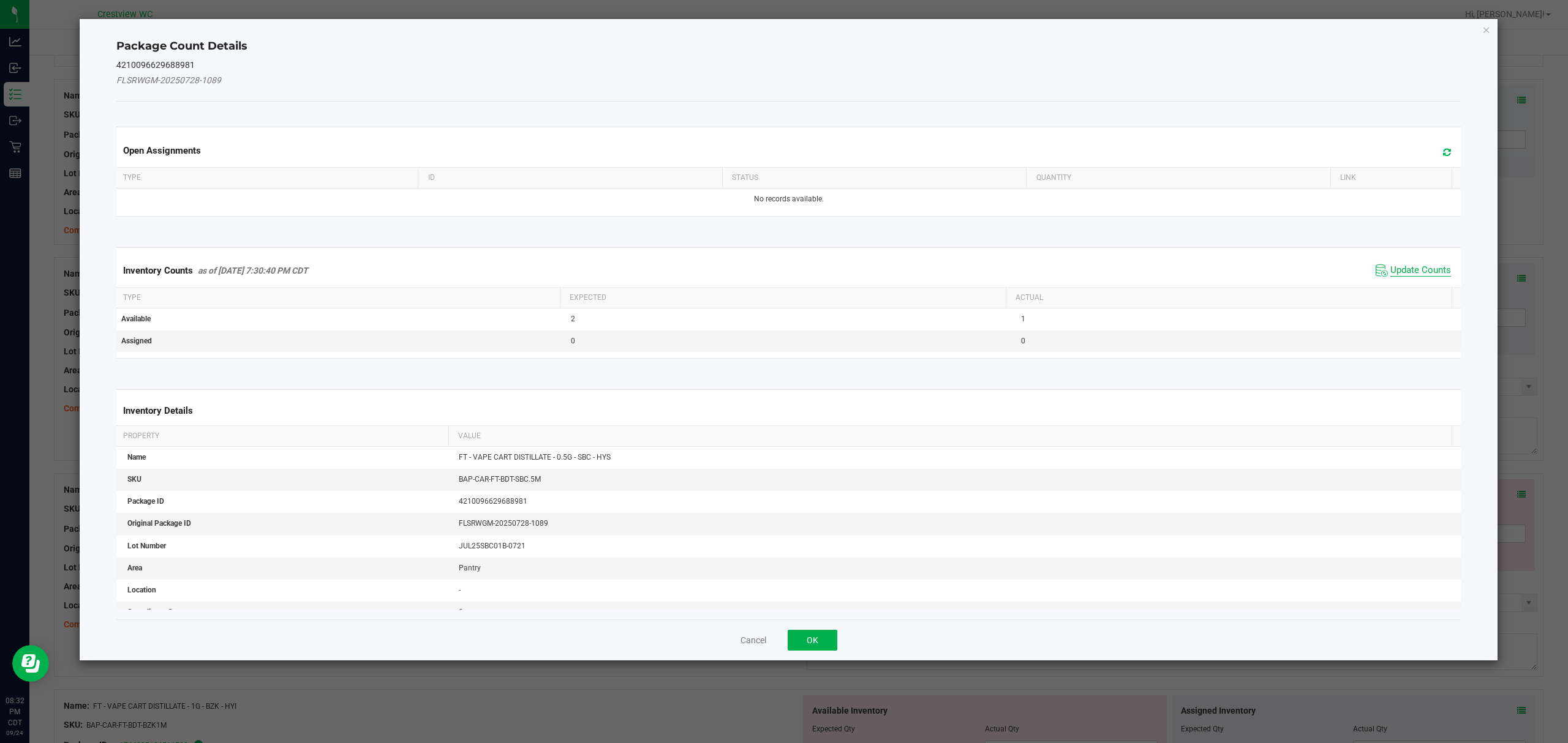
click at [1423, 268] on span "Update Counts" at bounding box center [1420, 270] width 61 height 12
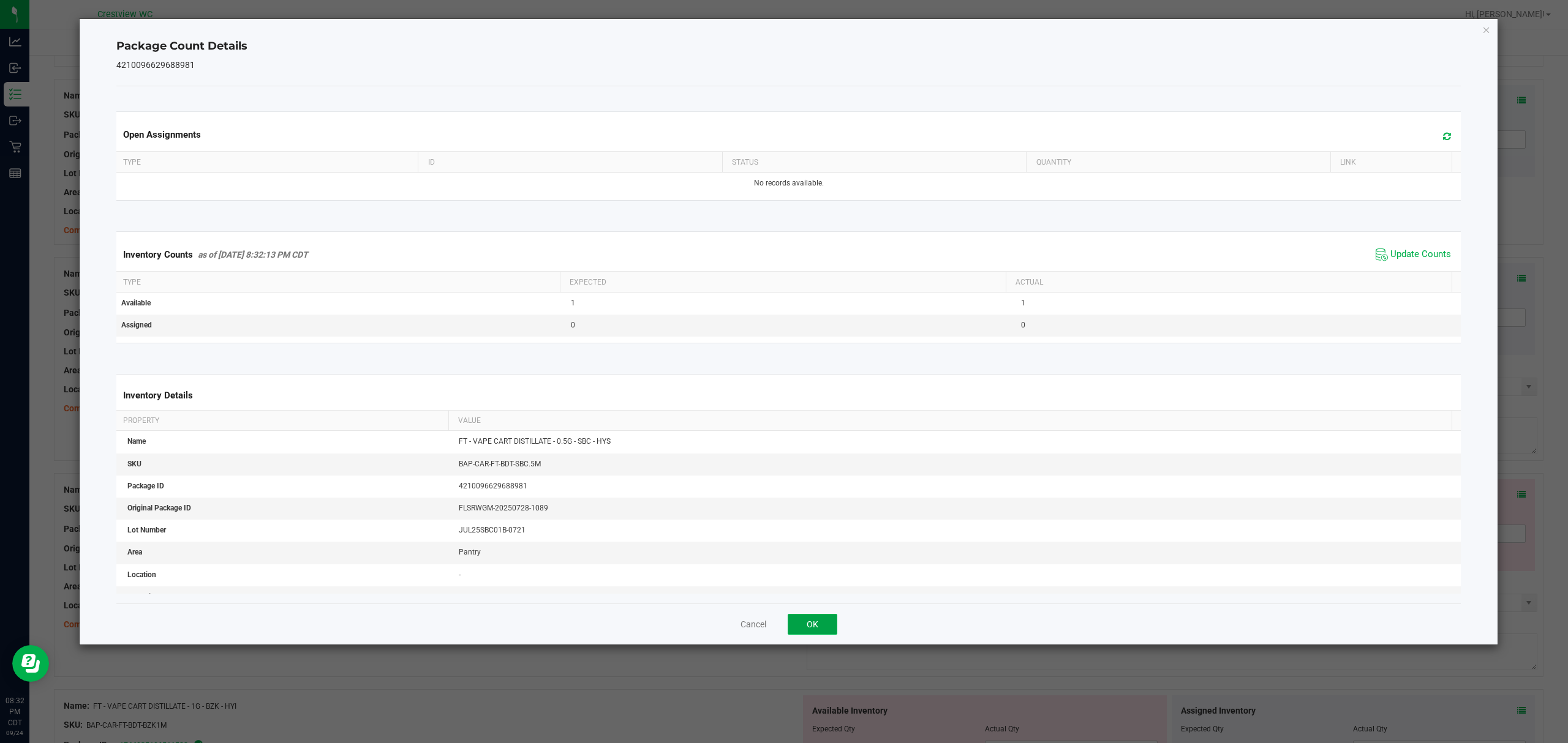
click at [812, 621] on button "OK" at bounding box center [812, 624] width 49 height 21
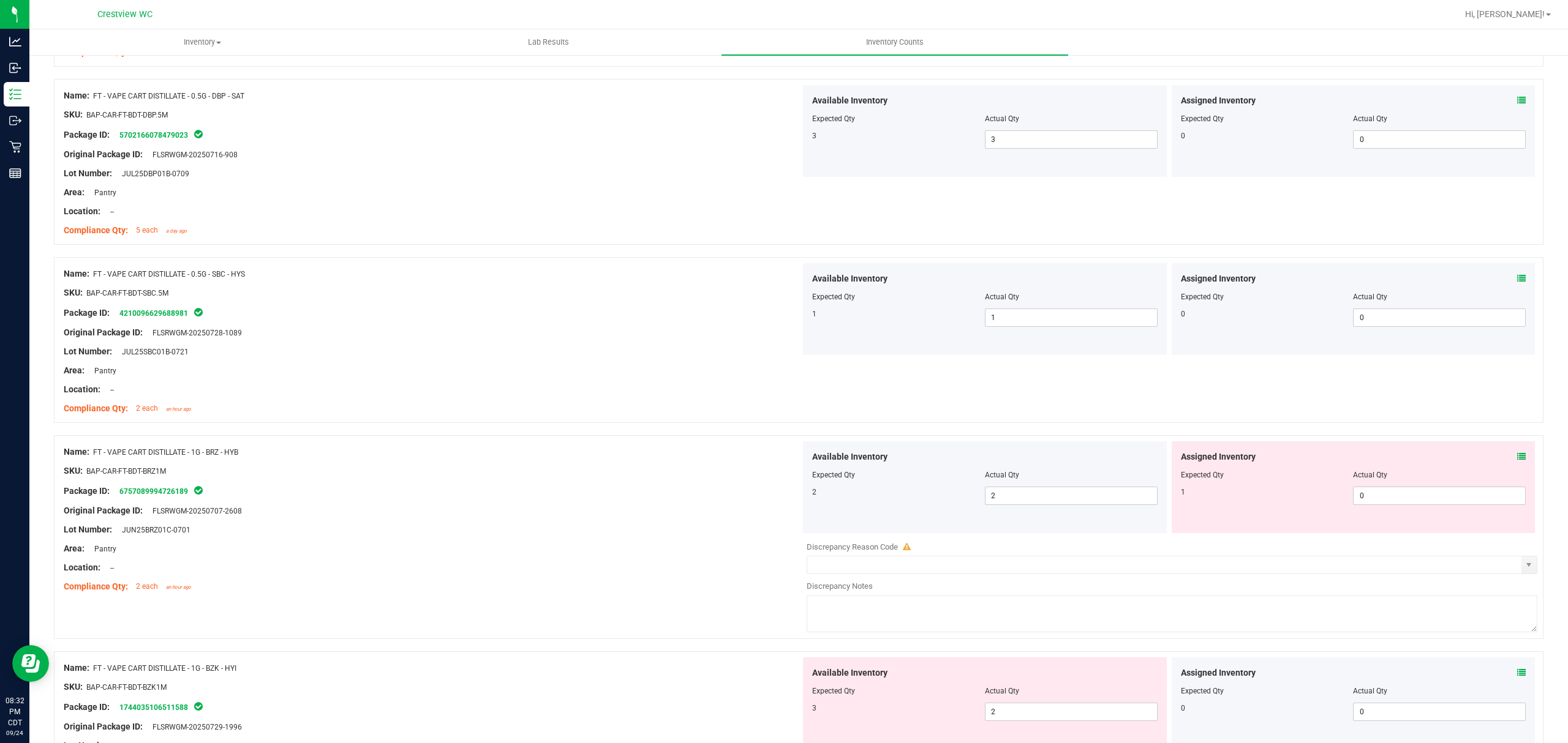
click at [1517, 461] on icon at bounding box center [1521, 456] width 8 height 8
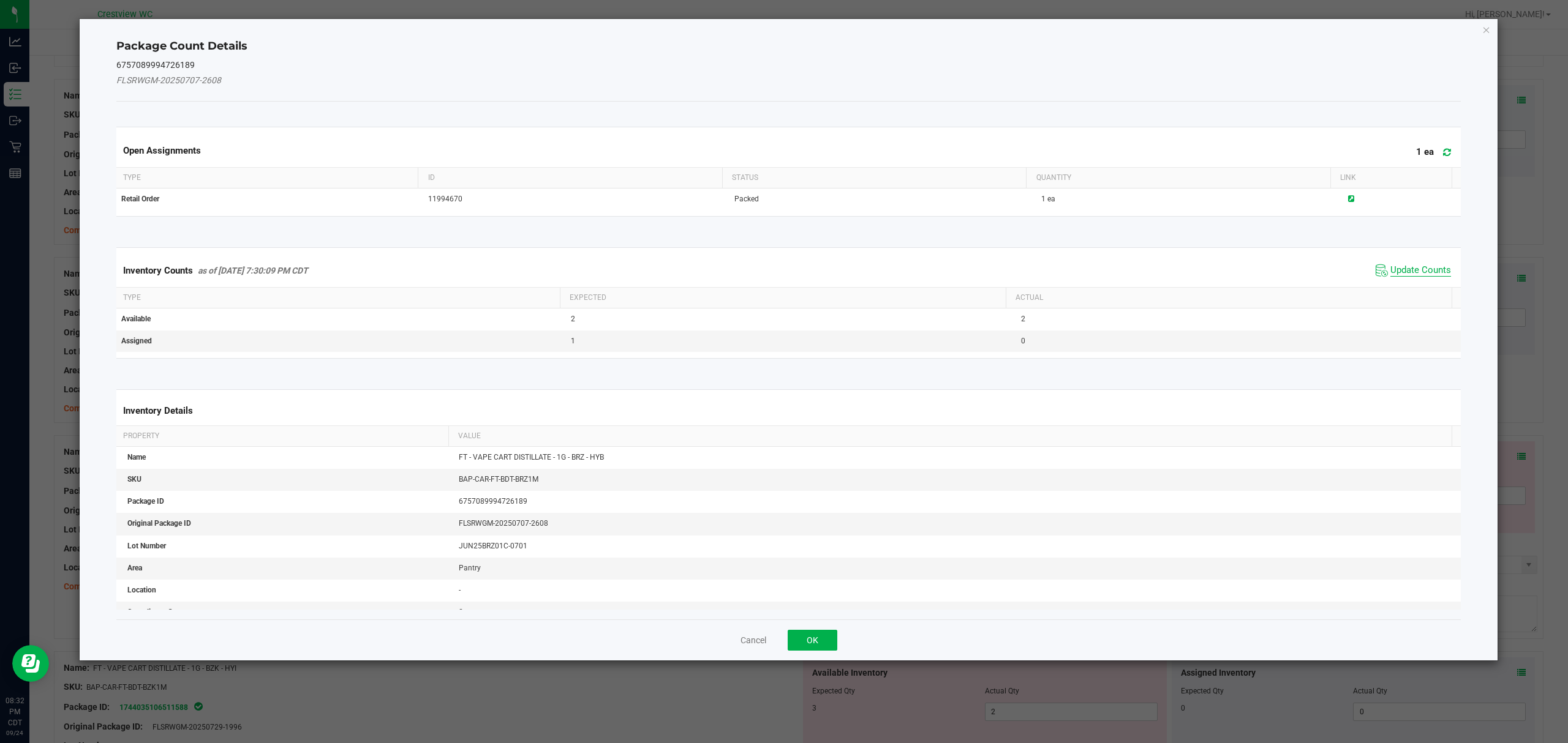
click at [1404, 268] on span "Update Counts" at bounding box center [1420, 270] width 61 height 12
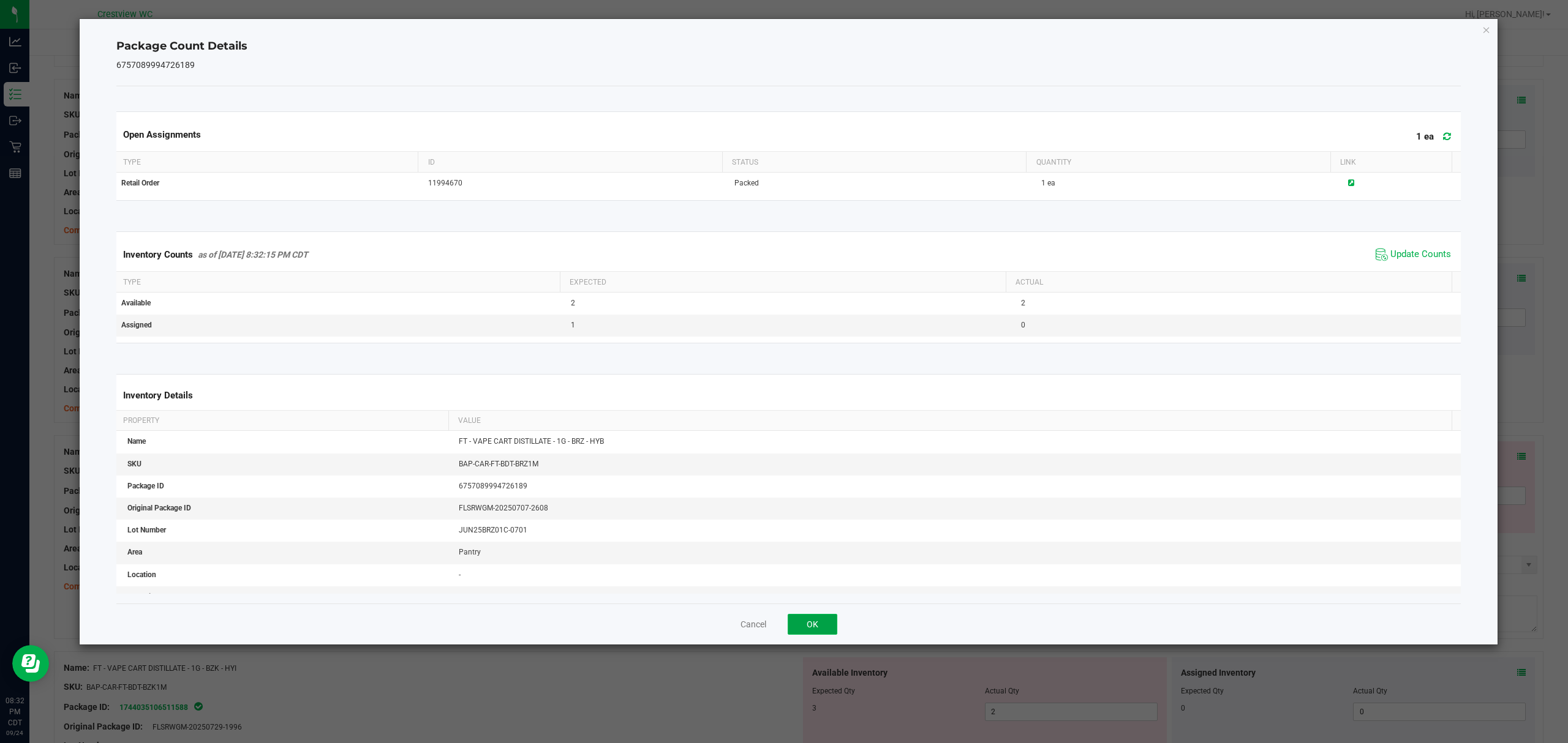
click at [812, 627] on button "OK" at bounding box center [812, 624] width 49 height 21
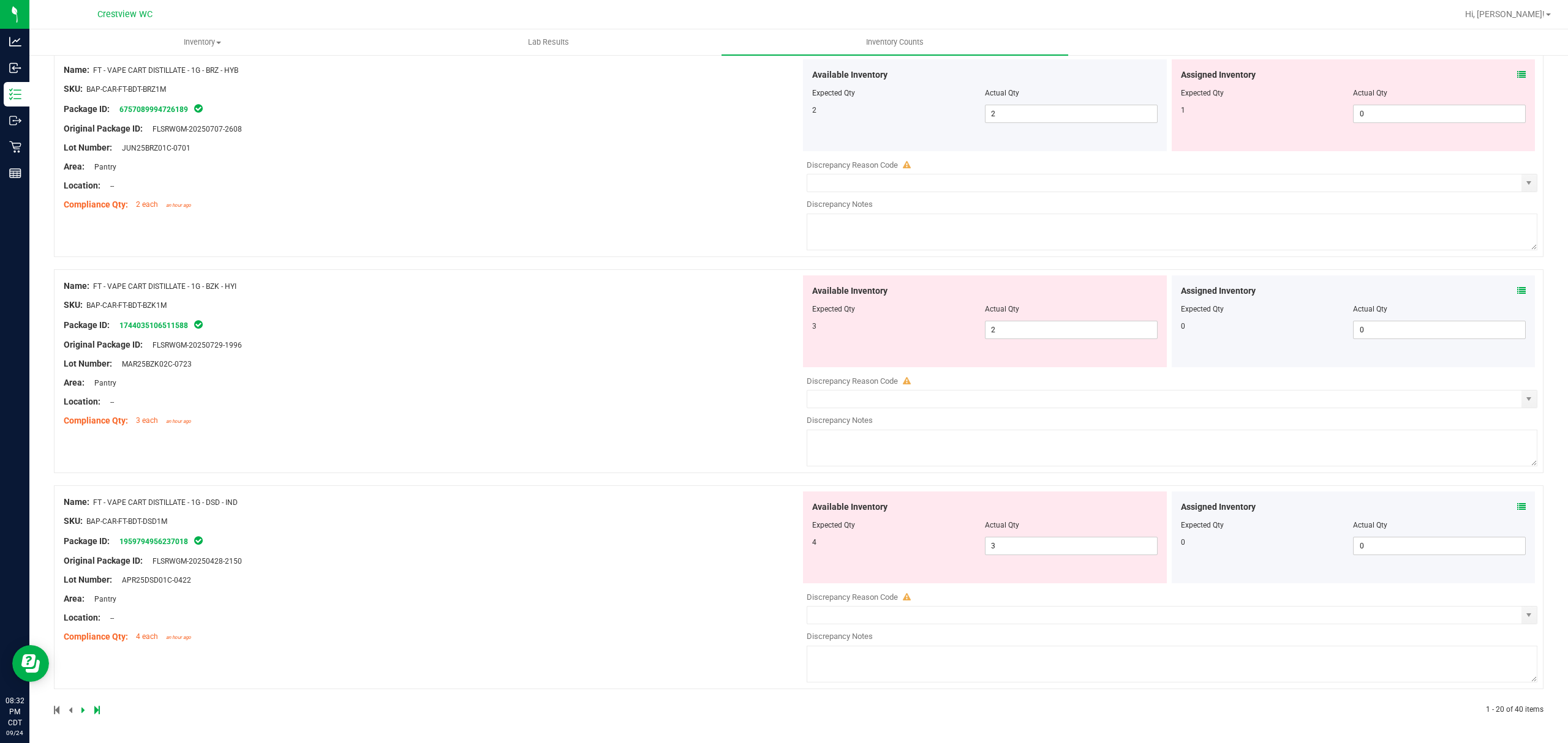
scroll to position [3331, 0]
click at [1517, 292] on icon at bounding box center [1521, 290] width 8 height 8
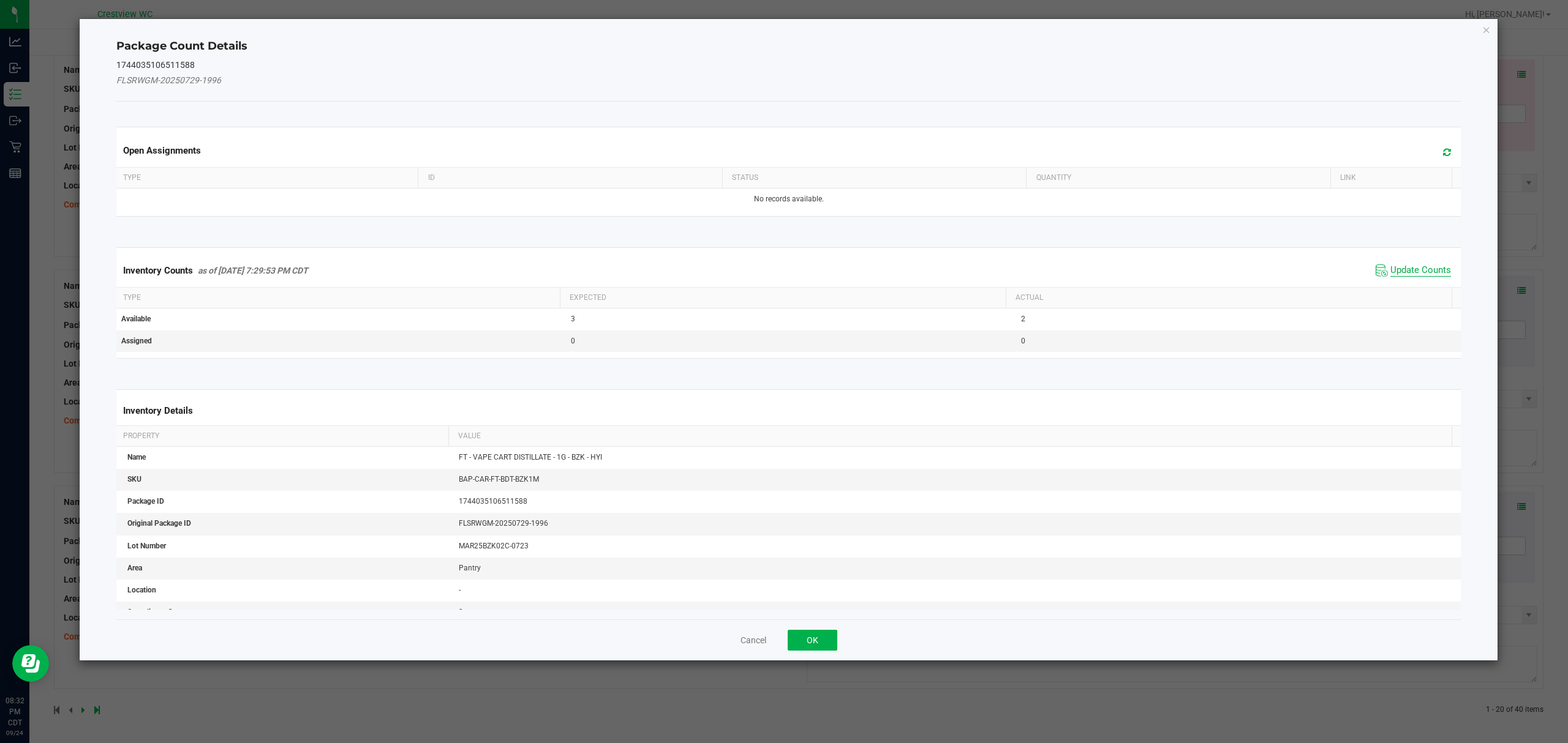
click at [1419, 270] on span "Update Counts" at bounding box center [1420, 270] width 61 height 12
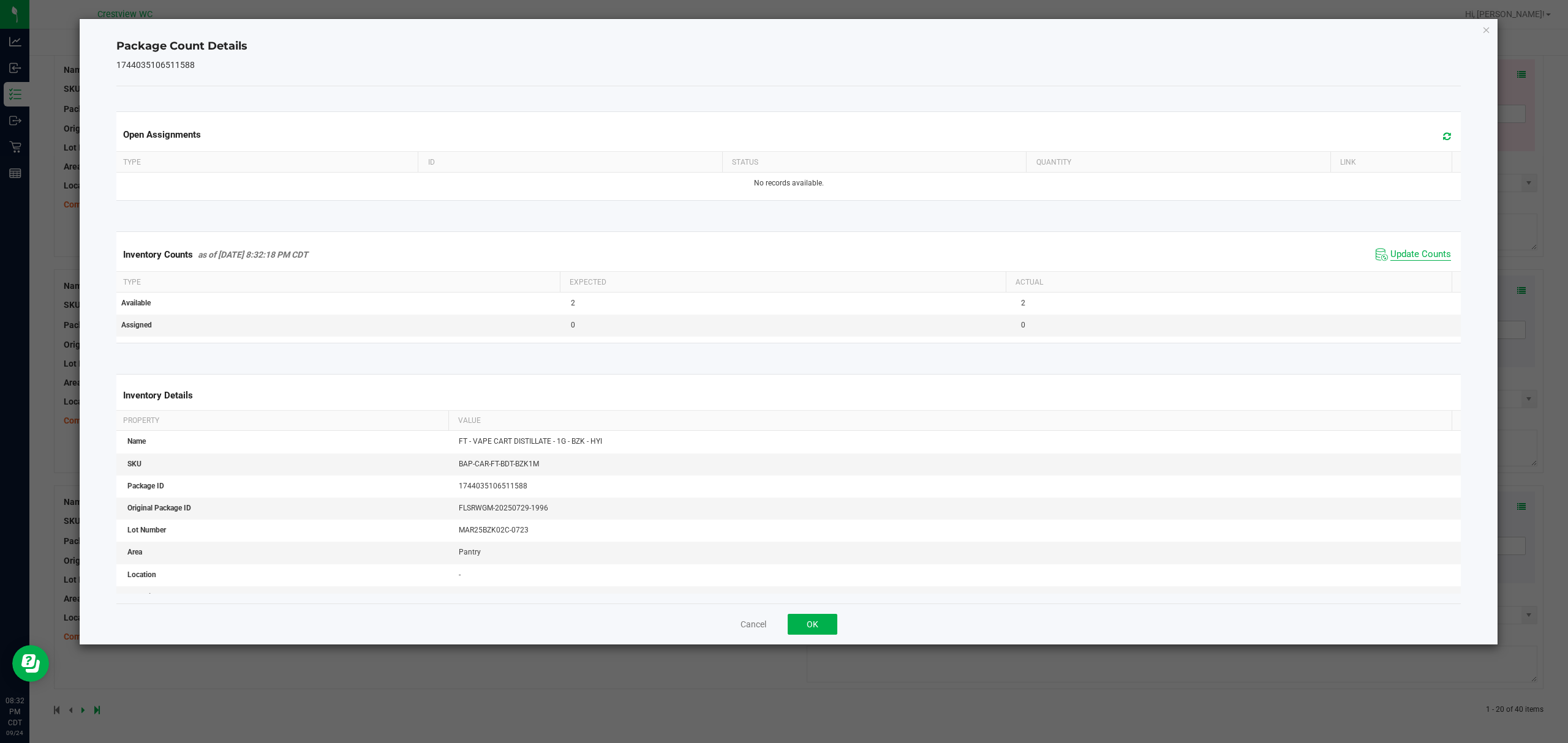
click at [1390, 260] on span "Update Counts" at bounding box center [1420, 254] width 61 height 12
click at [812, 626] on button "OK" at bounding box center [812, 624] width 49 height 21
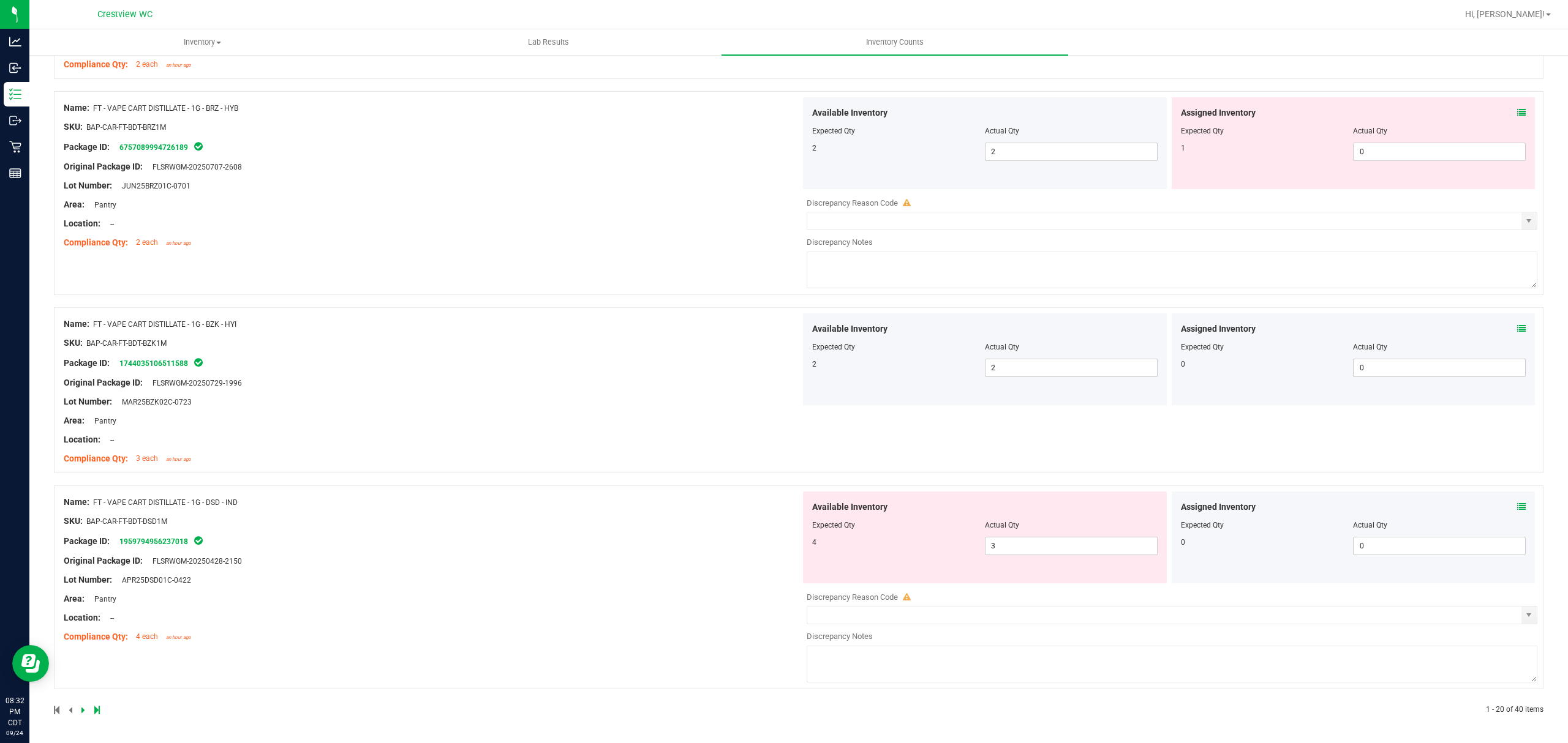
scroll to position [3296, 0]
click at [1517, 507] on icon at bounding box center [1521, 506] width 8 height 8
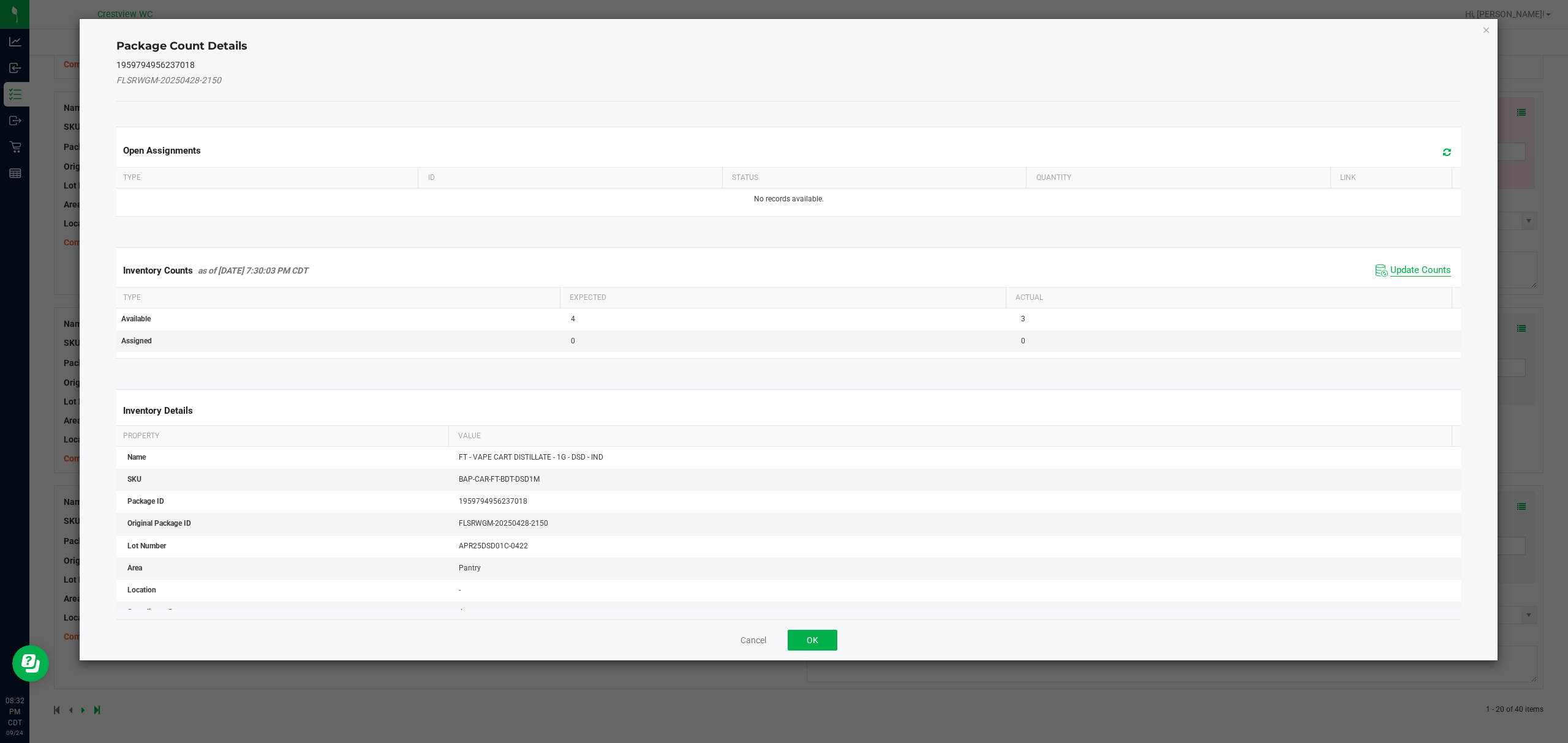
click at [1404, 268] on span "Update Counts" at bounding box center [1420, 270] width 61 height 12
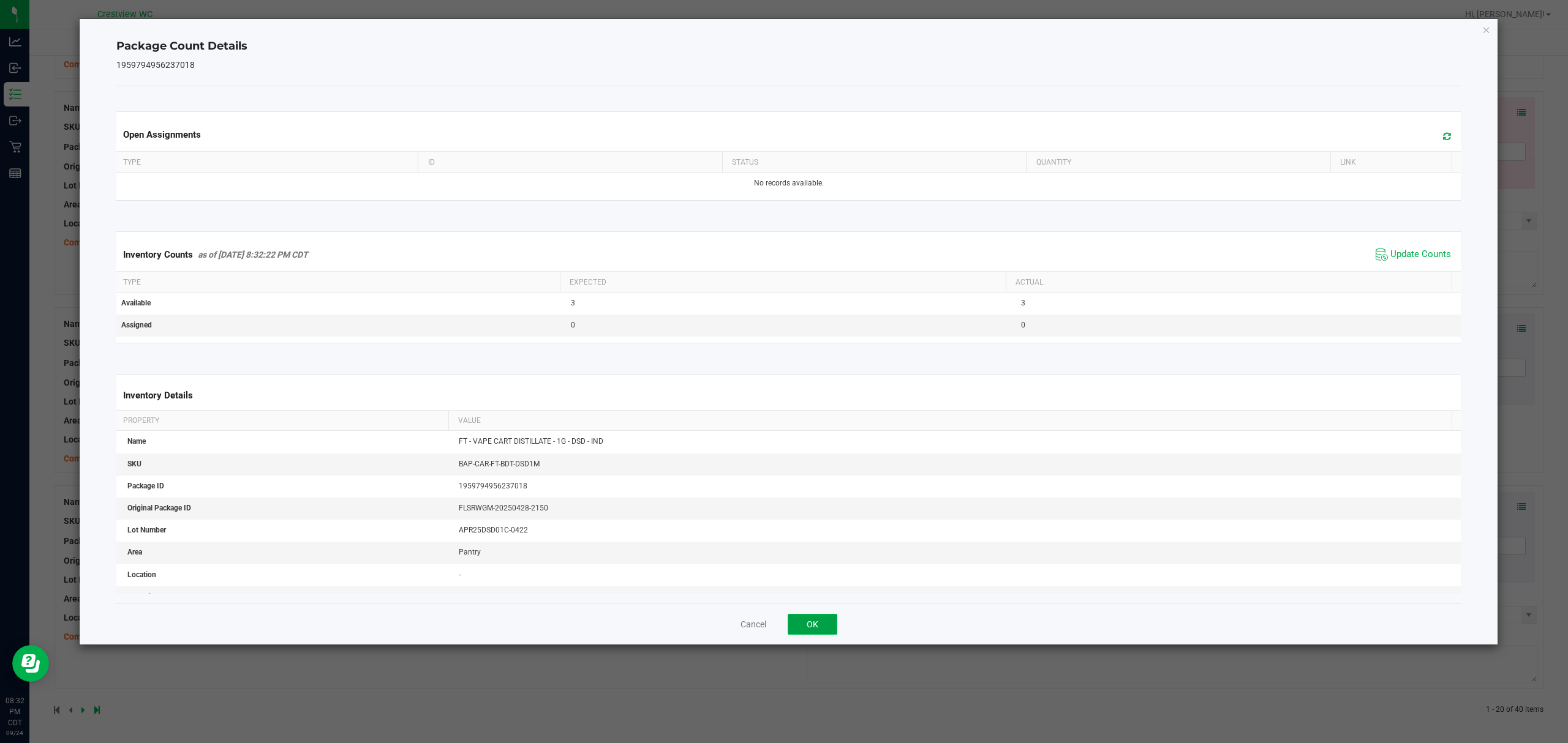
click at [814, 620] on button "OK" at bounding box center [812, 624] width 49 height 21
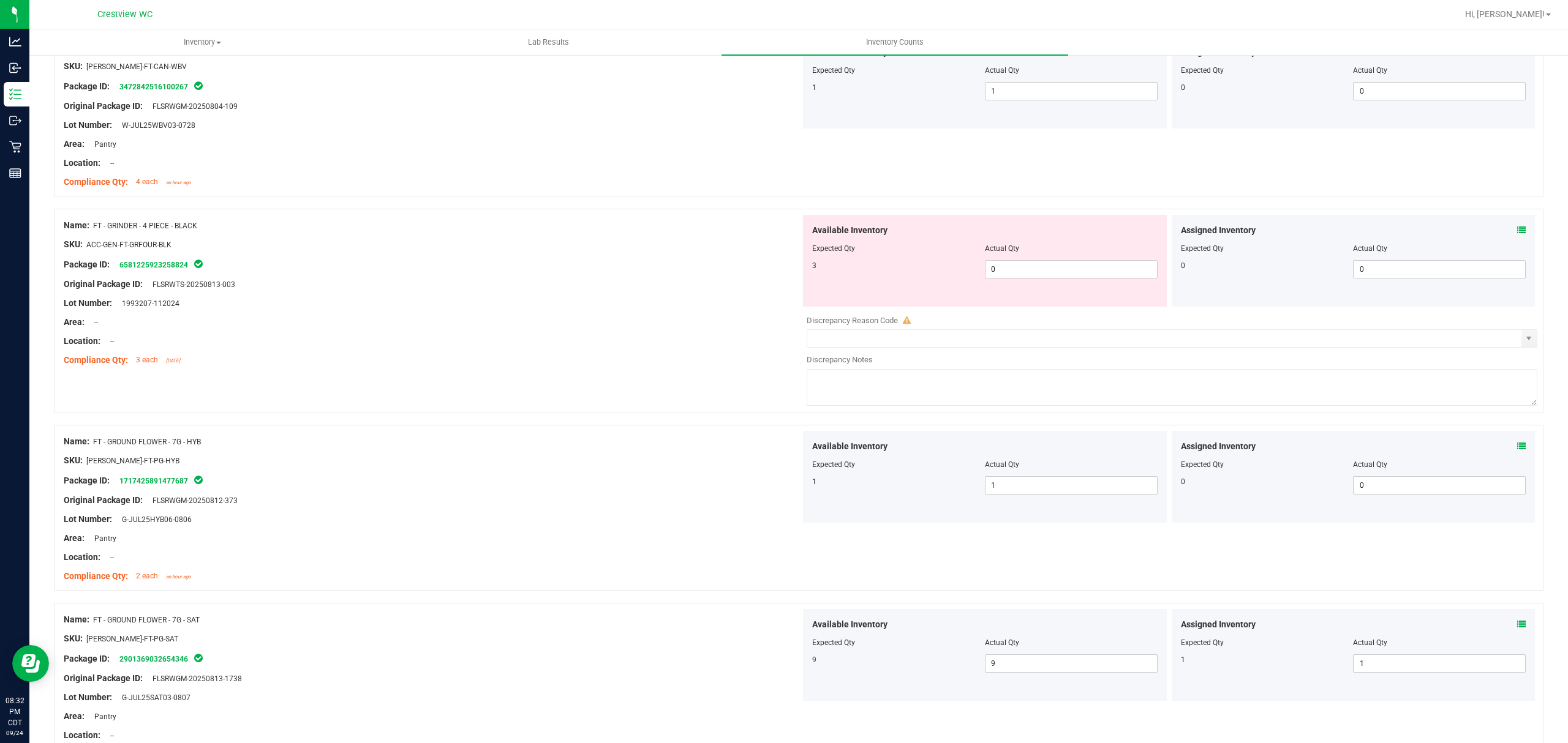
scroll to position [0, 0]
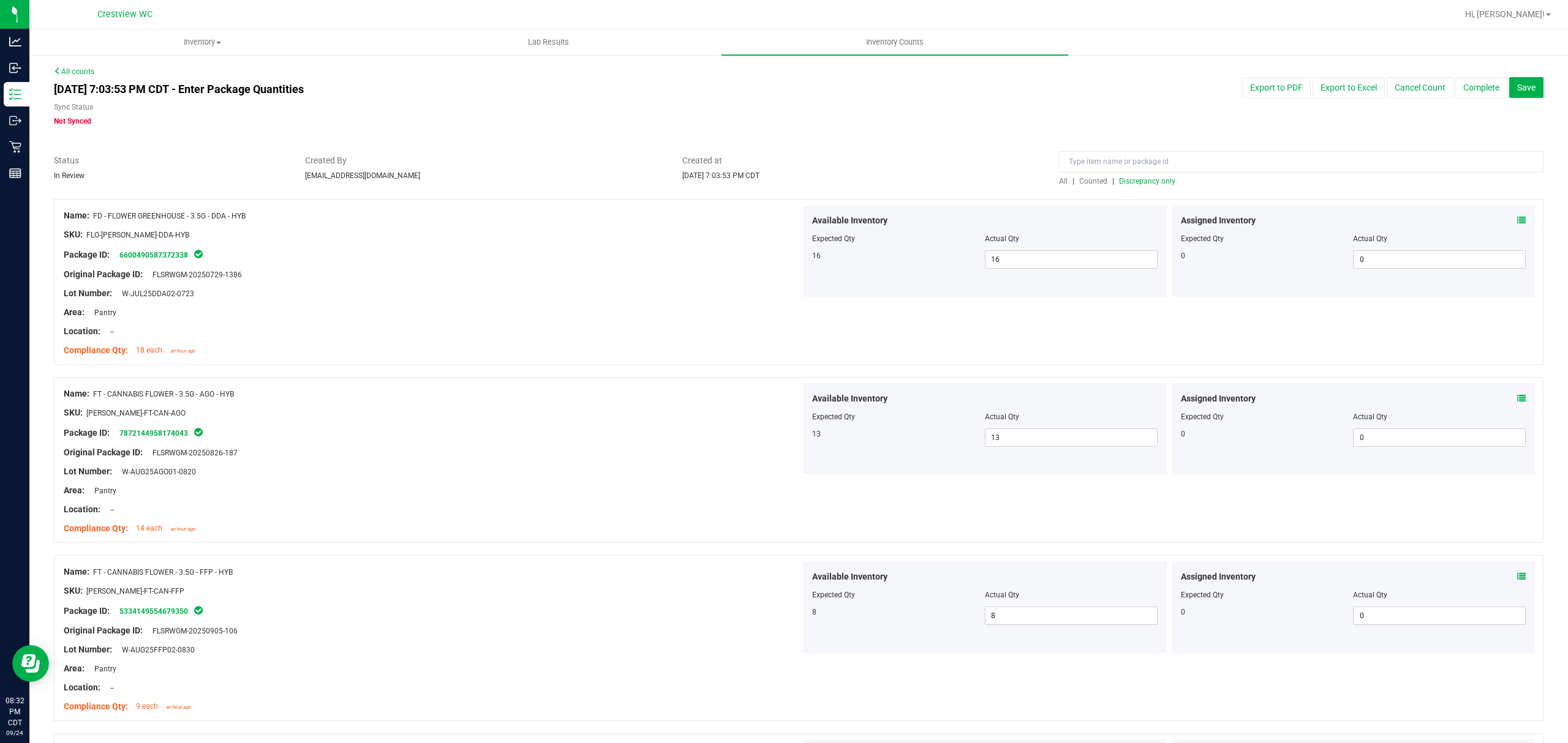
click at [1137, 181] on span "Discrepancy only" at bounding box center [1147, 180] width 56 height 8
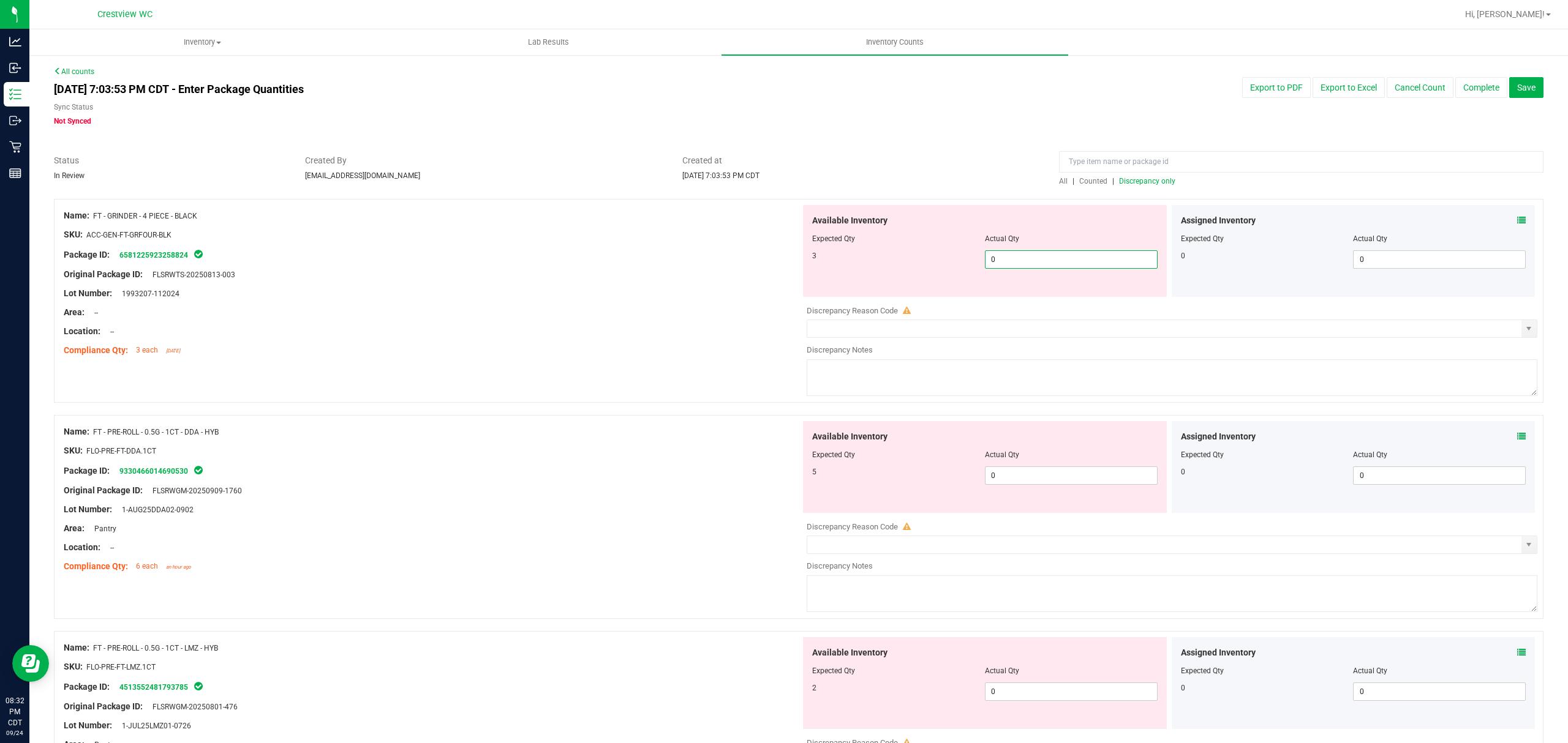
drag, startPoint x: 990, startPoint y: 259, endPoint x: 970, endPoint y: 263, distance: 20.4
click at [970, 263] on div "3 0 0" at bounding box center [984, 260] width 345 height 18
click at [682, 493] on div "Name: FT - PRE-ROLL - 0.5G - 1CT - DDA - HYB SKU: FLO-PRE-FT-DDA.1CT Package ID…" at bounding box center [432, 499] width 737 height 156
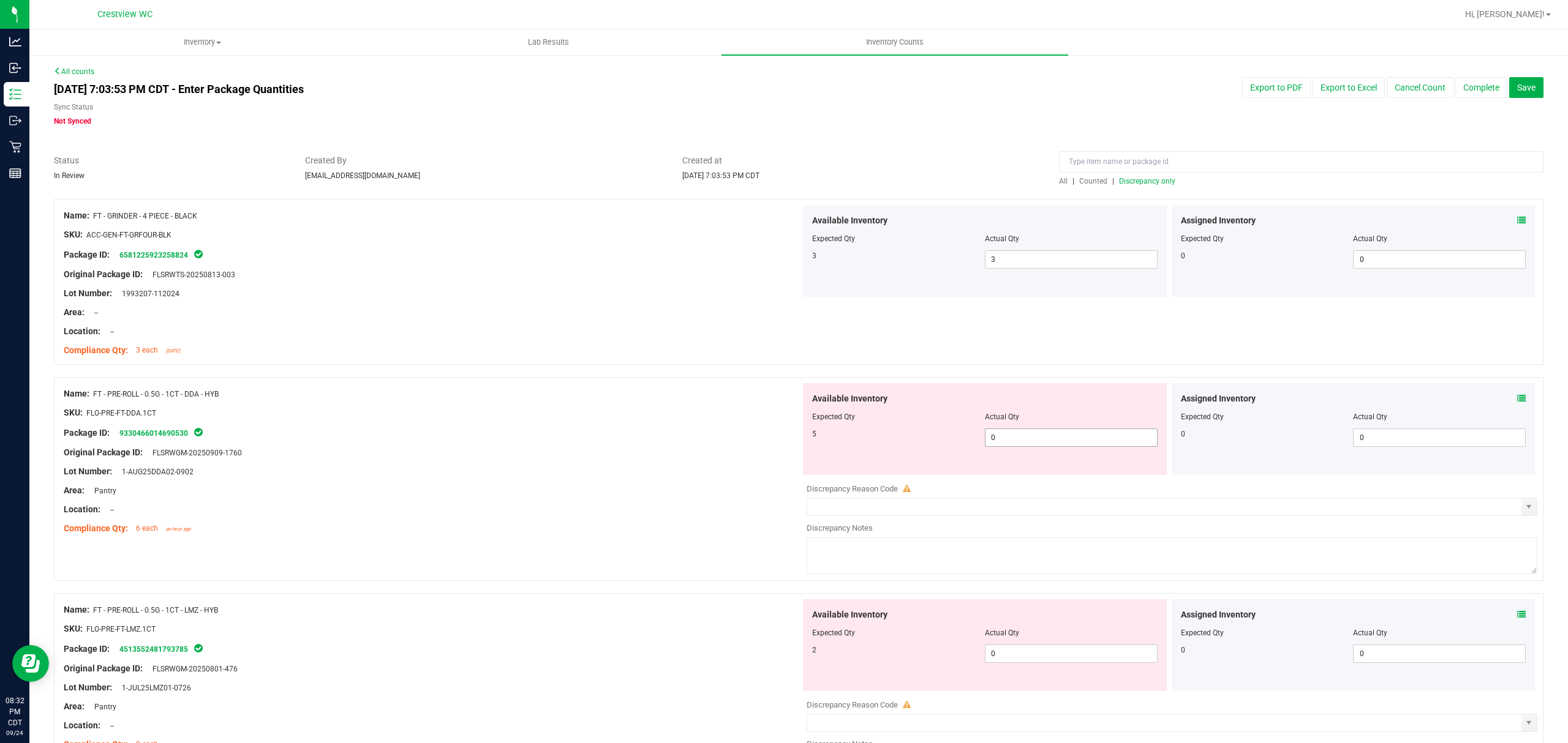
click at [1018, 438] on input "0" at bounding box center [1071, 437] width 171 height 17
click at [692, 504] on div "Location: --" at bounding box center [432, 510] width 737 height 13
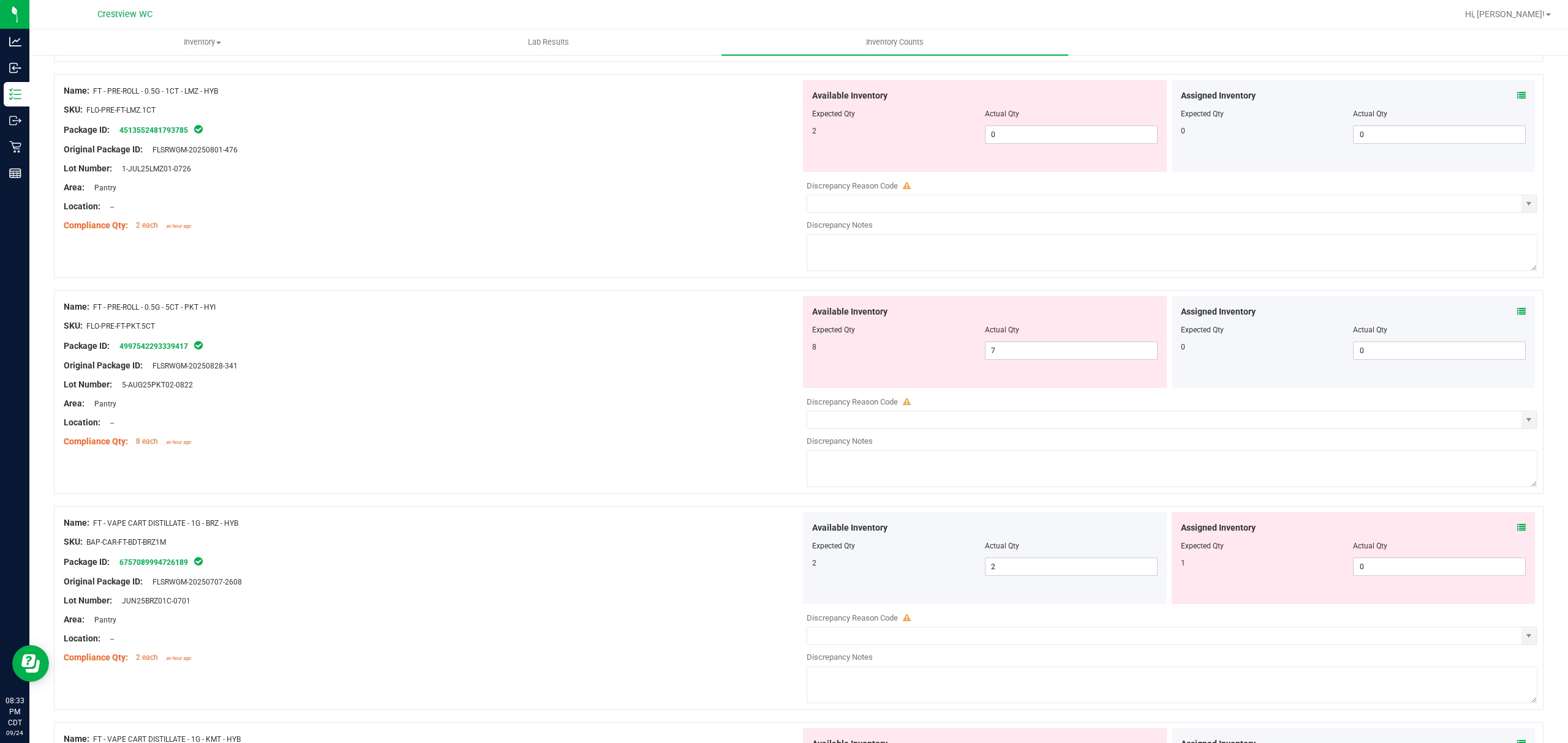
scroll to position [483, 0]
click at [1032, 134] on input "0" at bounding box center [1071, 132] width 171 height 17
click at [588, 371] on div "Name: FT - PRE-ROLL - 0.5G - 5CT - PKT - HYI SKU: FLO-PRE-FT-PKT.5CT Package ID…" at bounding box center [432, 372] width 737 height 156
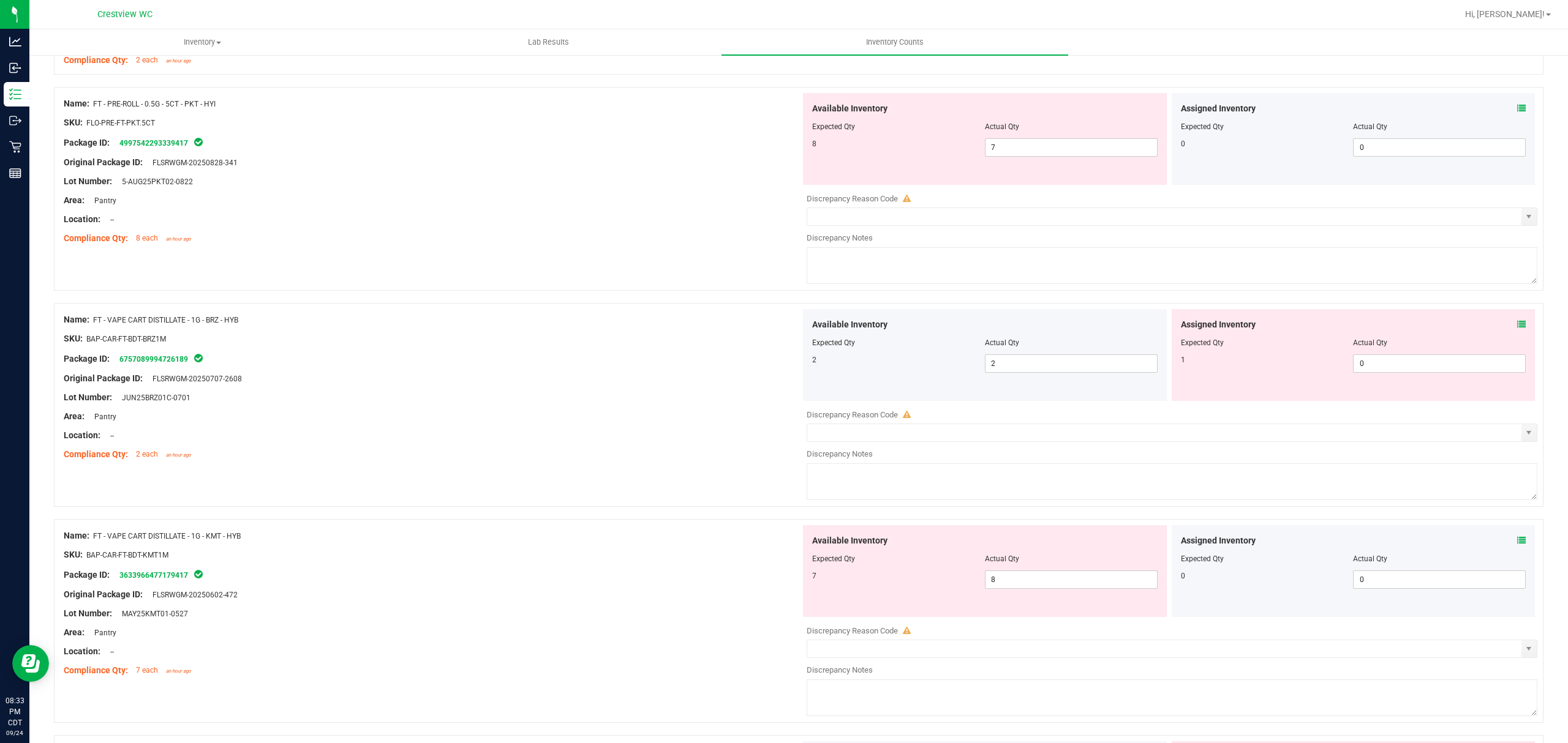
scroll to position [649, 0]
click at [1009, 146] on input "7" at bounding box center [1071, 144] width 171 height 17
click at [659, 365] on div "Name: FT - VAPE CART DISTILLATE - 1G - BRZ - HYB SKU: BAP-CAR-FT-BDT-BRZ1M Pack…" at bounding box center [432, 383] width 737 height 156
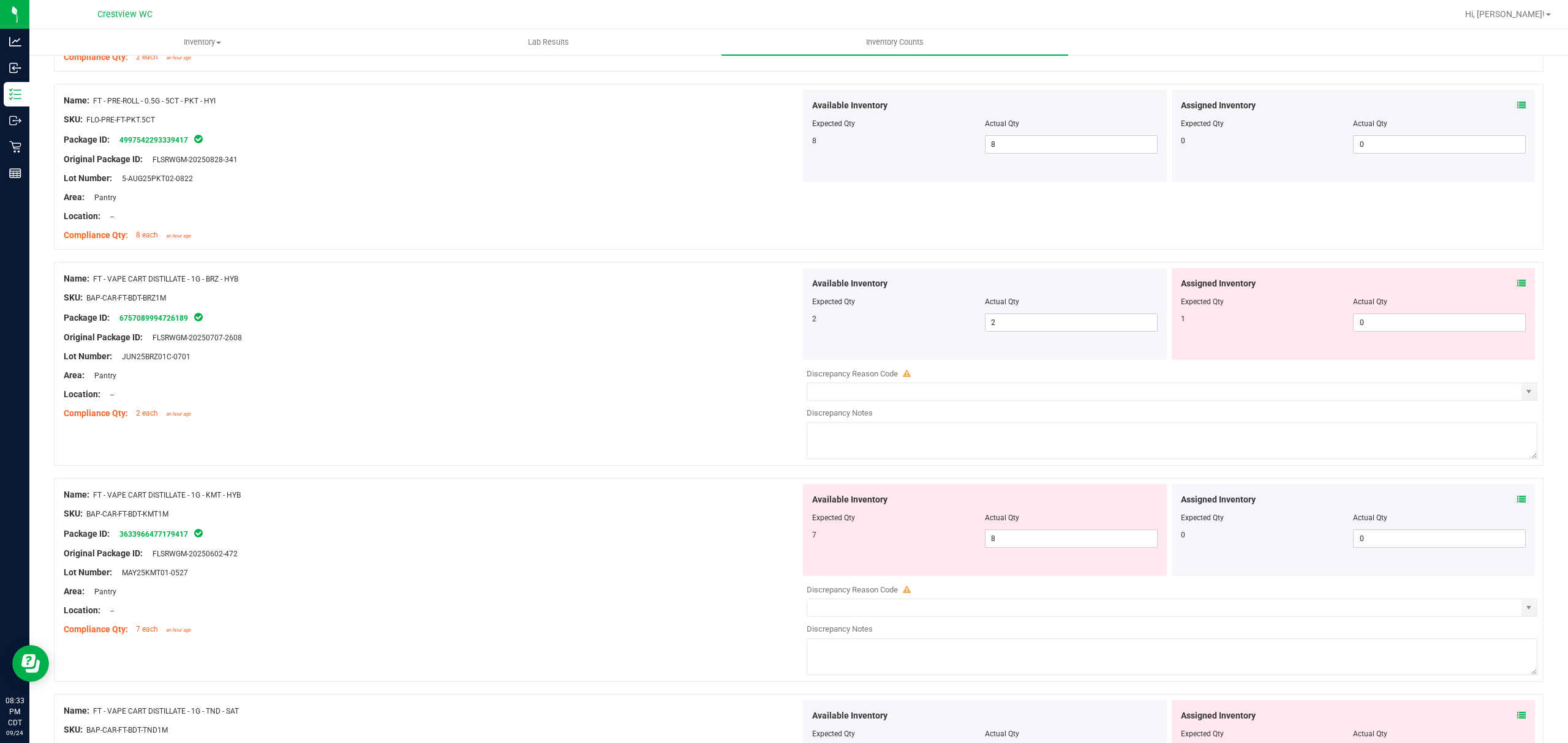
click at [1517, 285] on icon at bounding box center [1521, 283] width 8 height 8
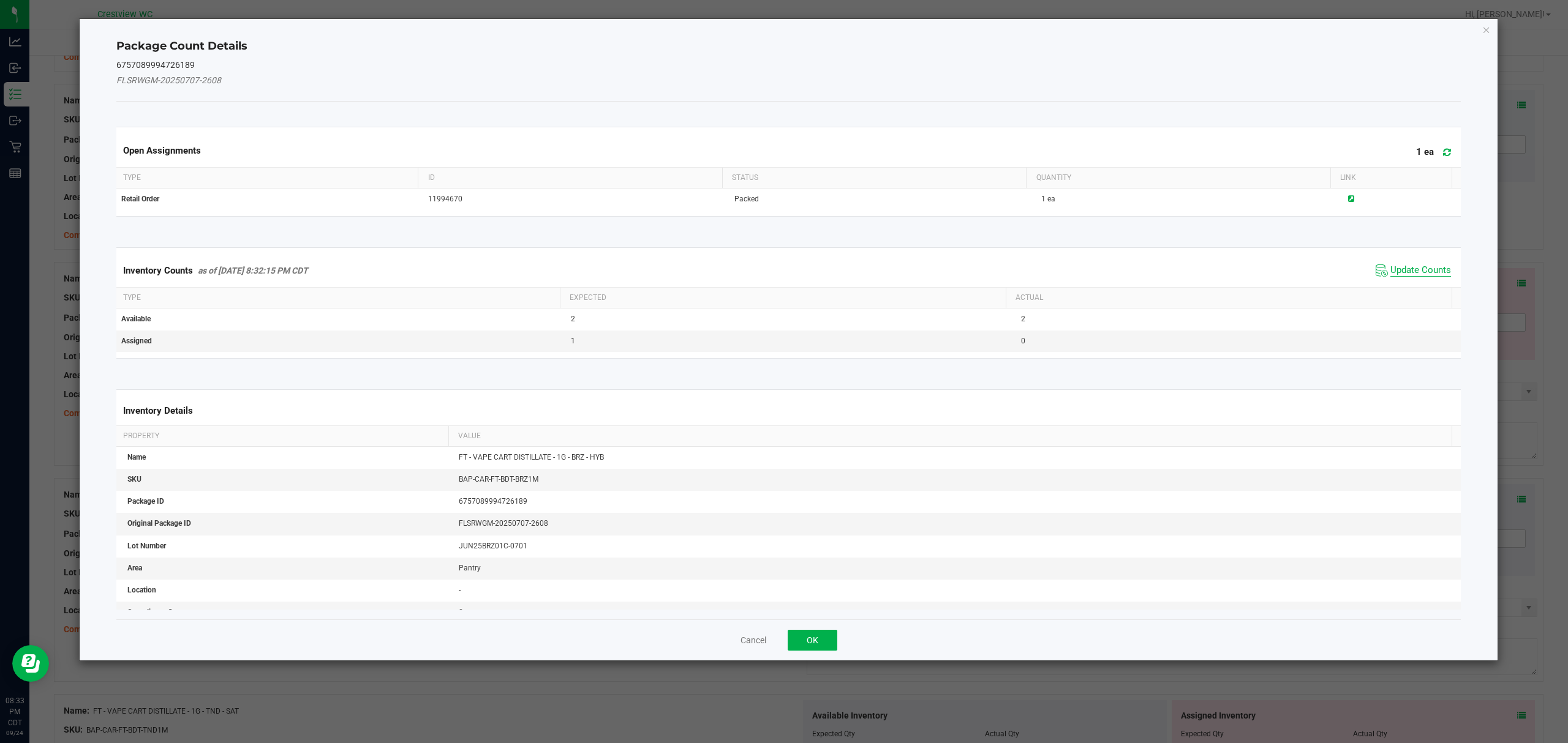
click at [1414, 268] on span "Update Counts" at bounding box center [1420, 270] width 61 height 12
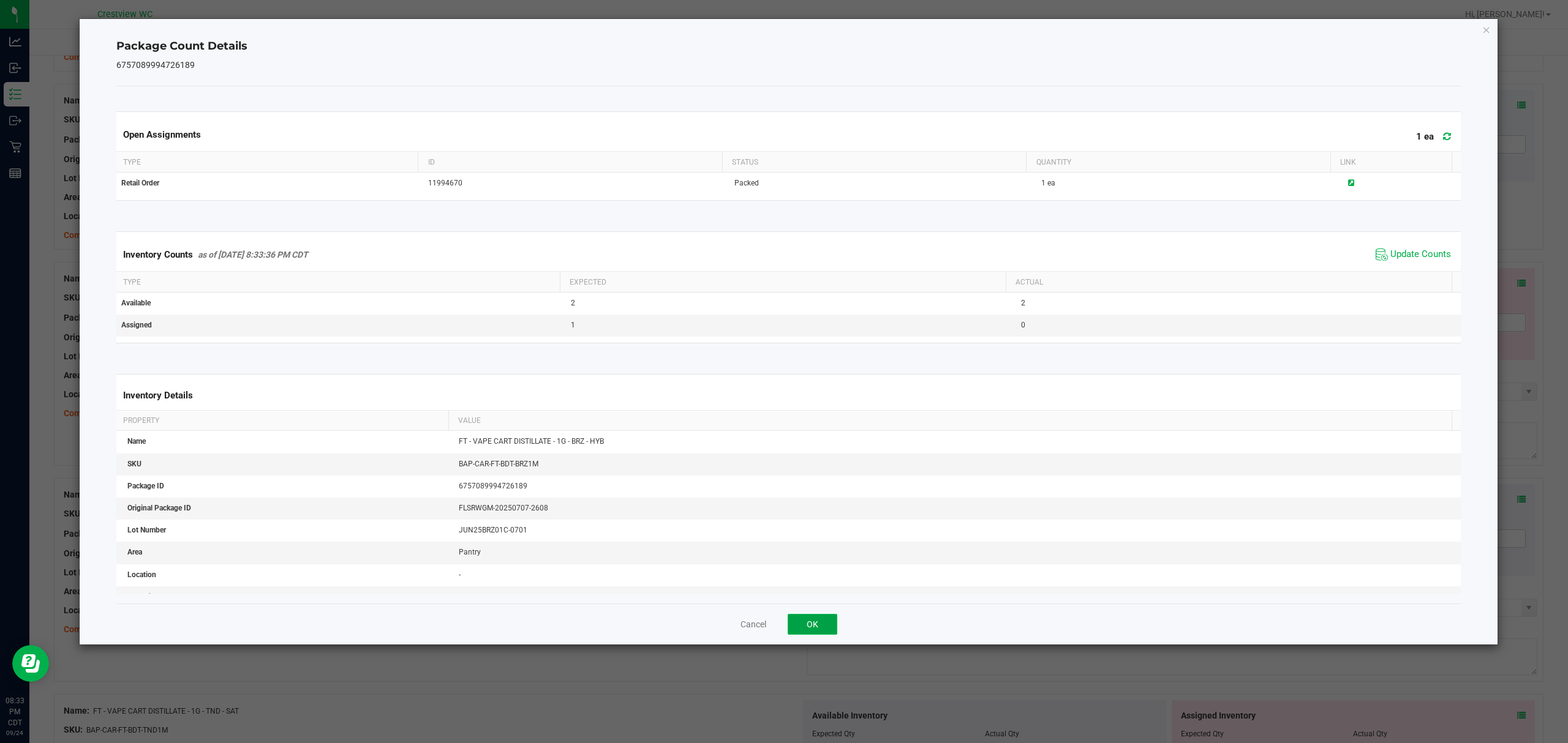
click at [831, 626] on button "OK" at bounding box center [812, 624] width 49 height 21
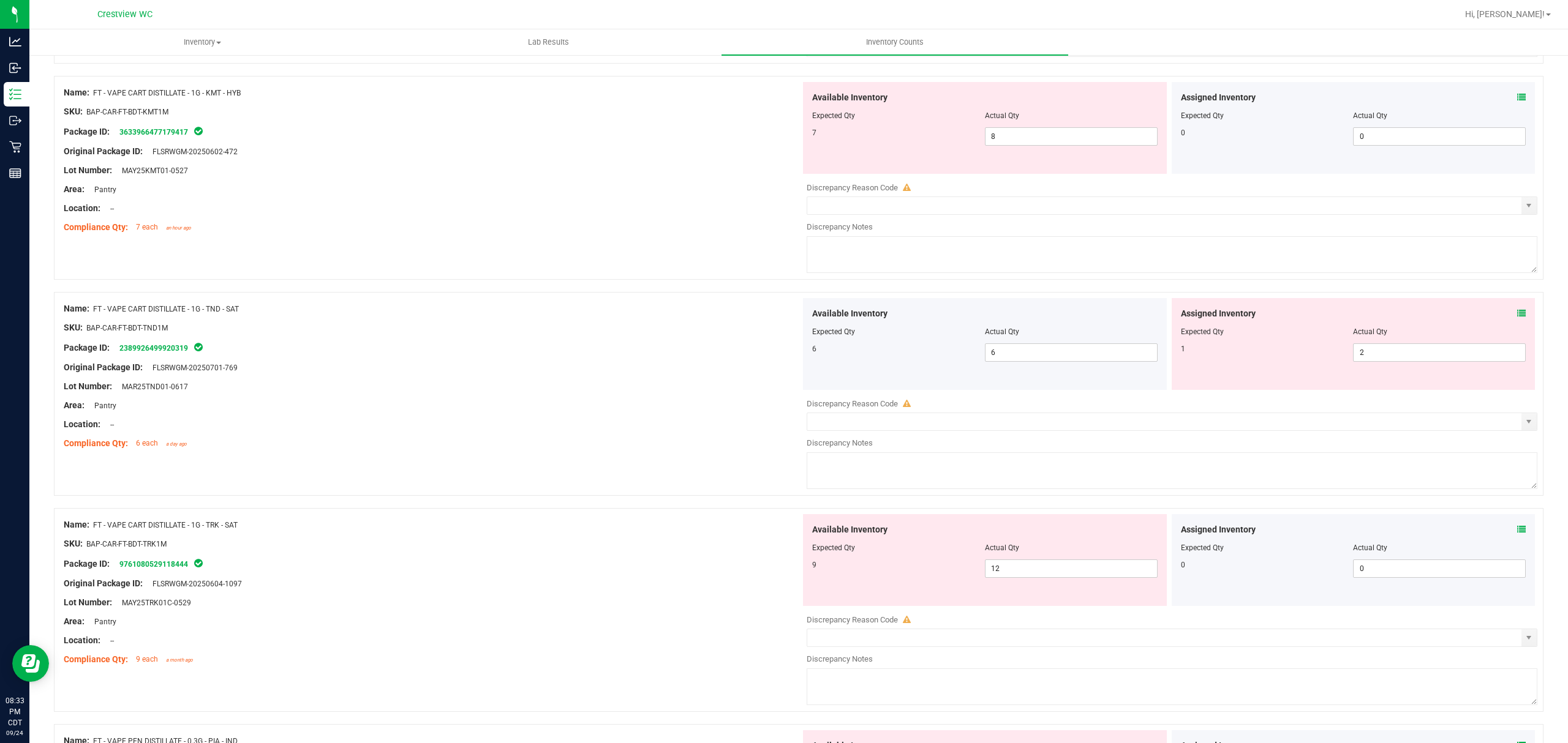
scroll to position [1053, 0]
click at [1028, 137] on input "8" at bounding box center [1071, 135] width 171 height 17
click at [638, 385] on div "Lot Number: MAR25TND01-0617" at bounding box center [432, 385] width 737 height 13
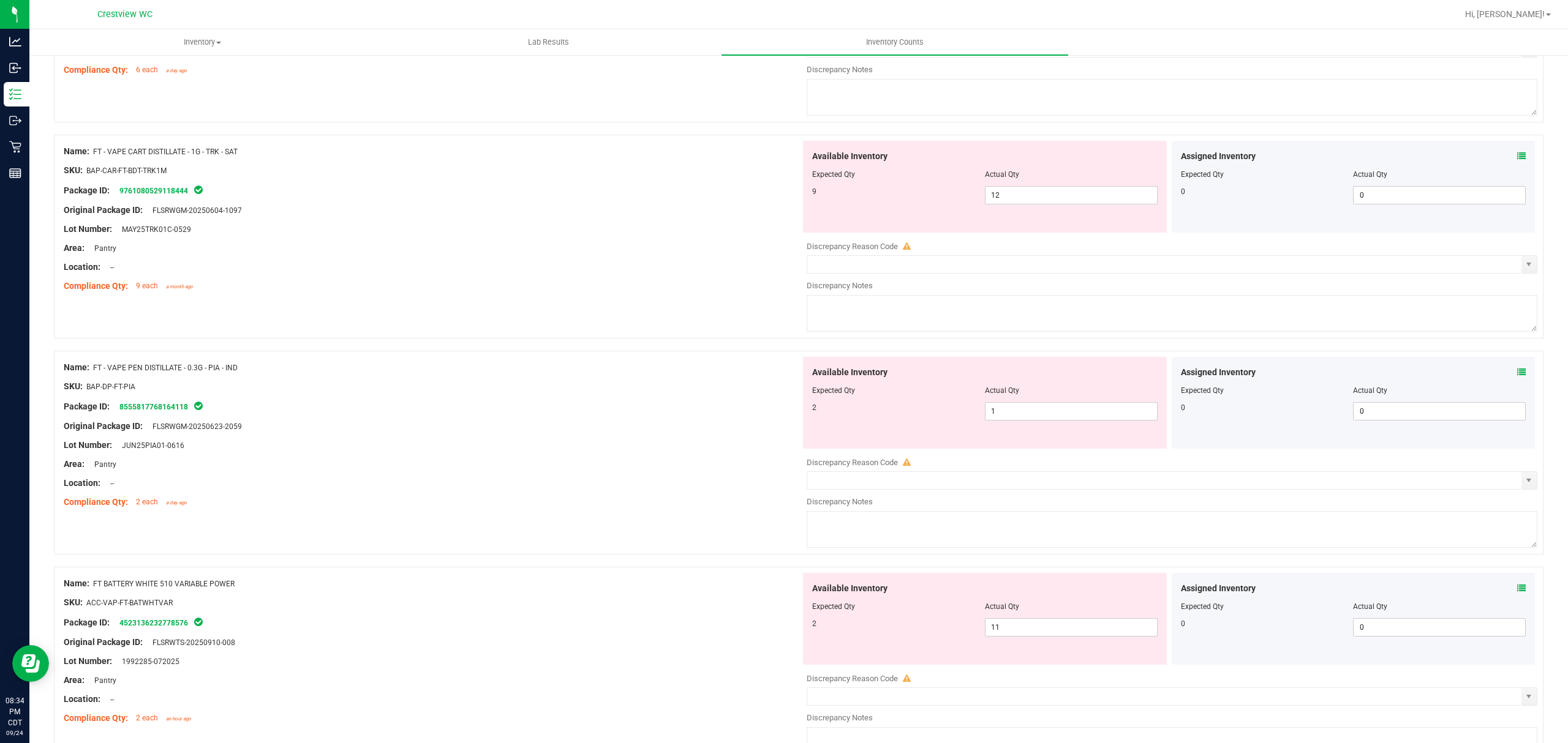
scroll to position [1428, 0]
click at [1010, 197] on input "12" at bounding box center [1071, 192] width 171 height 17
click at [623, 459] on div "Name: FT - VAPE PEN DISTILLATE - 0.3G - PIA - IND SKU: BAP-DP-FT-PIA Package ID…" at bounding box center [432, 432] width 737 height 156
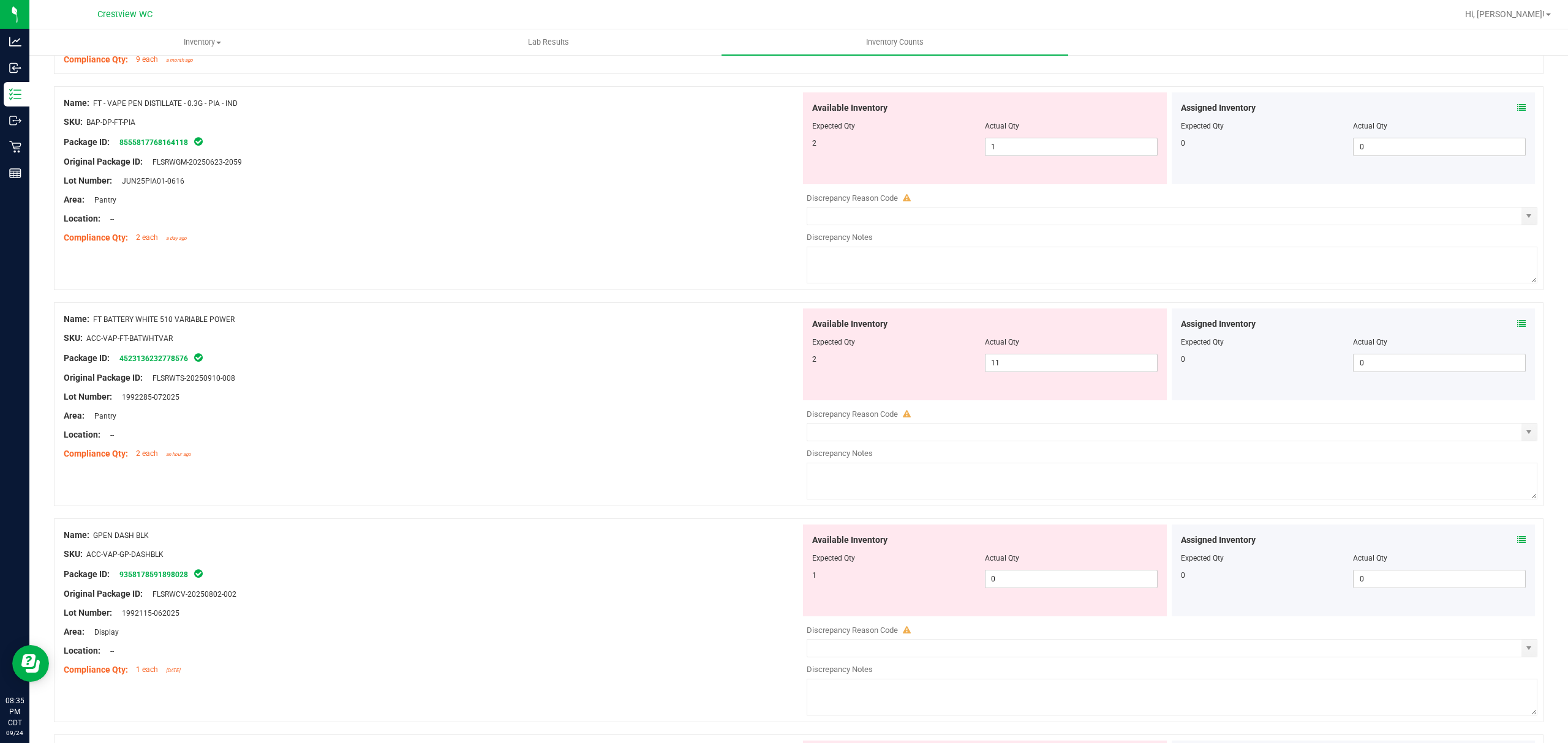
scroll to position [1653, 0]
click at [1025, 366] on input "11" at bounding box center [1071, 361] width 171 height 17
click at [638, 378] on div "Original Package ID: FLSRWTS-20250910-008" at bounding box center [432, 377] width 737 height 13
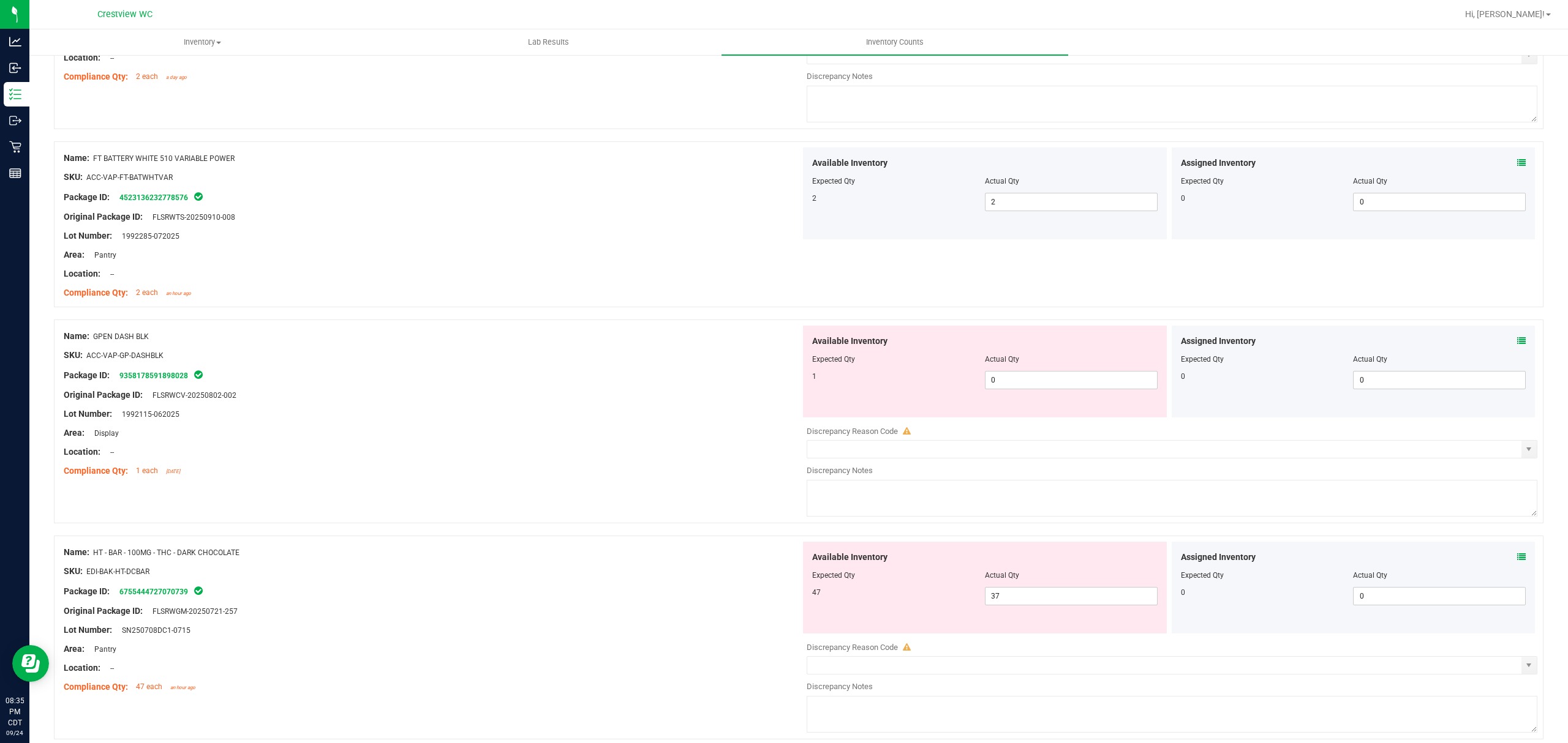
scroll to position [1817, 0]
click at [1015, 381] on input "0" at bounding box center [1071, 375] width 171 height 17
click at [643, 412] on div "Lot Number: 1992115-062025" at bounding box center [432, 410] width 737 height 13
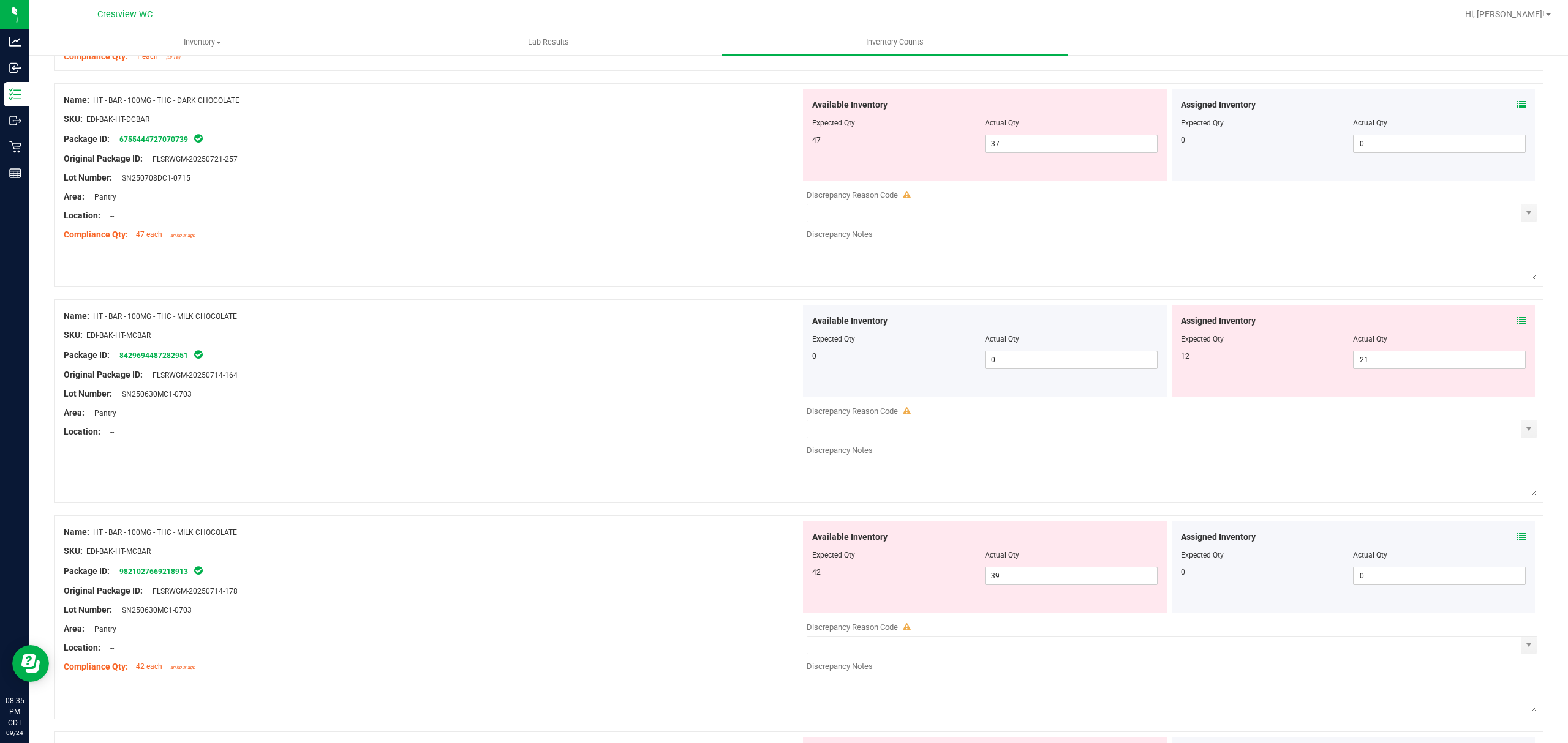
scroll to position [2231, 0]
click at [1387, 361] on input "21" at bounding box center [1440, 356] width 171 height 17
click at [697, 352] on div "Package ID: 8429694487282951" at bounding box center [432, 351] width 737 height 15
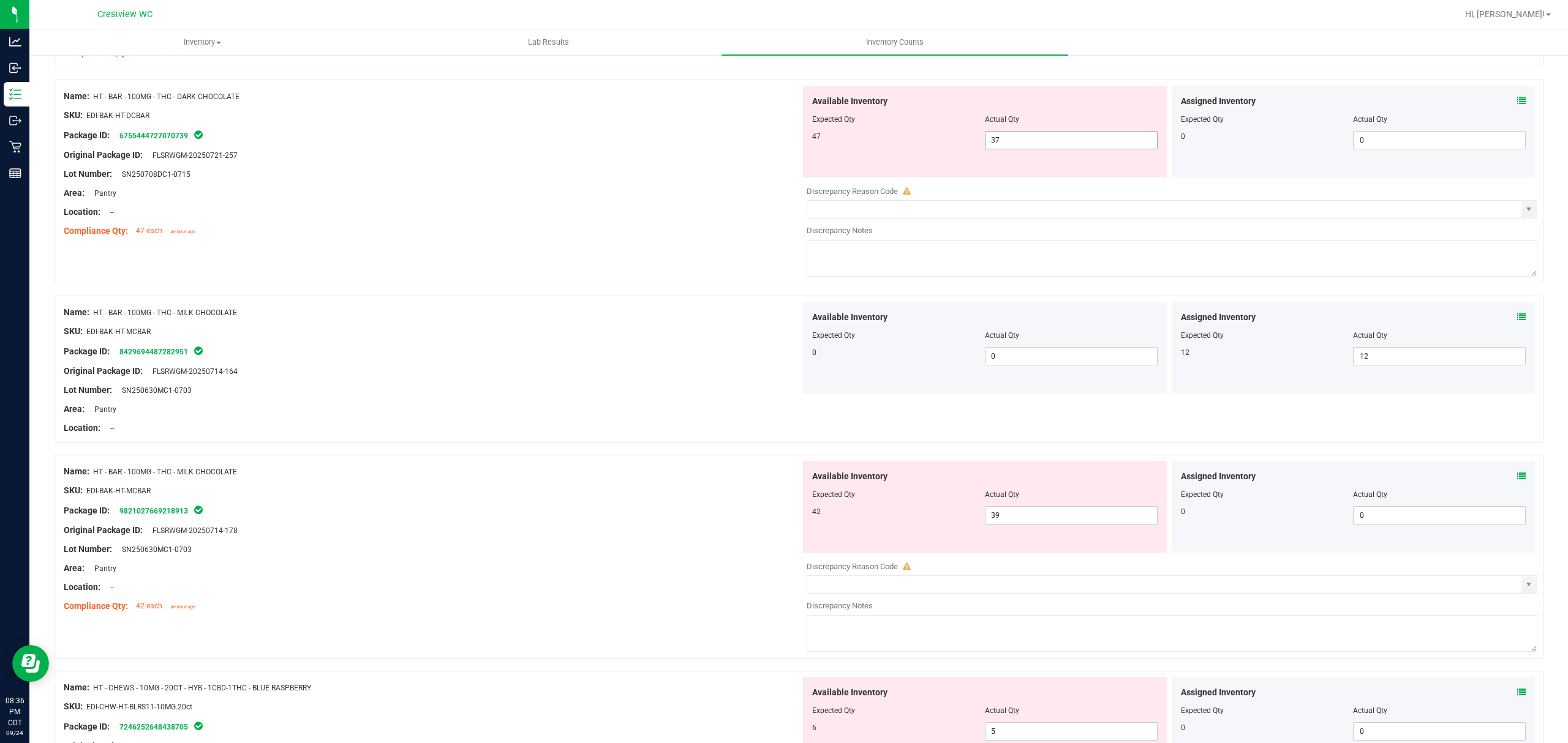
click at [1050, 143] on input "37" at bounding box center [1071, 140] width 171 height 17
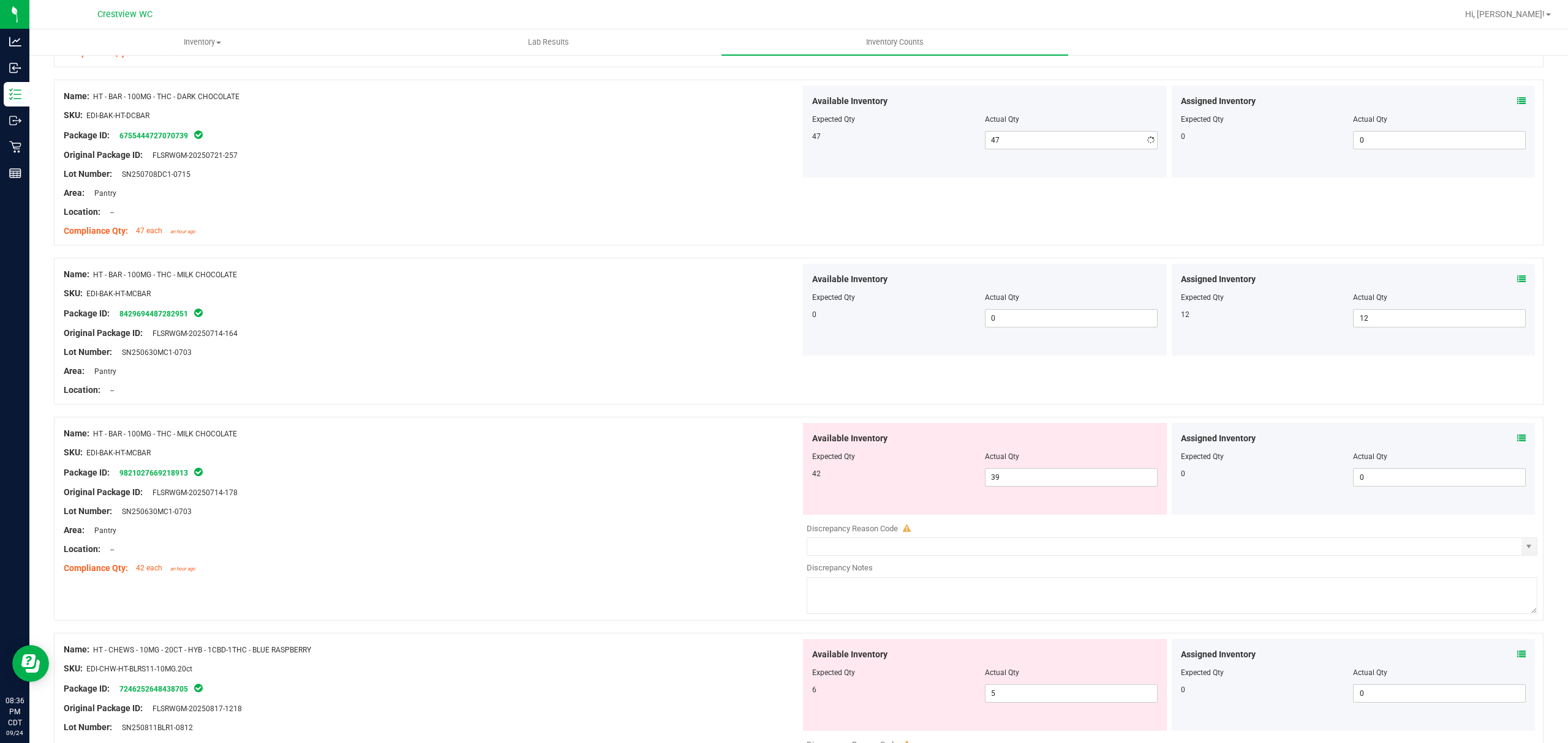
click at [726, 161] on div "Original Package ID: FLSRWGM-20250721-257" at bounding box center [432, 155] width 737 height 13
click at [1044, 483] on span "39 39" at bounding box center [1071, 477] width 173 height 18
click at [579, 496] on div "Original Package ID: FLSRWGM-20250714-178" at bounding box center [432, 493] width 737 height 13
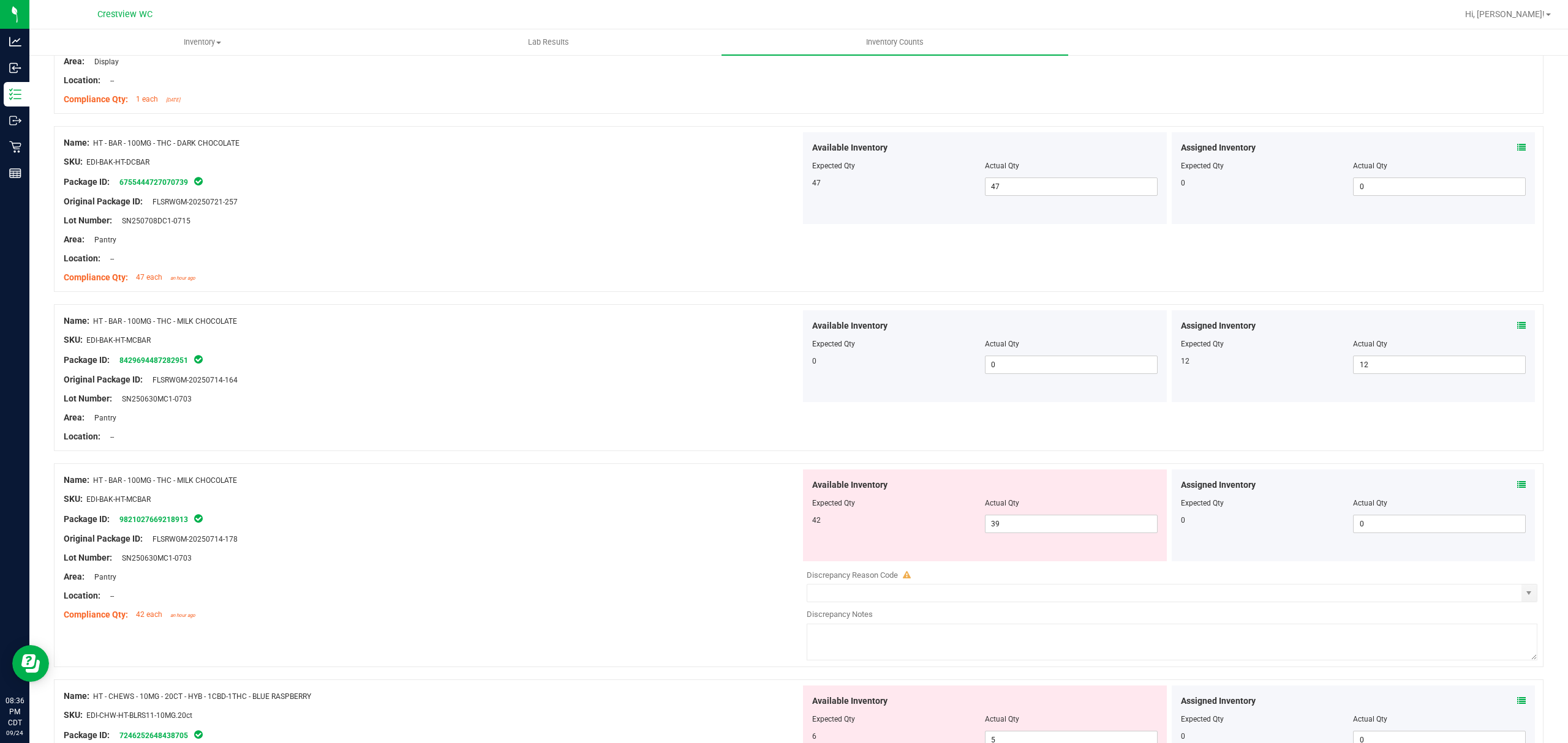
scroll to position [2149, 0]
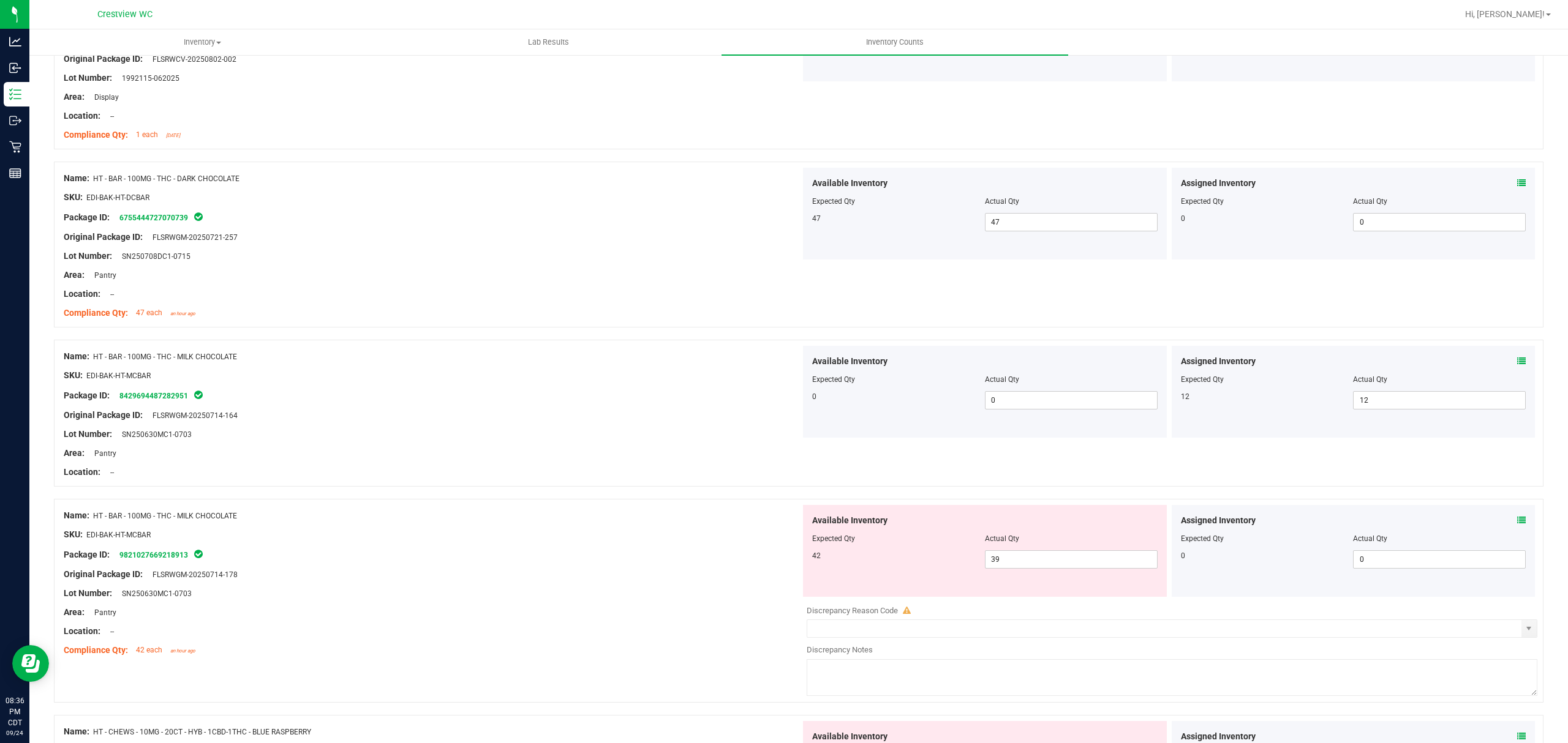
click at [1502, 526] on div "Assigned Inventory" at bounding box center [1353, 521] width 345 height 13
click at [1517, 524] on icon at bounding box center [1521, 520] width 8 height 8
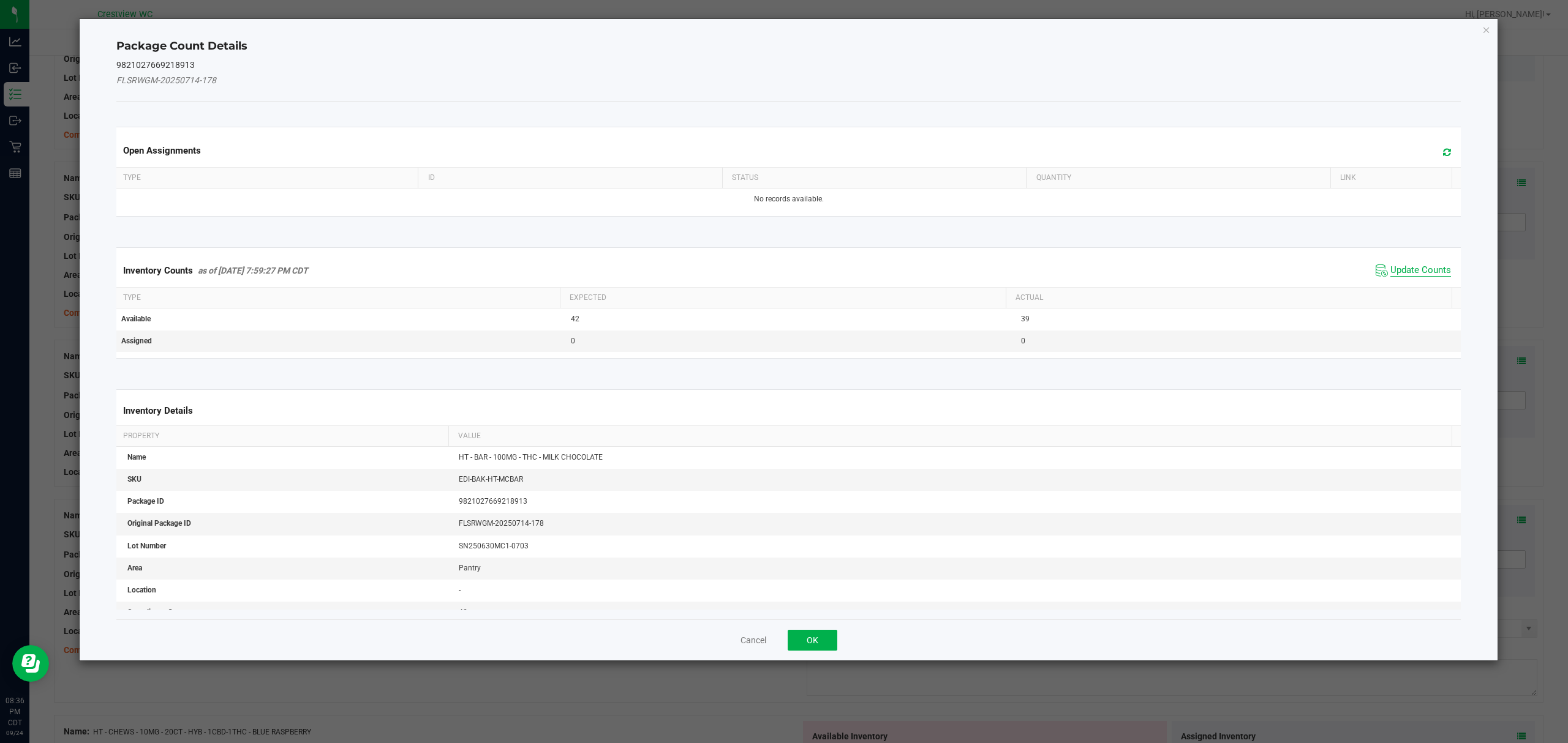
click at [1414, 274] on span "Update Counts" at bounding box center [1420, 270] width 61 height 12
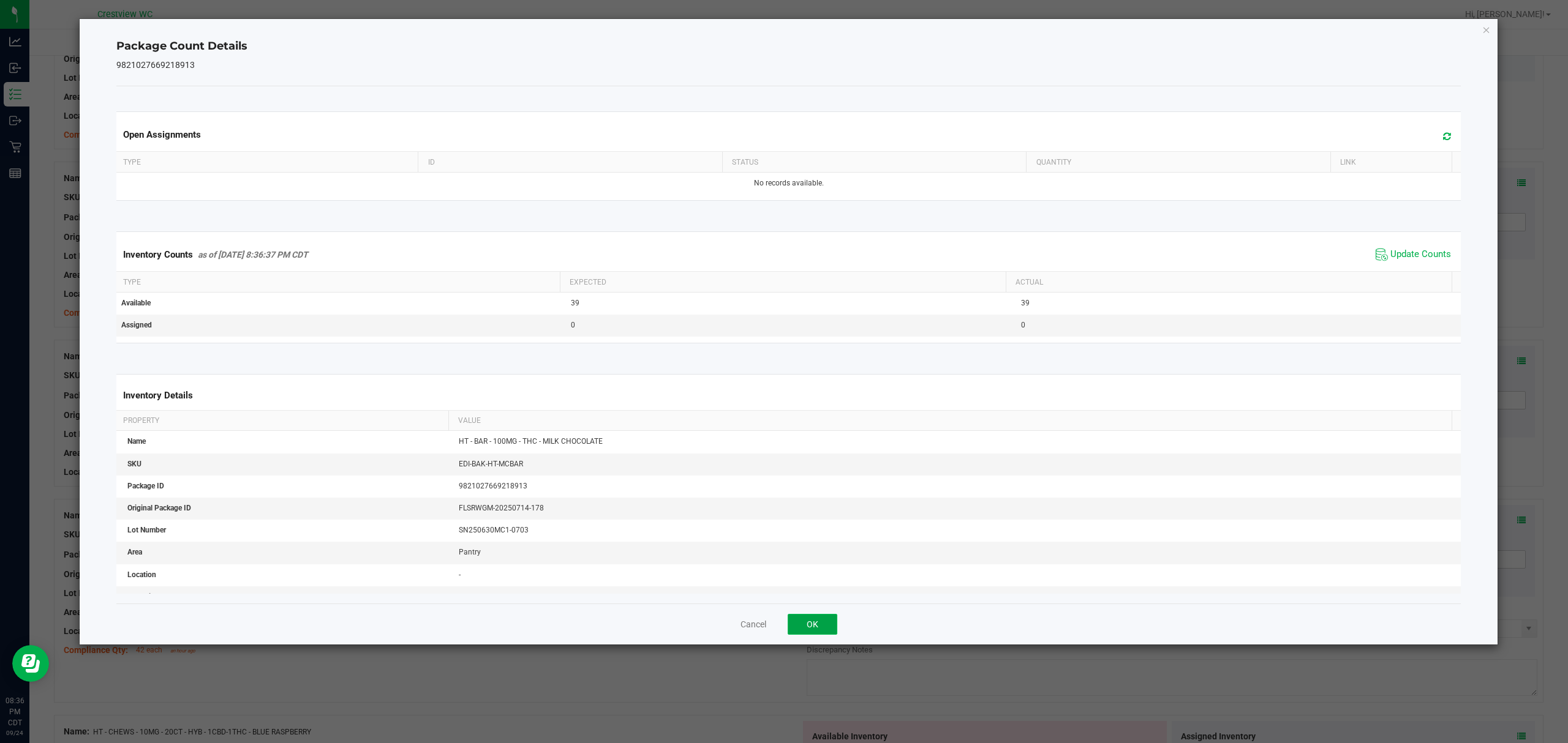
click at [823, 623] on button "OK" at bounding box center [812, 624] width 49 height 21
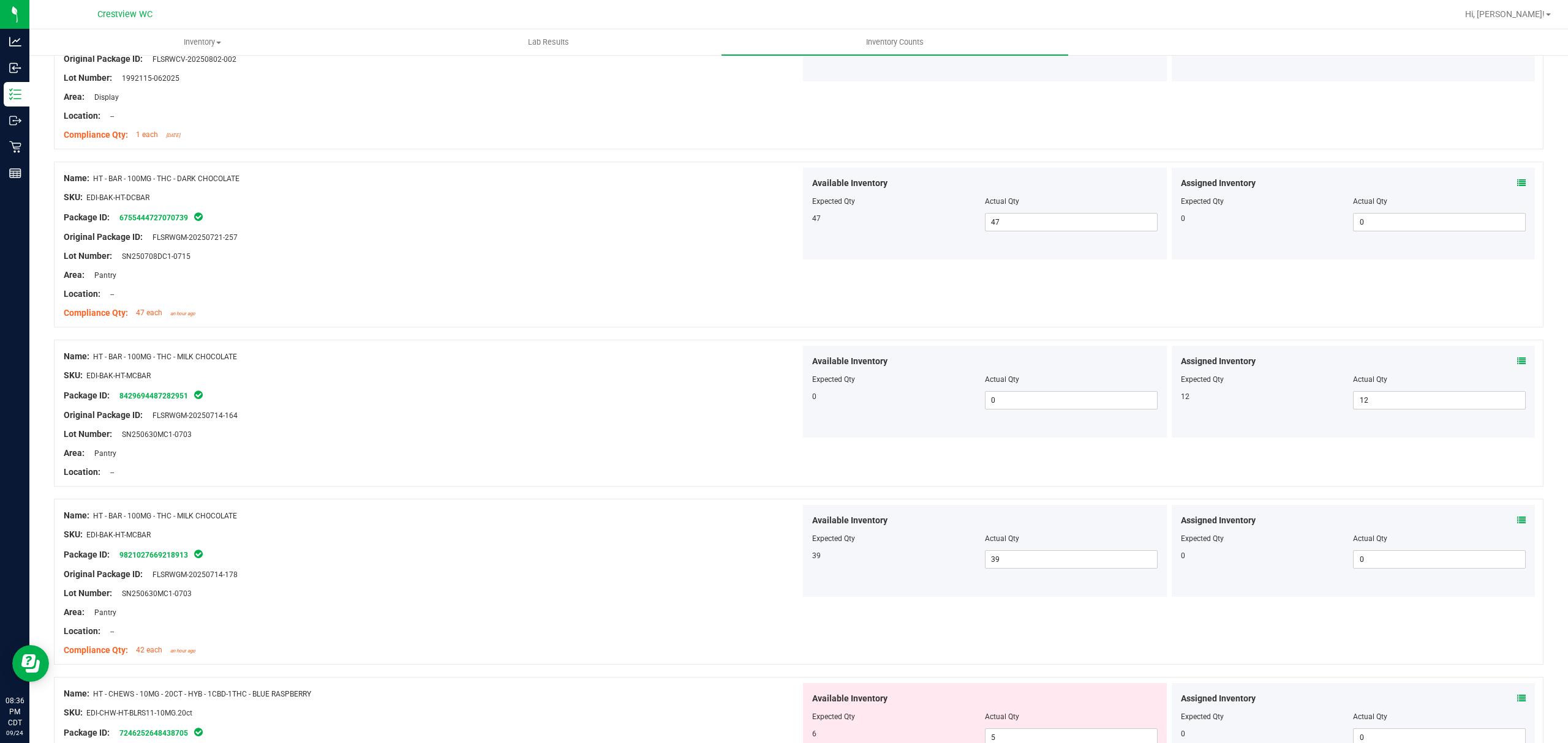
click at [776, 547] on div at bounding box center [432, 544] width 737 height 6
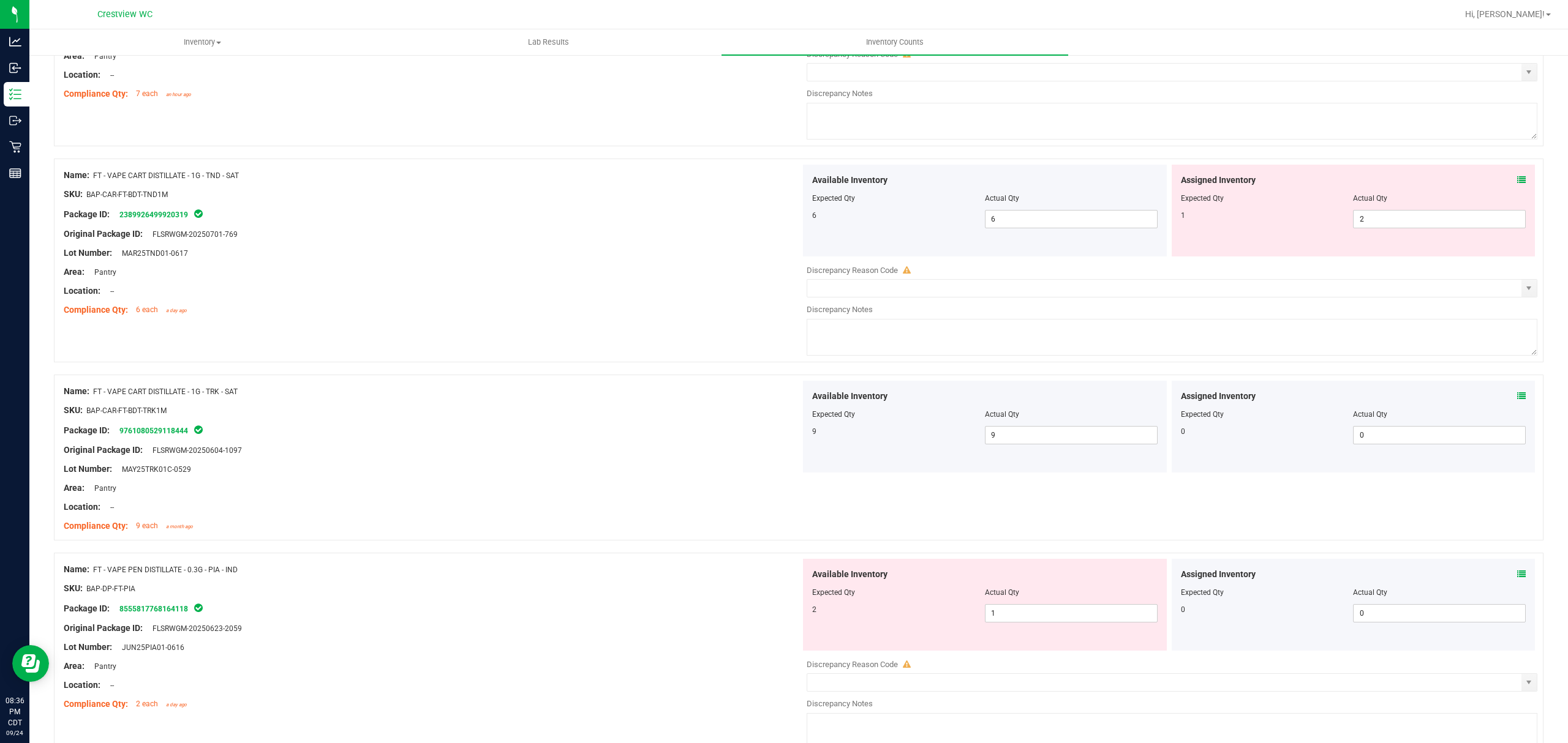
scroll to position [1169, 0]
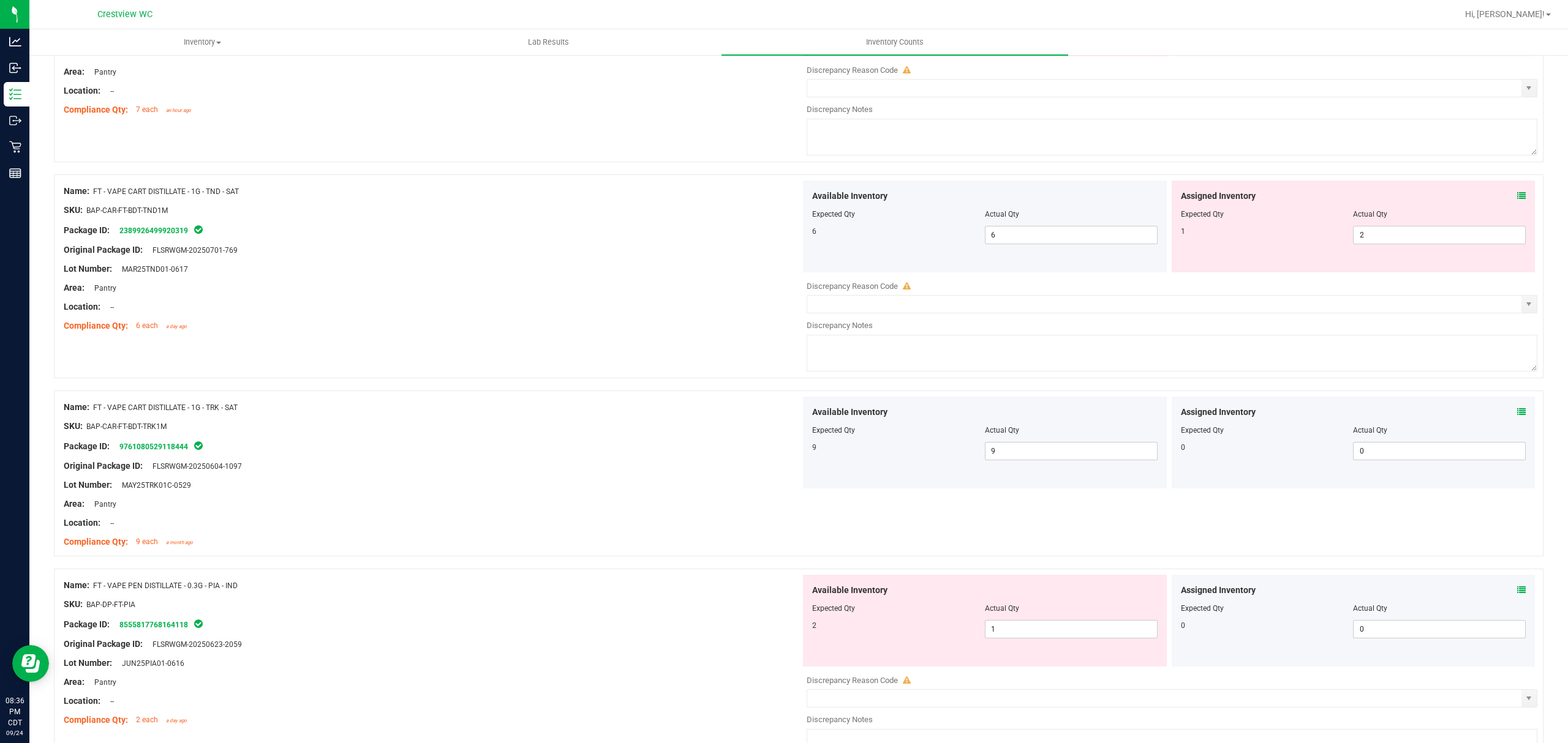
click at [1517, 595] on icon at bounding box center [1521, 589] width 8 height 8
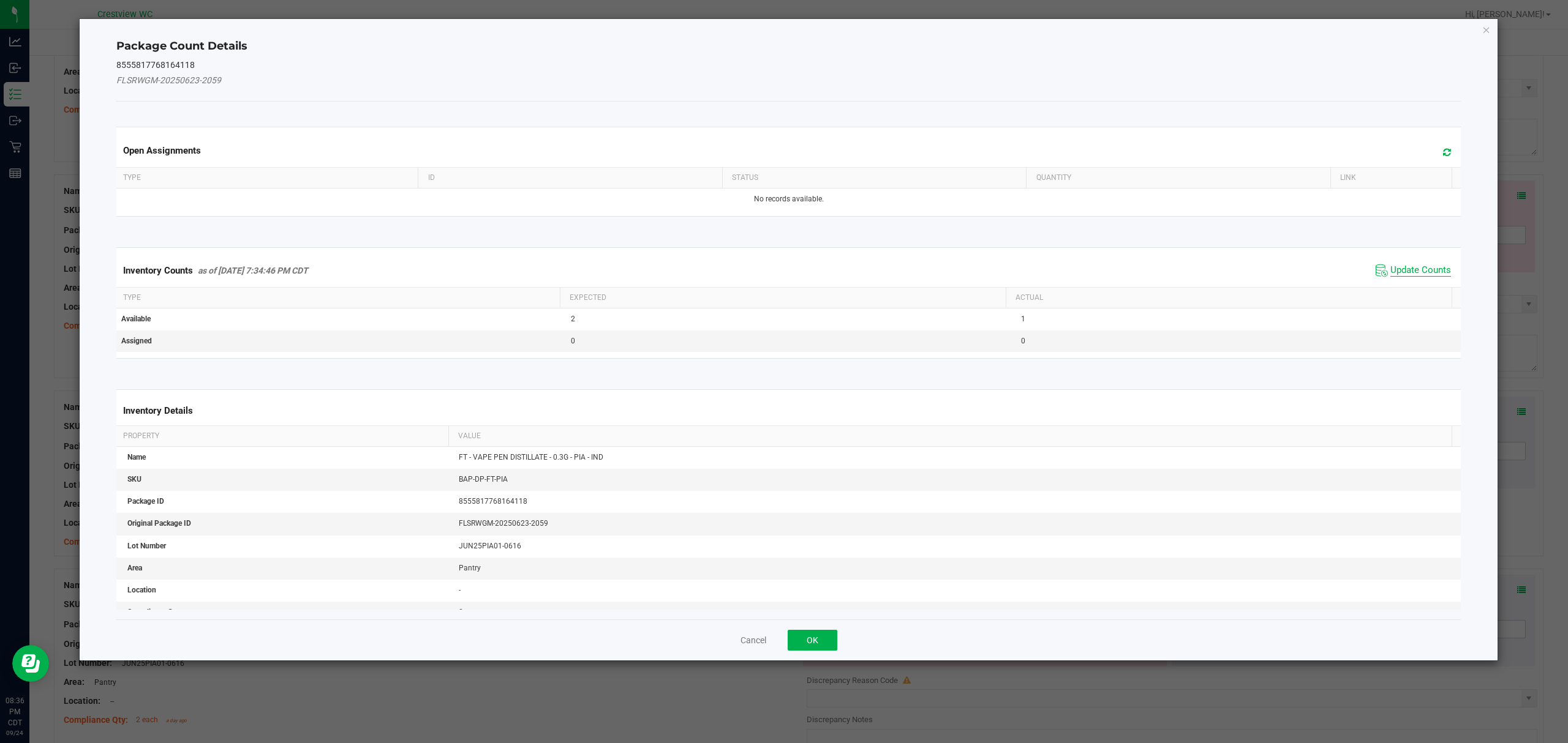
click at [1407, 268] on span "Update Counts" at bounding box center [1420, 270] width 61 height 12
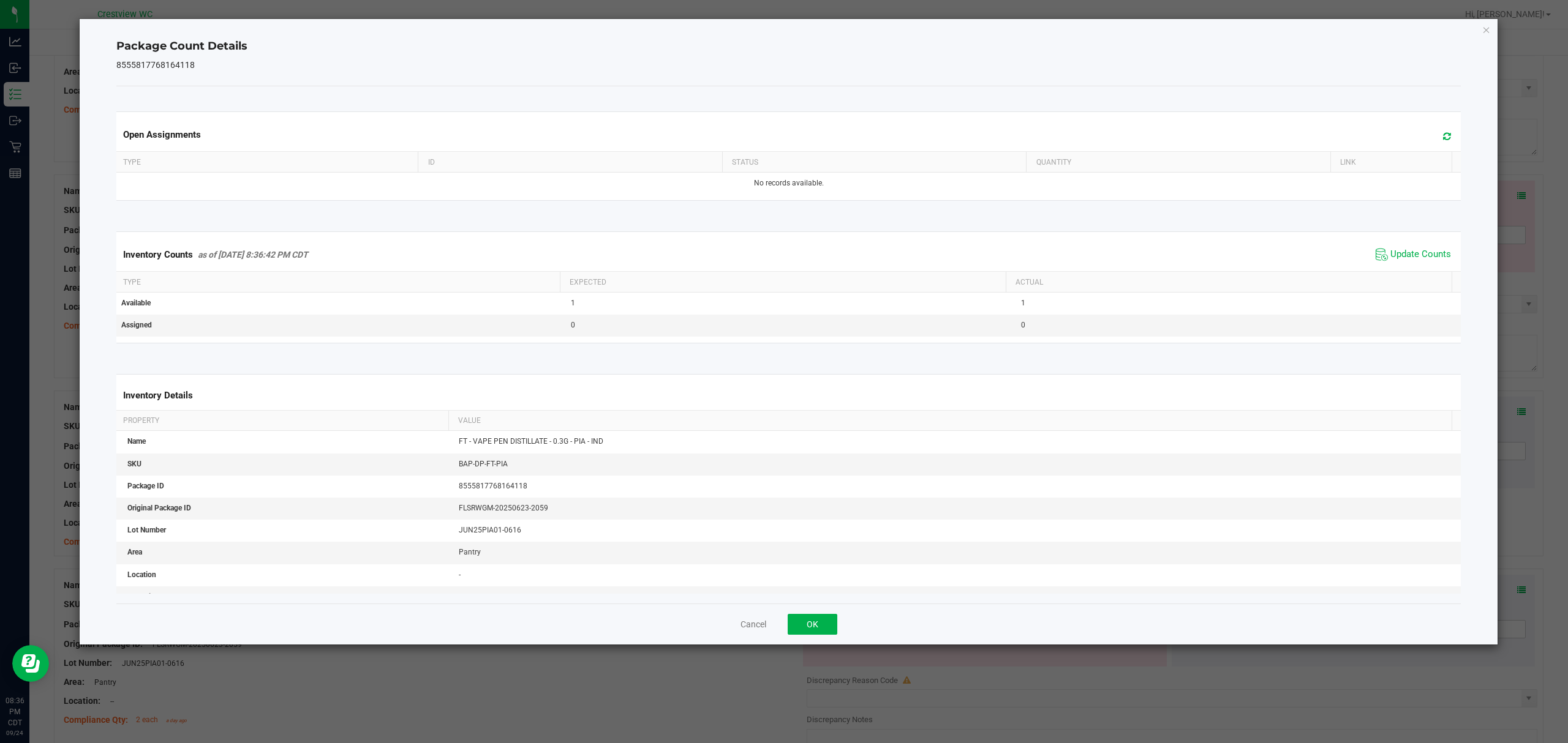
click at [802, 725] on ngb-modal-window "Package Count Details 8555817768164118 Open Assignments Type ID Status Quantity…" at bounding box center [788, 372] width 1577 height 743
click at [828, 633] on button "OK" at bounding box center [812, 624] width 49 height 21
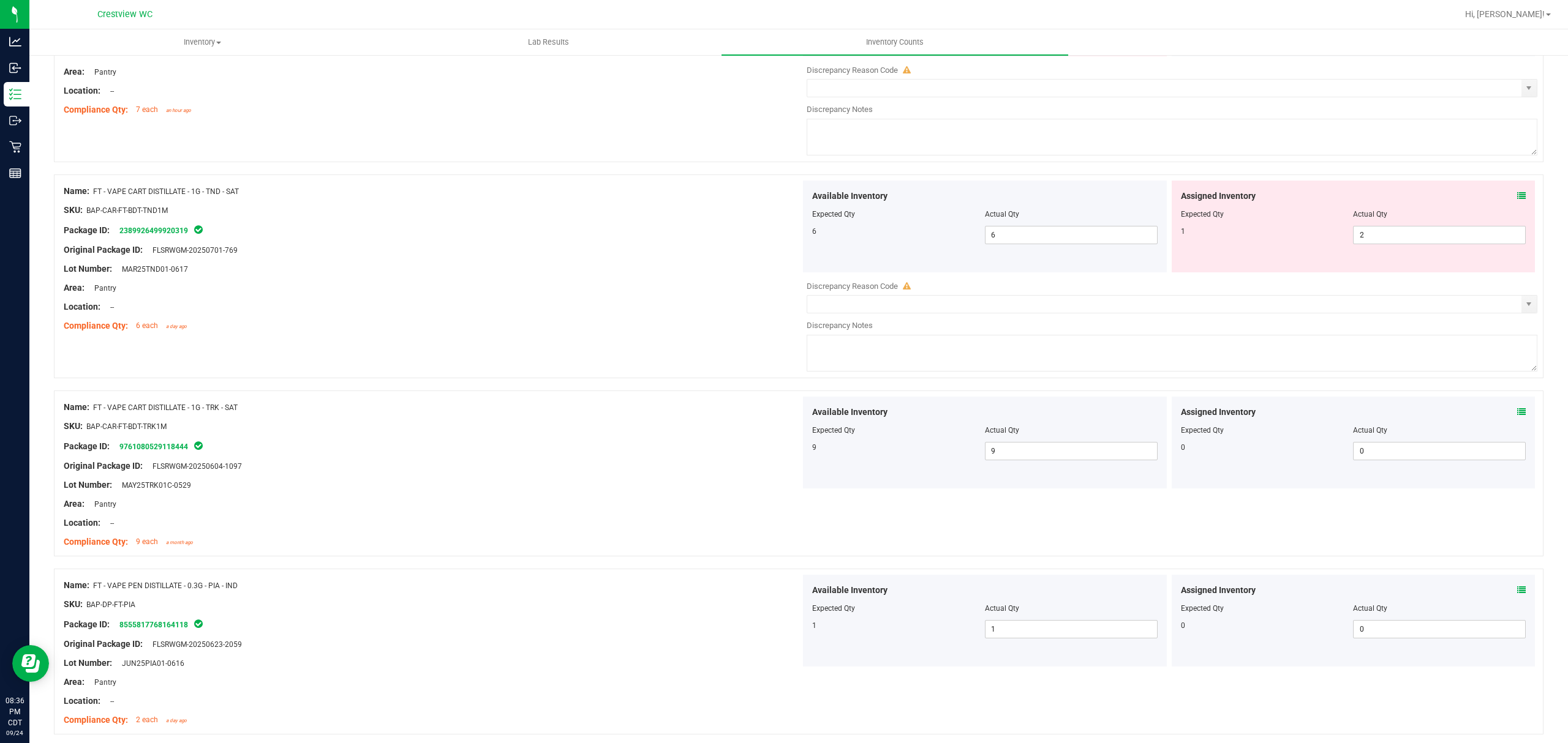
click at [1517, 193] on span at bounding box center [1521, 196] width 8 height 13
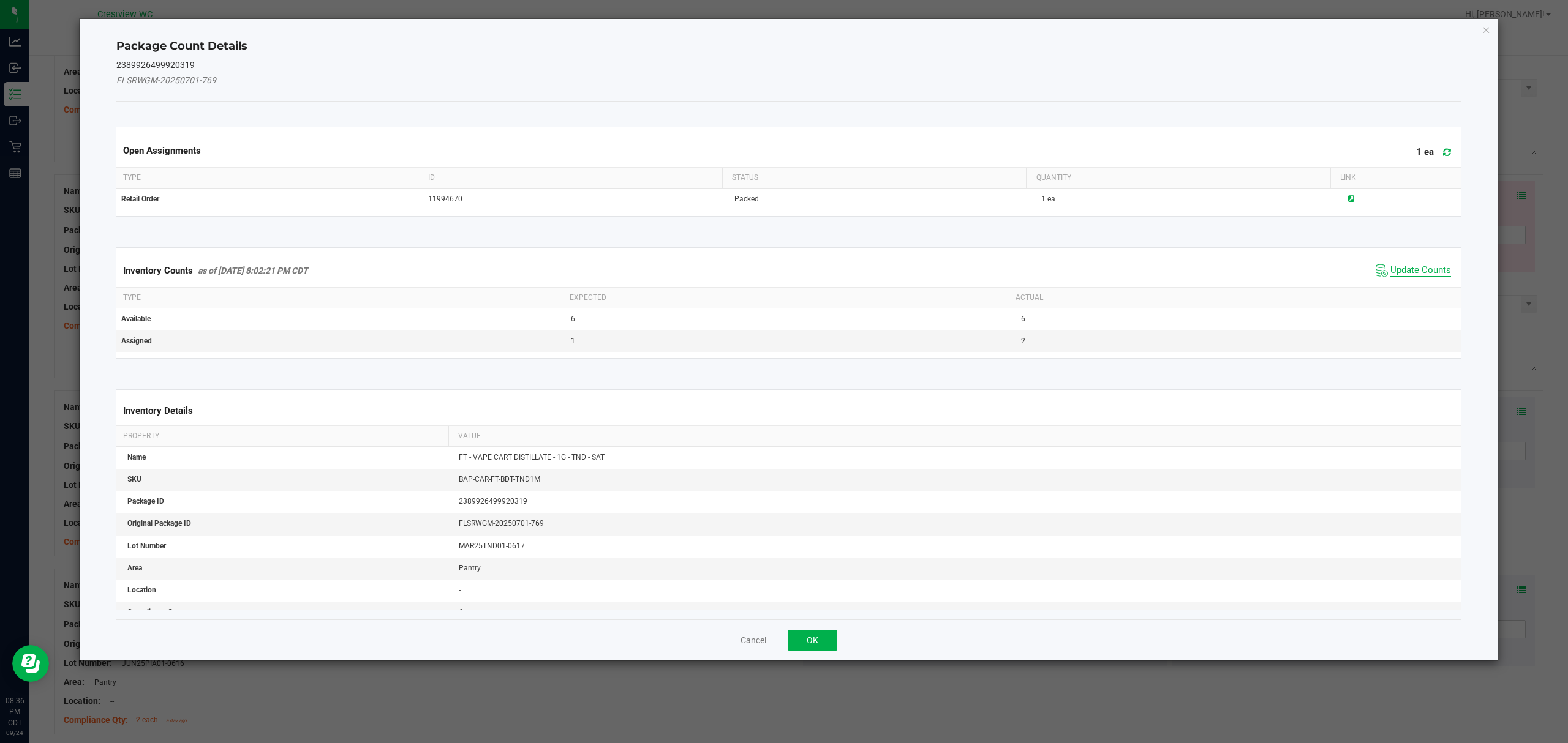
click at [1429, 267] on span "Update Counts" at bounding box center [1420, 270] width 61 height 12
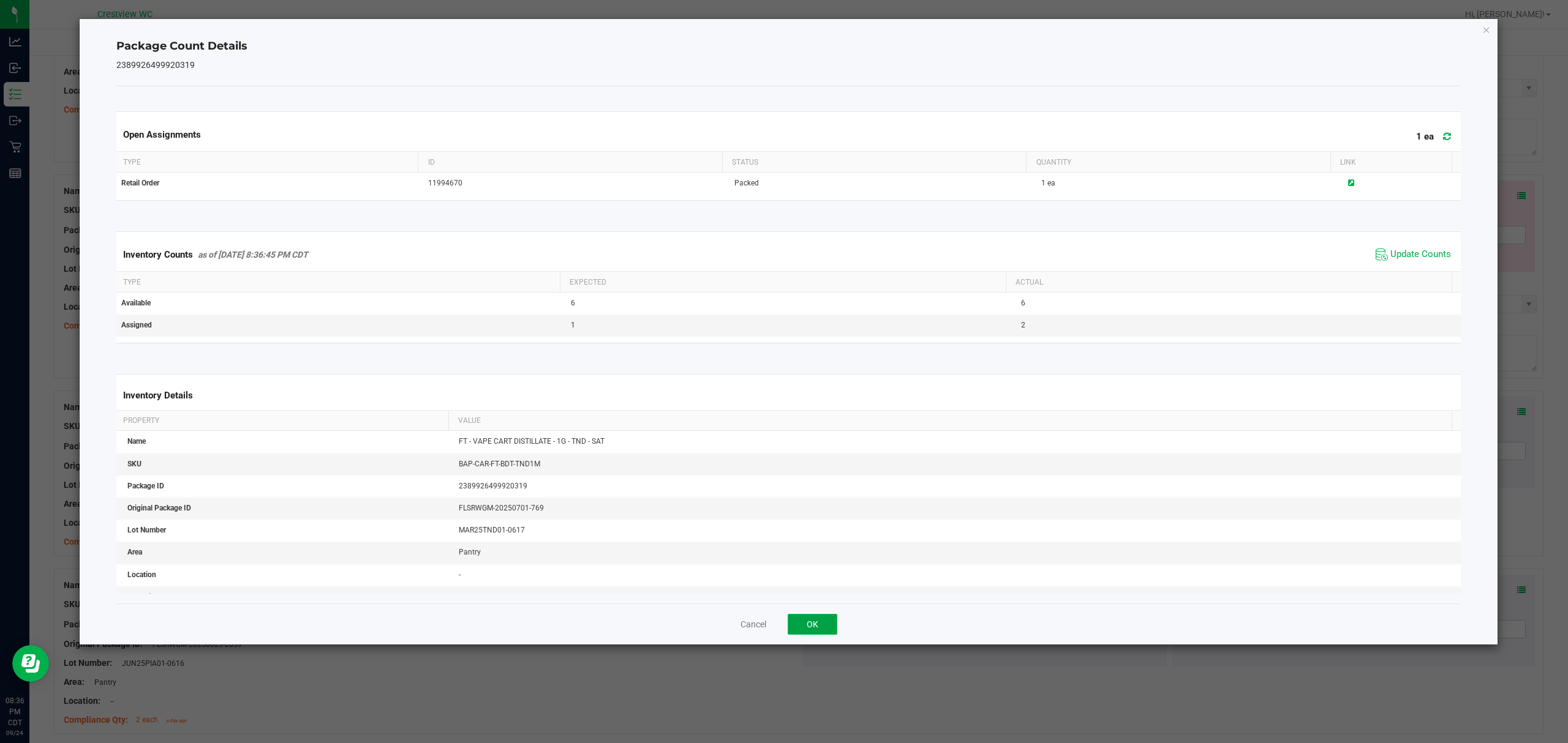
click at [812, 625] on button "OK" at bounding box center [812, 624] width 49 height 21
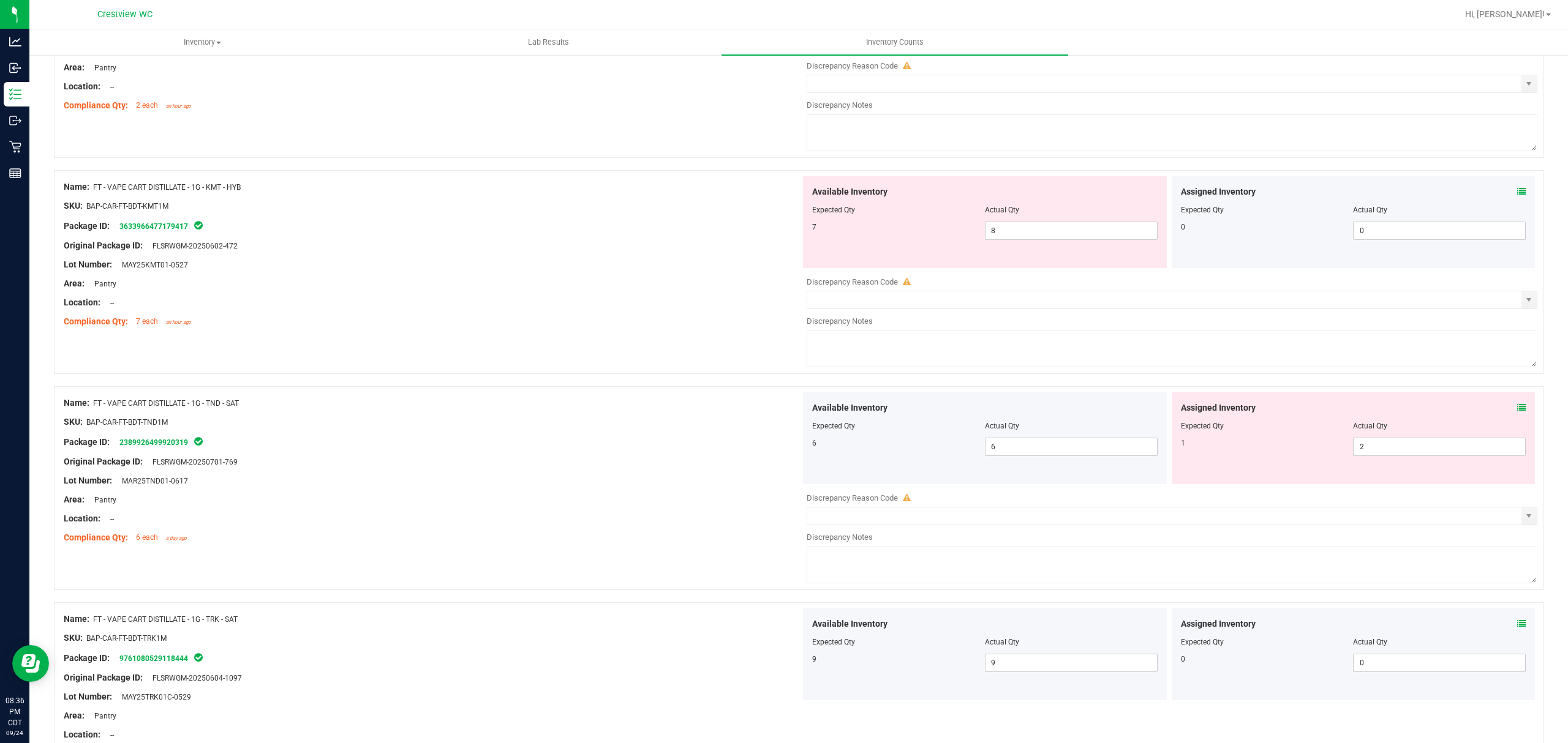
scroll to position [956, 0]
click at [1517, 191] on icon at bounding box center [1521, 192] width 8 height 8
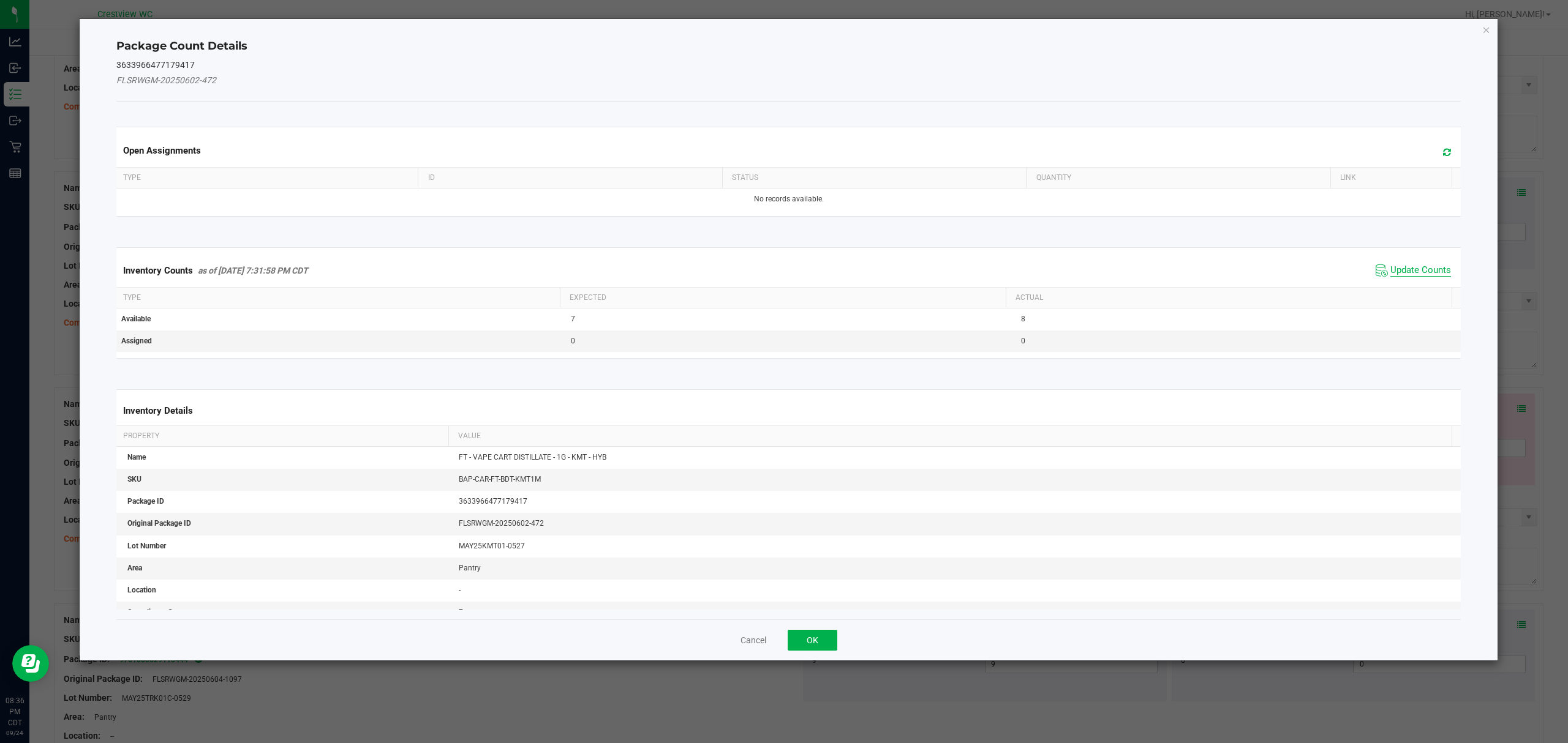
click at [1421, 271] on span "Update Counts" at bounding box center [1420, 270] width 61 height 12
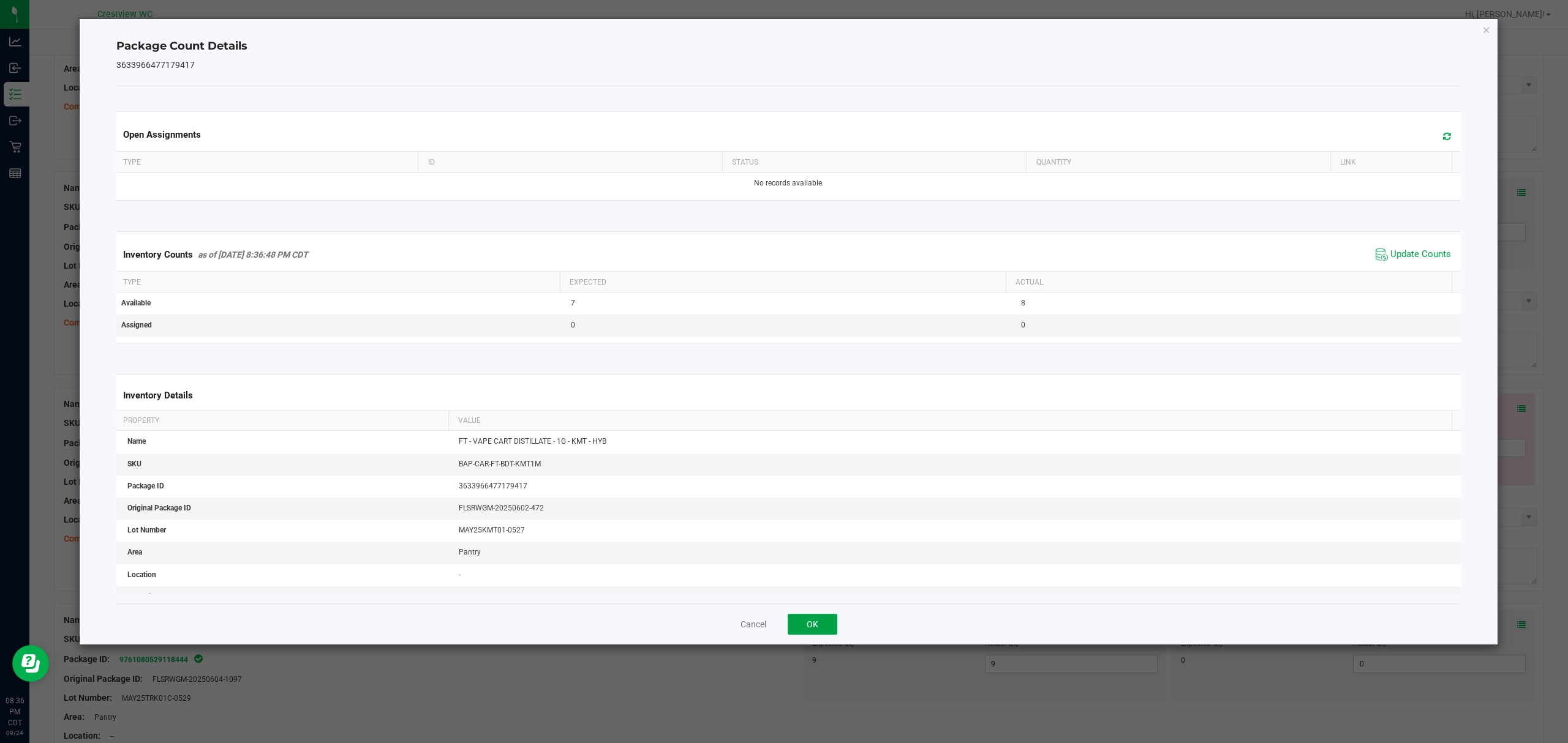
click at [816, 625] on button "OK" at bounding box center [812, 624] width 49 height 21
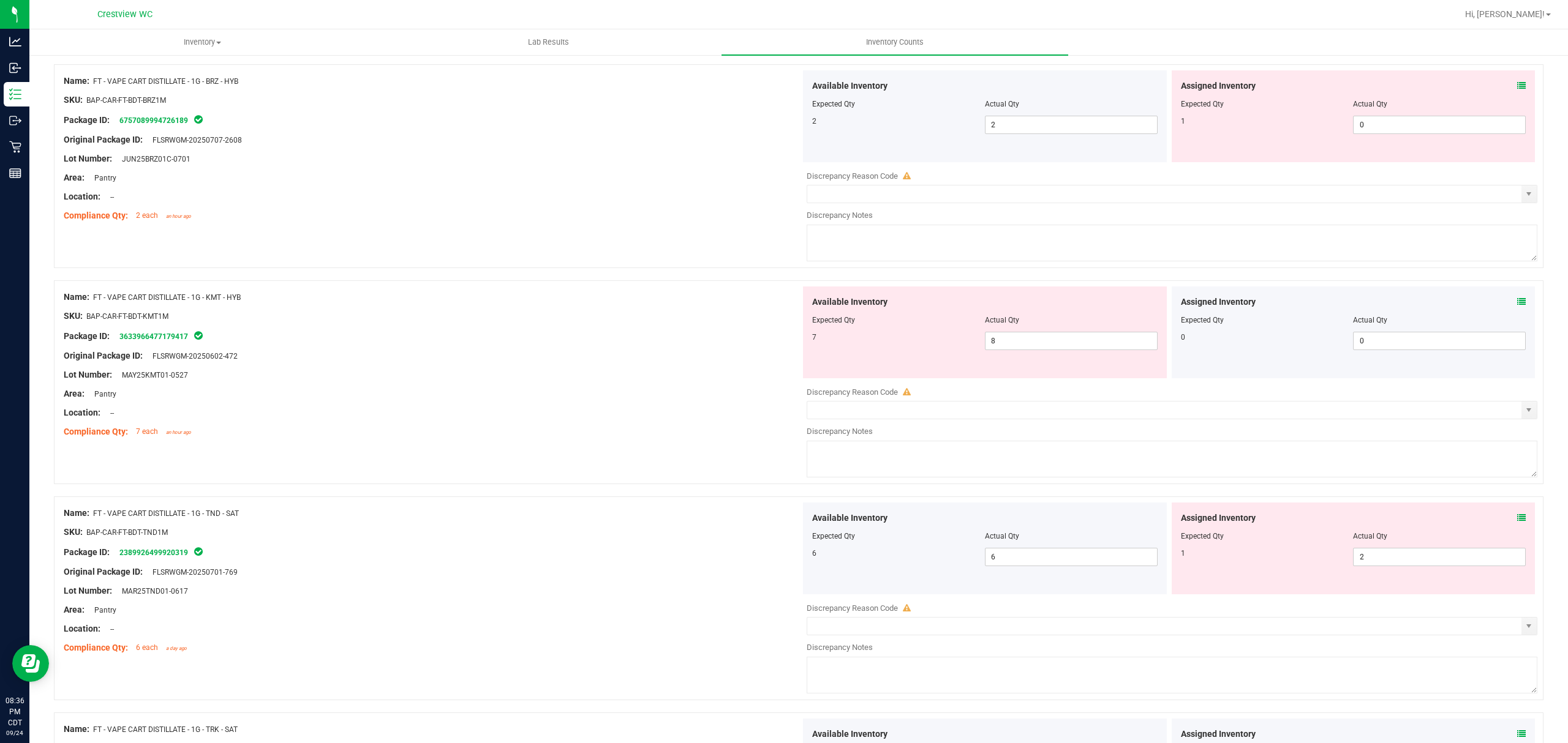
scroll to position [789, 0]
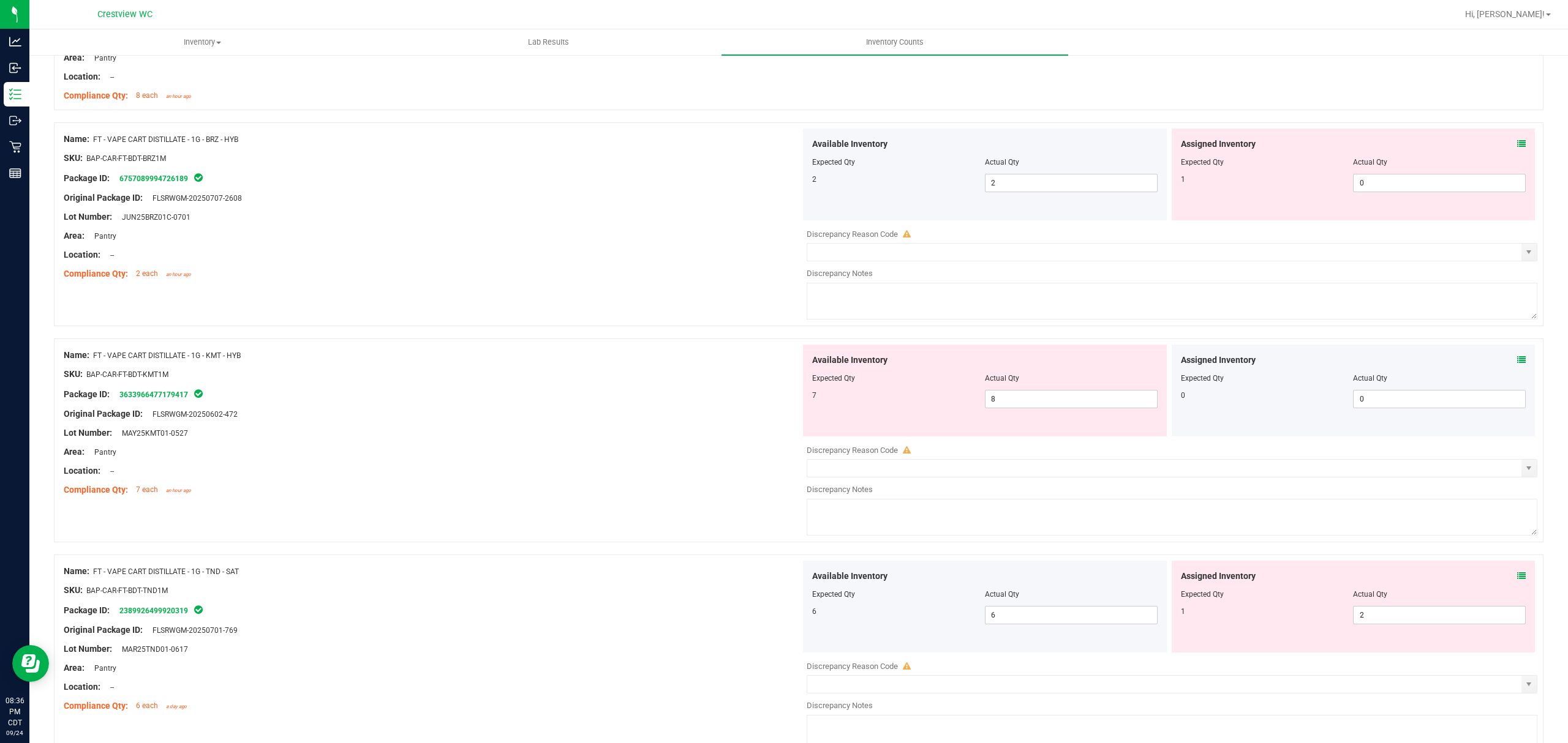
click at [1517, 146] on icon at bounding box center [1521, 143] width 8 height 8
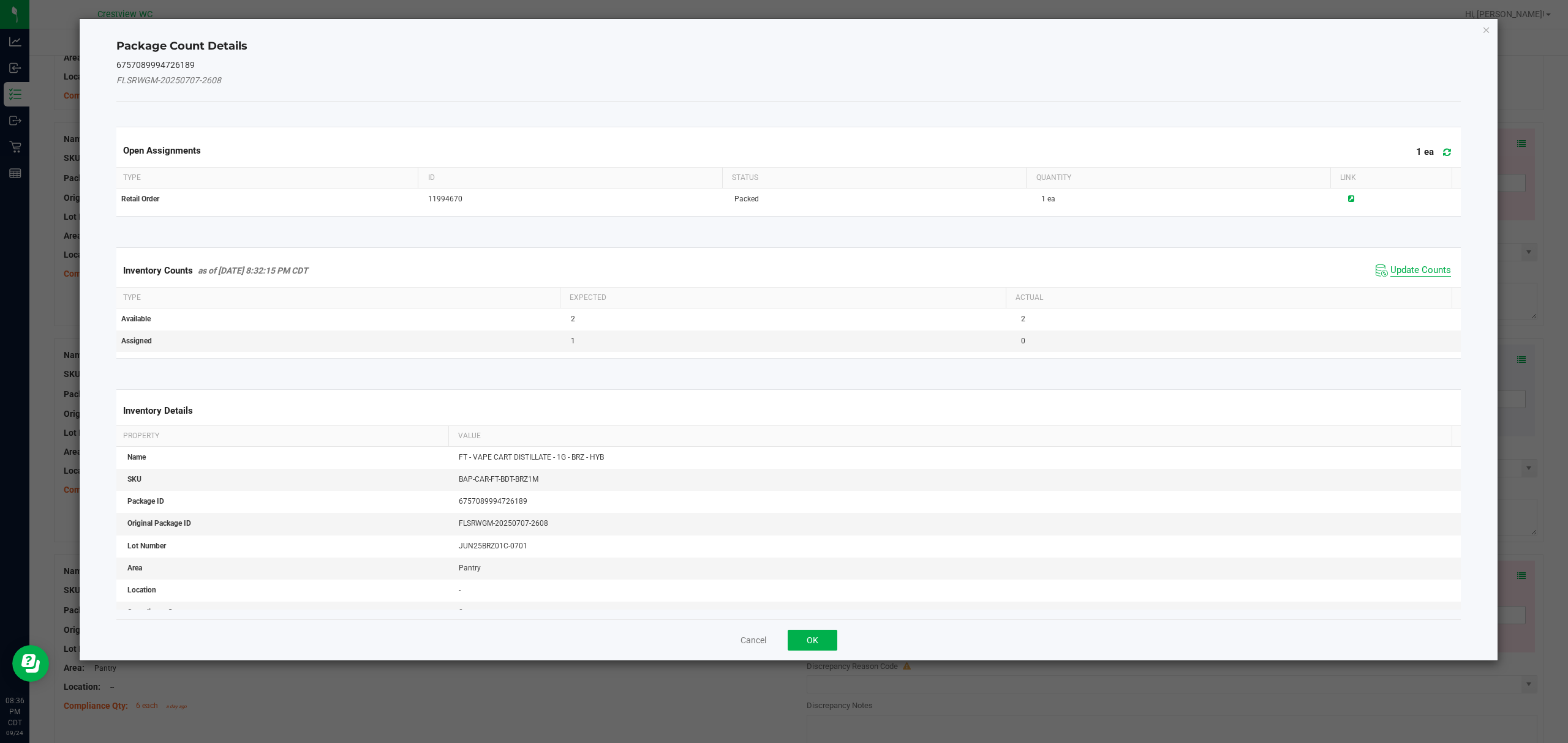
click at [1415, 272] on span "Update Counts" at bounding box center [1420, 270] width 61 height 12
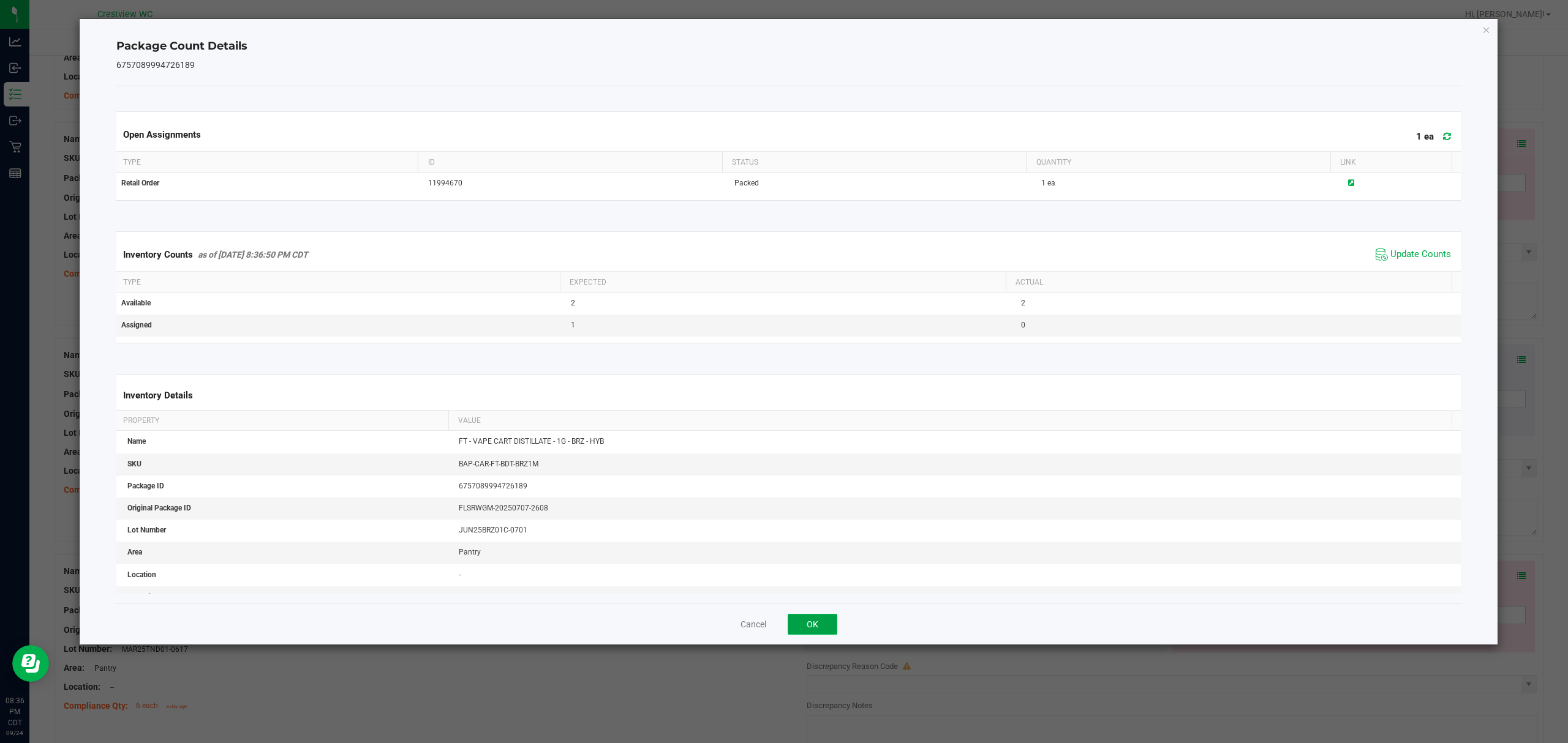
click at [806, 619] on button "OK" at bounding box center [812, 624] width 49 height 21
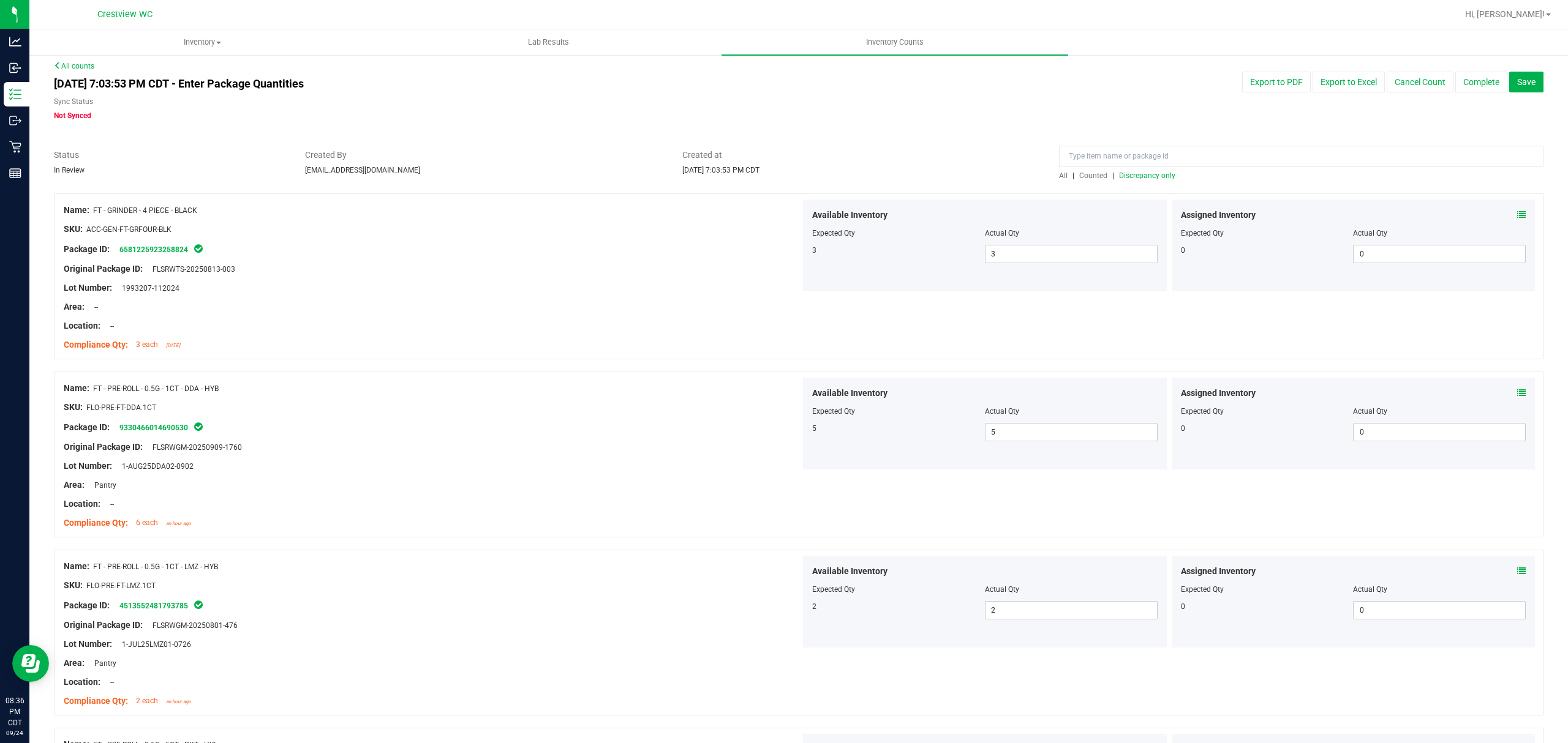
scroll to position [0, 0]
click at [1142, 184] on span "Discrepancy only" at bounding box center [1147, 180] width 56 height 8
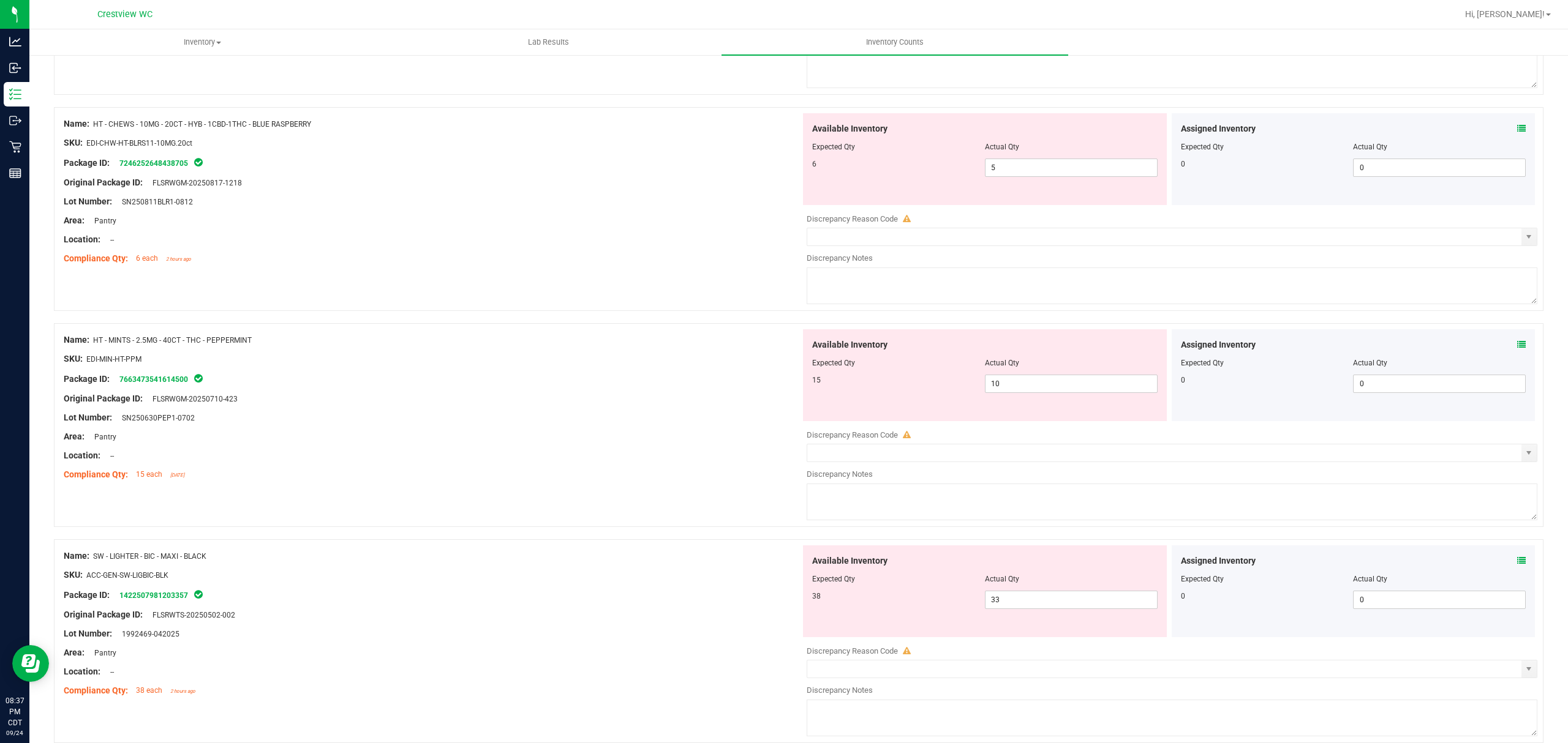
scroll to position [742, 0]
click at [525, 248] on div at bounding box center [432, 247] width 737 height 6
click at [998, 598] on input "33" at bounding box center [1071, 597] width 171 height 17
click at [623, 616] on div "Original Package ID: FLSRWTS-20250502-002" at bounding box center [432, 613] width 737 height 13
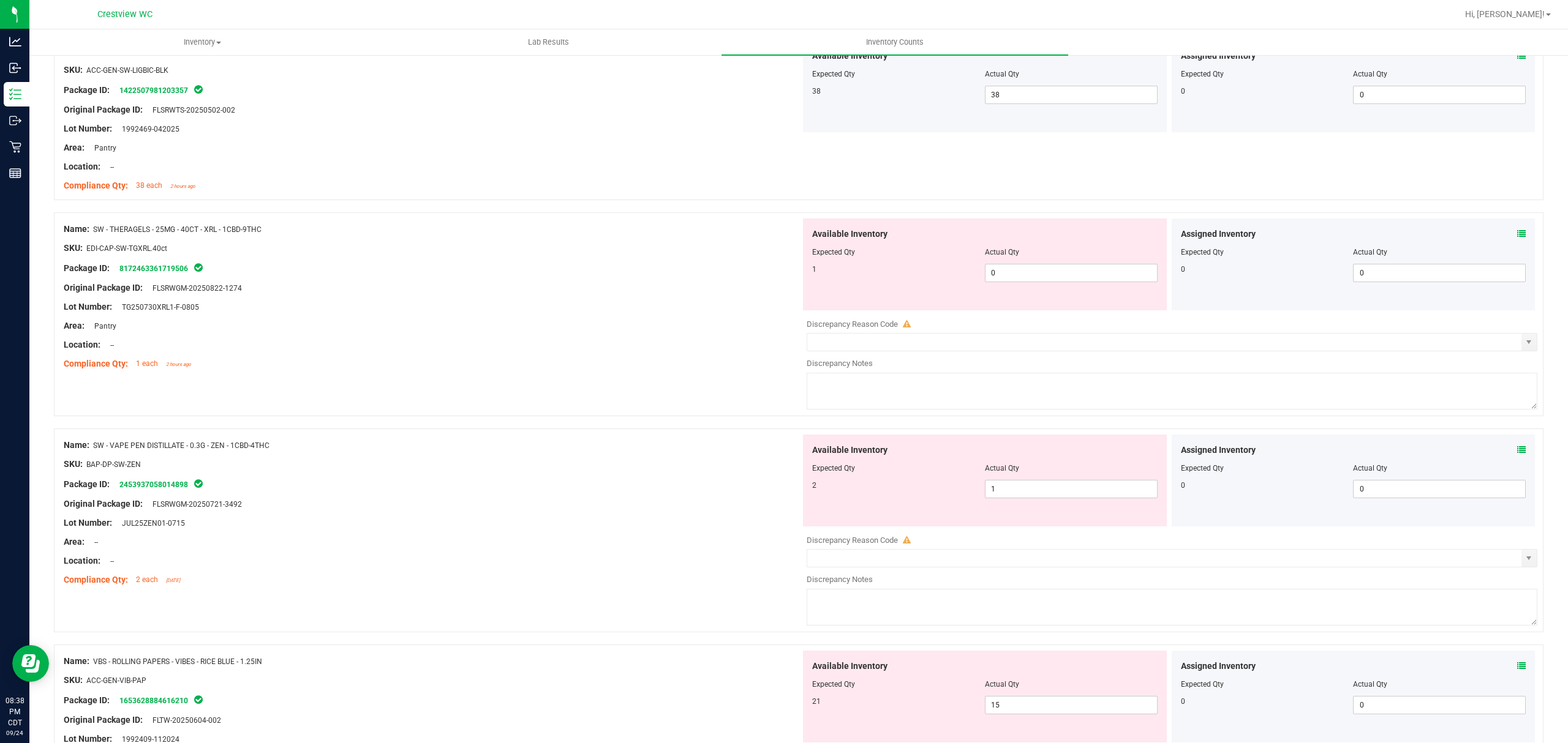
scroll to position [1248, 0]
click at [1021, 274] on input "0" at bounding box center [1071, 269] width 171 height 17
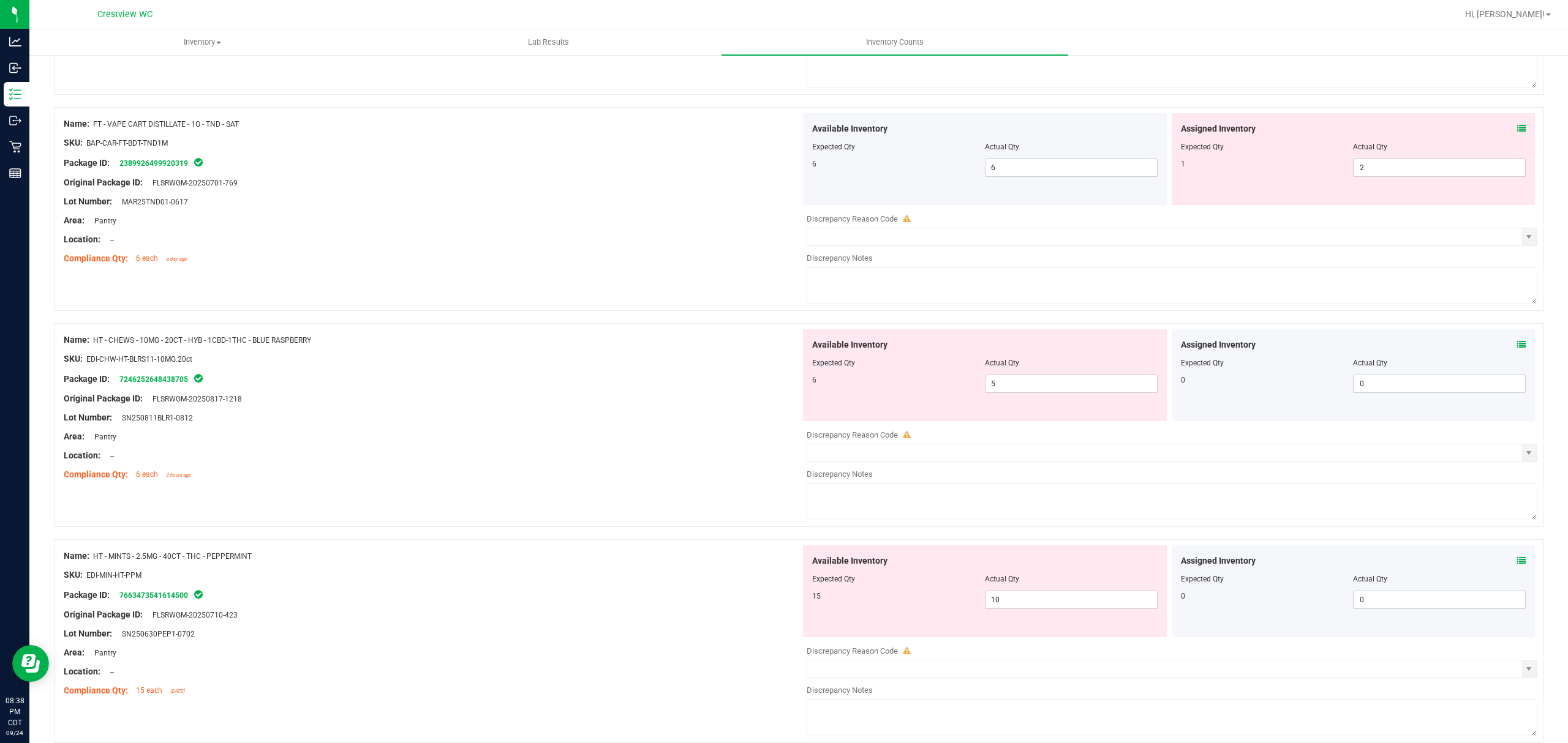
scroll to position [524, 0]
click at [1092, 380] on input "5" at bounding box center [1071, 382] width 171 height 17
click at [1517, 341] on icon at bounding box center [1521, 343] width 8 height 8
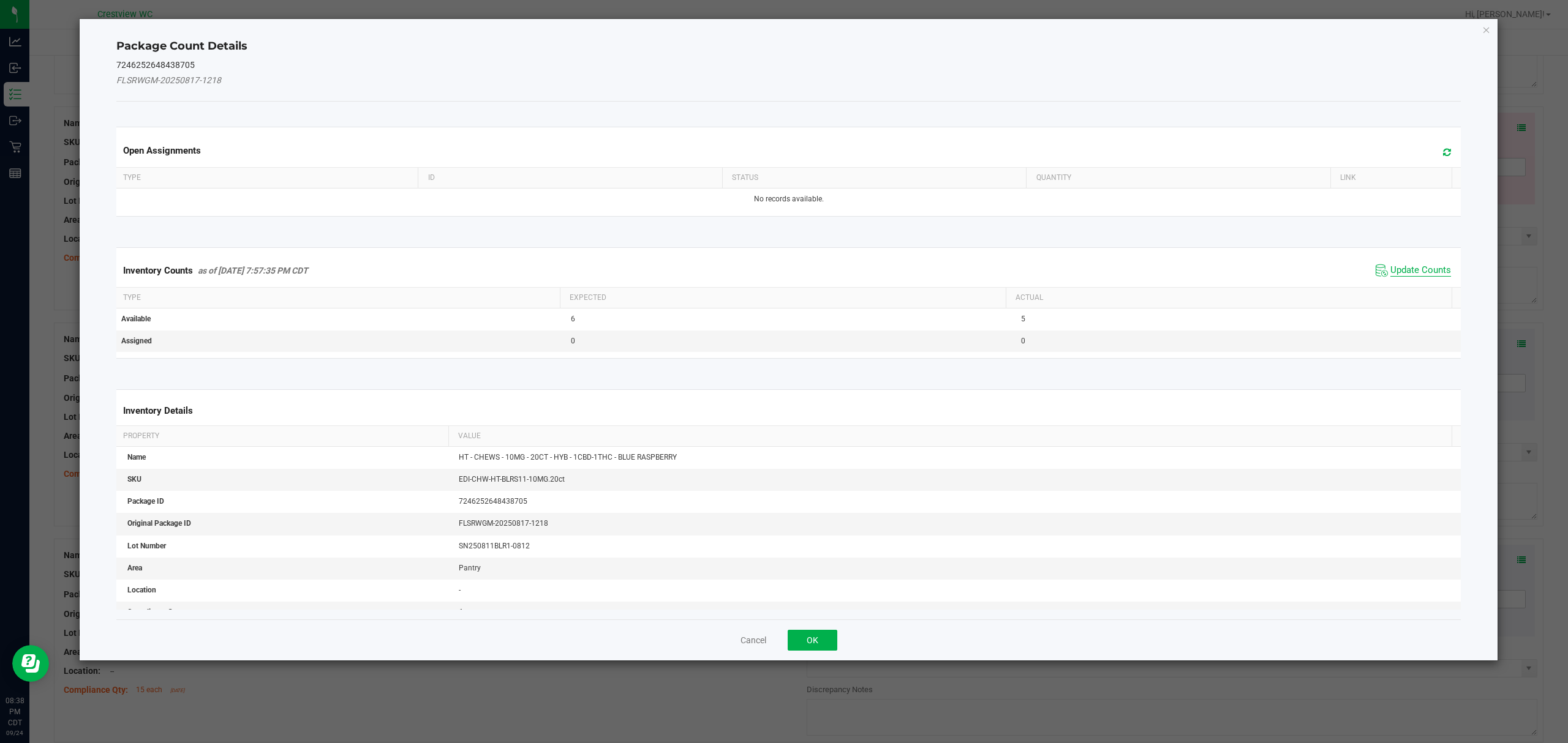
click at [1412, 267] on span "Update Counts" at bounding box center [1420, 270] width 61 height 12
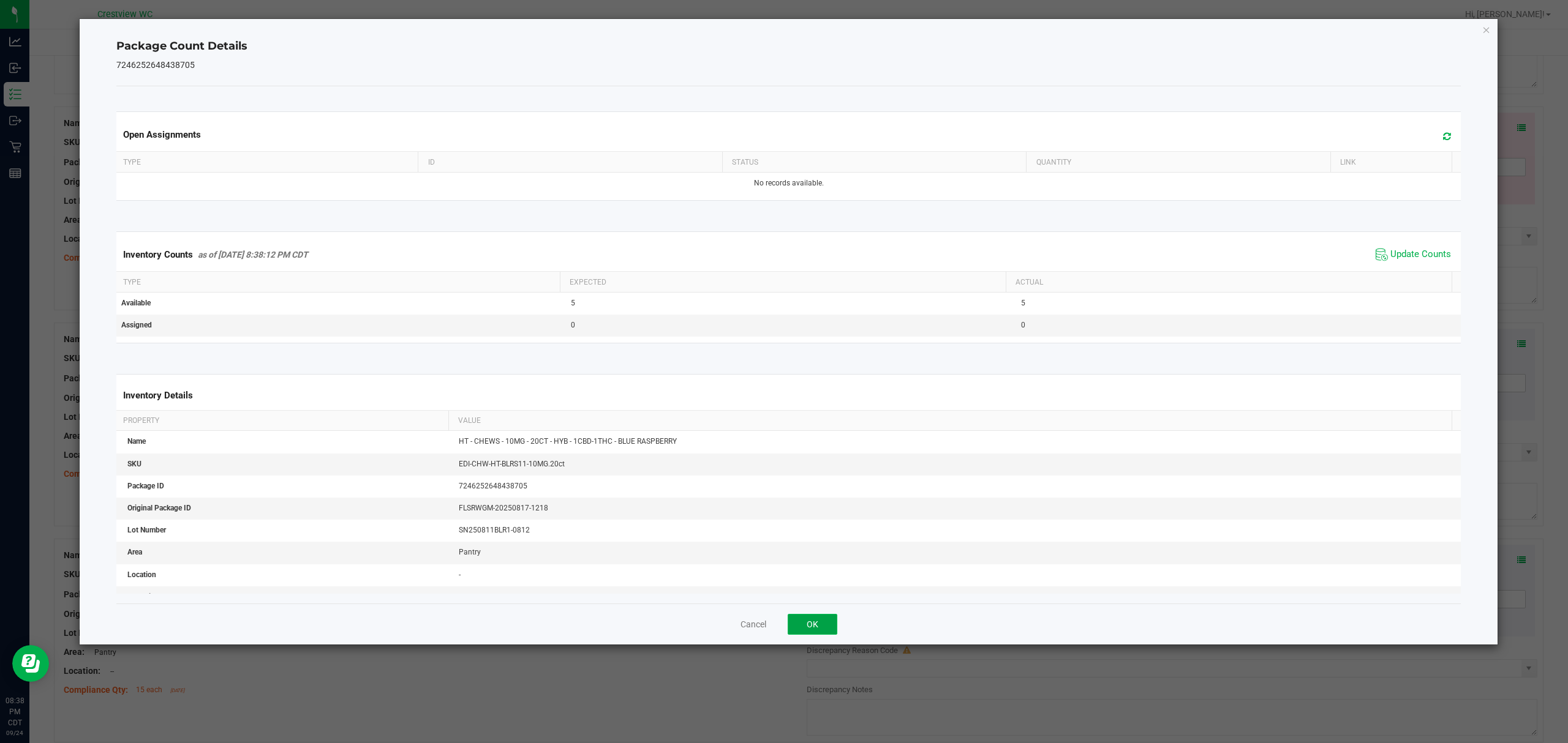
click at [831, 620] on button "OK" at bounding box center [812, 624] width 49 height 21
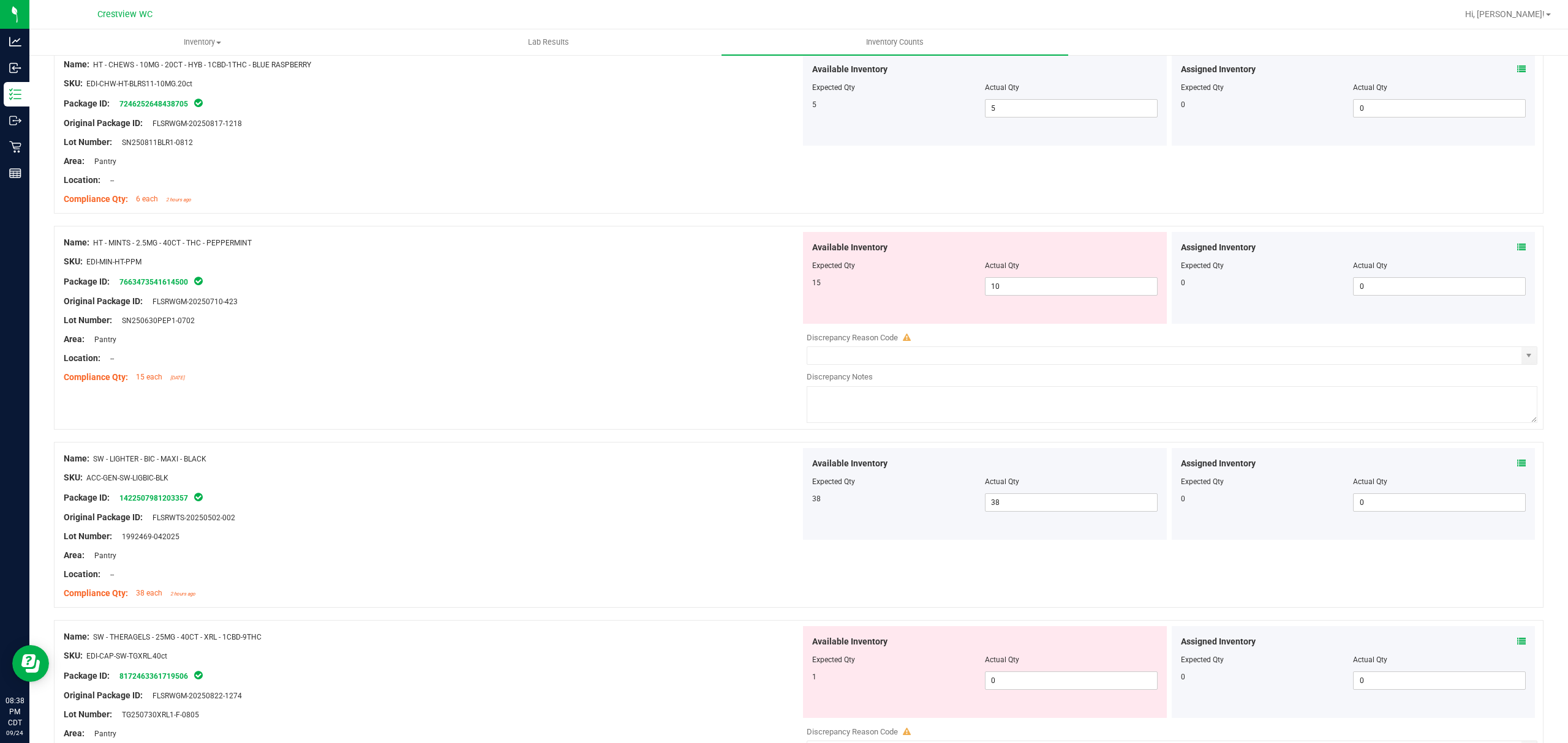
scroll to position [800, 0]
click at [1517, 248] on icon at bounding box center [1521, 246] width 8 height 8
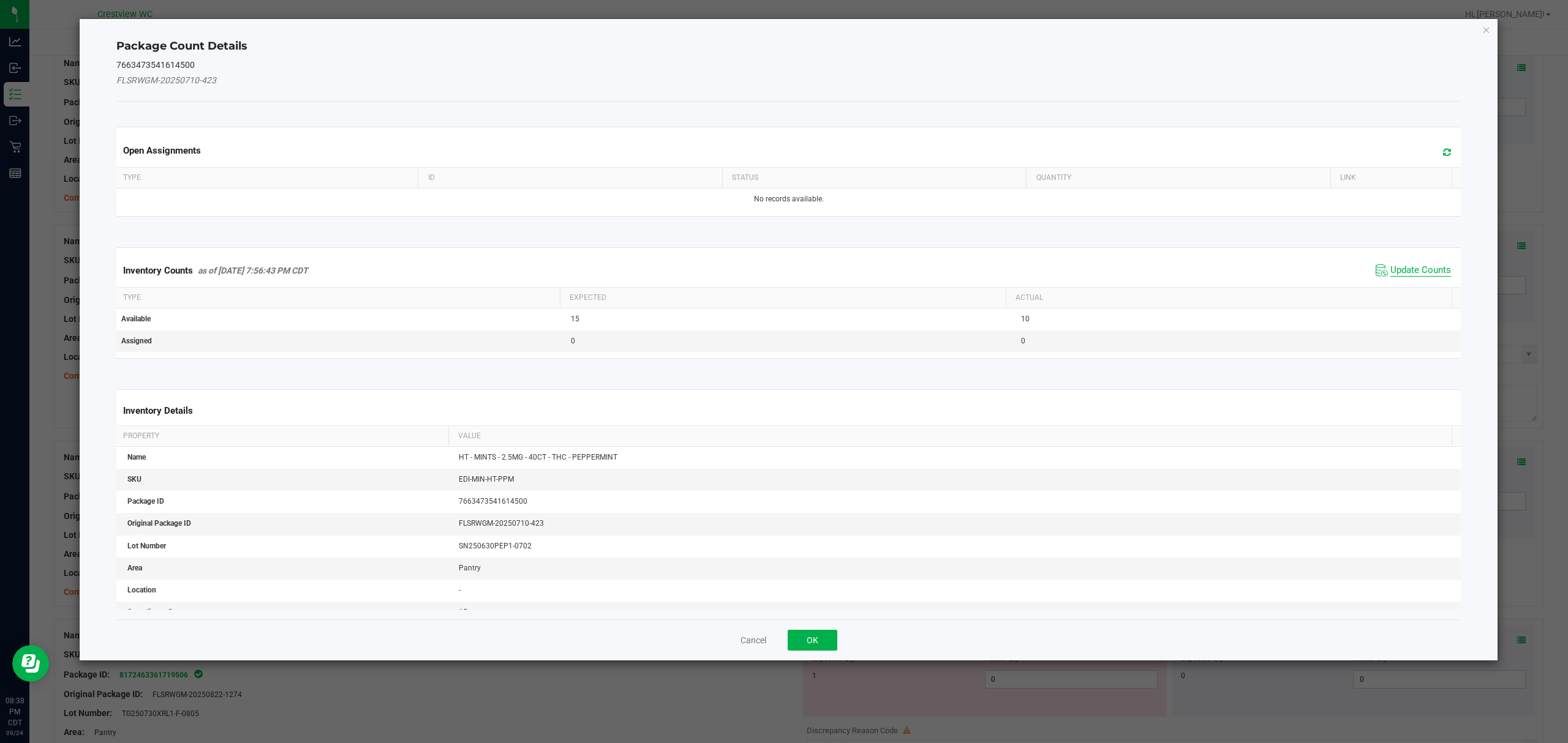
click at [1416, 273] on span "Update Counts" at bounding box center [1420, 270] width 61 height 12
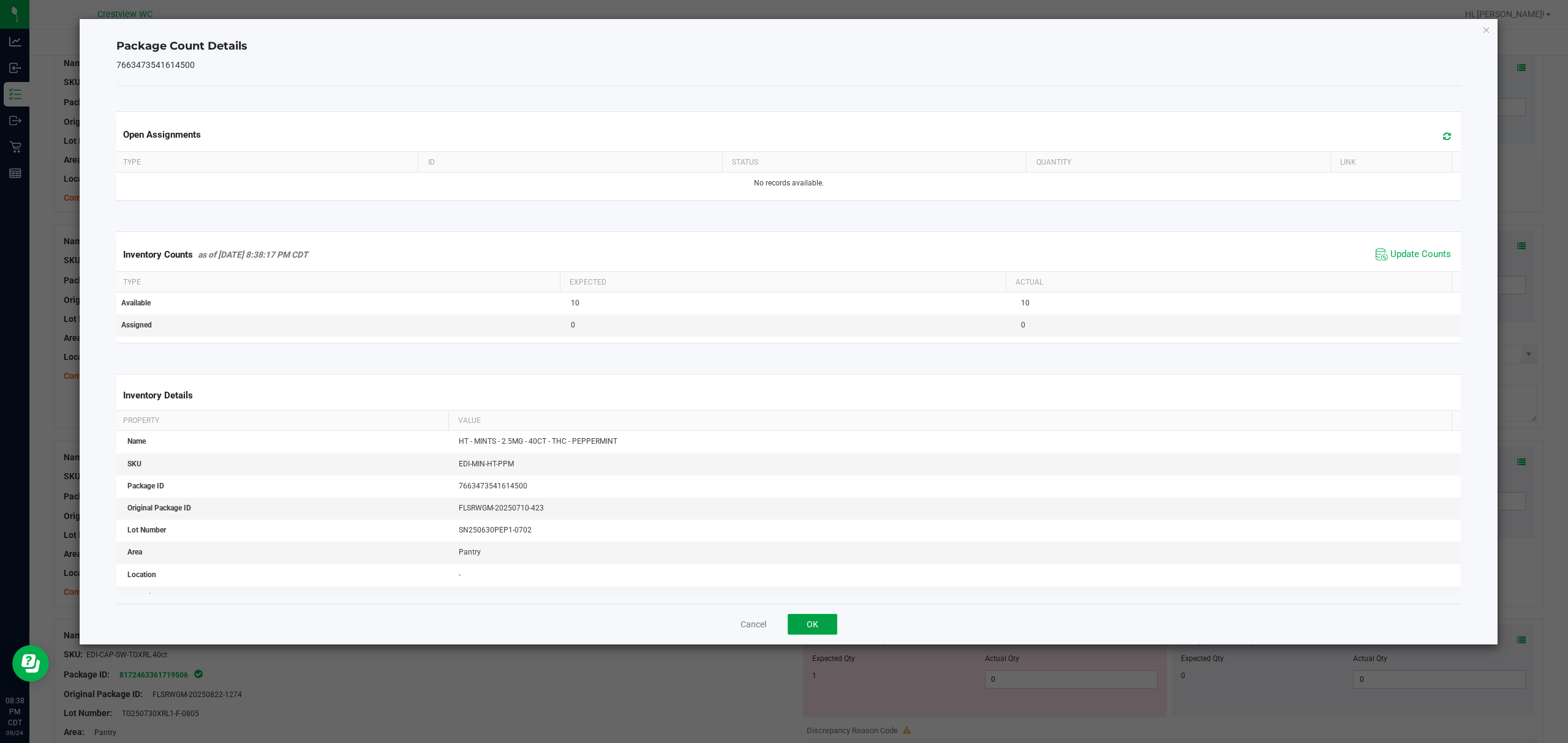
click at [834, 617] on button "OK" at bounding box center [812, 624] width 49 height 21
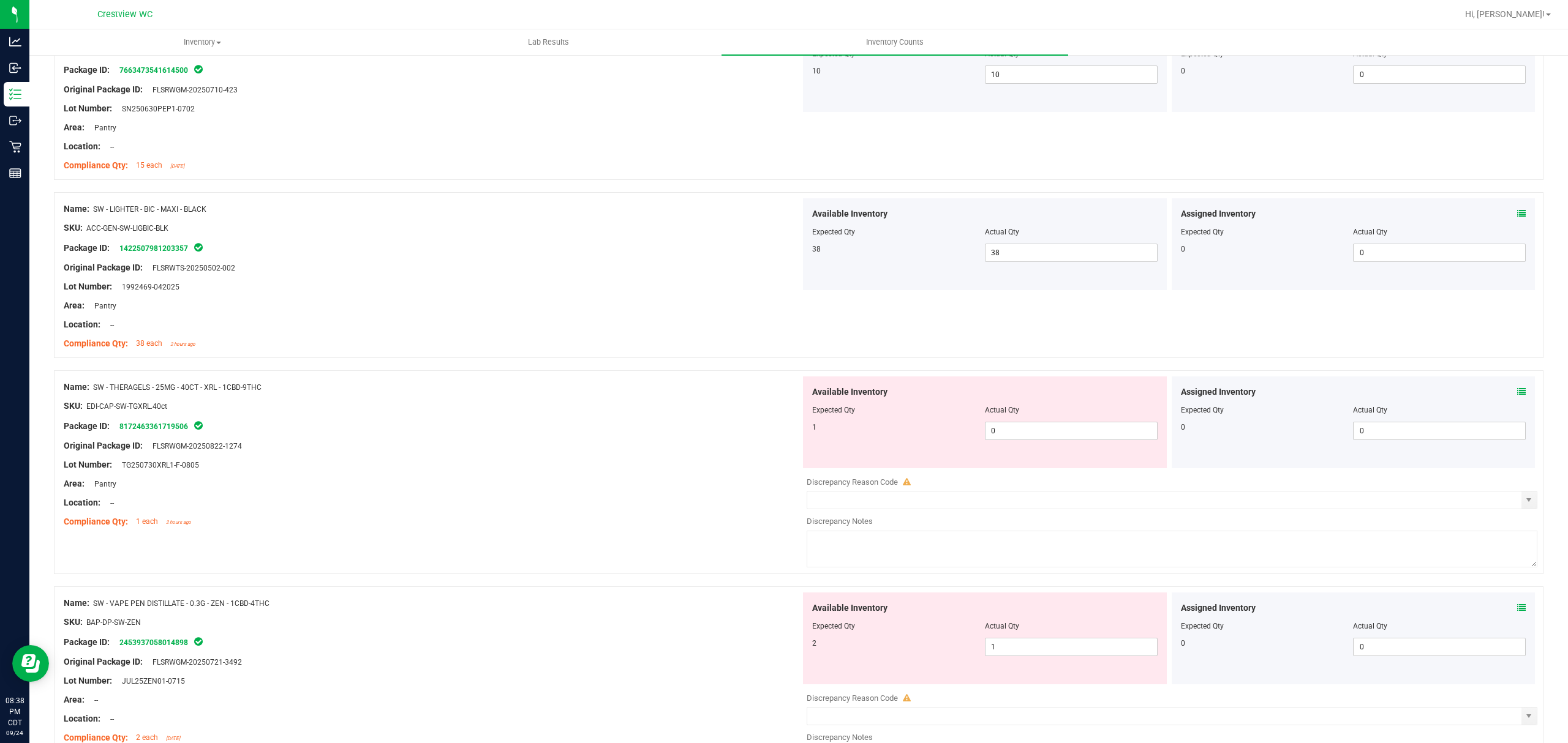
scroll to position [1017, 0]
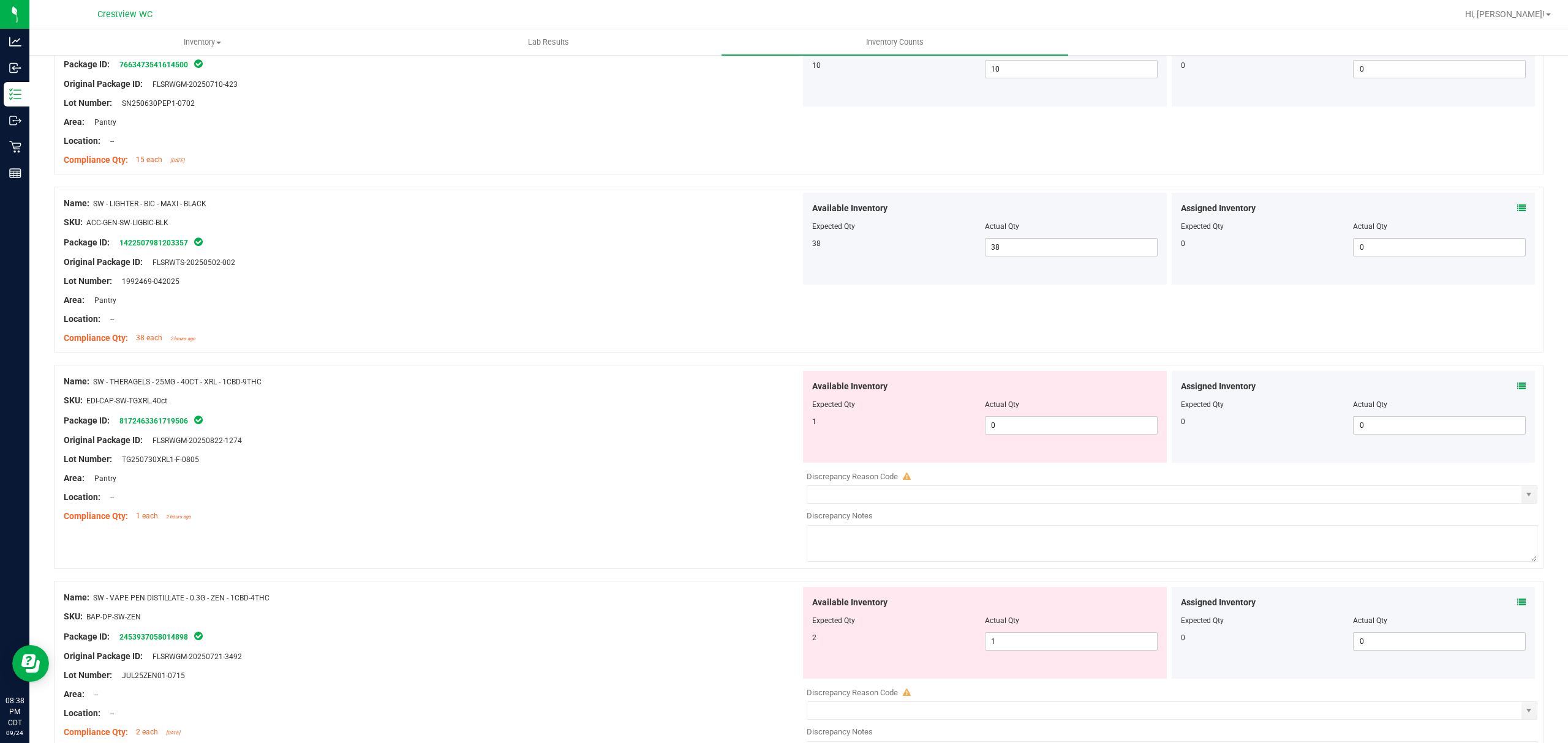
click at [1517, 391] on icon at bounding box center [1521, 385] width 8 height 8
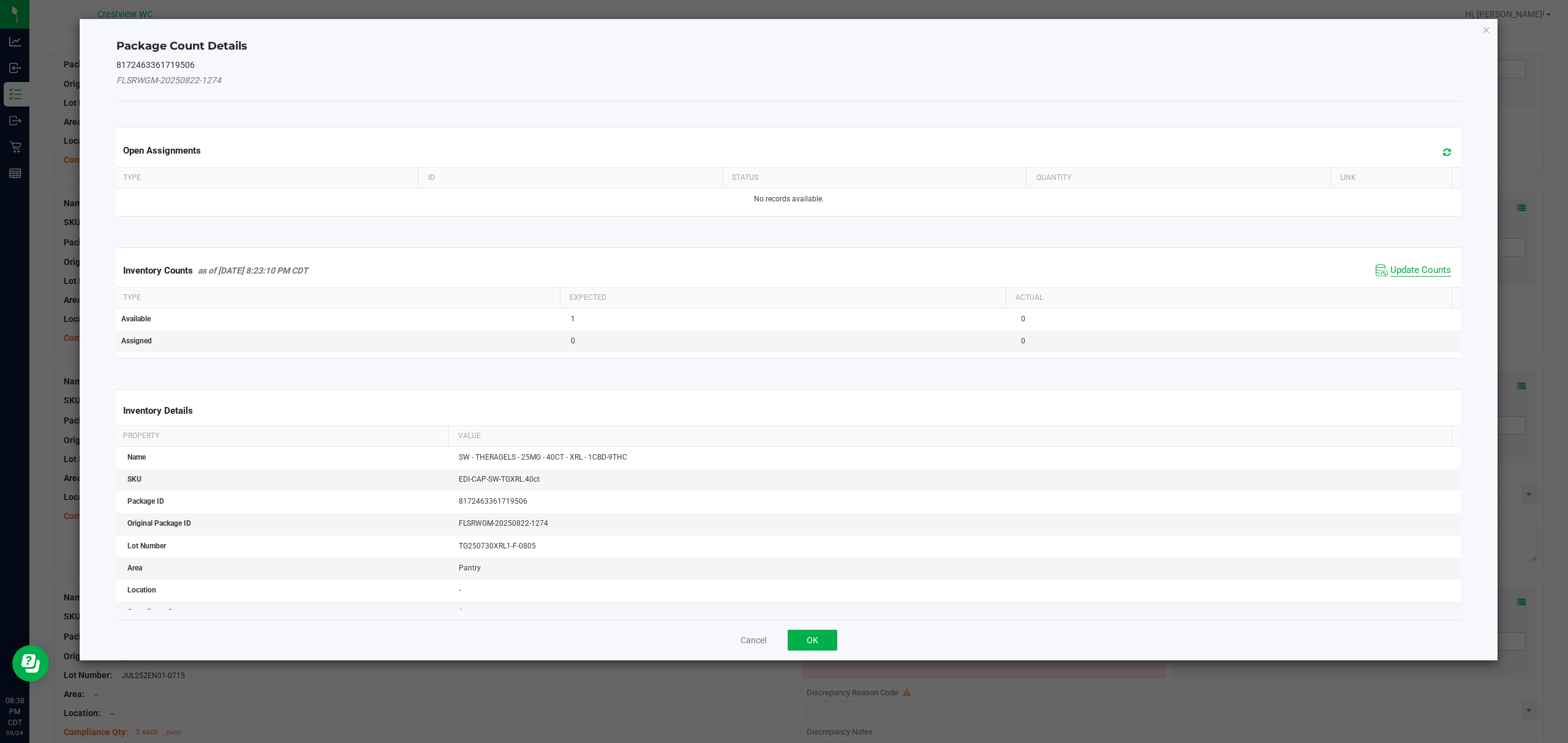
click at [1423, 270] on span "Update Counts" at bounding box center [1420, 270] width 61 height 12
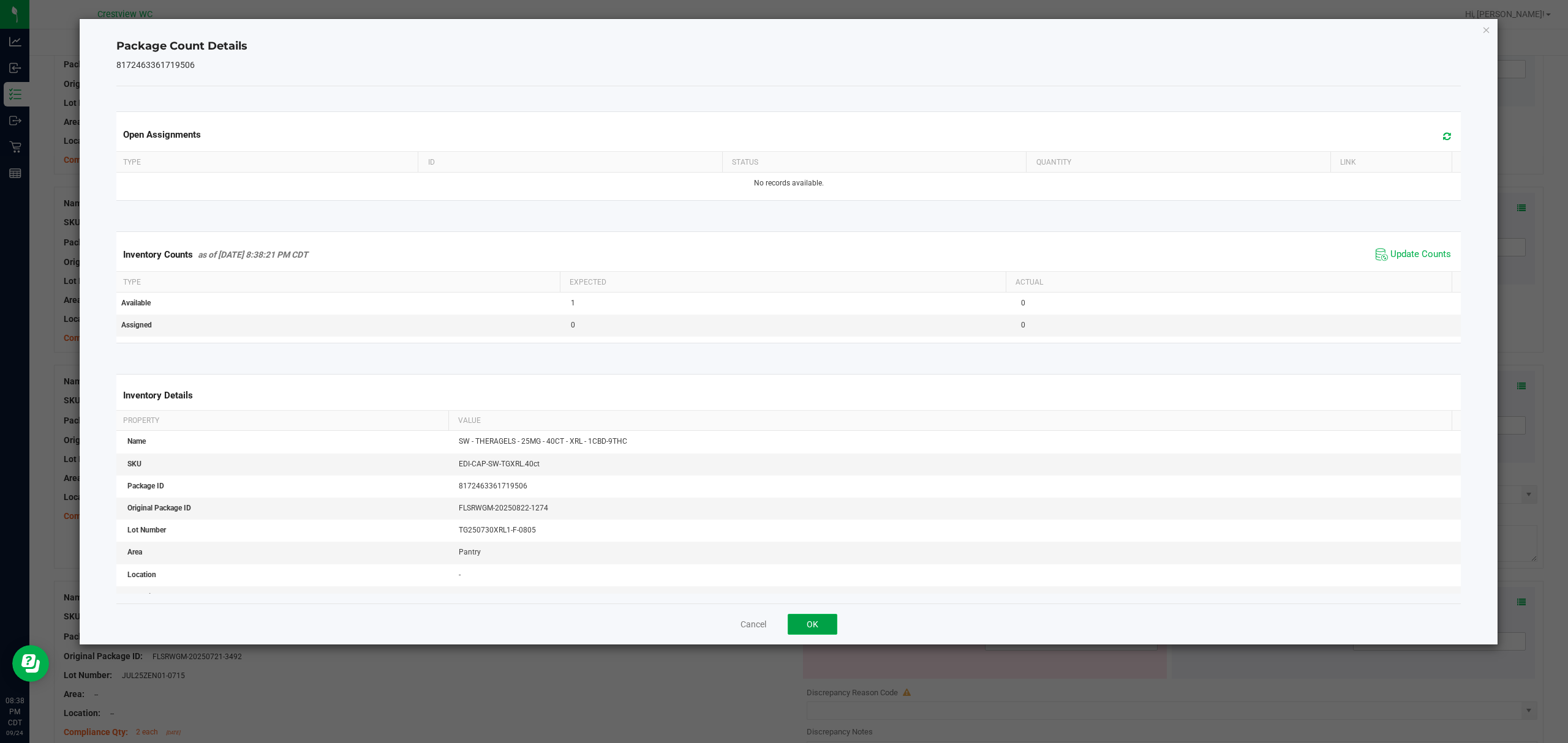
click at [816, 623] on button "OK" at bounding box center [812, 624] width 49 height 21
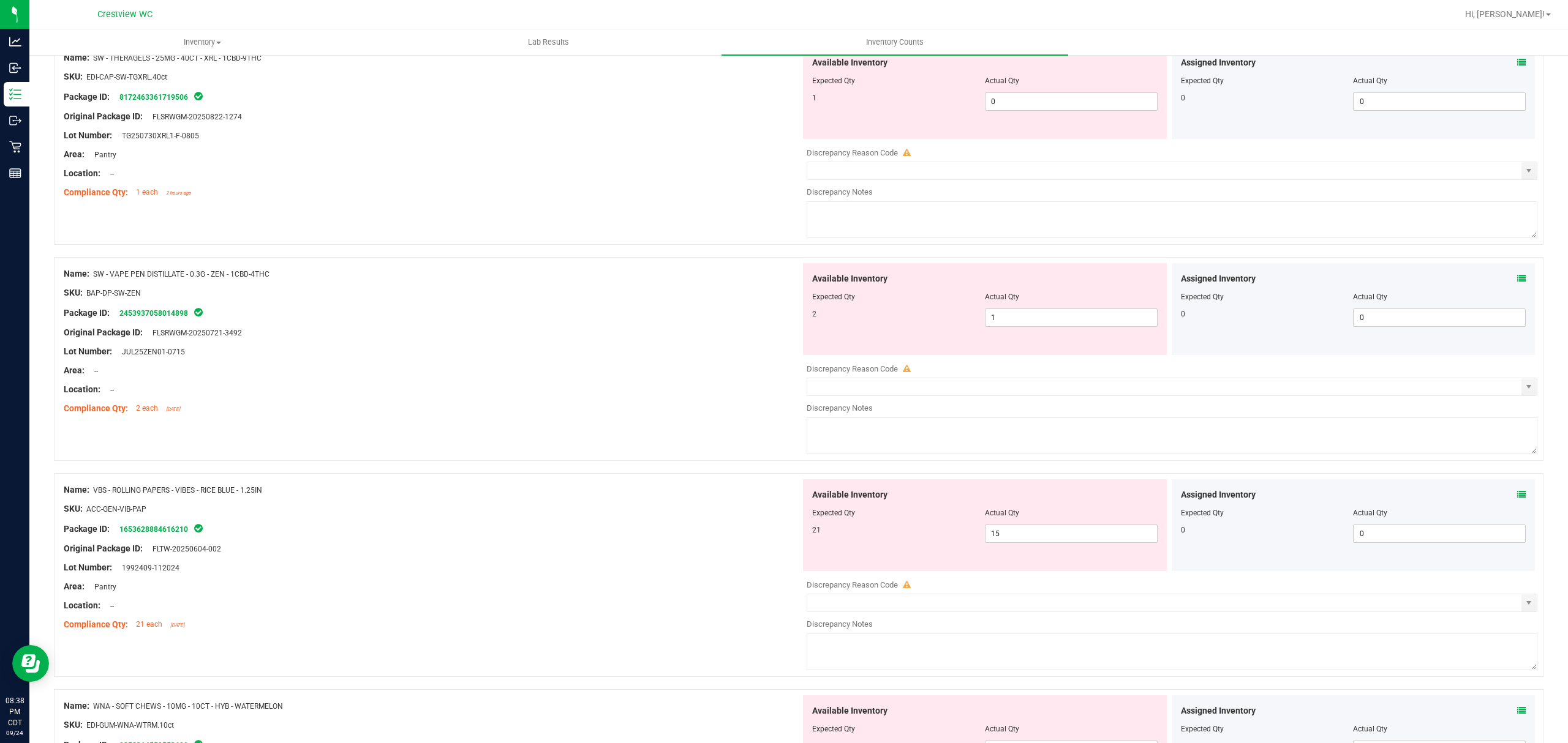
scroll to position [1342, 0]
click at [1517, 278] on icon at bounding box center [1521, 277] width 8 height 8
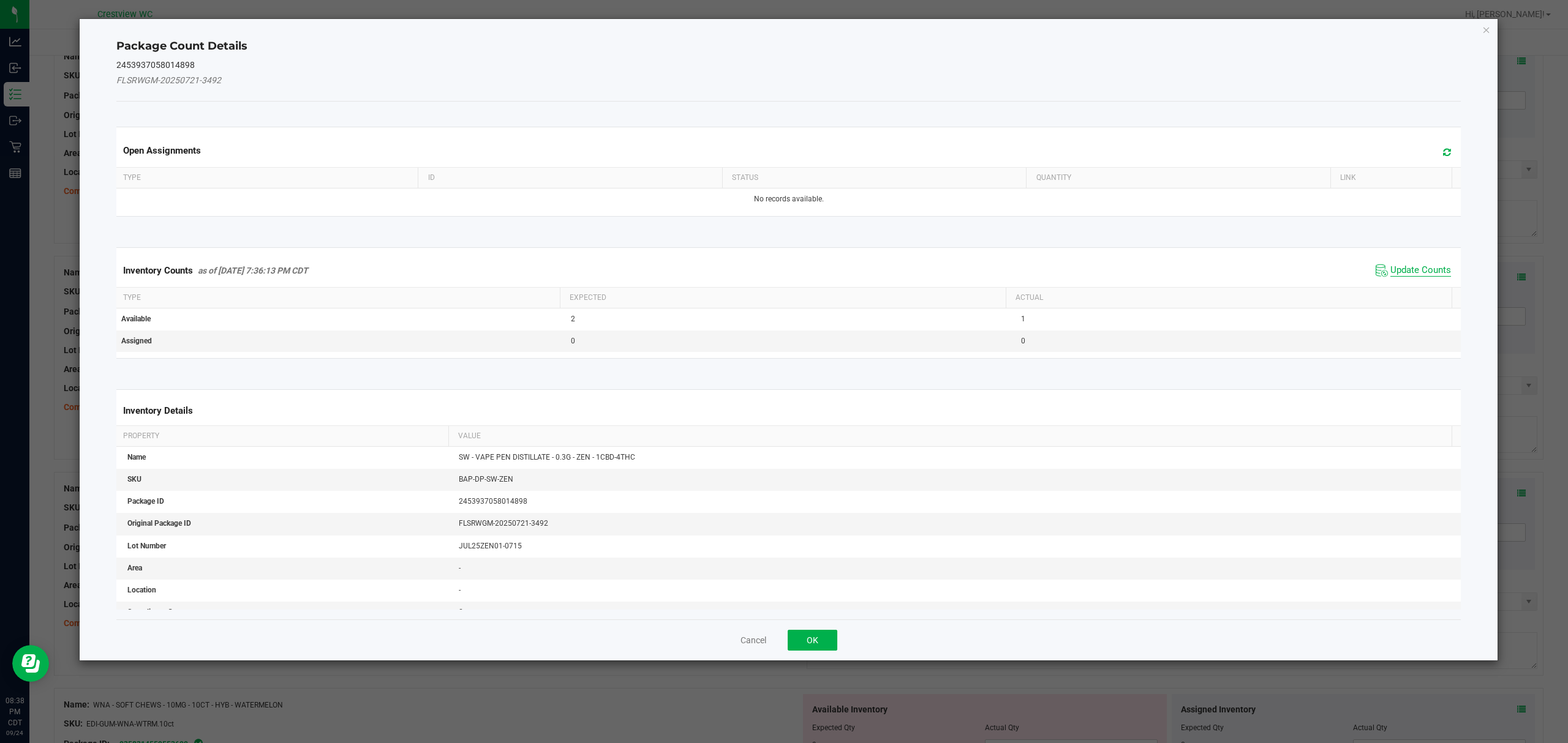
click at [1423, 273] on span "Update Counts" at bounding box center [1420, 270] width 61 height 12
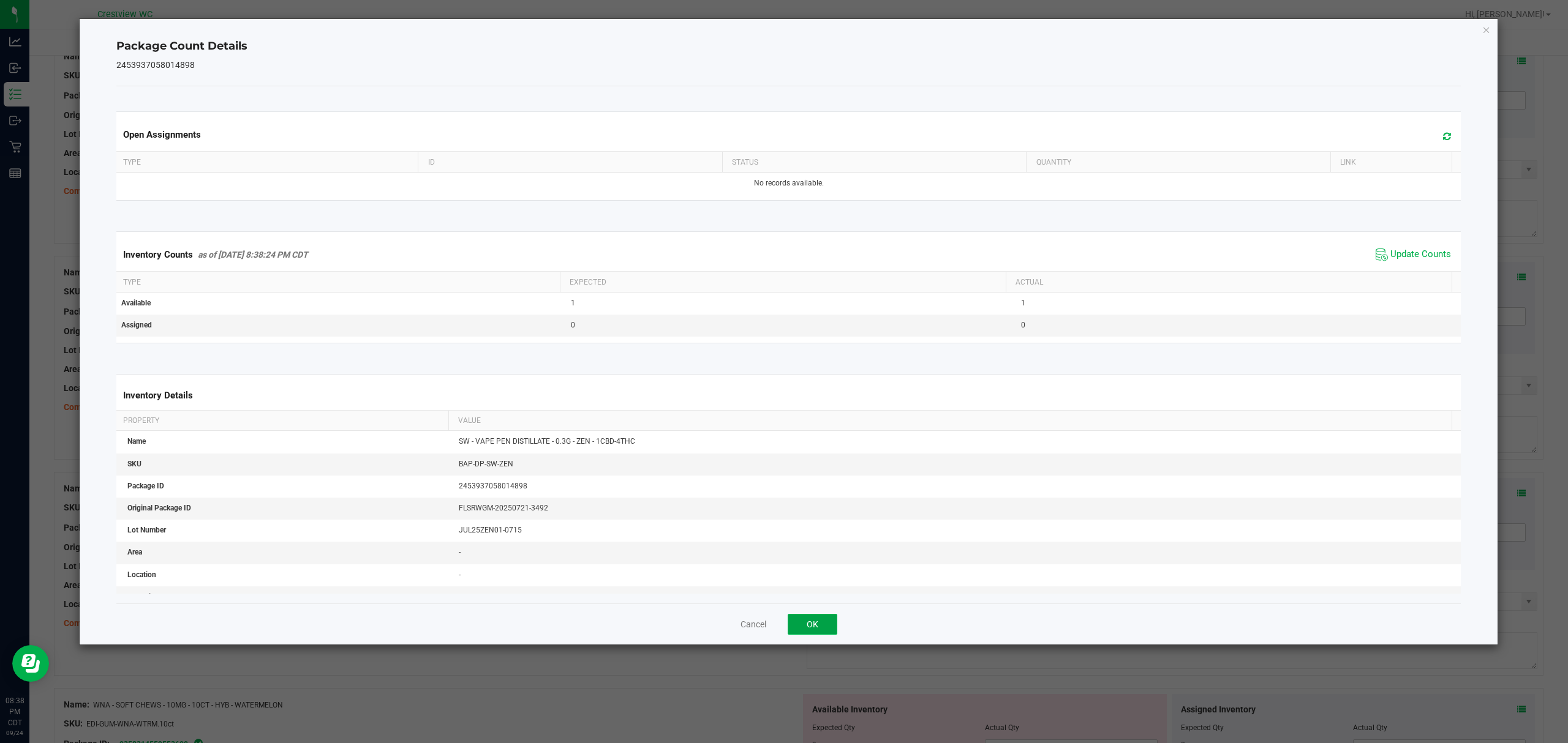
click at [828, 626] on button "OK" at bounding box center [812, 624] width 49 height 21
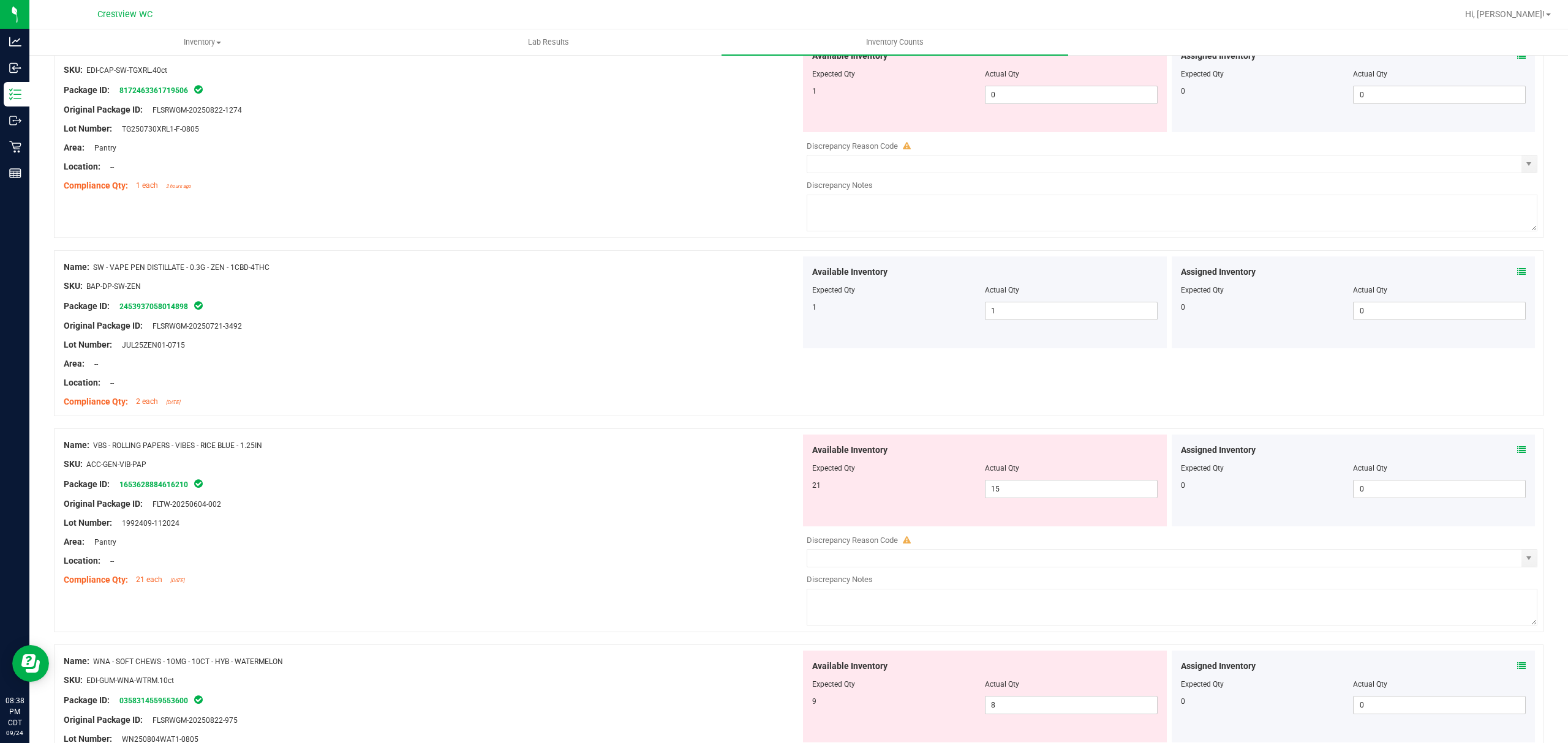
scroll to position [1348, 0]
click at [1093, 97] on input "0" at bounding box center [1071, 94] width 171 height 17
click at [380, 154] on div "Area: Pantry" at bounding box center [432, 148] width 737 height 13
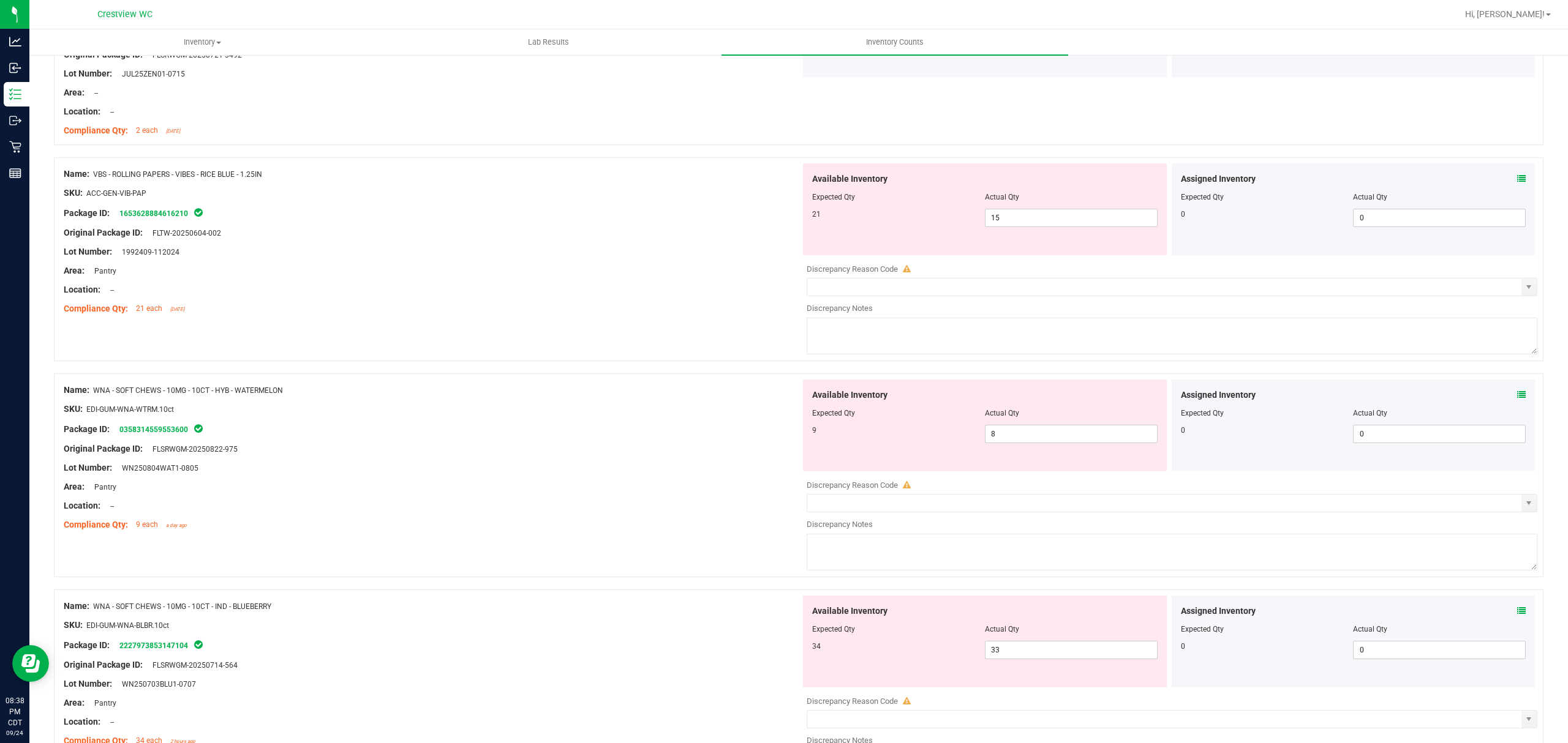
scroll to position [1593, 0]
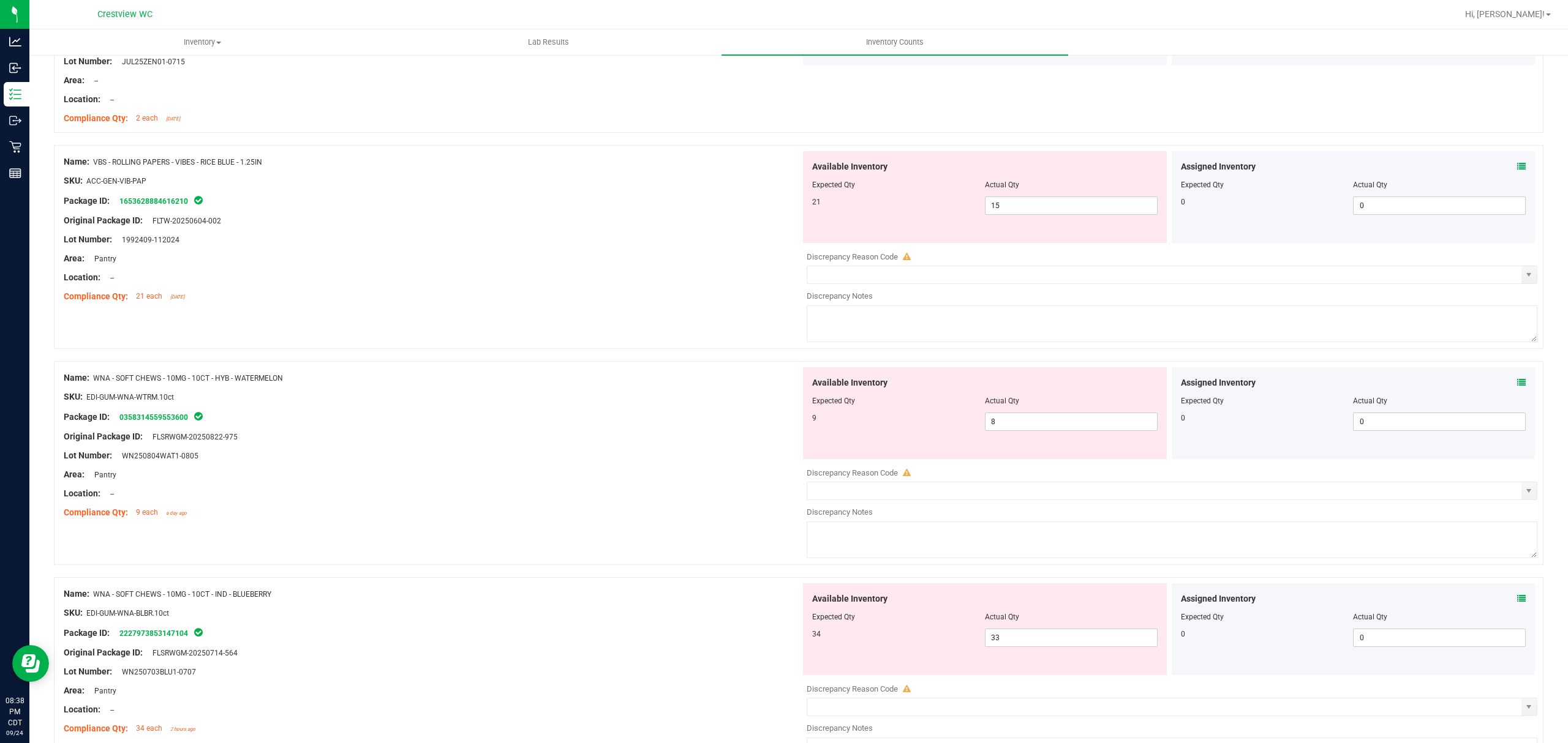
click at [1517, 169] on icon at bounding box center [1521, 166] width 8 height 8
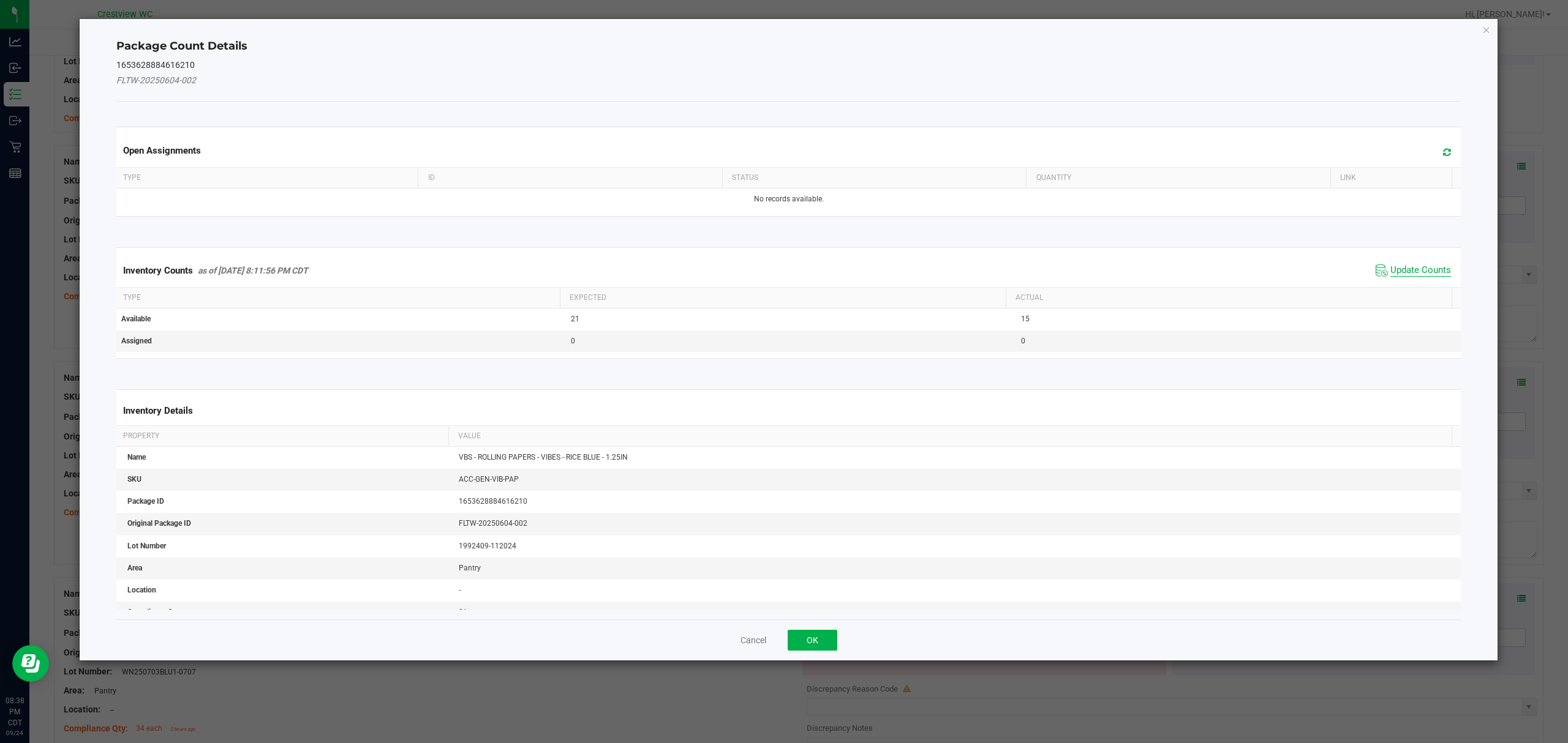
click at [1409, 270] on span "Update Counts" at bounding box center [1420, 270] width 61 height 12
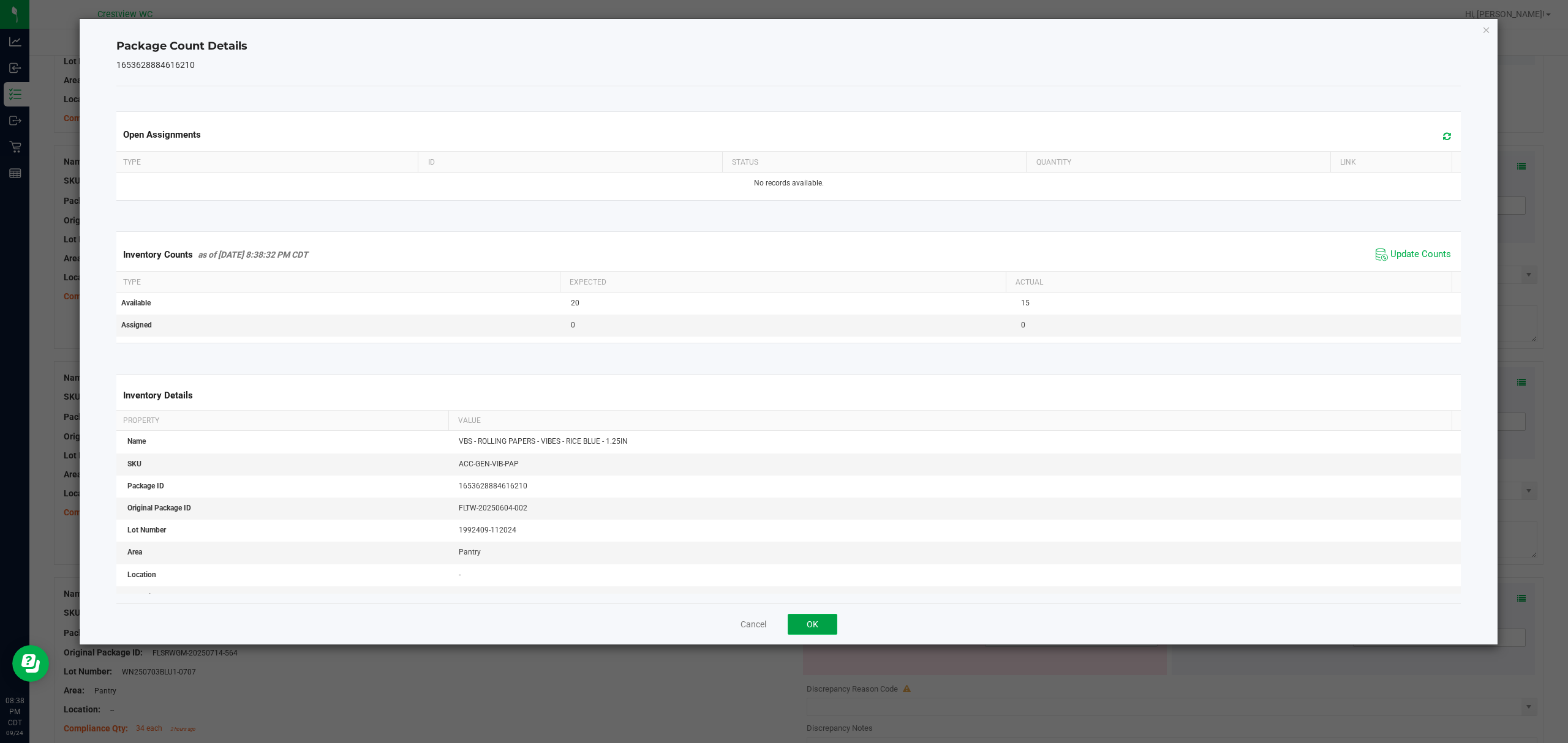
click at [812, 626] on button "OK" at bounding box center [812, 624] width 49 height 21
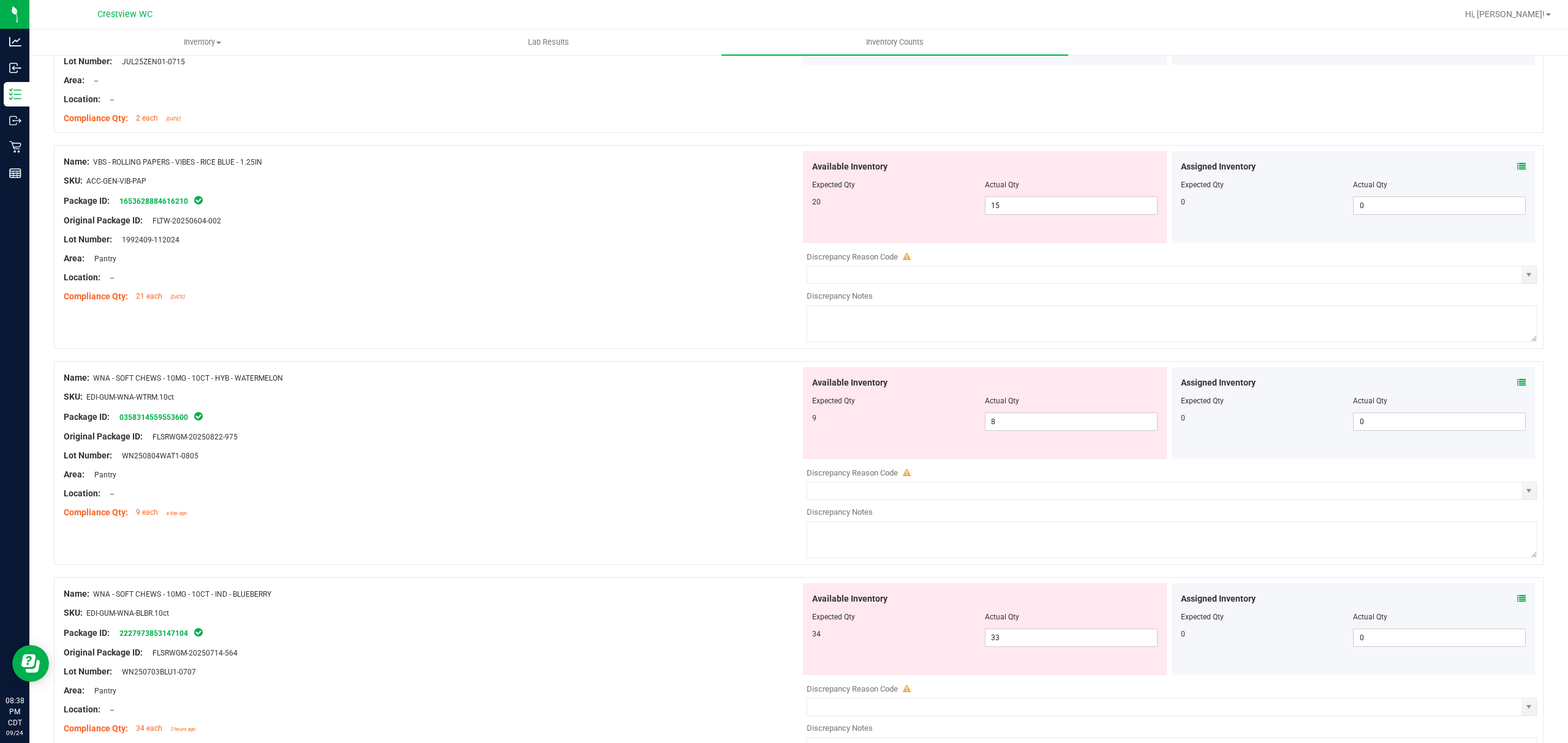
click at [1517, 387] on icon at bounding box center [1521, 382] width 8 height 8
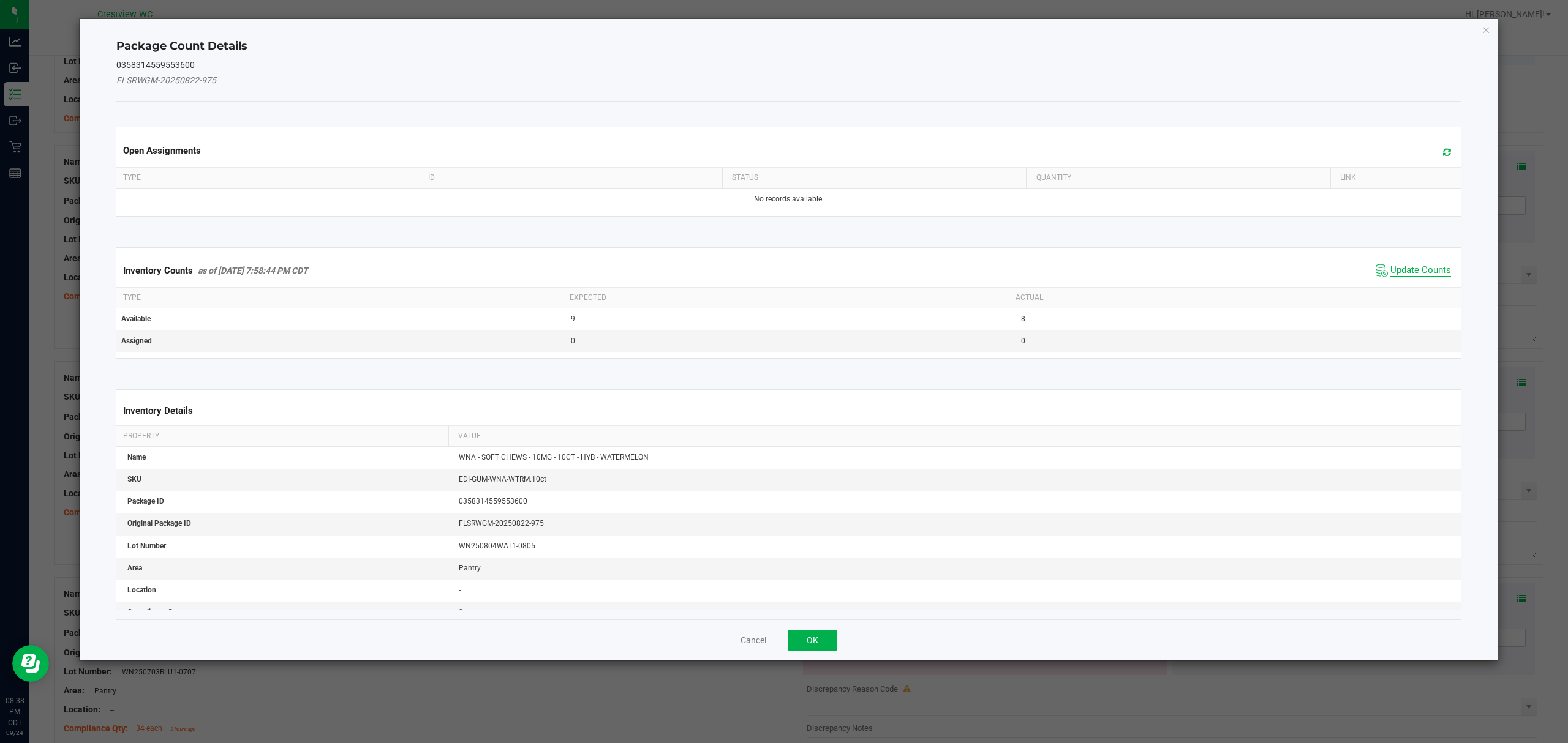
click at [1412, 267] on span "Update Counts" at bounding box center [1420, 270] width 61 height 12
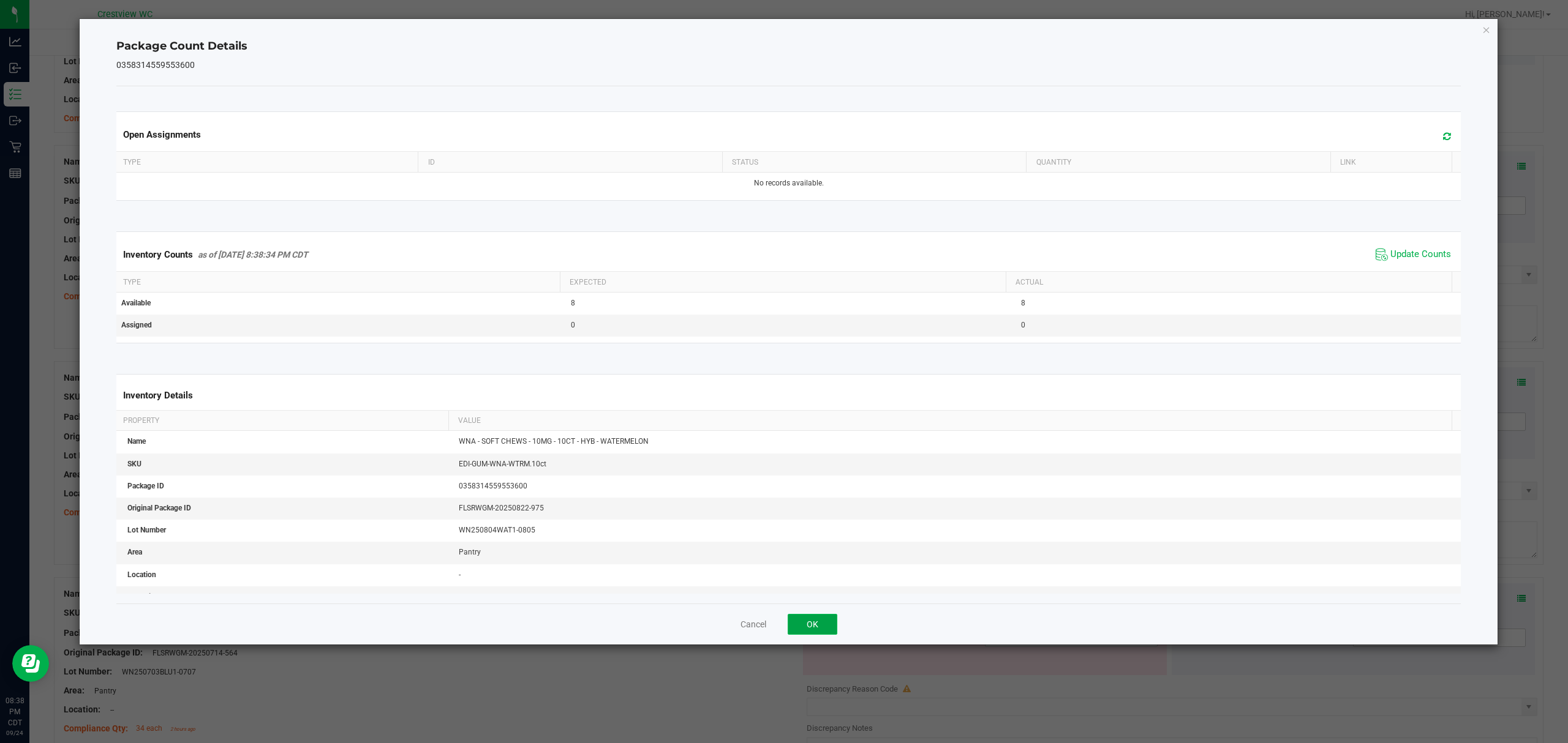
click at [812, 627] on button "OK" at bounding box center [812, 624] width 49 height 21
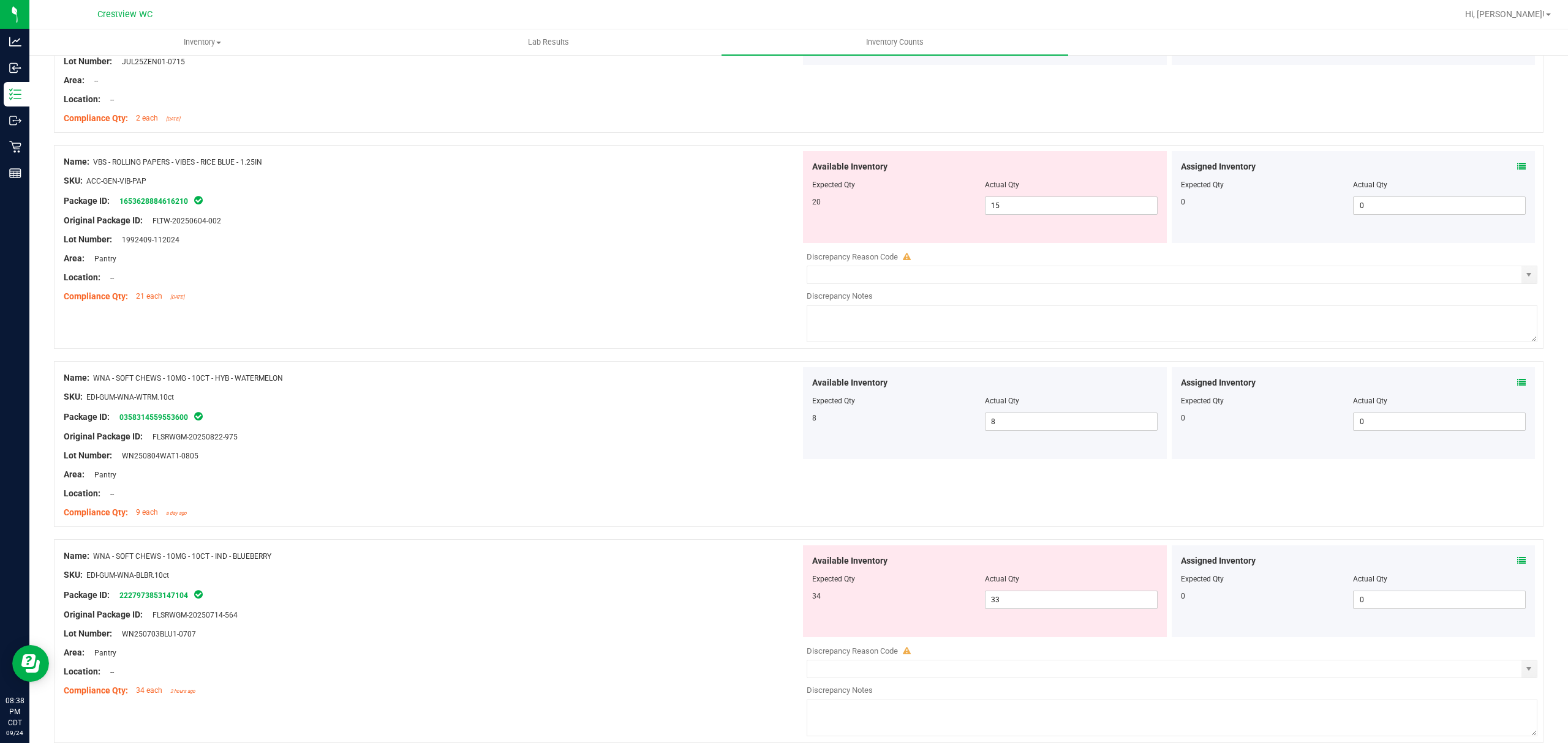
click at [1517, 565] on icon at bounding box center [1521, 560] width 8 height 8
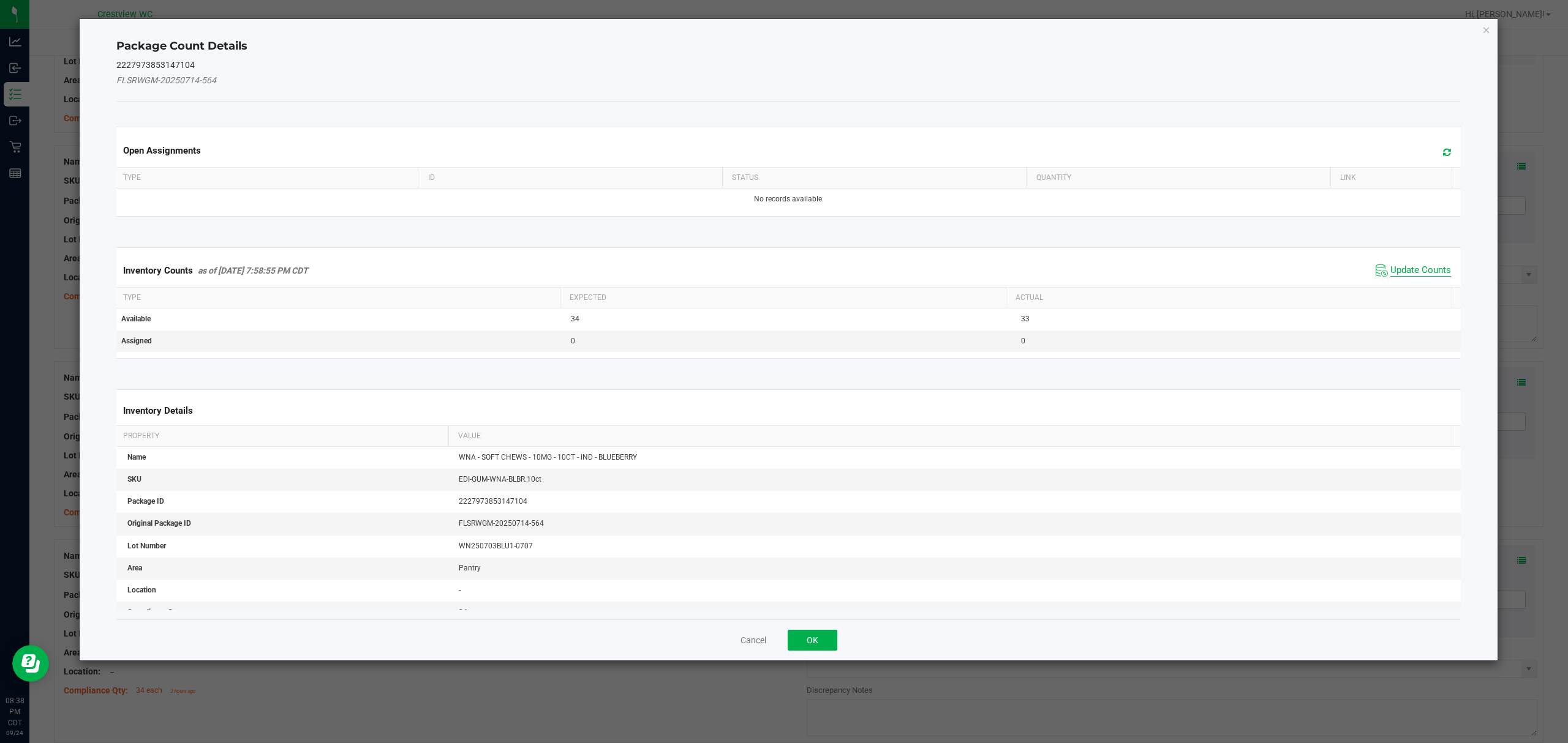
click at [1397, 270] on span "Update Counts" at bounding box center [1420, 270] width 61 height 12
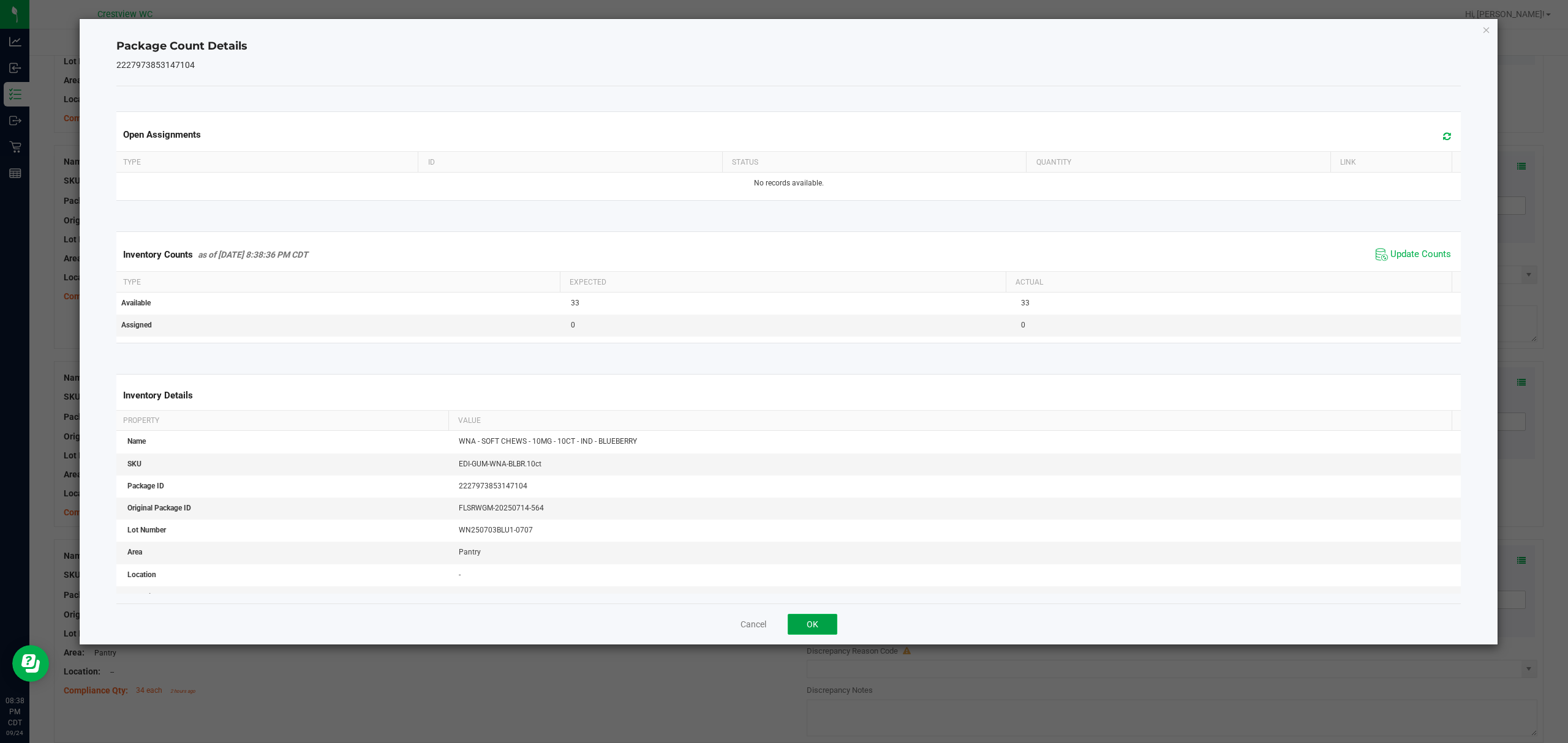
click at [801, 635] on button "OK" at bounding box center [812, 624] width 49 height 21
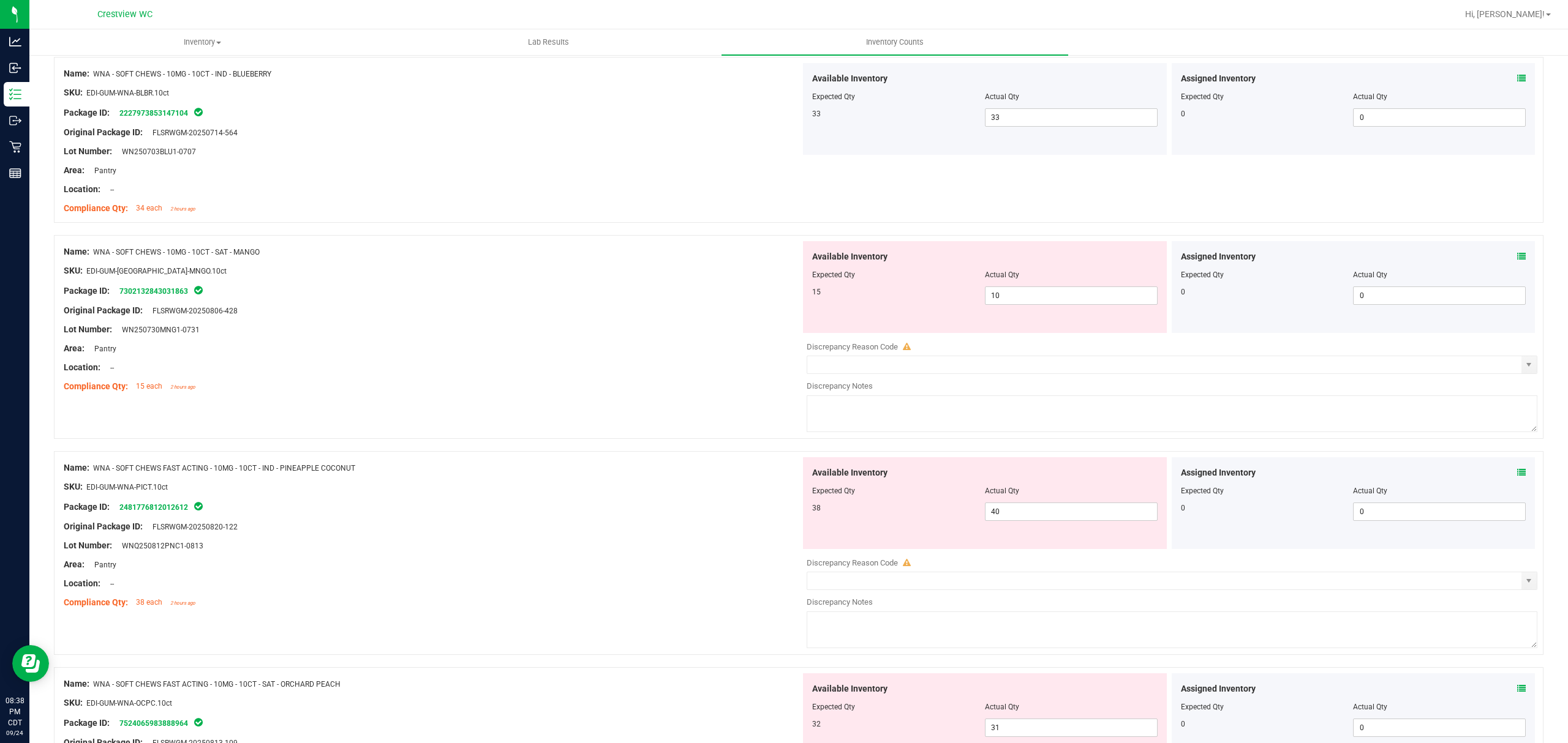
scroll to position [2076, 0]
click at [1519, 234] on div at bounding box center [798, 227] width 1490 height 12
click at [1517, 260] on icon at bounding box center [1521, 255] width 8 height 8
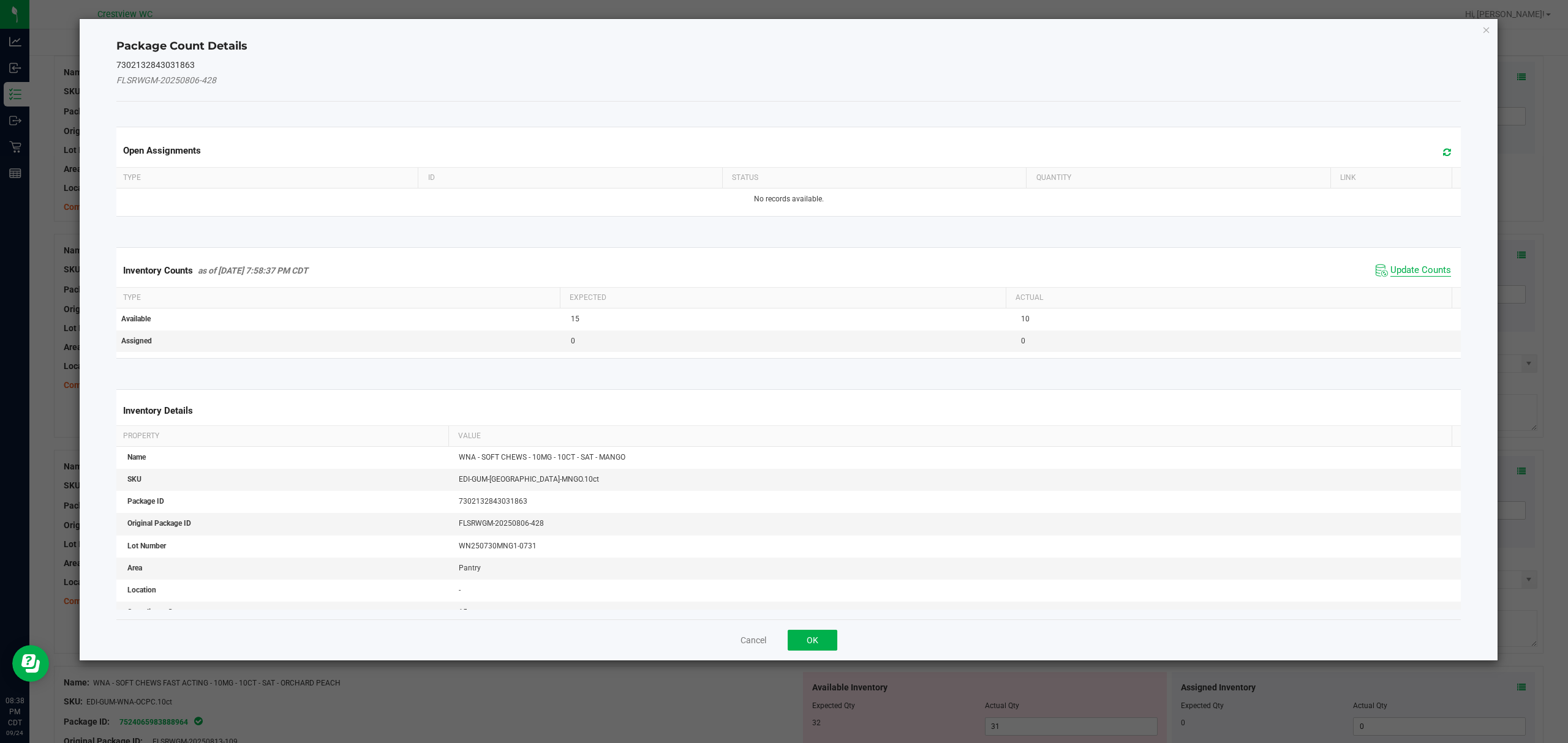
click at [1414, 270] on span "Update Counts" at bounding box center [1420, 270] width 61 height 12
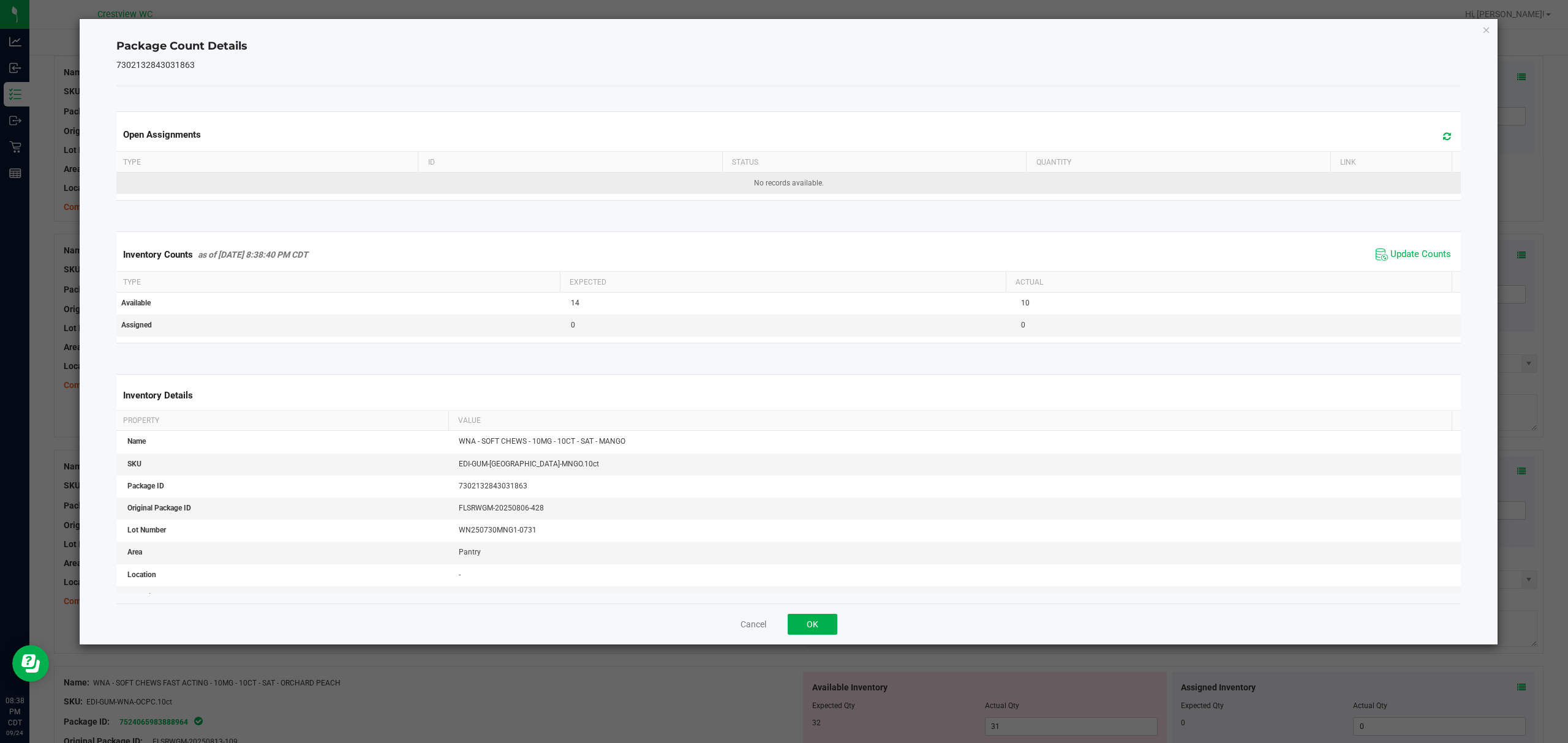
click at [1244, 191] on td "No records available." at bounding box center [789, 184] width 1350 height 22
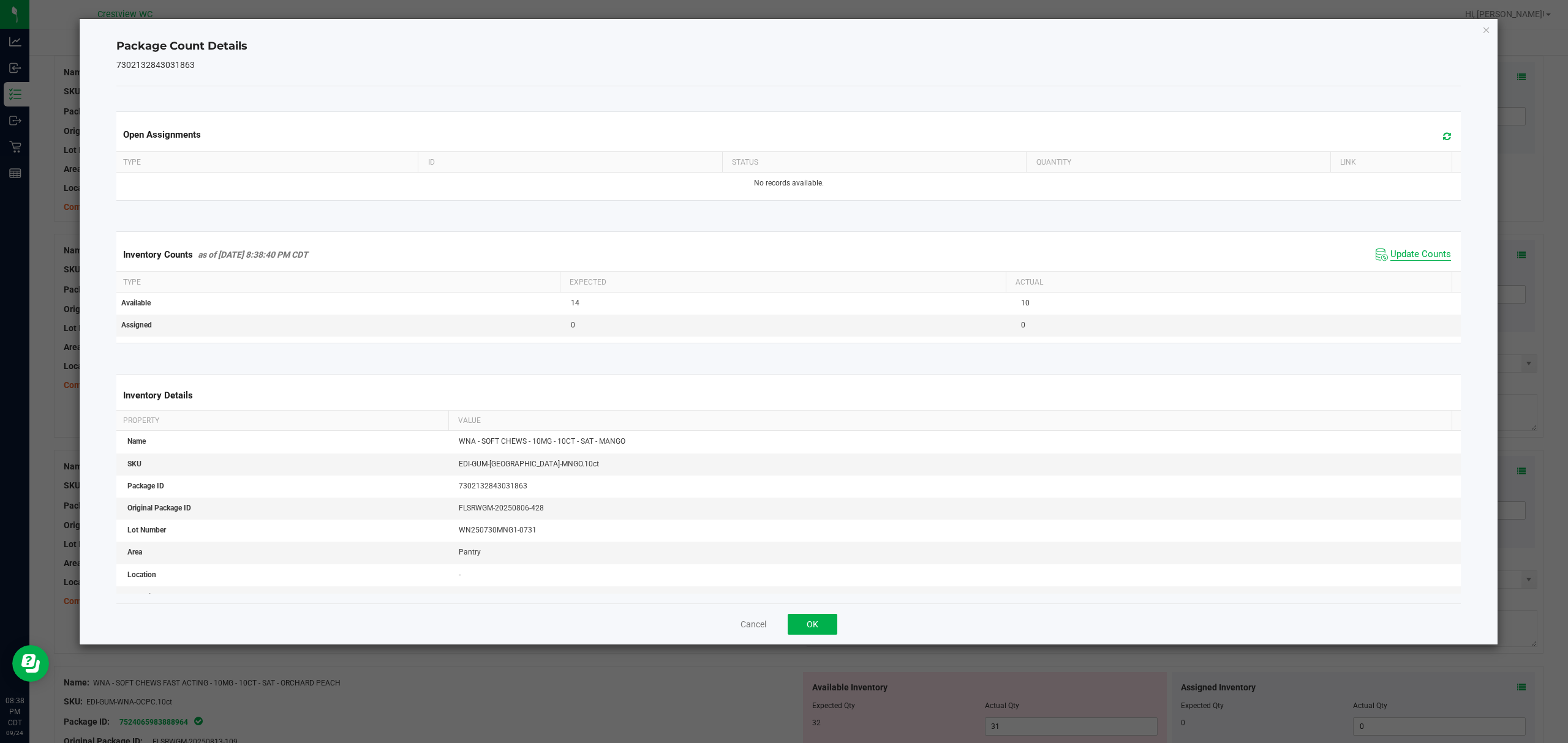
click at [1419, 253] on span "Update Counts" at bounding box center [1420, 254] width 61 height 12
click at [812, 625] on button "OK" at bounding box center [812, 624] width 49 height 21
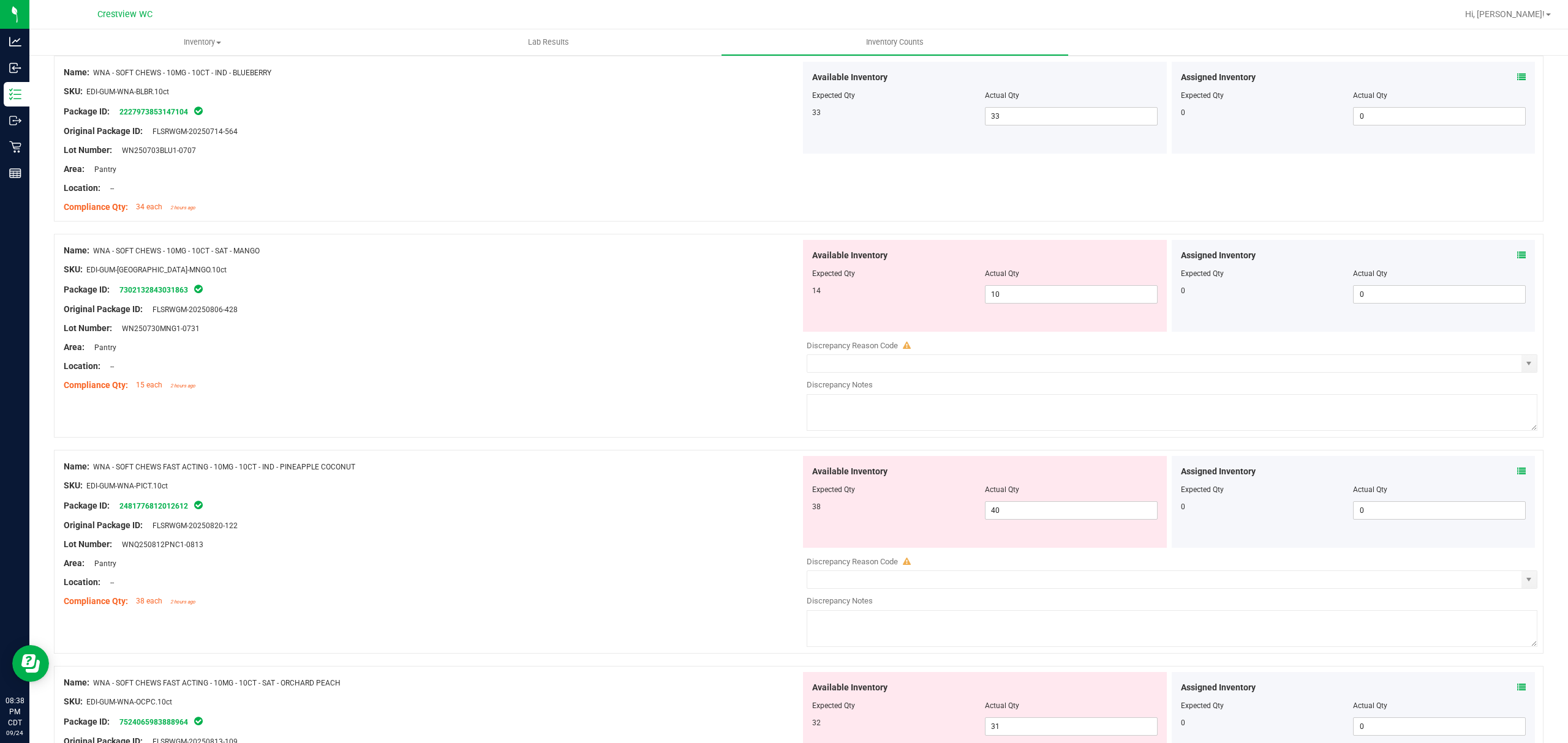
click at [1517, 475] on icon at bounding box center [1521, 471] width 8 height 8
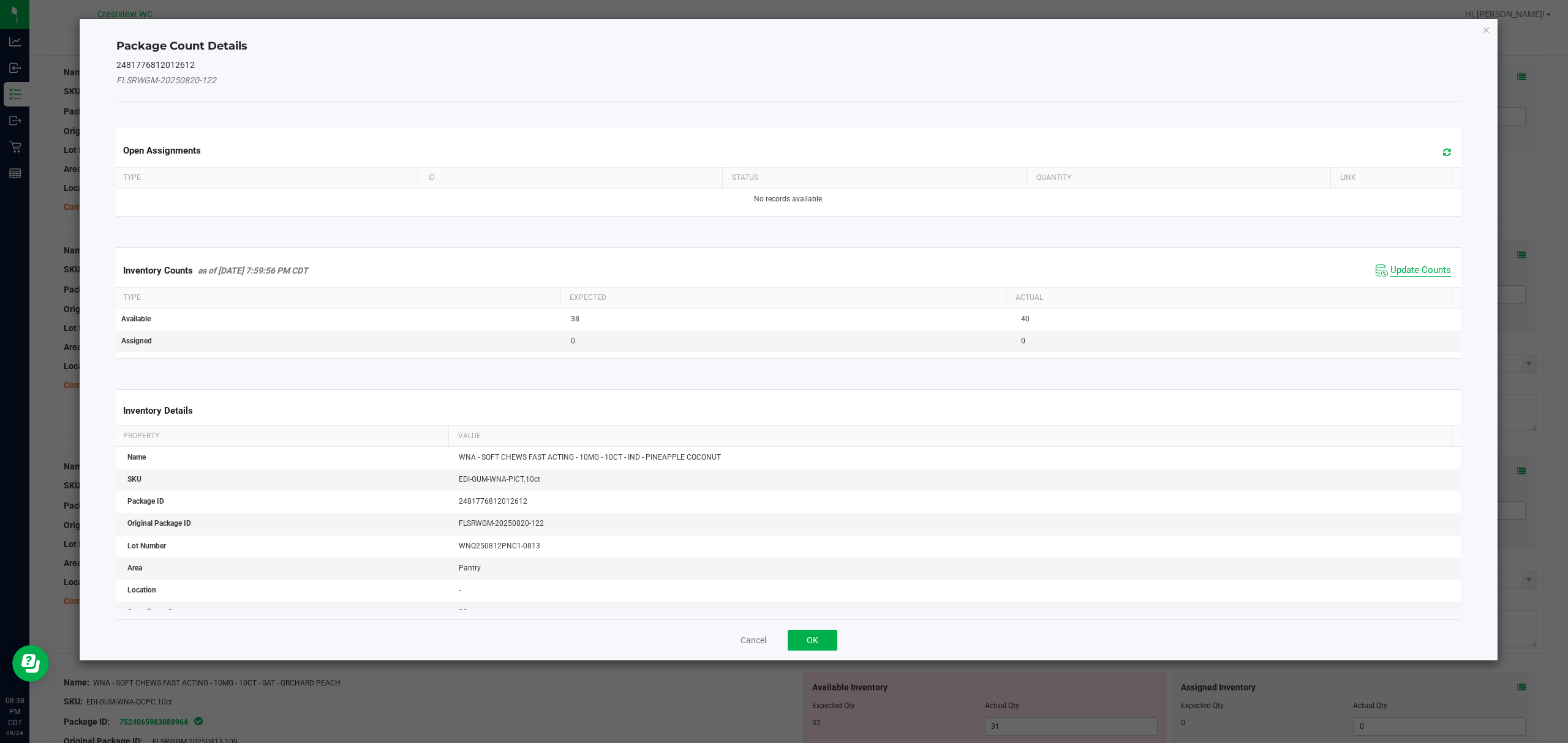
click at [1414, 272] on span "Update Counts" at bounding box center [1420, 270] width 61 height 12
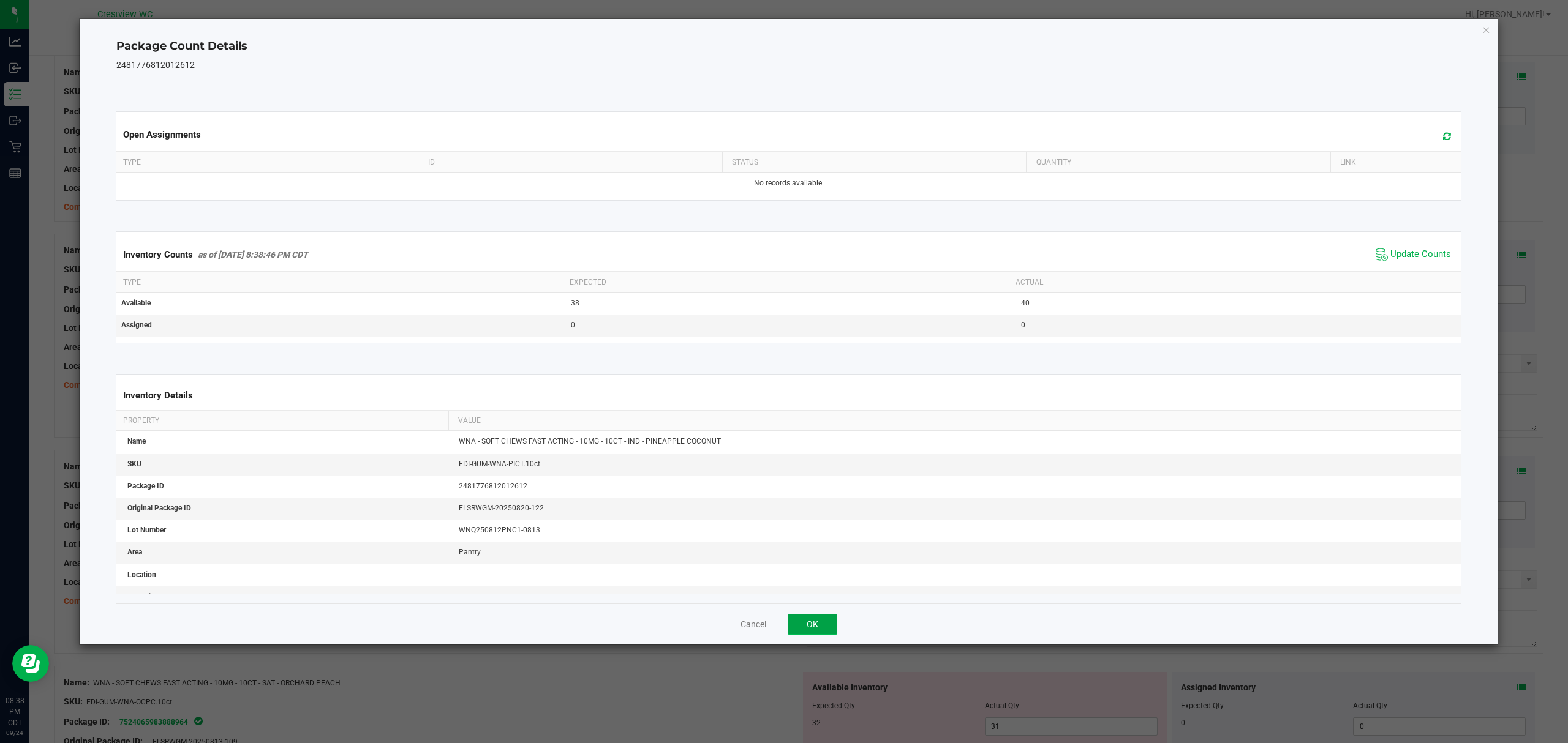
click at [799, 627] on button "OK" at bounding box center [812, 624] width 49 height 21
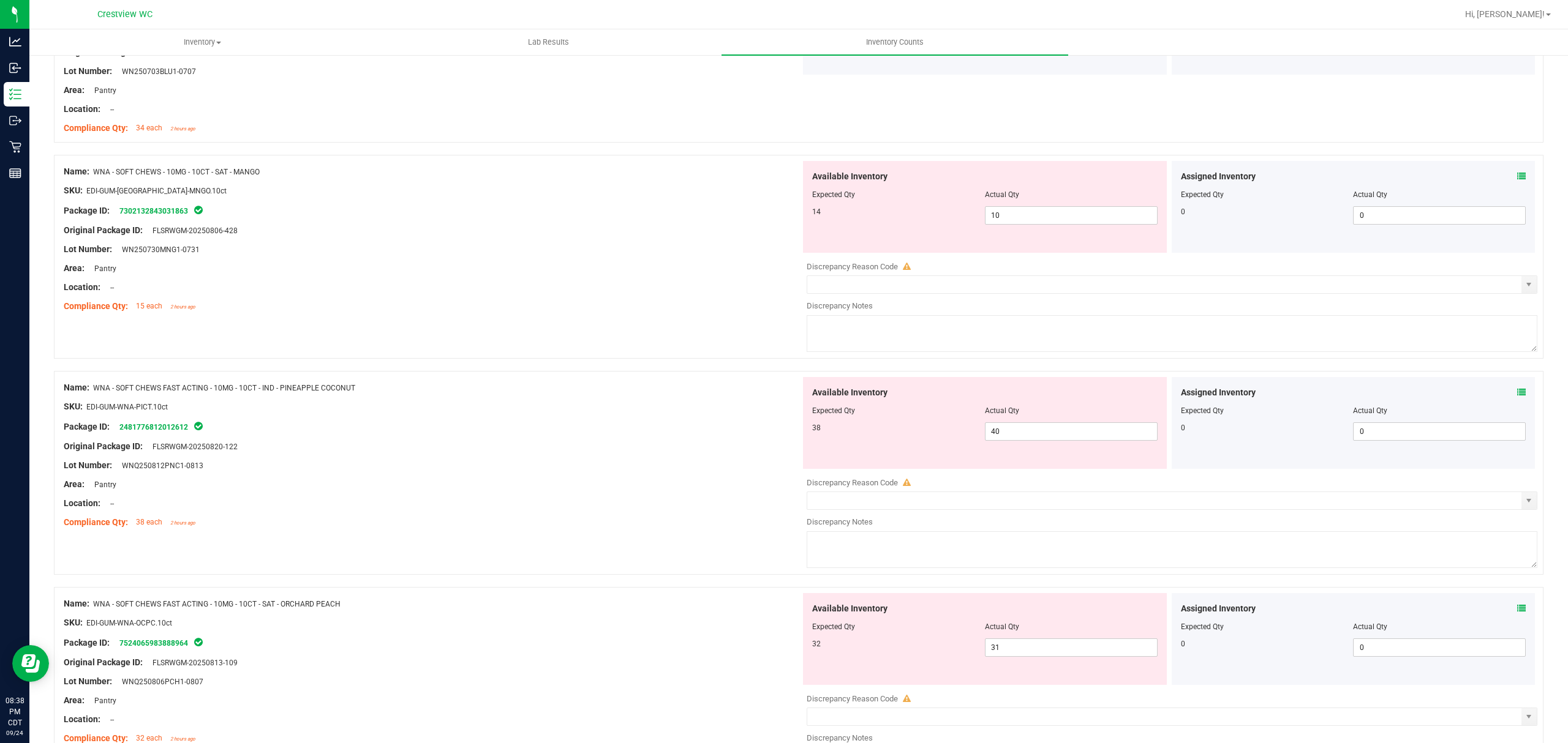
scroll to position [2263, 0]
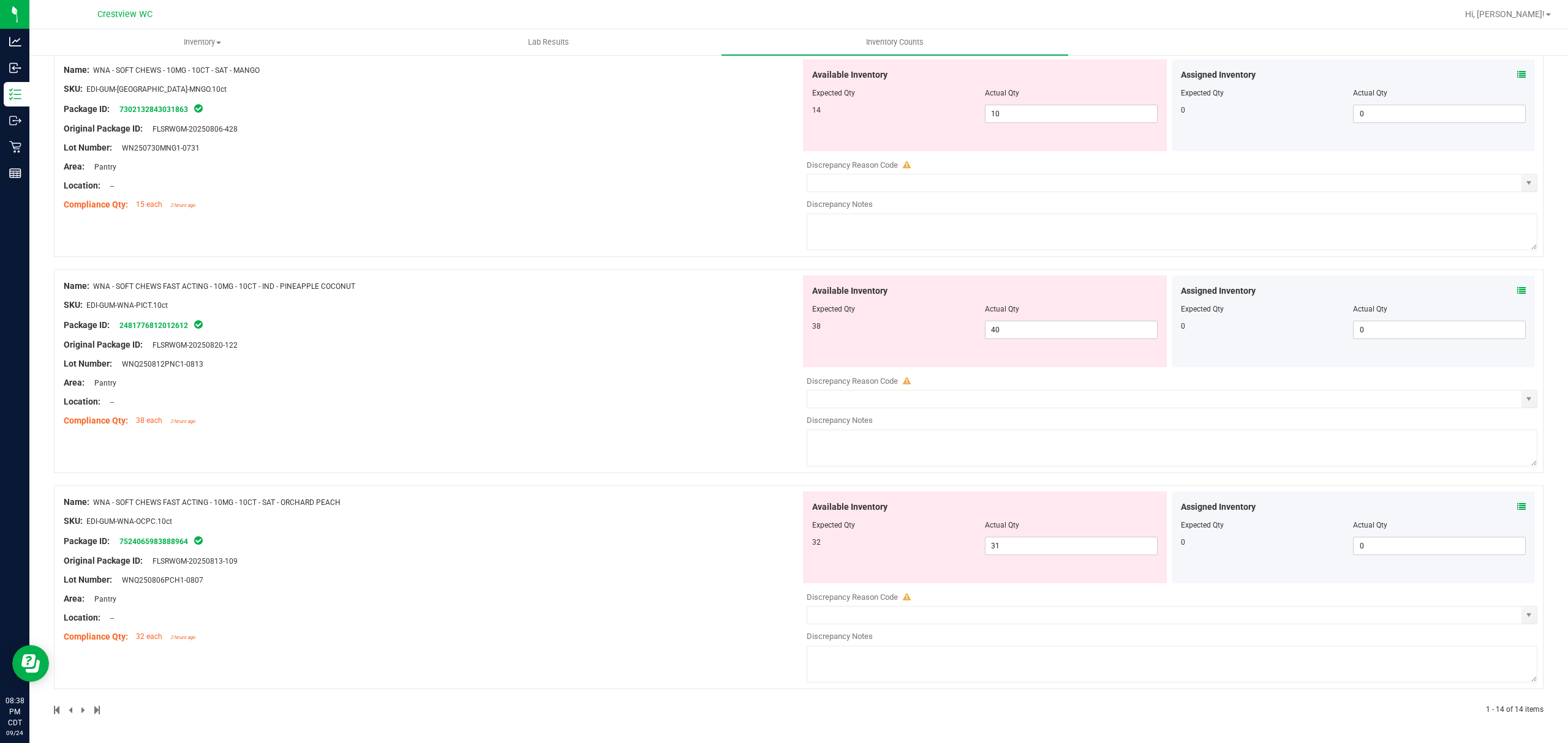
click at [1517, 505] on icon at bounding box center [1521, 506] width 8 height 8
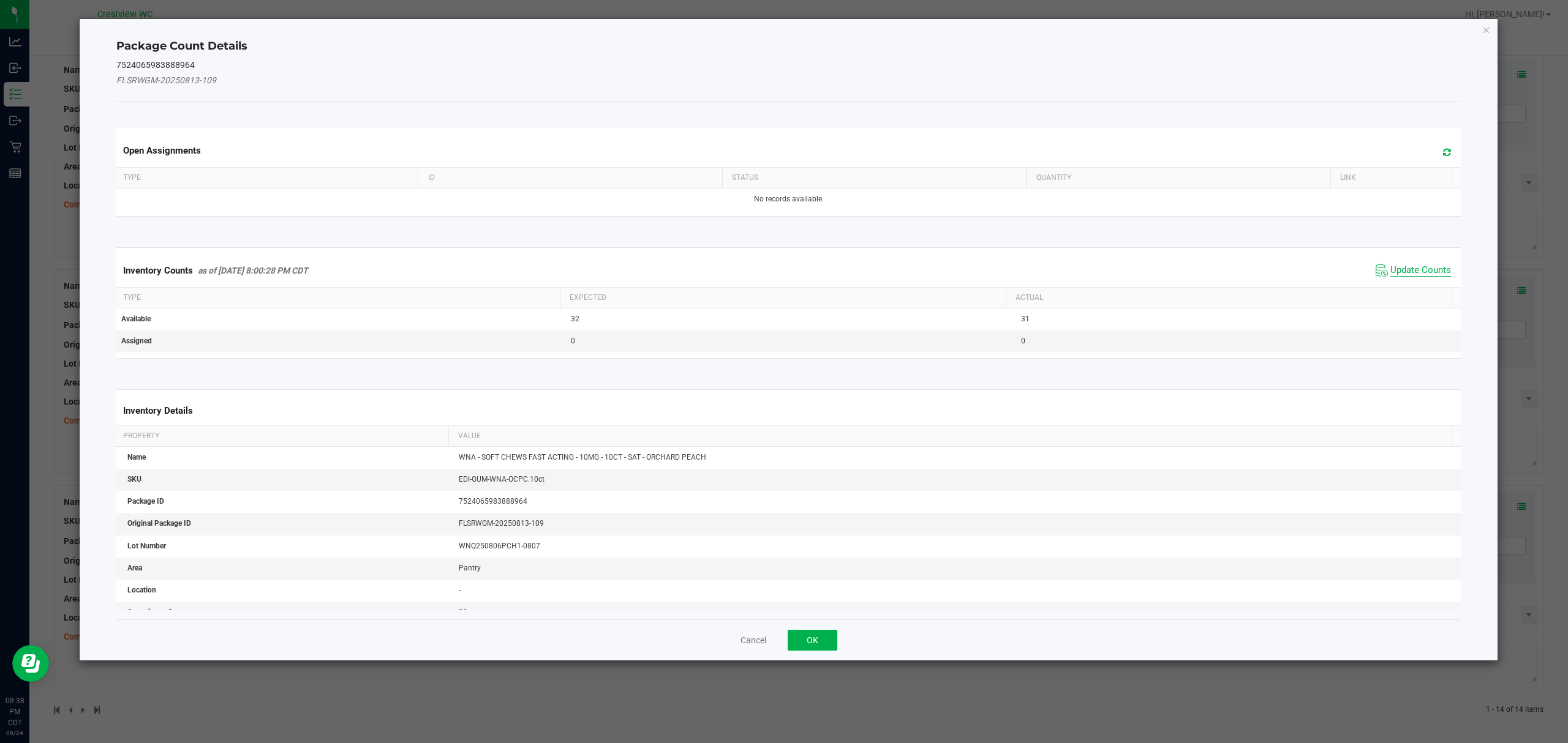
click at [1424, 274] on span "Update Counts" at bounding box center [1420, 270] width 61 height 12
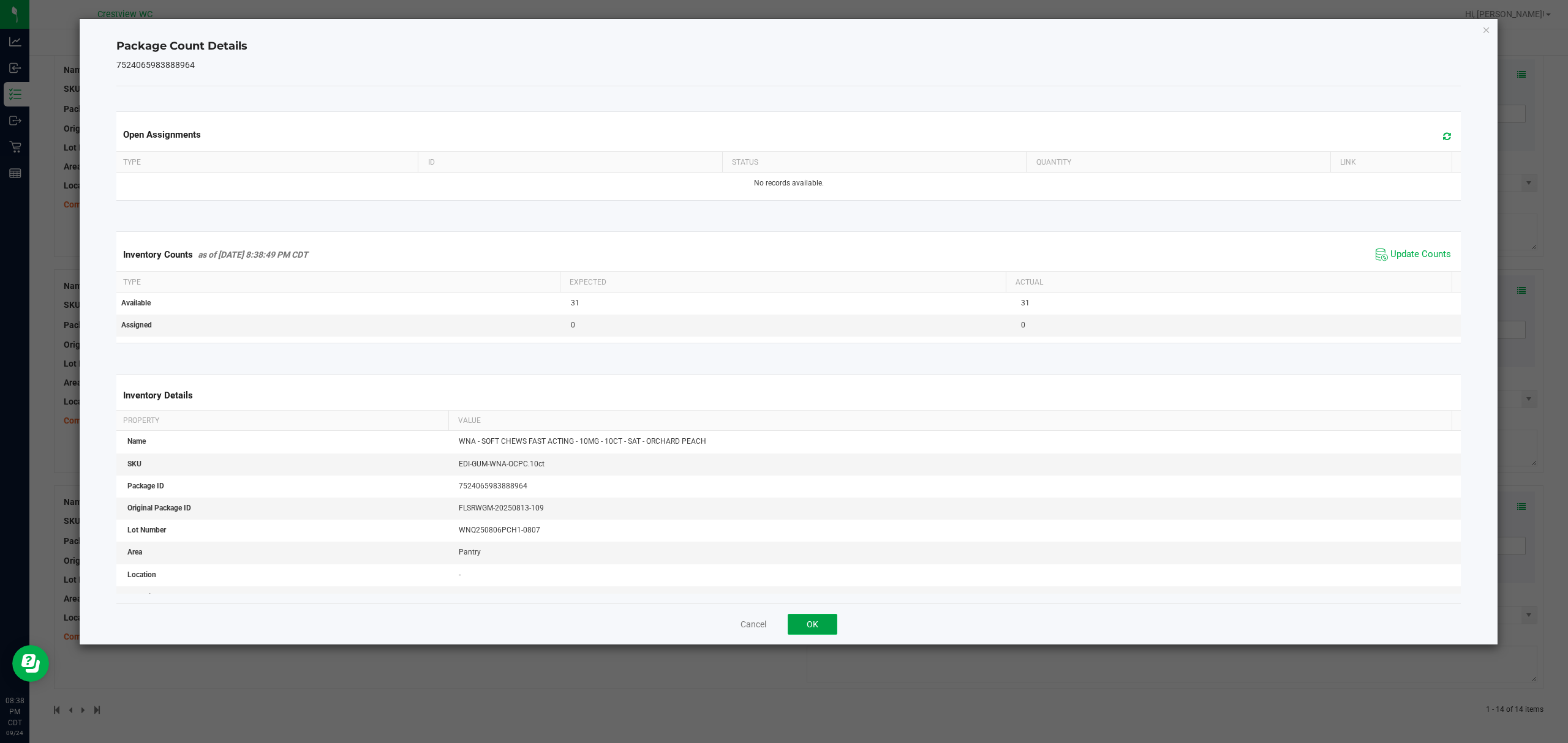
click at [812, 626] on button "OK" at bounding box center [812, 624] width 49 height 21
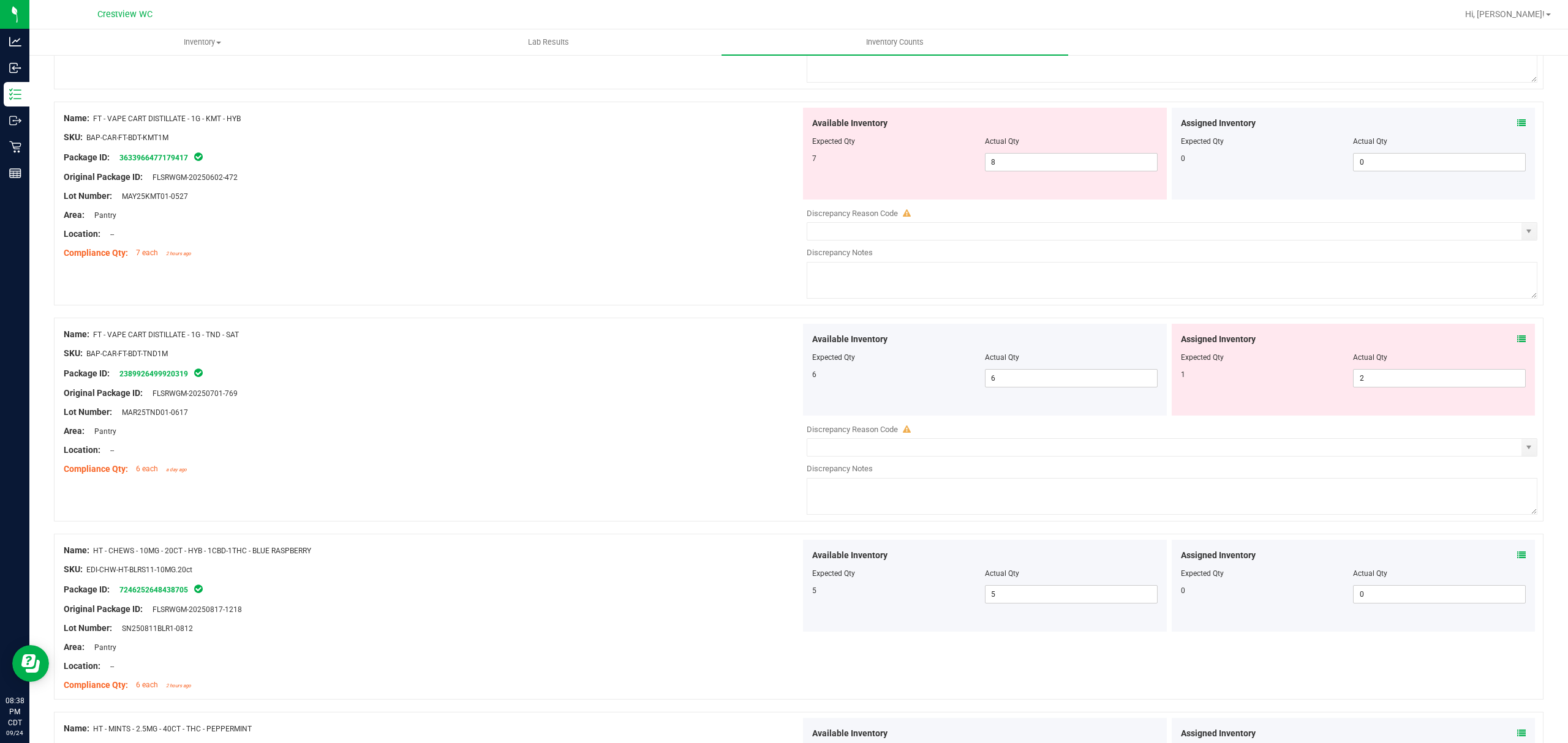
scroll to position [0, 0]
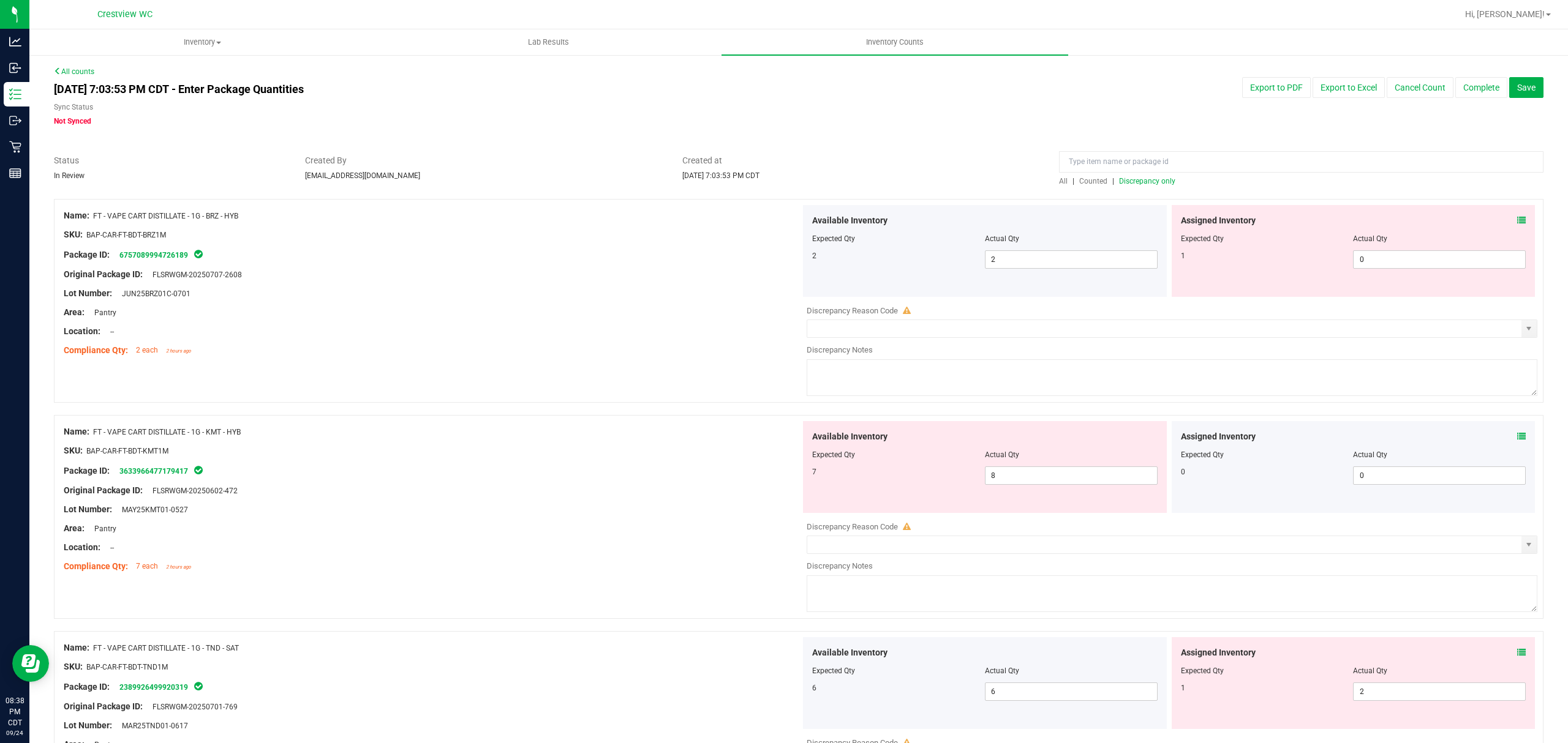
click at [1152, 182] on span "Discrepancy only" at bounding box center [1147, 180] width 56 height 8
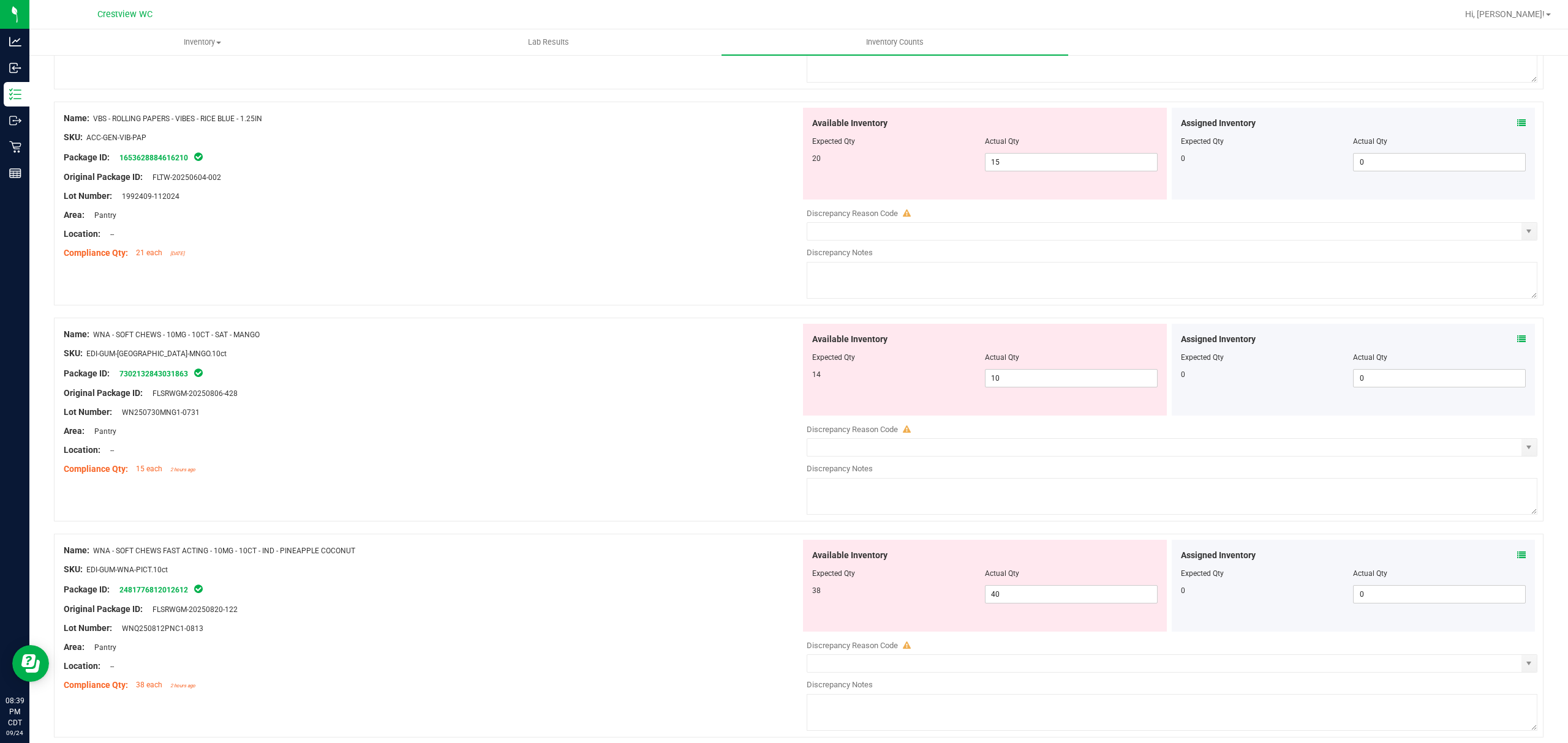
scroll to position [772, 0]
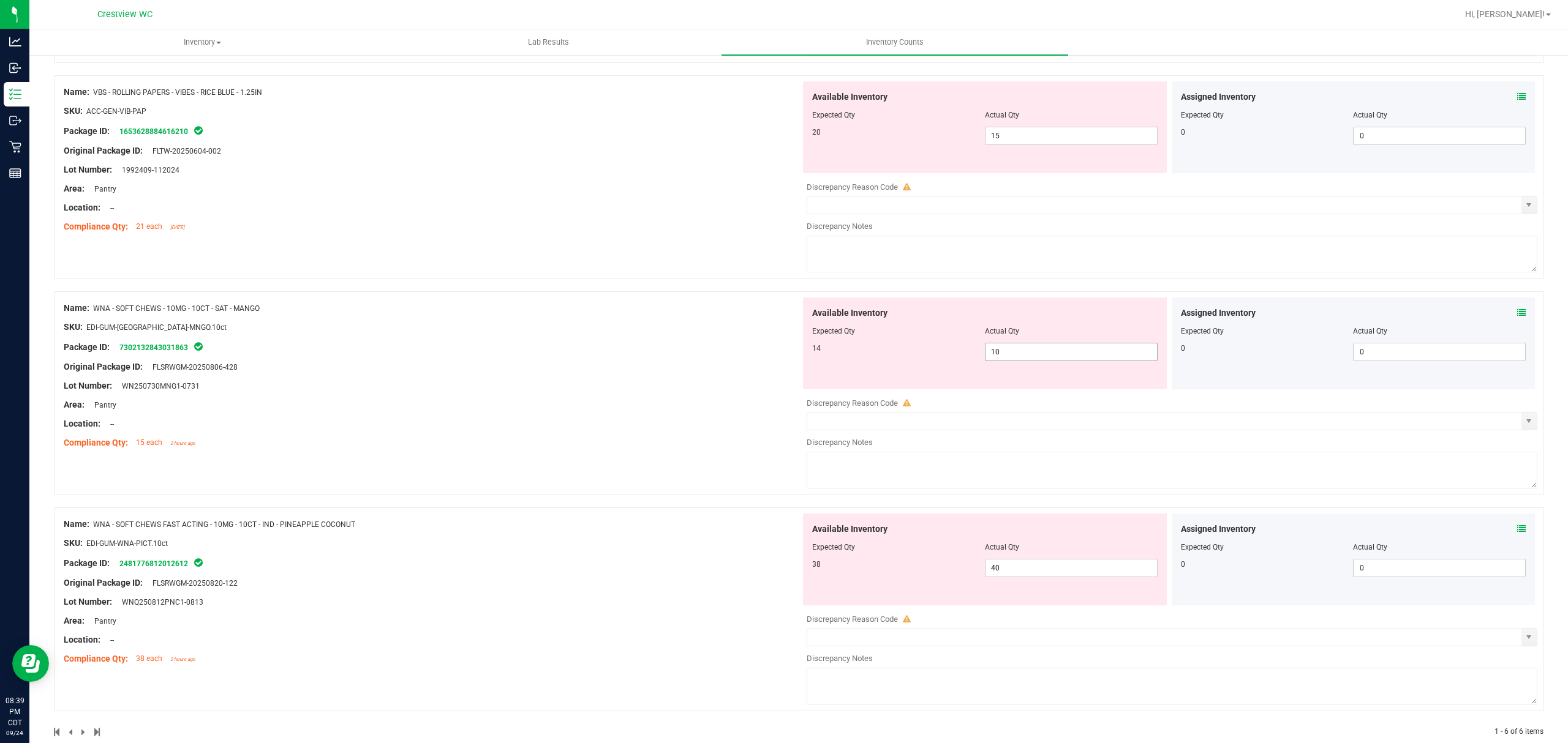
click at [1050, 355] on input "10" at bounding box center [1071, 351] width 171 height 17
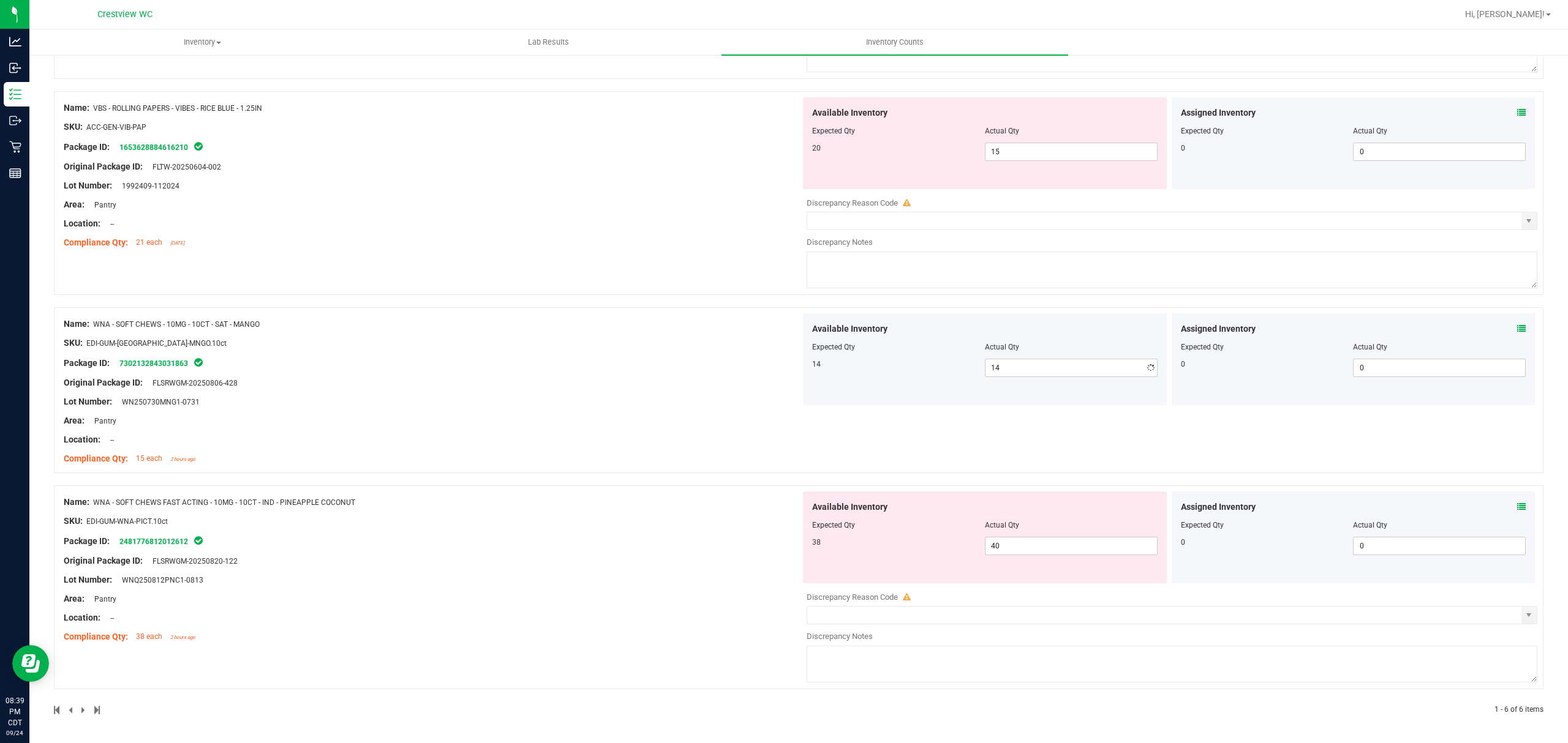
click at [644, 255] on div "Name: VBS - ROLLING PAPERS - VIBES - RICE BLUE - 1.25IN SKU: ACC-GEN-VIB-PAP Pa…" at bounding box center [798, 193] width 1490 height 204
click at [1035, 160] on div "Available Inventory Expected Qty Actual Qty 20 15 15" at bounding box center [984, 143] width 364 height 92
click at [1045, 149] on span "15 15" at bounding box center [1071, 152] width 173 height 18
click at [429, 311] on div "Name: WNA - SOFT CHEWS - 10MG - 10CT - SAT - MANGO SKU: EDI-GUM-[GEOGRAPHIC_DAT…" at bounding box center [798, 390] width 1490 height 166
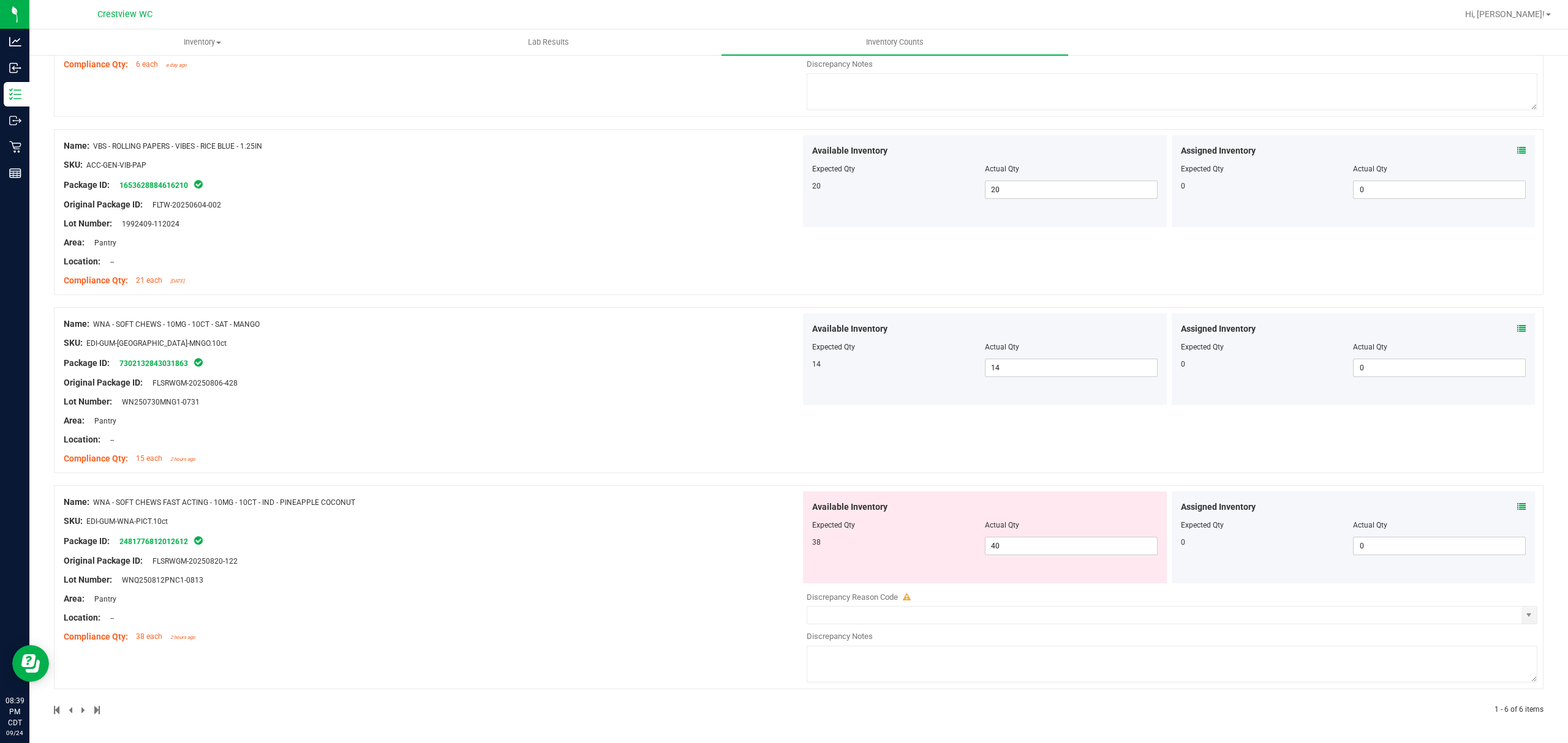
scroll to position [720, 0]
click at [1078, 546] on input "40" at bounding box center [1071, 545] width 171 height 17
click at [1057, 547] on input "text" at bounding box center [1071, 545] width 171 height 17
drag, startPoint x: 657, startPoint y: 448, endPoint x: 680, endPoint y: 449, distance: 23.0
click at [659, 449] on div at bounding box center [432, 449] width 737 height 6
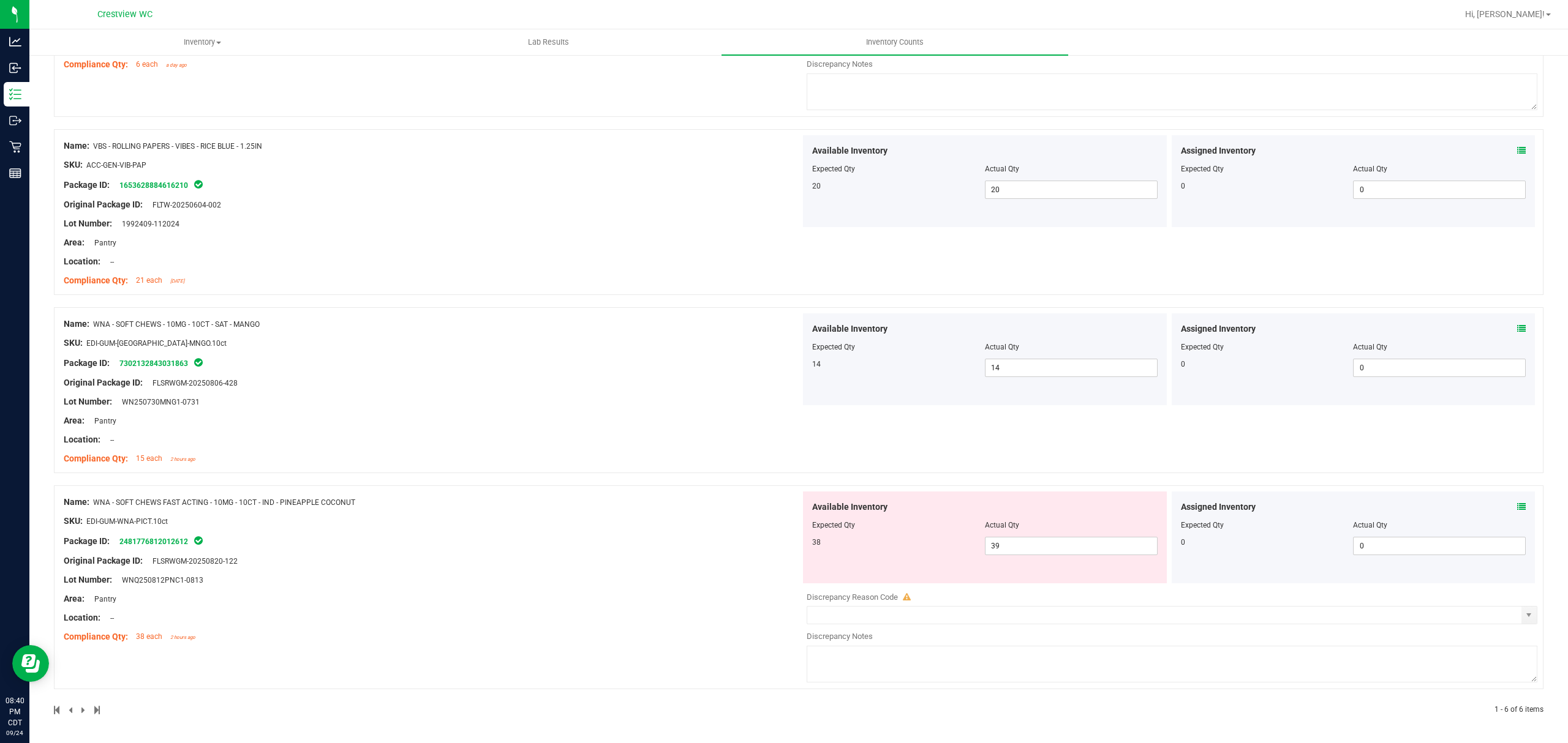
click at [1517, 504] on icon at bounding box center [1521, 506] width 8 height 8
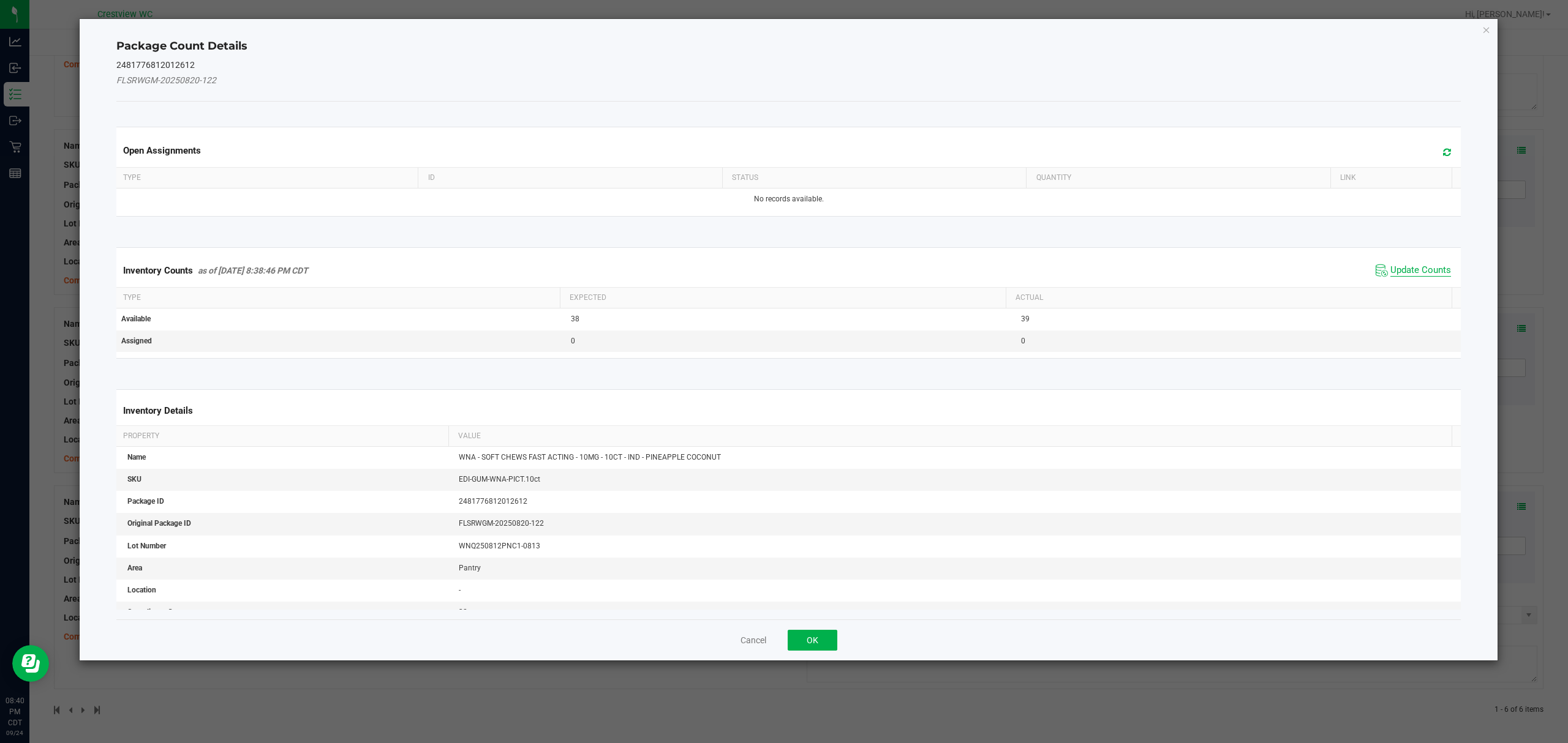
click at [1404, 268] on span "Update Counts" at bounding box center [1420, 270] width 61 height 12
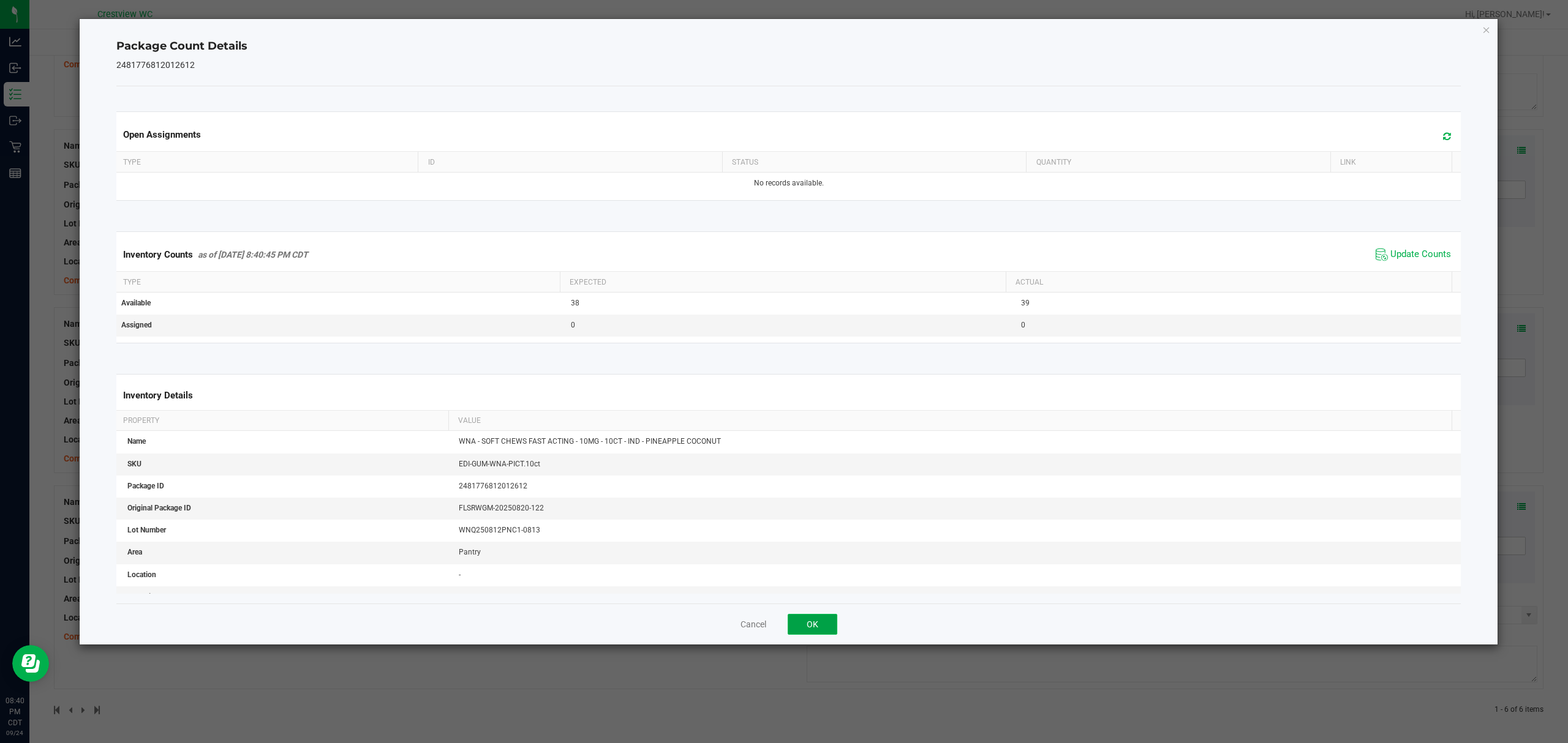
click at [806, 625] on button "OK" at bounding box center [812, 624] width 49 height 21
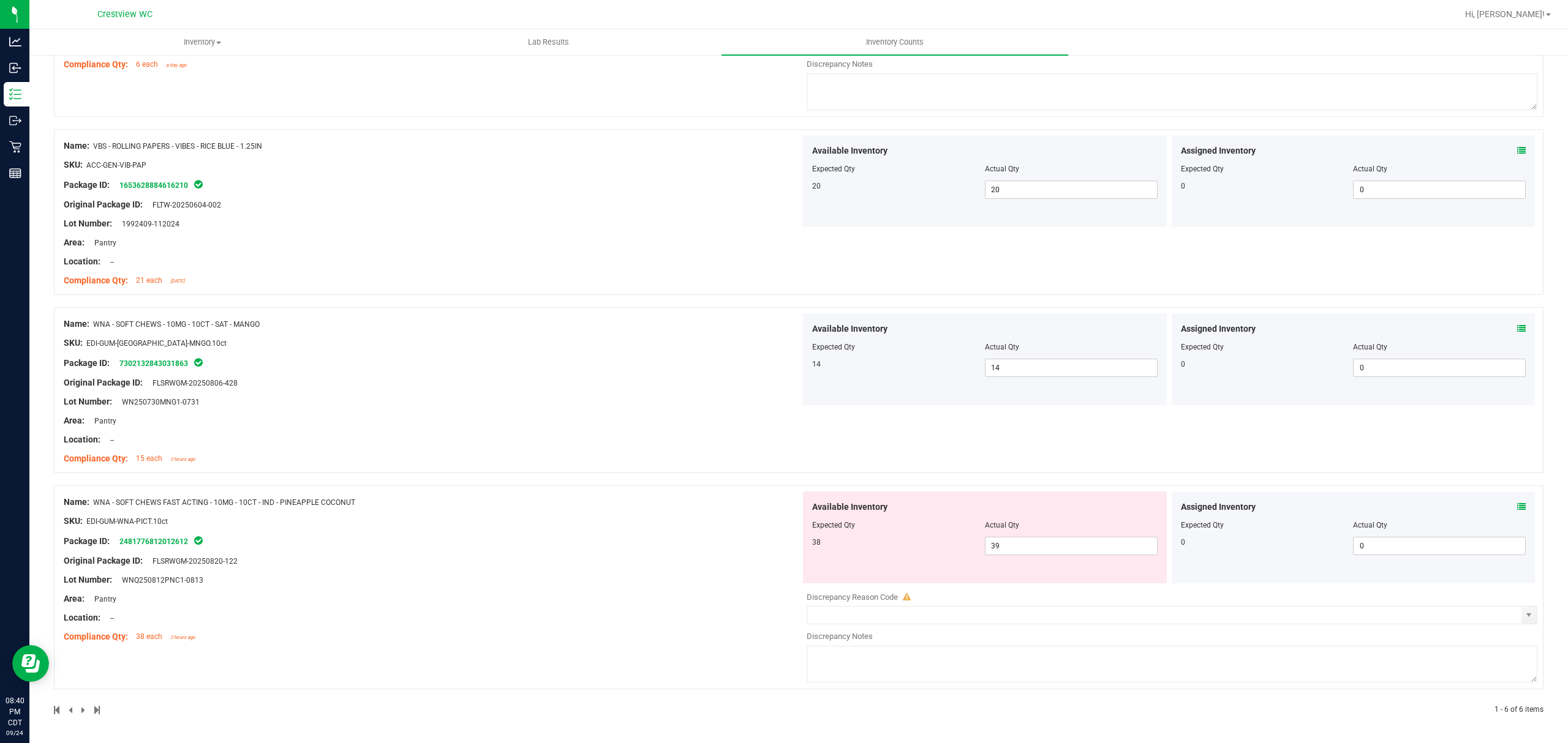
click at [616, 520] on div "SKU: EDI-GUM-WNA-PICT.10ct" at bounding box center [432, 521] width 737 height 13
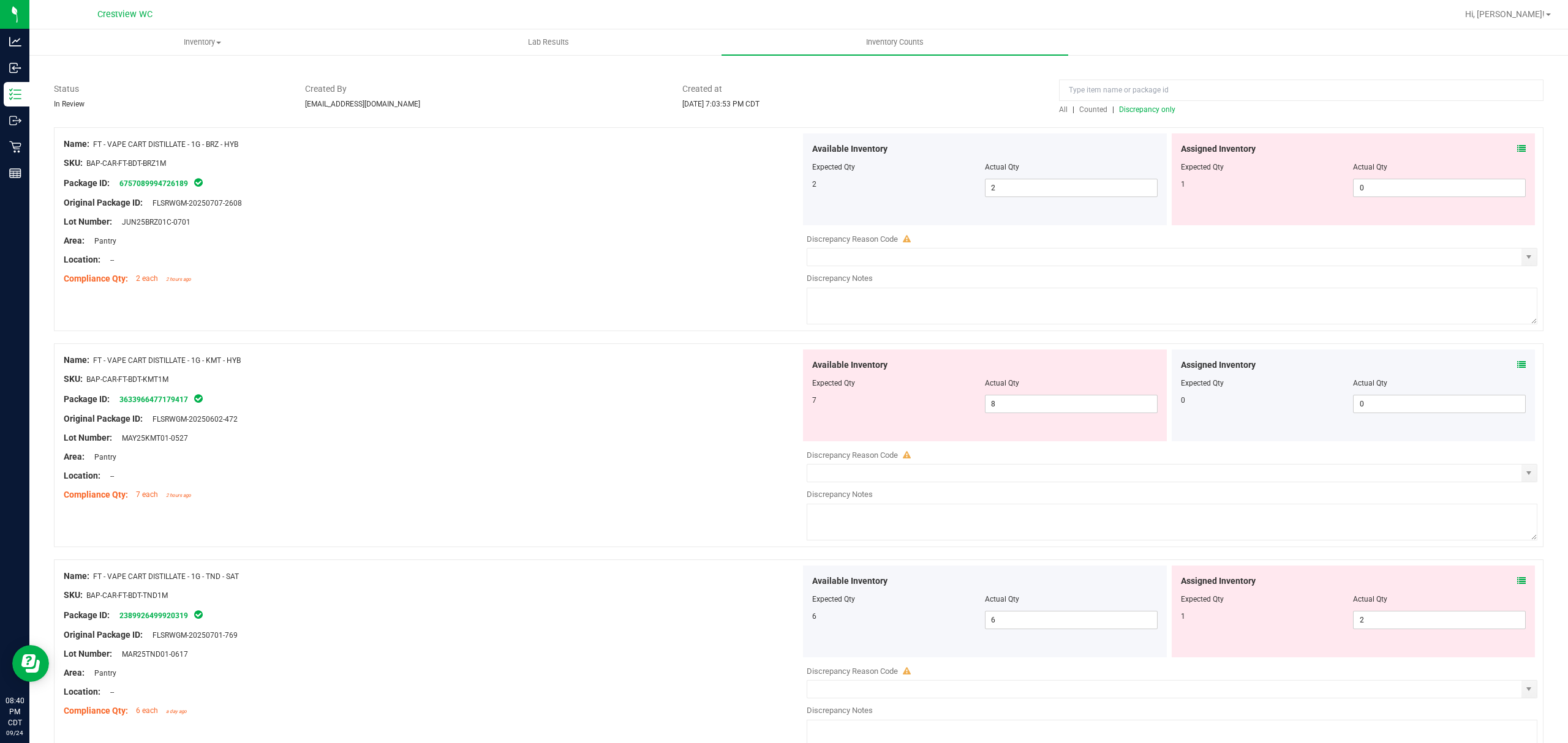
scroll to position [0, 0]
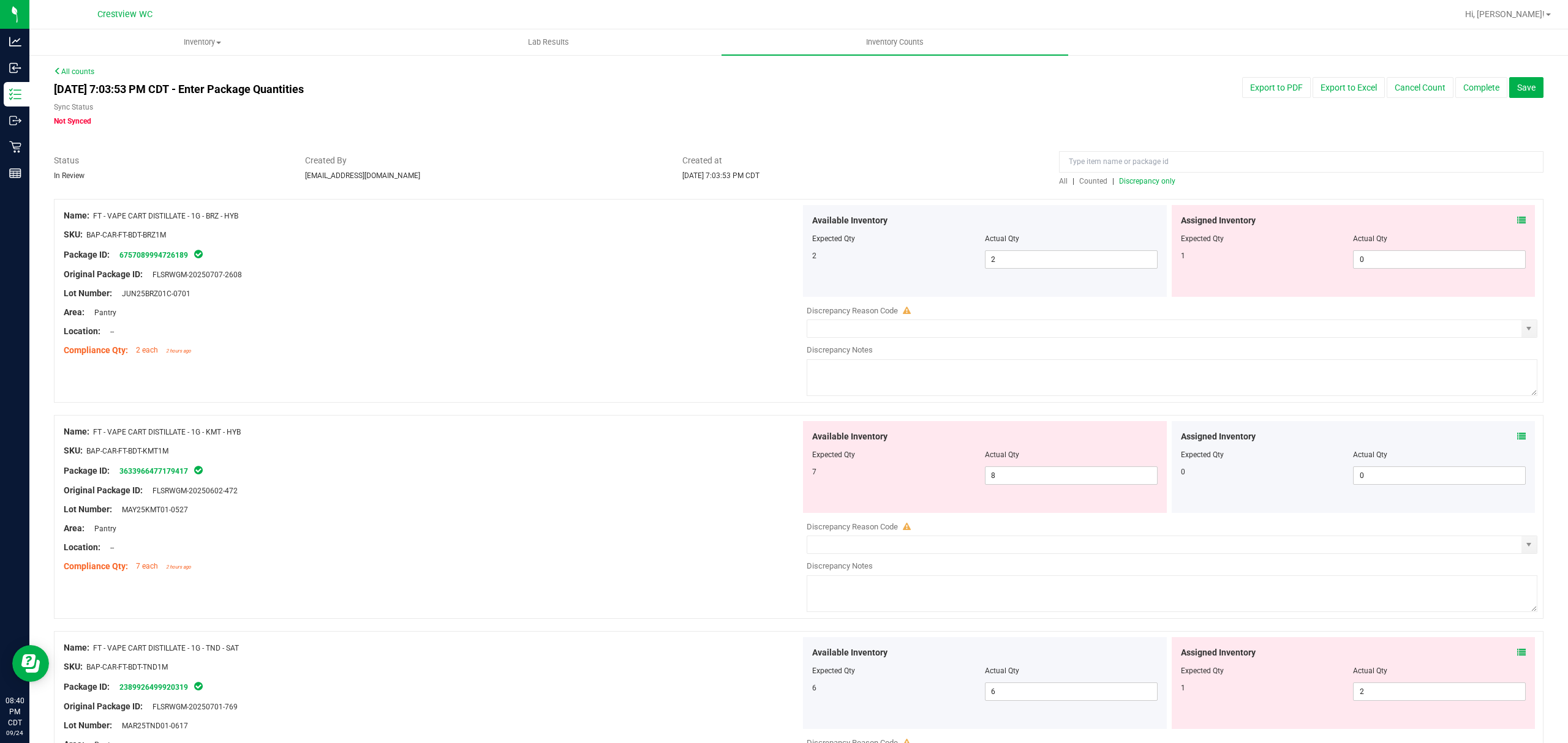
click at [1146, 182] on span "Discrepancy only" at bounding box center [1147, 180] width 56 height 8
click at [620, 322] on div at bounding box center [432, 321] width 737 height 6
click at [161, 255] on link "6757089994726189" at bounding box center [153, 255] width 68 height 8
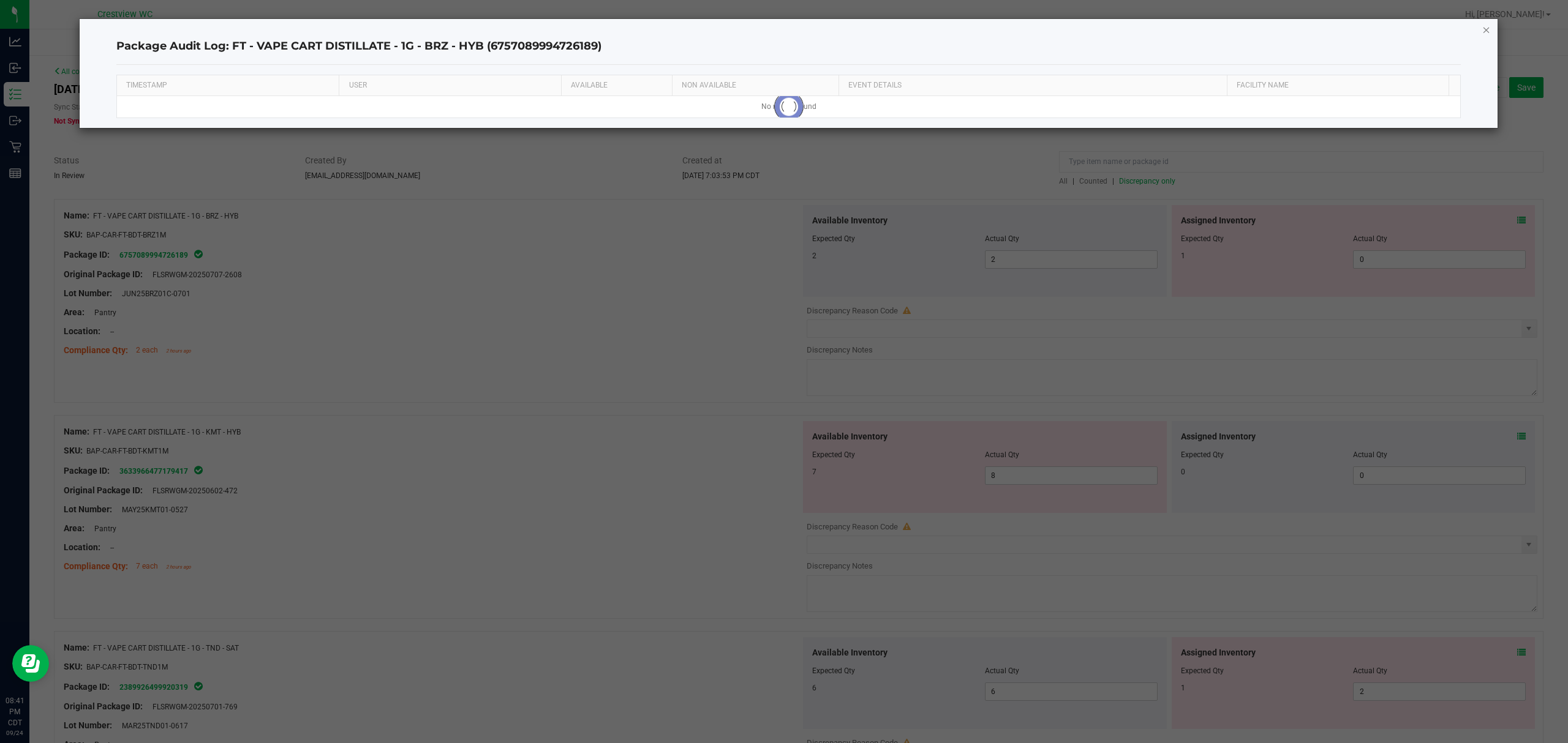
click at [1486, 31] on icon "button" at bounding box center [1486, 29] width 8 height 15
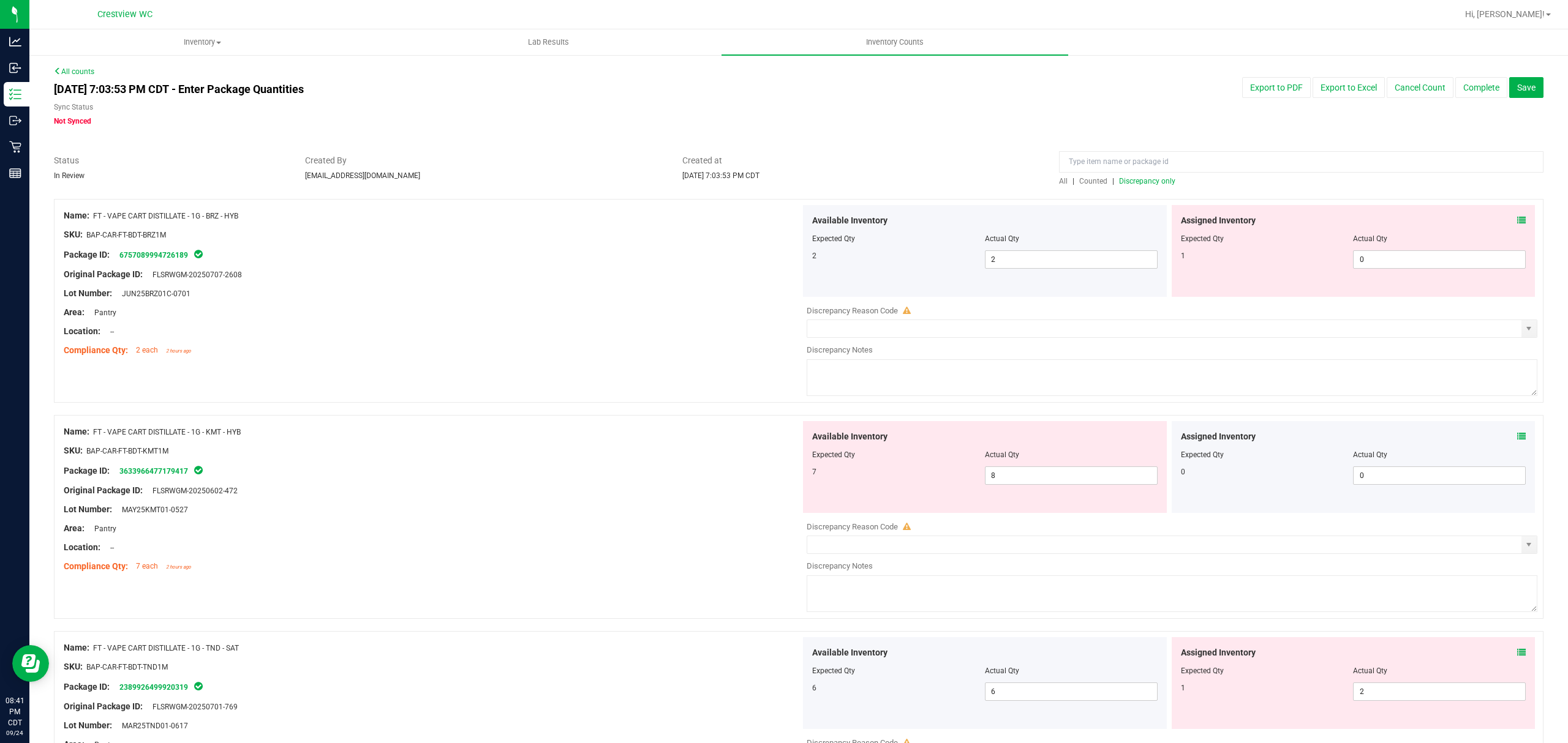
click at [1503, 218] on div "Assigned Inventory" at bounding box center [1353, 220] width 345 height 13
click at [1517, 219] on icon at bounding box center [1521, 219] width 8 height 8
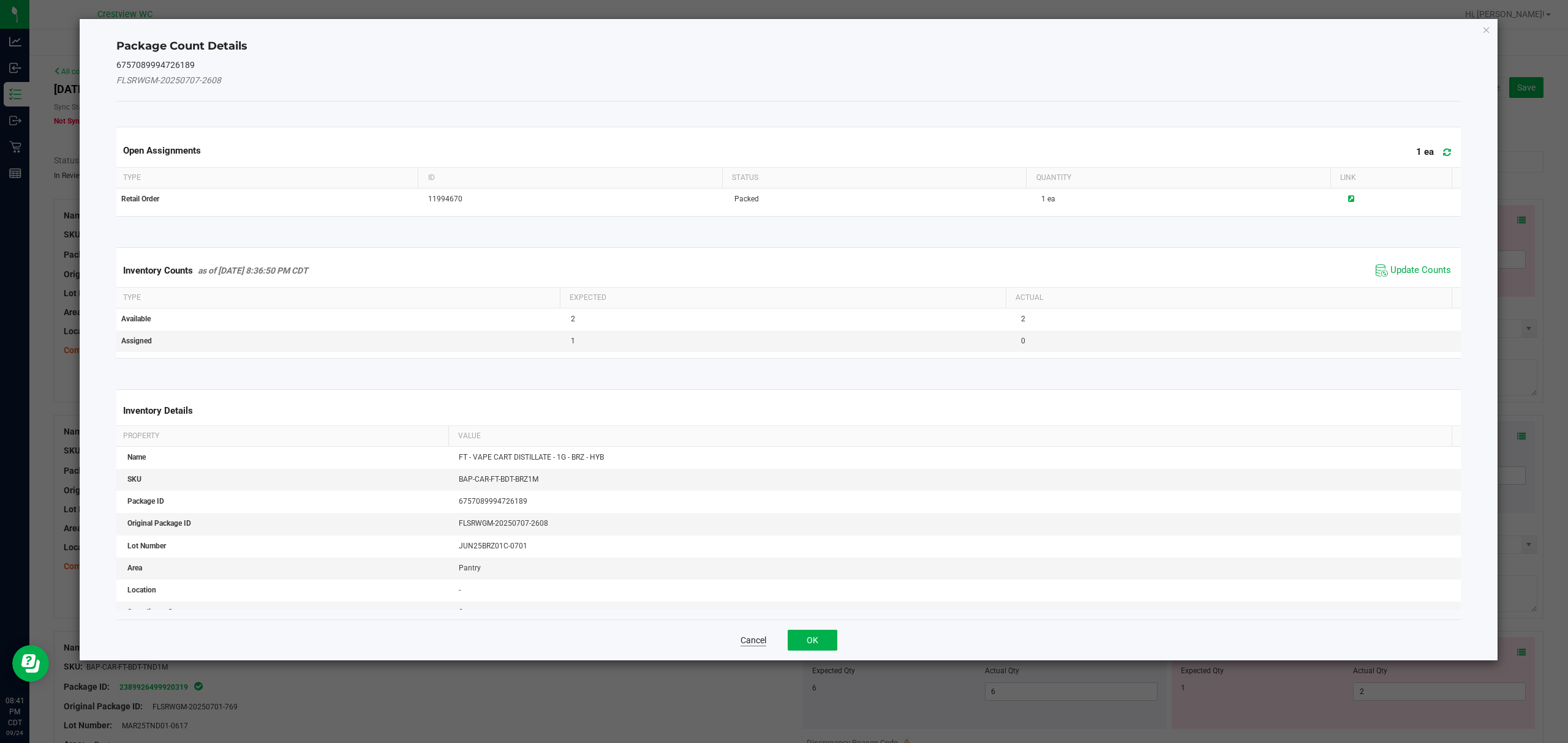
click at [751, 636] on button "Cancel" at bounding box center [753, 639] width 26 height 12
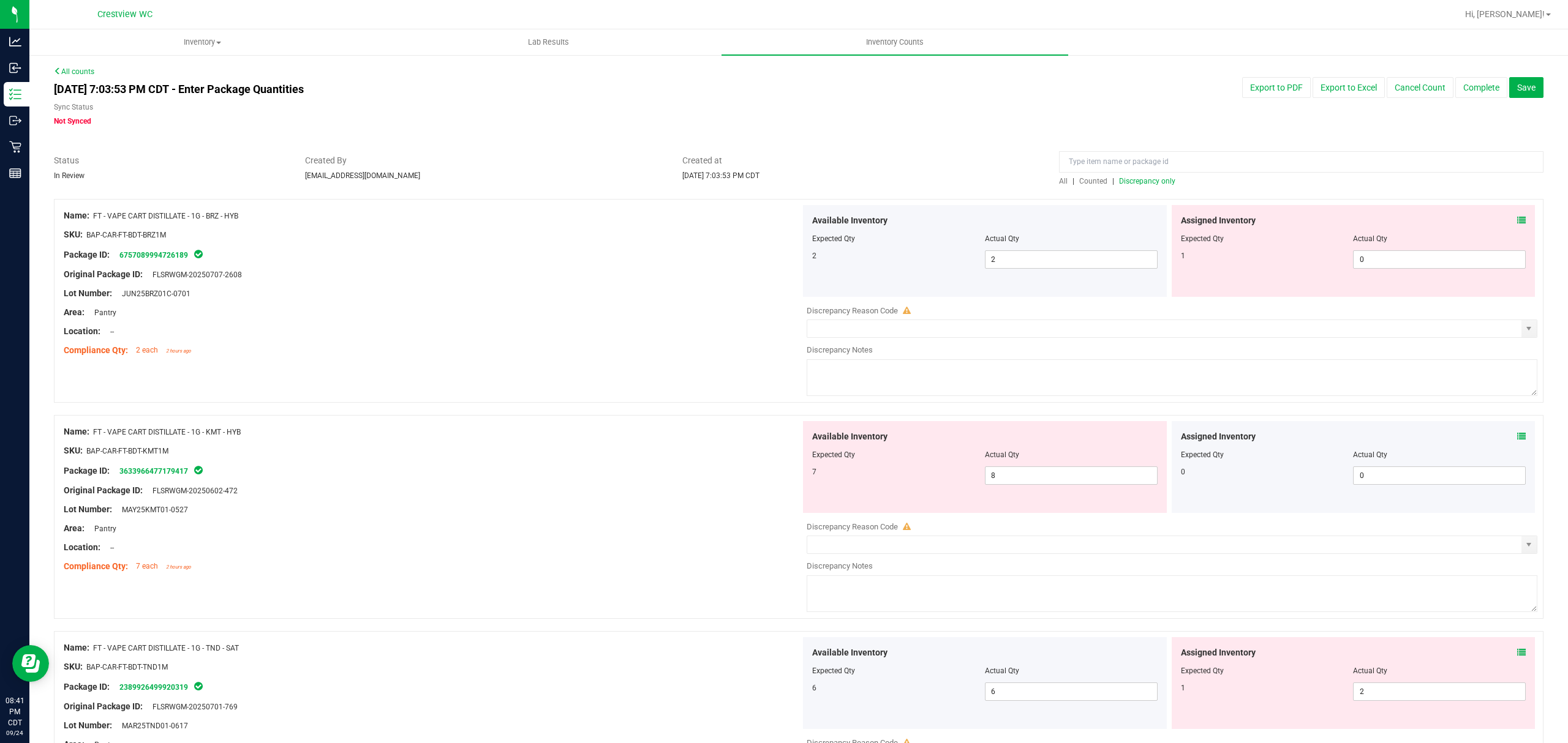
click at [1409, 276] on div "Assigned Inventory Expected Qty Actual Qty 1 0 0" at bounding box center [1353, 250] width 364 height 92
click at [1419, 263] on span "0 0" at bounding box center [1440, 260] width 173 height 18
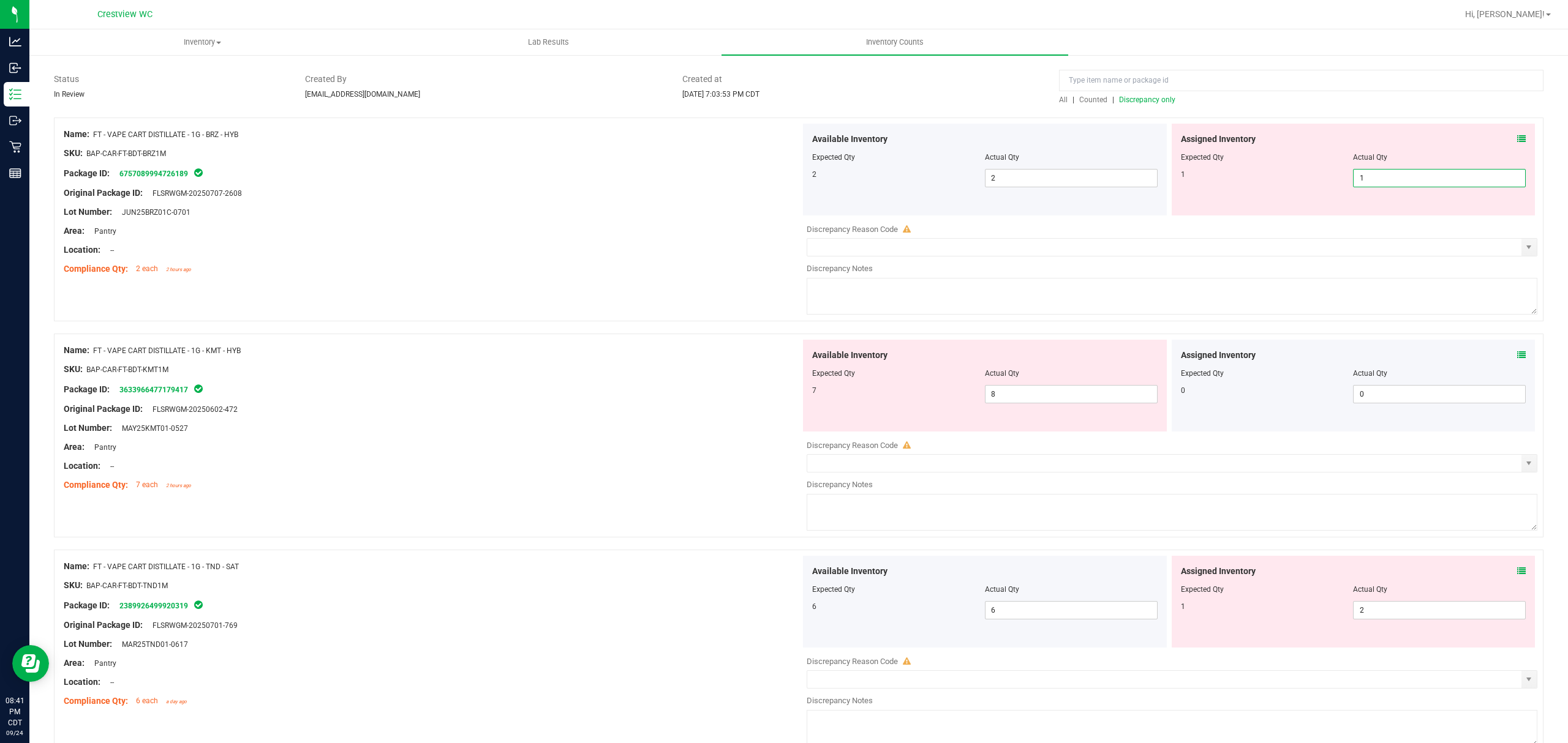
drag, startPoint x: 647, startPoint y: 250, endPoint x: 660, endPoint y: 236, distance: 19.1
click at [651, 244] on div "Location: --" at bounding box center [432, 250] width 737 height 13
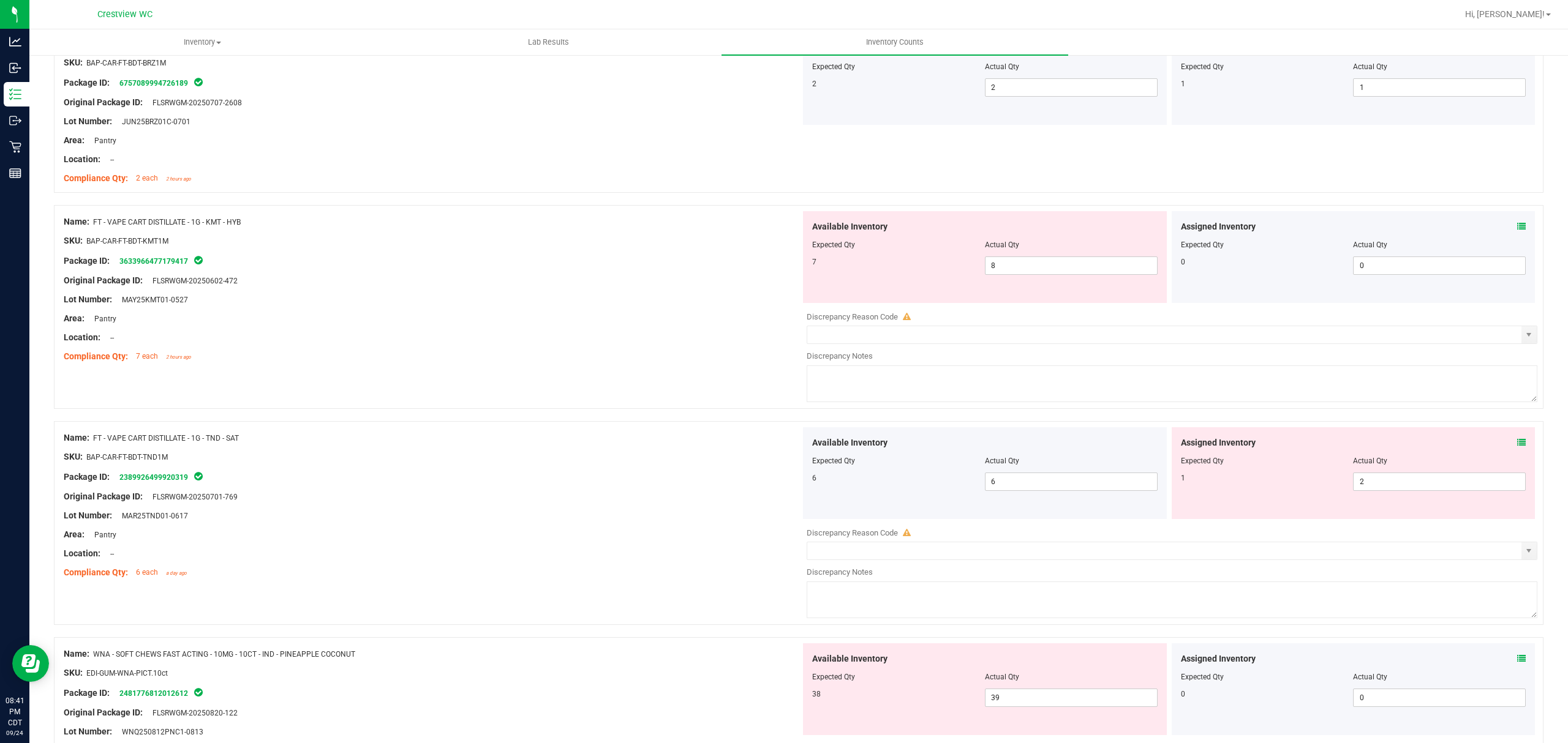
scroll to position [326, 0]
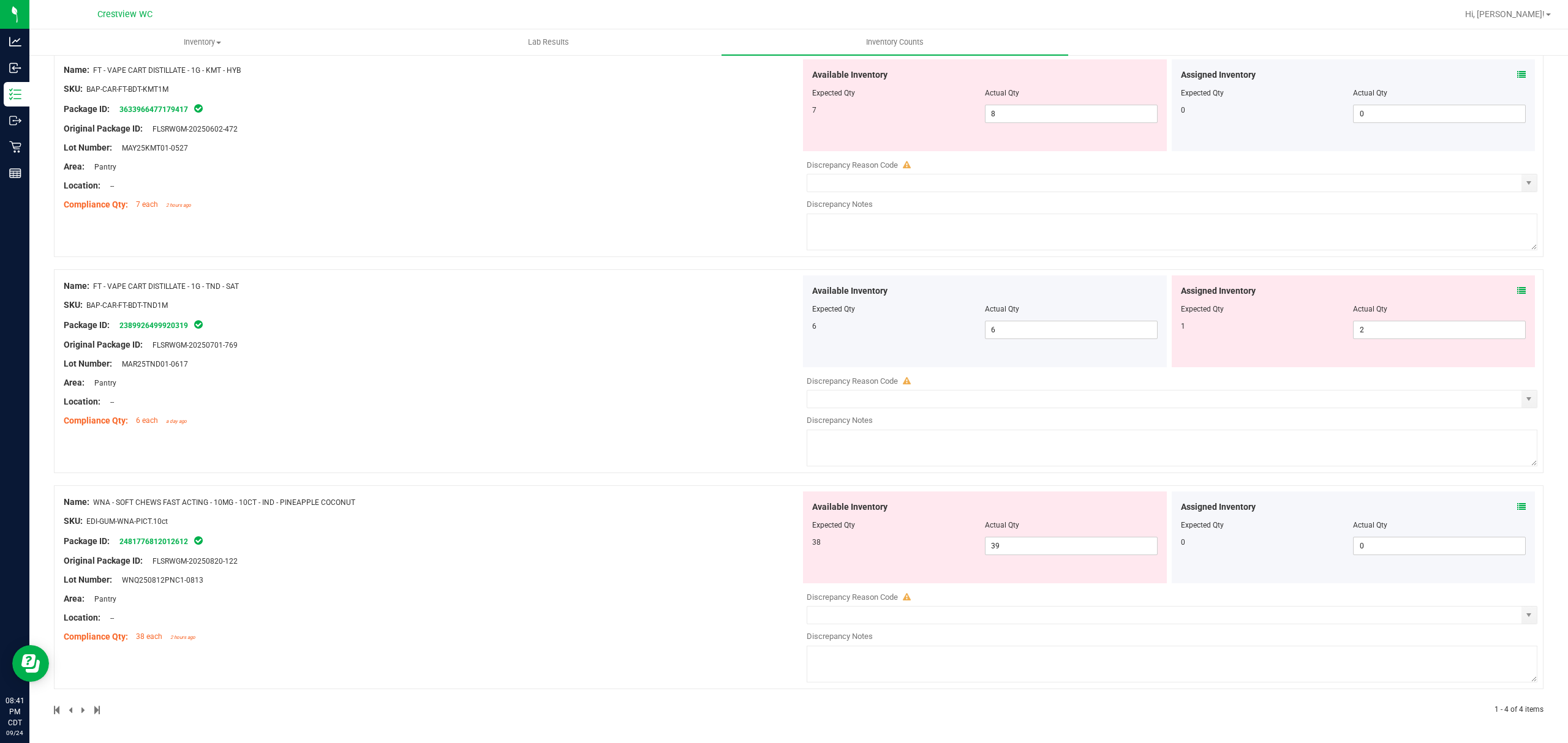
click at [1517, 294] on icon at bounding box center [1521, 290] width 8 height 8
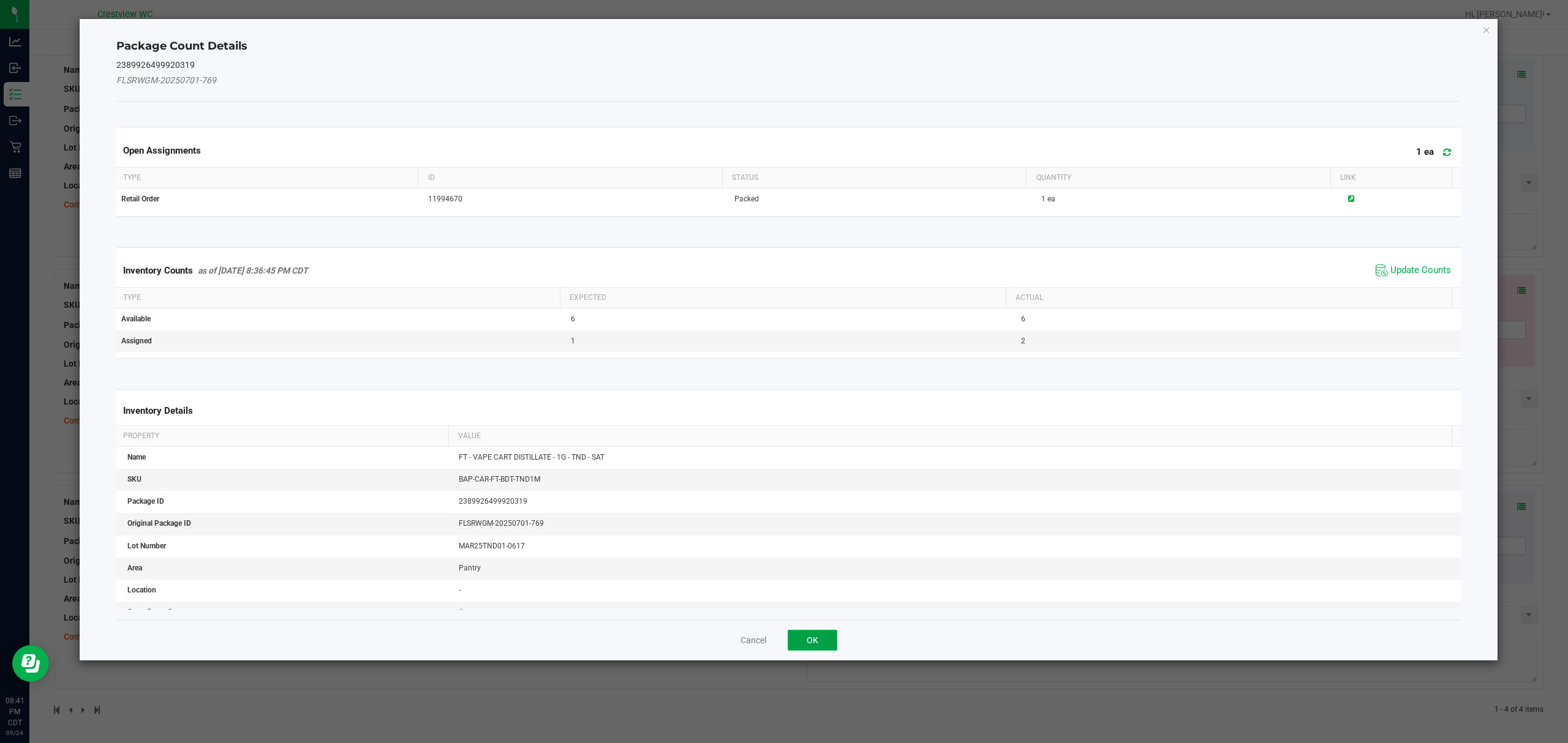
click at [815, 644] on button "OK" at bounding box center [812, 640] width 49 height 21
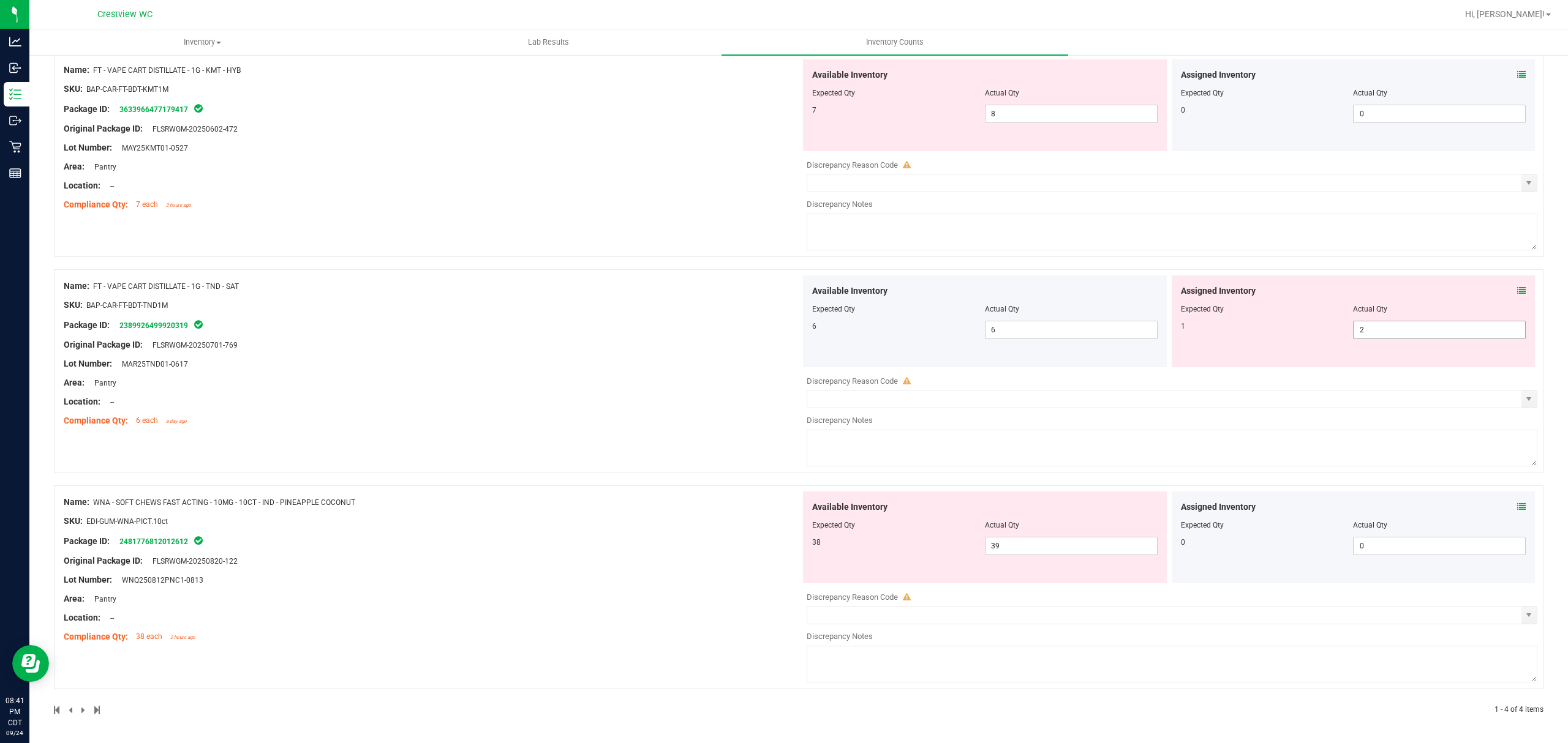
click at [1408, 330] on span "2 2" at bounding box center [1440, 330] width 173 height 18
click at [658, 376] on div "Name: FT - VAPE CART DISTILLATE - 1G - TND - SAT SKU: BAP-CAR-FT-BDT-TND1M Pack…" at bounding box center [432, 353] width 737 height 156
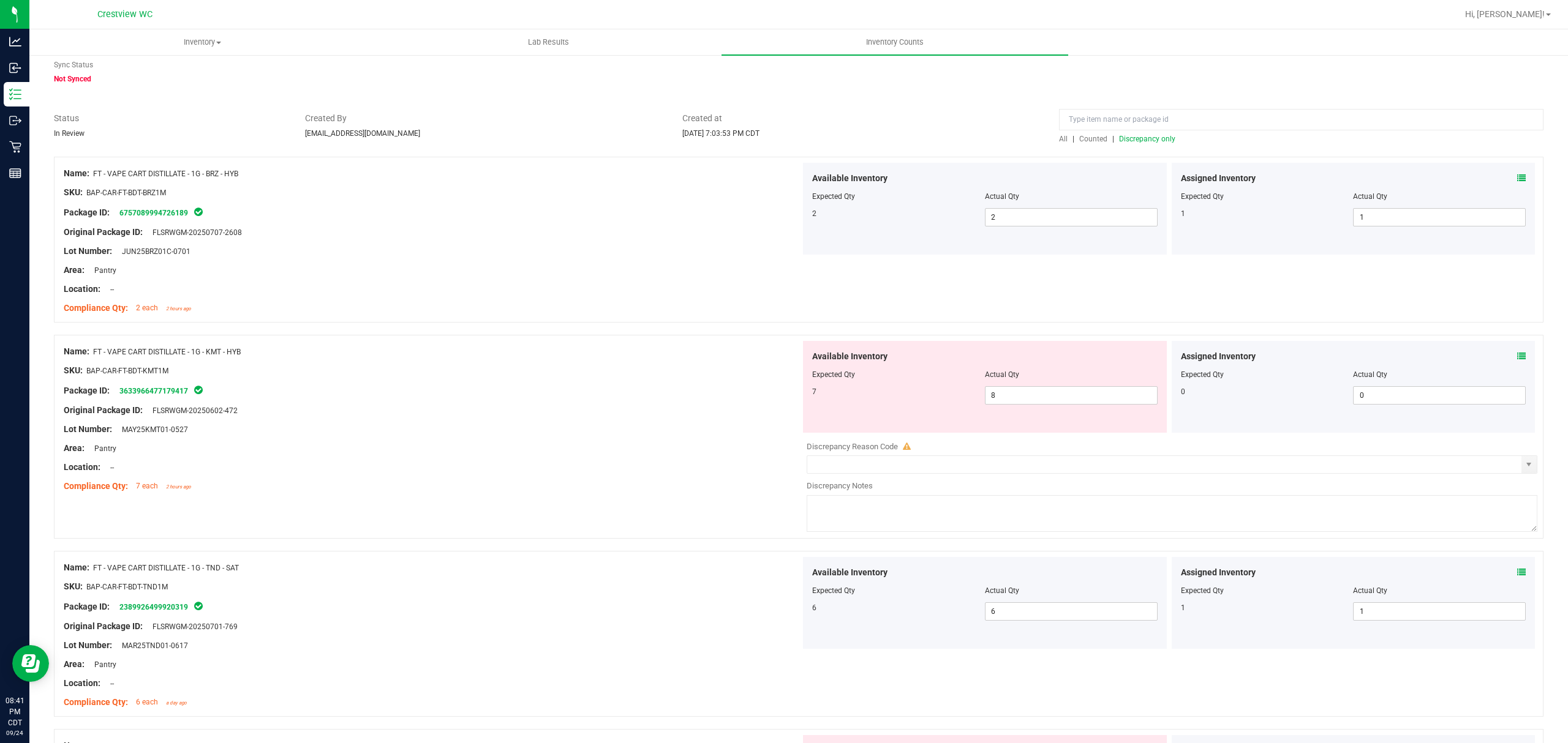
scroll to position [0, 0]
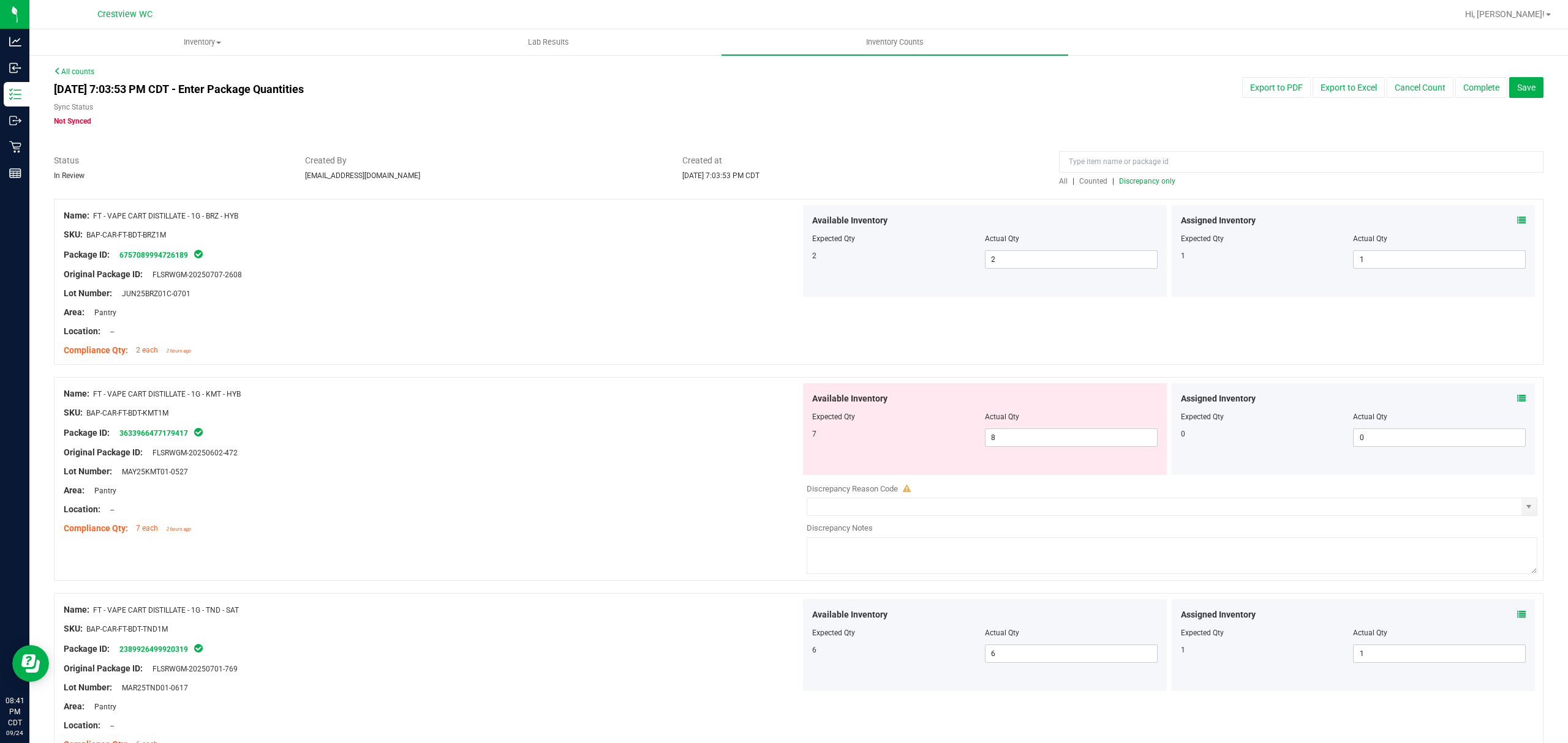
click at [1145, 179] on span "Discrepancy only" at bounding box center [1147, 180] width 56 height 8
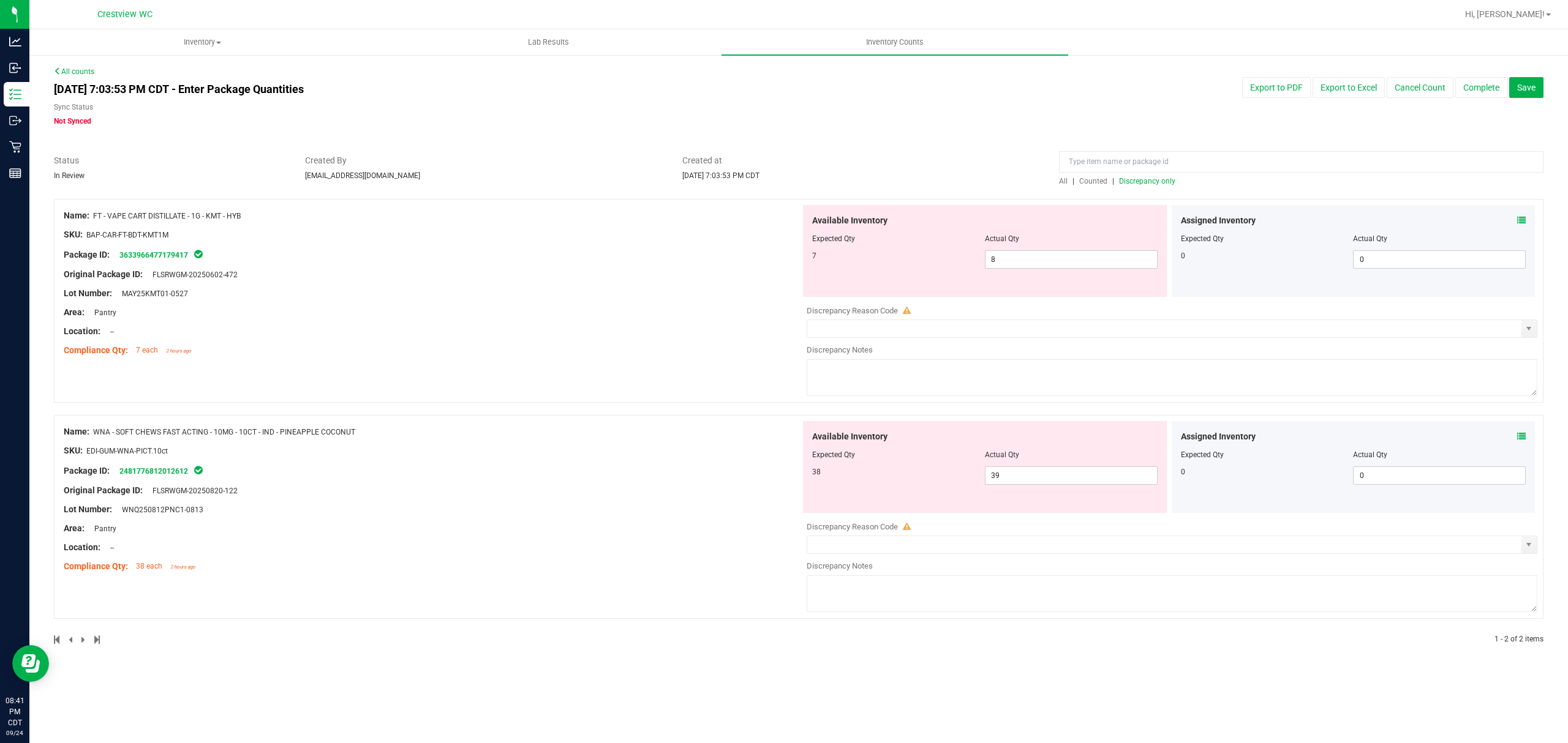
click at [625, 314] on div "Area: Pantry" at bounding box center [432, 312] width 737 height 13
click at [1166, 184] on span "Discrepancy only" at bounding box center [1147, 180] width 56 height 8
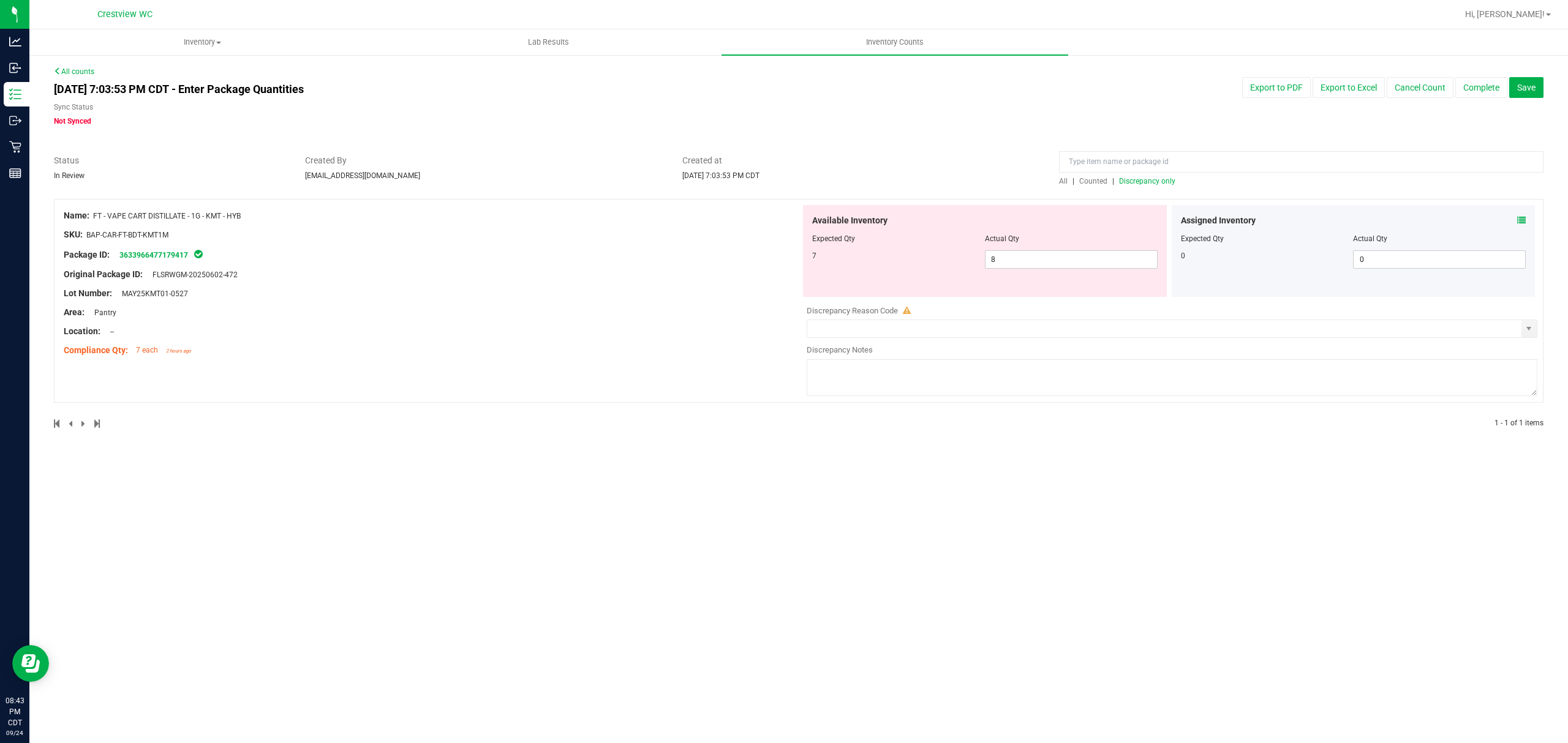
click at [1130, 109] on div "[DATE] 7:03:53 PM CDT - Enter Package Quantities Sync Status Not Synced Export …" at bounding box center [798, 102] width 1508 height 49
click at [1536, 90] on button "Save" at bounding box center [1526, 87] width 35 height 21
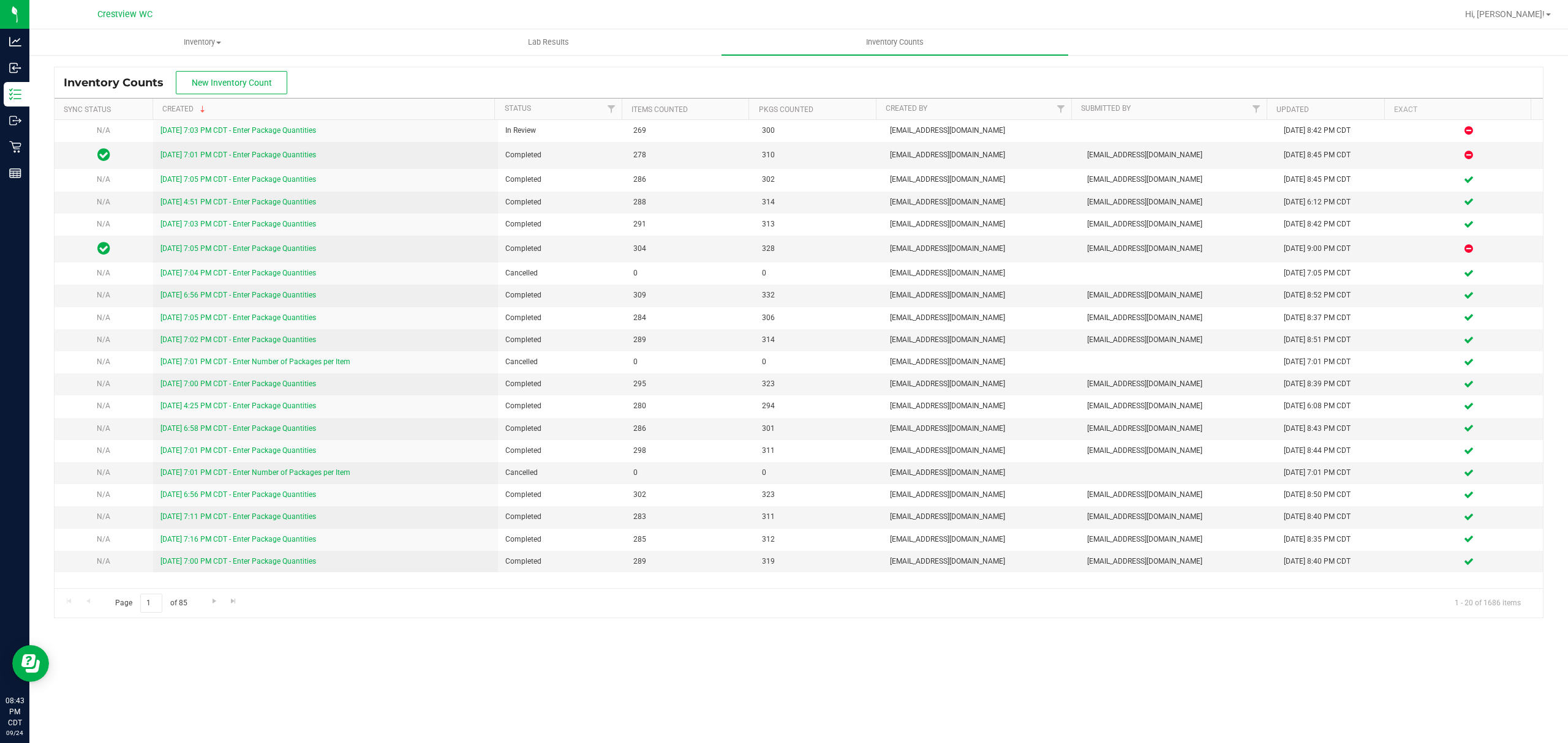
click at [492, 64] on div "Inventory Counts New Inventory Count Sync Status Created Status Items Counted P…" at bounding box center [798, 341] width 1539 height 576
